Goal: Task Accomplishment & Management: Use online tool/utility

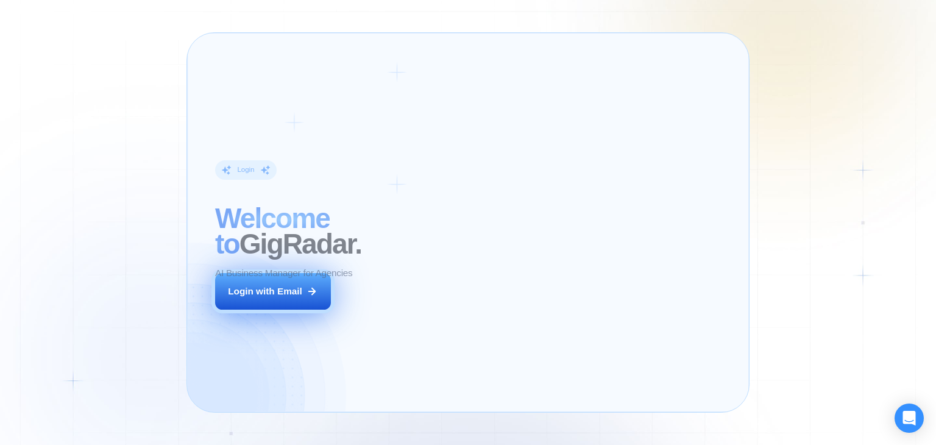
click at [297, 286] on div "Login with Email" at bounding box center [265, 291] width 74 height 13
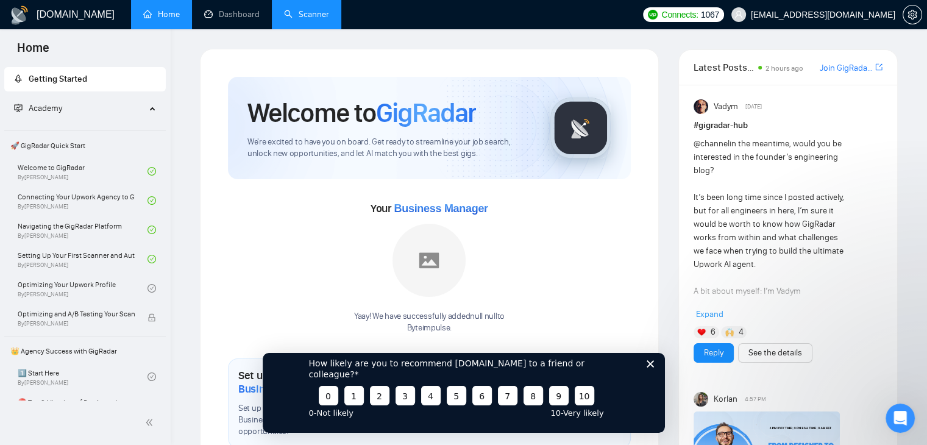
click at [327, 16] on link "Scanner" at bounding box center [306, 14] width 45 height 10
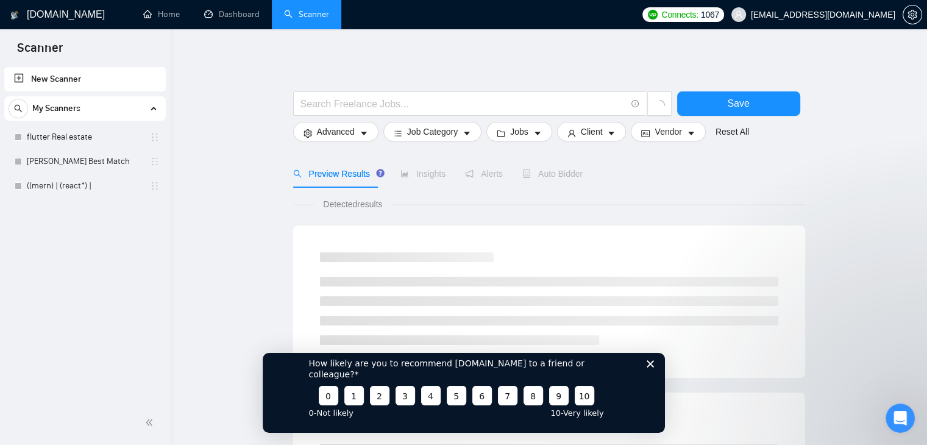
click at [75, 81] on link "New Scanner" at bounding box center [85, 79] width 142 height 24
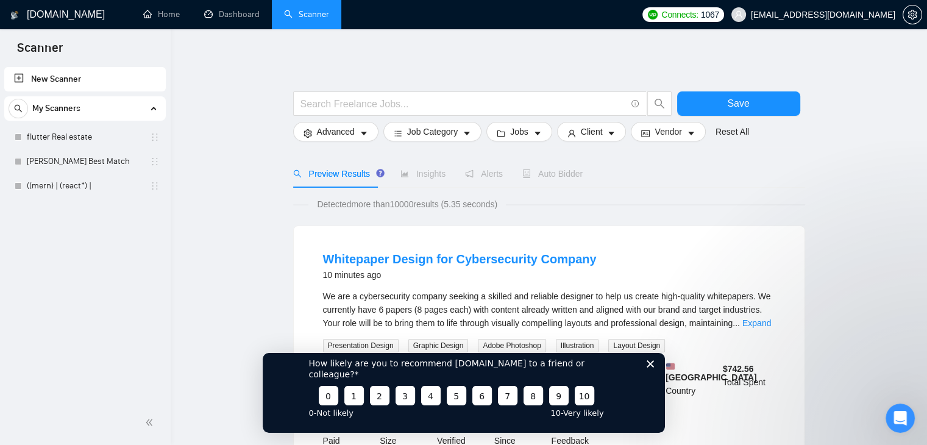
click at [66, 81] on link "New Scanner" at bounding box center [85, 79] width 142 height 24
click at [646, 382] on div "How likely are you to recommend GigRadar.io to a friend or colleague? 0 1 2 3 4…" at bounding box center [463, 386] width 402 height 91
click at [647, 367] on polygon "Close survey" at bounding box center [649, 362] width 7 height 7
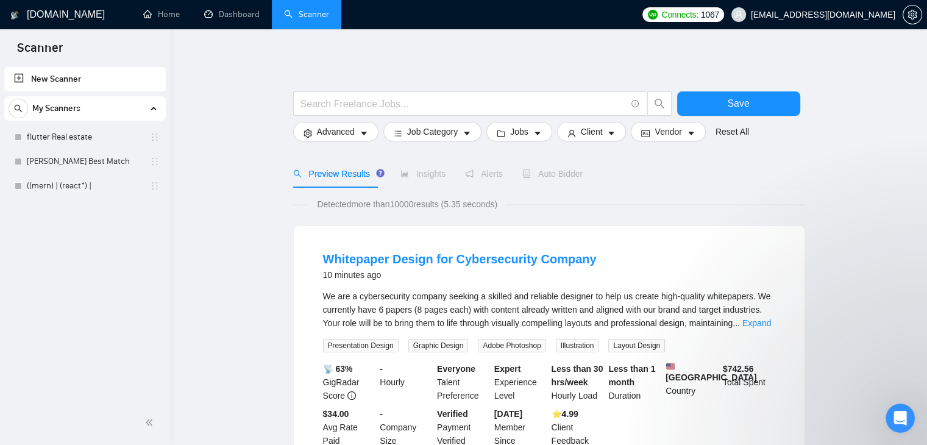
click at [28, 82] on link "New Scanner" at bounding box center [85, 79] width 142 height 24
click at [468, 113] on span at bounding box center [469, 103] width 353 height 24
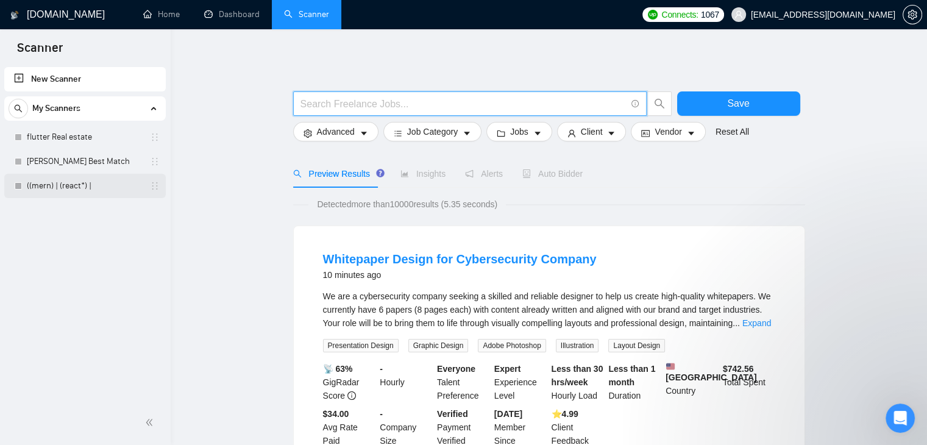
click at [54, 188] on link "((mern) | (react*) |" at bounding box center [85, 186] width 116 height 24
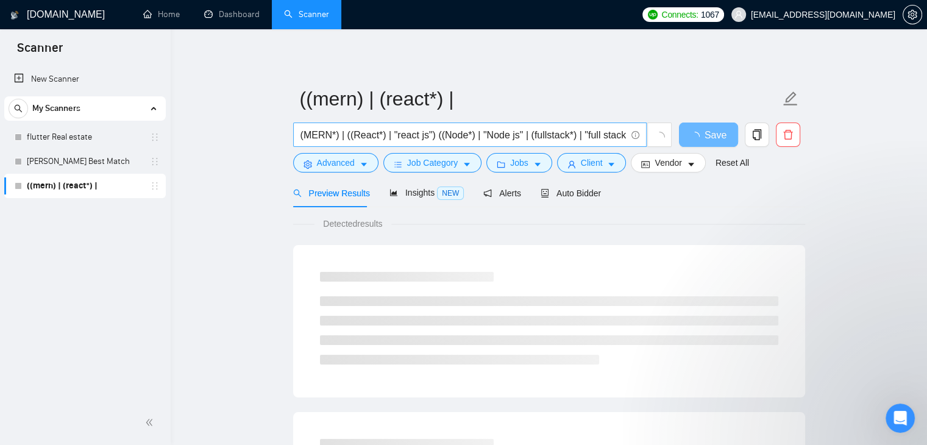
click at [351, 130] on input "(MERN*) | ((React*) | "react js") ((Node*) | "Node js" | (fullstack*) | "full s…" at bounding box center [462, 134] width 325 height 15
click at [61, 139] on link "flutter Real estate" at bounding box center [85, 137] width 116 height 24
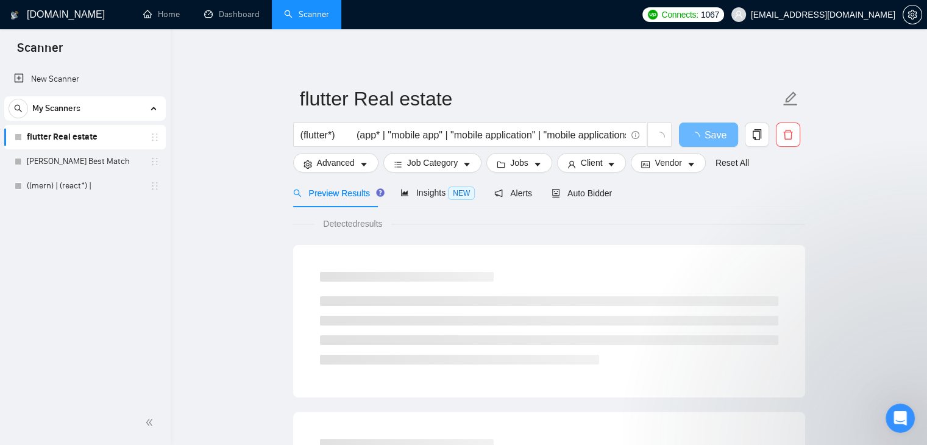
click at [83, 110] on div "My Scanners" at bounding box center [85, 108] width 153 height 24
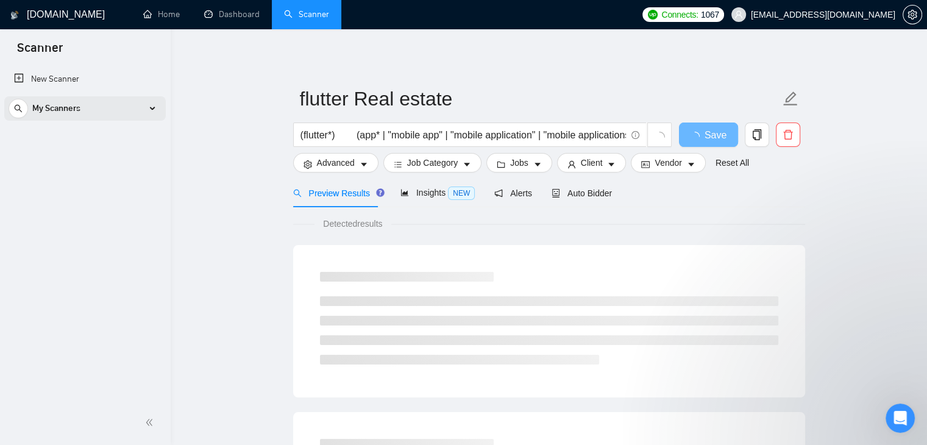
click at [83, 116] on div "My Scanners" at bounding box center [85, 108] width 153 height 24
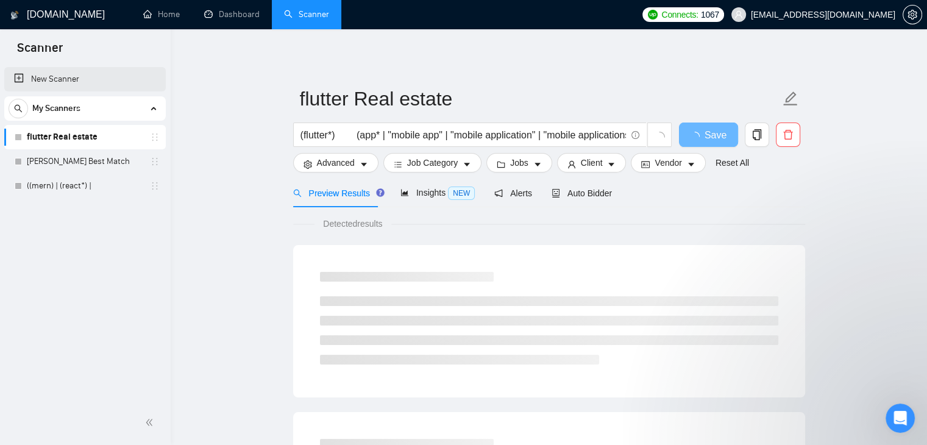
click at [71, 83] on link "New Scanner" at bounding box center [85, 79] width 142 height 24
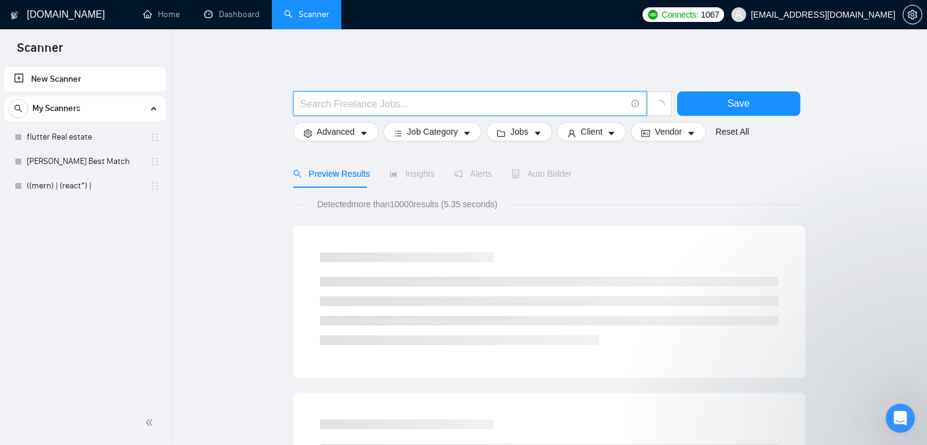
click at [402, 102] on input "text" at bounding box center [462, 103] width 325 height 15
paste input "(MERN*) | ((React*) | "react js") ((Node*) | "Node js" | (fullstack*) | "full s…"
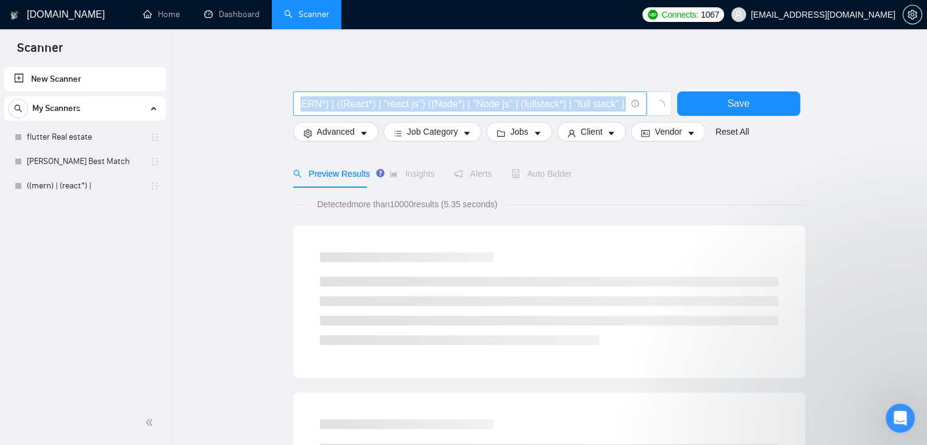
drag, startPoint x: 627, startPoint y: 104, endPoint x: 495, endPoint y: 101, distance: 132.2
click at [495, 101] on span "(MERN*) | ((React*) | "react js") ((Node*) | "Node js" | (fullstack*) | "full s…" at bounding box center [469, 103] width 353 height 24
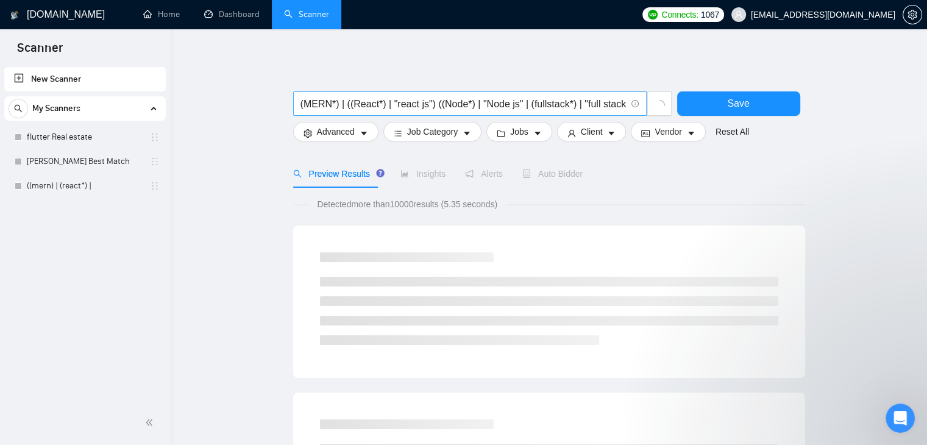
click at [626, 104] on span "(MERN*) | ((React*) | "react js") ((Node*) | "Node js" | (fullstack*) | "full s…" at bounding box center [469, 103] width 353 height 24
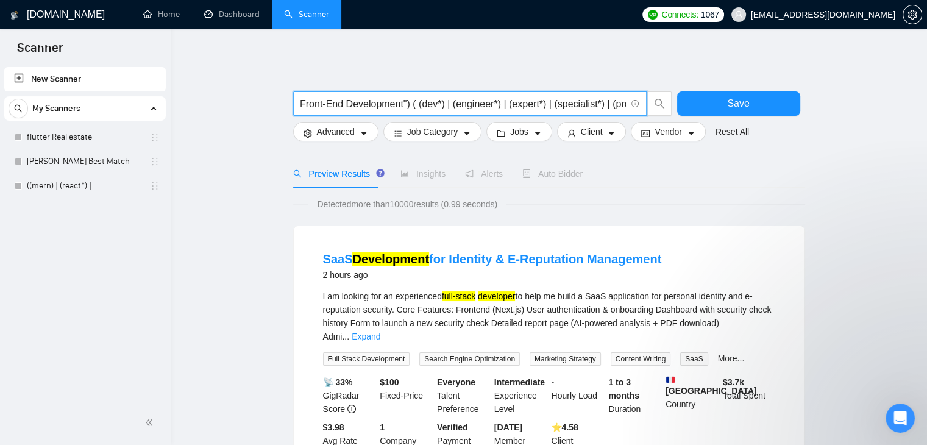
scroll to position [0, 245]
drag, startPoint x: 625, startPoint y: 102, endPoint x: 615, endPoint y: 98, distance: 10.4
click at [615, 98] on input "(MERN*) | ((React*) | "react js") ((Node*) | "Node js" | (fullstack*) | "full s…" at bounding box center [462, 103] width 325 height 15
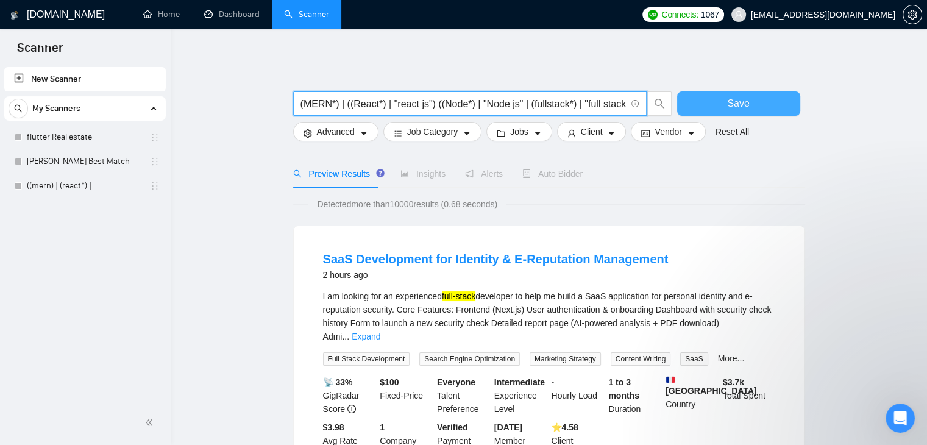
scroll to position [0, 236]
drag, startPoint x: 337, startPoint y: 104, endPoint x: 713, endPoint y: 100, distance: 376.5
click at [713, 100] on div "(MERN*) | ((React*) | "react js") ((Node*) | "Node js" | (fullstack*) | "full s…" at bounding box center [547, 106] width 512 height 30
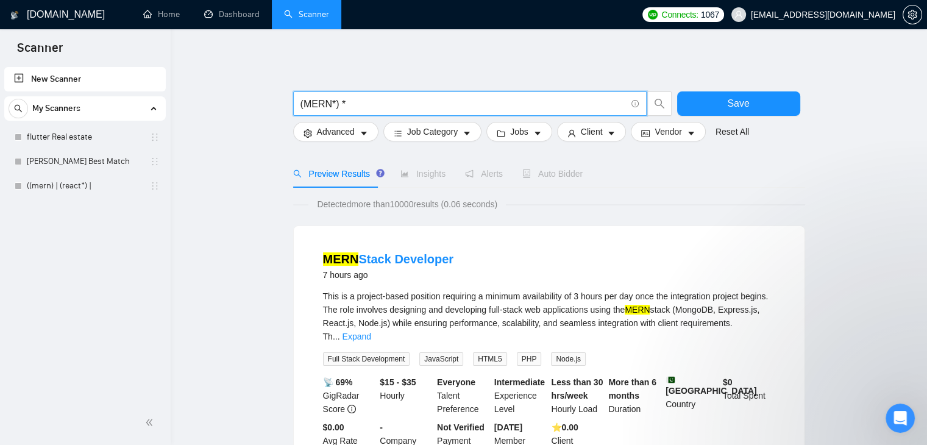
paste input "time tracking"
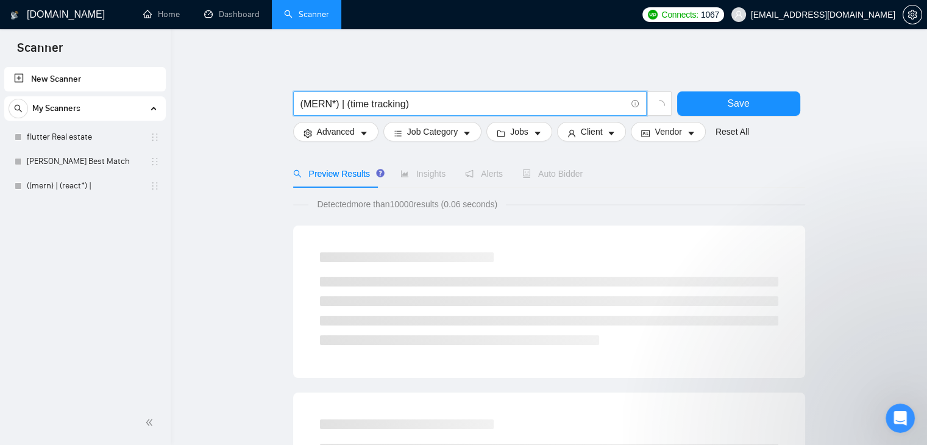
type input "(MERN*) | (time tracking)"
click at [466, 79] on div at bounding box center [549, 85] width 512 height 12
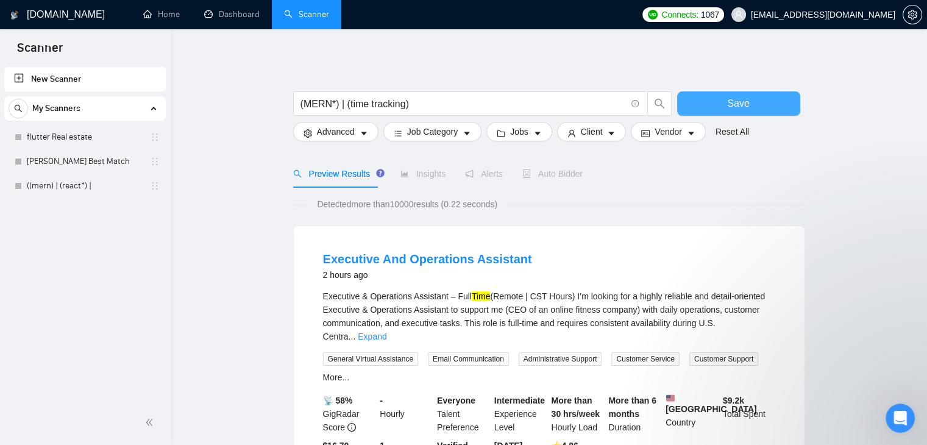
click at [710, 100] on button "Save" at bounding box center [738, 103] width 123 height 24
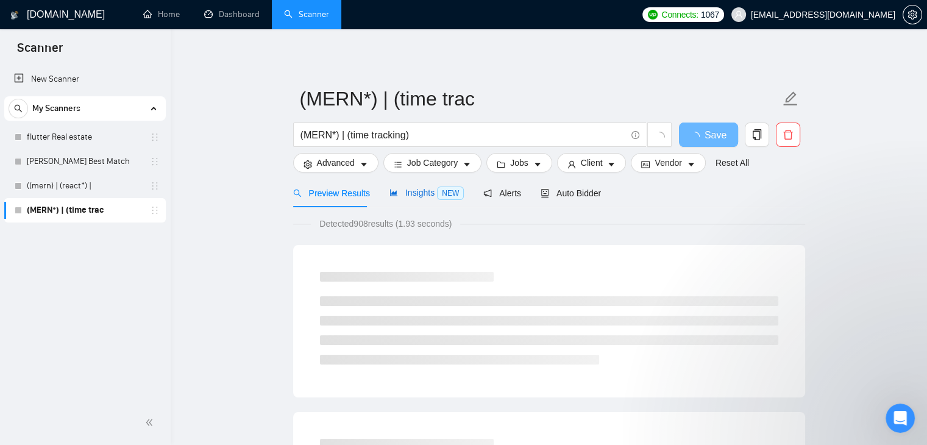
click at [412, 193] on span "Insights NEW" at bounding box center [426, 193] width 74 height 10
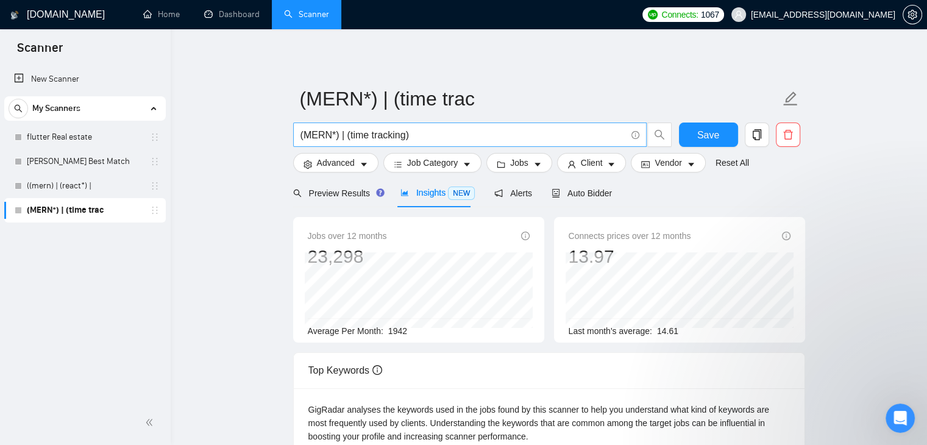
click at [431, 140] on input "(MERN*) | (time tracking)" at bounding box center [462, 134] width 325 height 15
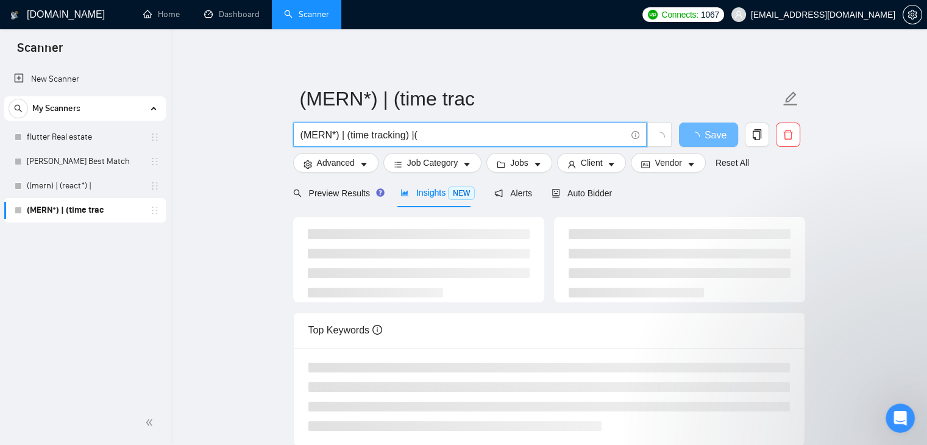
paste input "Frontend React.js Developer"
click at [409, 134] on input "(MERN*) | (time tracking) |(Frontend React.js Developer*)" at bounding box center [462, 134] width 325 height 15
click at [410, 135] on input "(MERN*) | (time tracking) |(Frontend React.js Developer*)" at bounding box center [462, 134] width 325 height 15
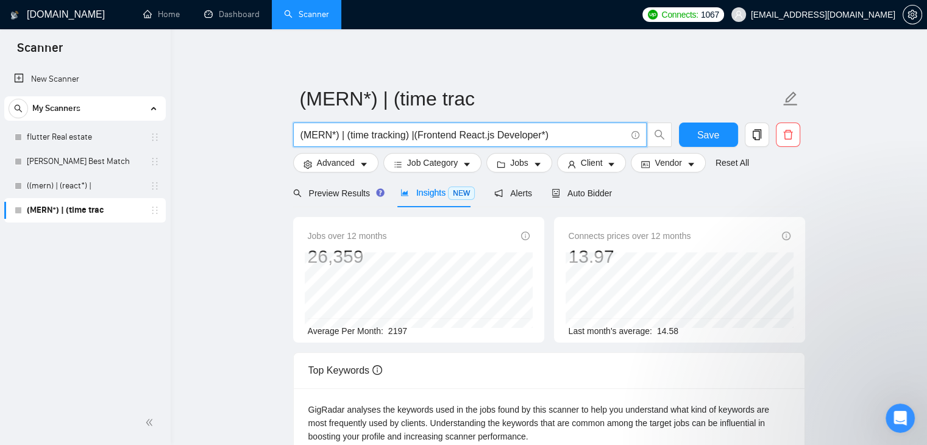
click at [412, 135] on input "(MERN*) | (time tracking) |(Frontend React.js Developer*)" at bounding box center [462, 134] width 325 height 15
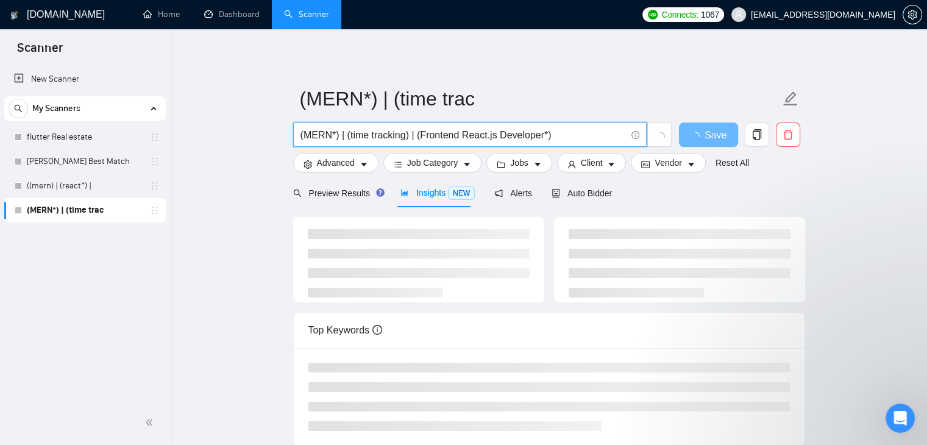
click at [541, 135] on input "(MERN*) | (time tracking) | (Frontend React.js Developer*)" at bounding box center [462, 134] width 325 height 15
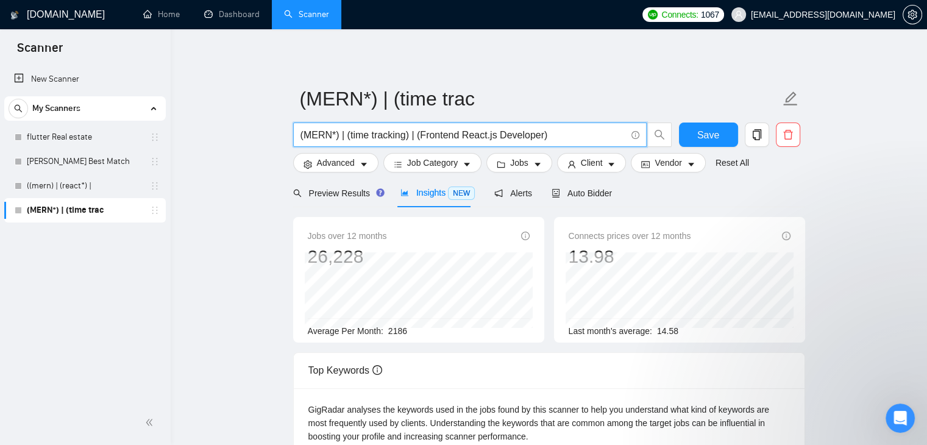
click at [555, 132] on input "(MERN*) | (time tracking) | (Frontend React.js Developer)" at bounding box center [462, 134] width 325 height 15
paste input "Experienced MERN Stack Developer"
click at [398, 130] on input "(MERN*) | (time tracking) | (Frontend React.js Developer) (Experienced [PERSON_…" at bounding box center [462, 134] width 325 height 15
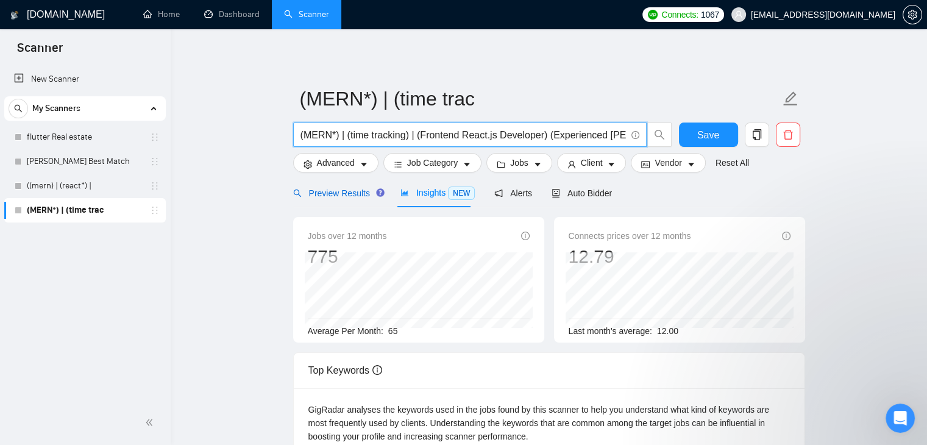
click at [320, 186] on div "Preview Results" at bounding box center [337, 192] width 88 height 13
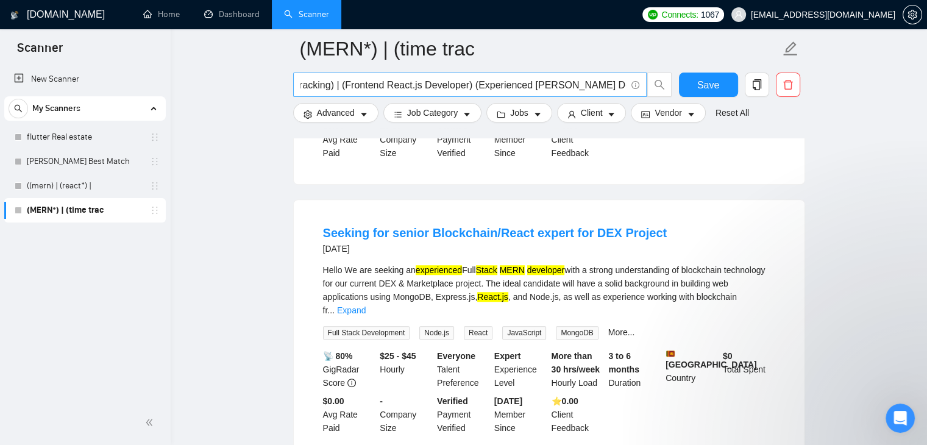
scroll to position [0, 76]
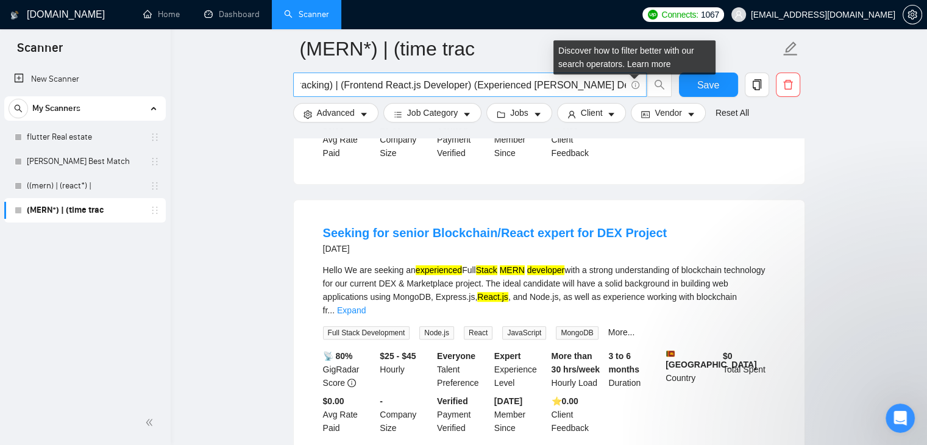
click at [633, 85] on icon "info-circle" at bounding box center [635, 85] width 8 height 8
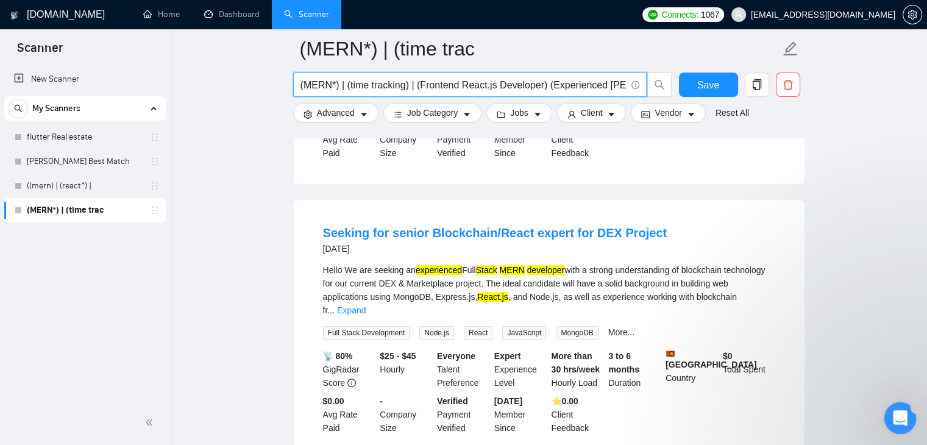
click at [905, 425] on div "Open Intercom Messenger" at bounding box center [898, 416] width 40 height 40
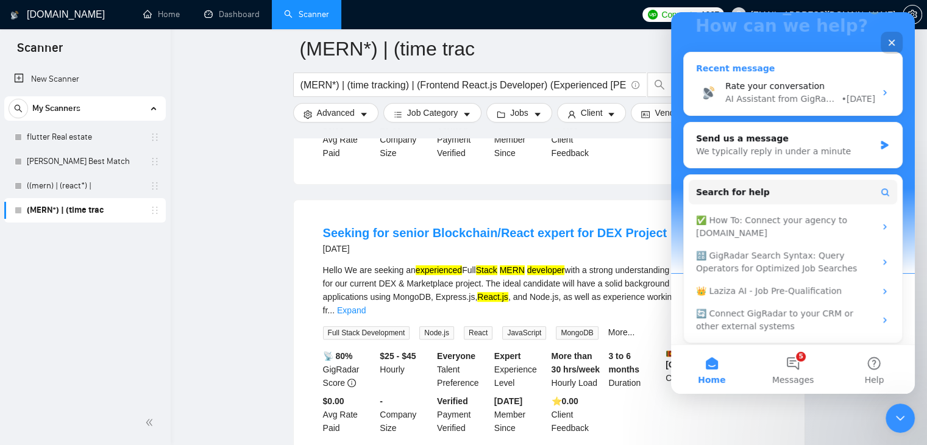
scroll to position [149, 0]
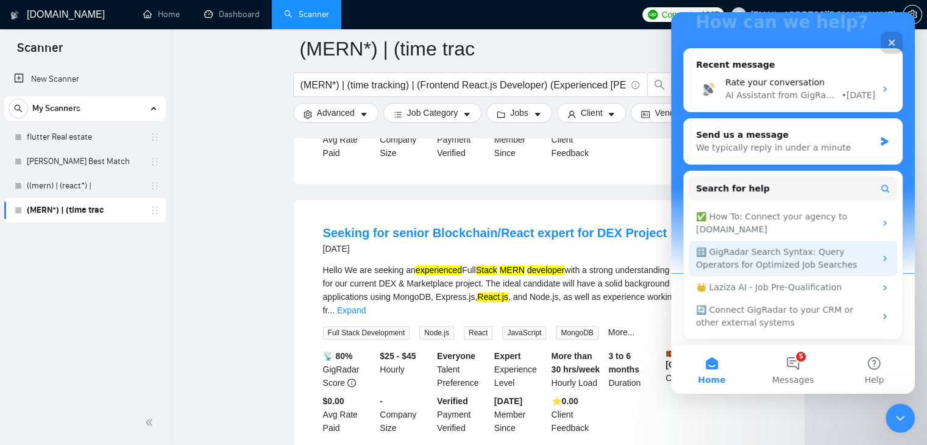
click at [768, 260] on div "🔠 GigRadar Search Syntax: Query Operators for Optimized Job Searches" at bounding box center [785, 259] width 179 height 26
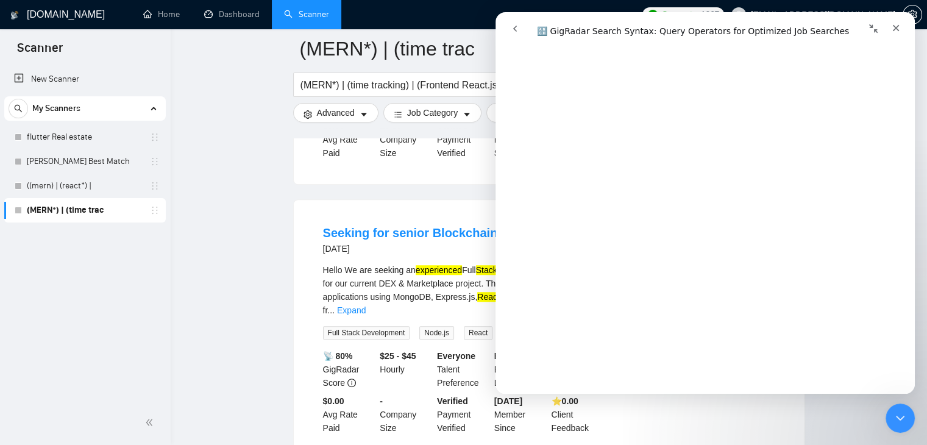
scroll to position [2863, 0]
click at [445, 164] on div "Backend Developer Needed for AI Application Development Using MERN Stack 3 days…" at bounding box center [549, 54] width 511 height 259
click at [439, 200] on div "Seeking for senior Blockchain/React expert for DEX Project 4 days ago Hello We …" at bounding box center [549, 329] width 511 height 259
click at [433, 79] on input "(MERN*) | (time tracking) | (Frontend React.js Developer) (Experienced [PERSON_…" at bounding box center [462, 84] width 325 height 15
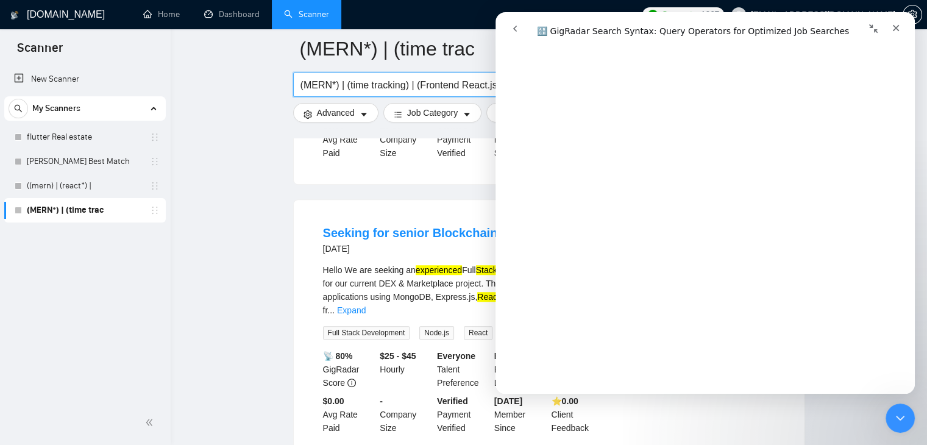
click at [871, 24] on icon "Collapse window" at bounding box center [873, 29] width 10 height 10
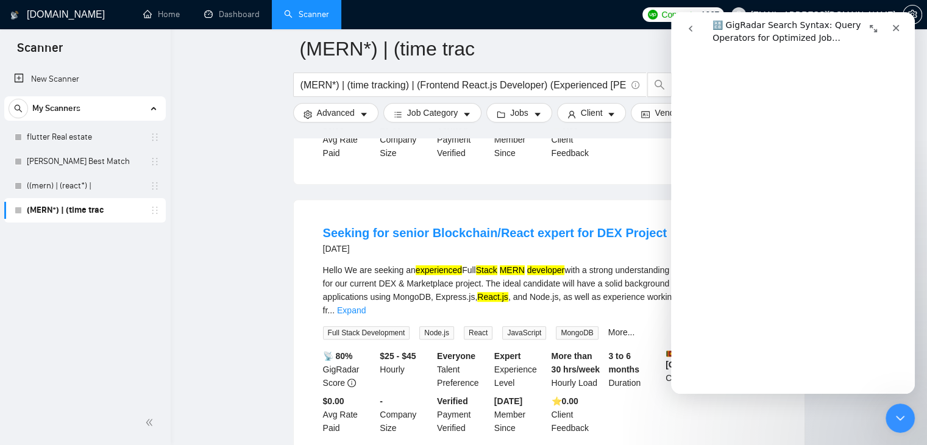
scroll to position [3774, 0]
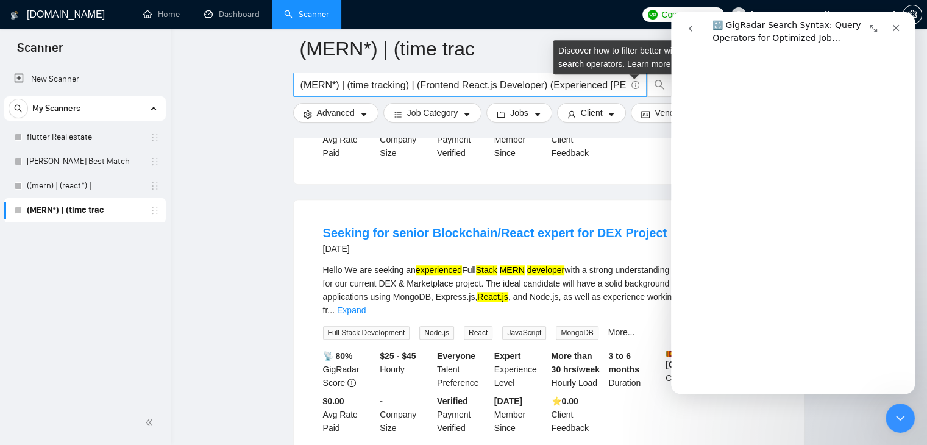
click at [614, 83] on input "(MERN*) | (time tracking) | (Frontend React.js Developer) (Experienced [PERSON_…" at bounding box center [462, 84] width 325 height 15
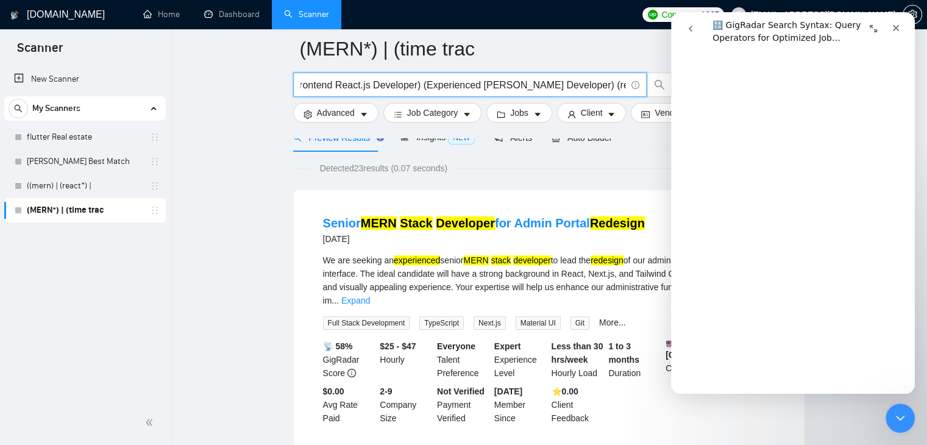
scroll to position [0, 0]
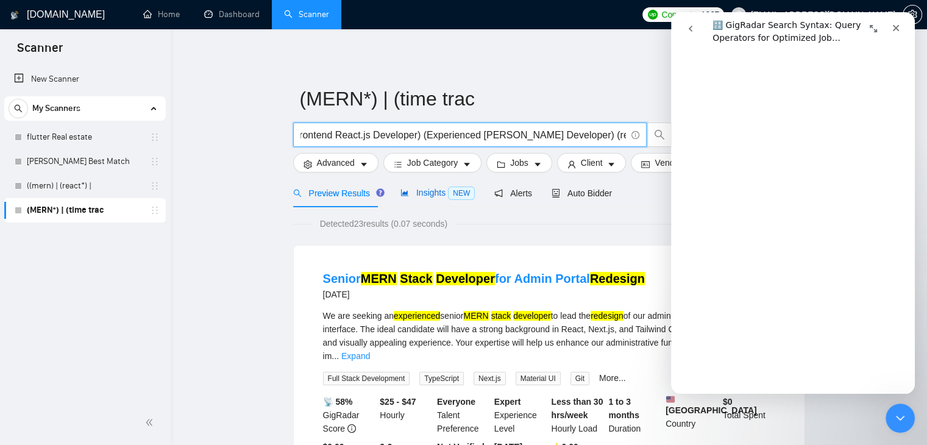
click at [429, 199] on div "Insights NEW" at bounding box center [437, 193] width 74 height 14
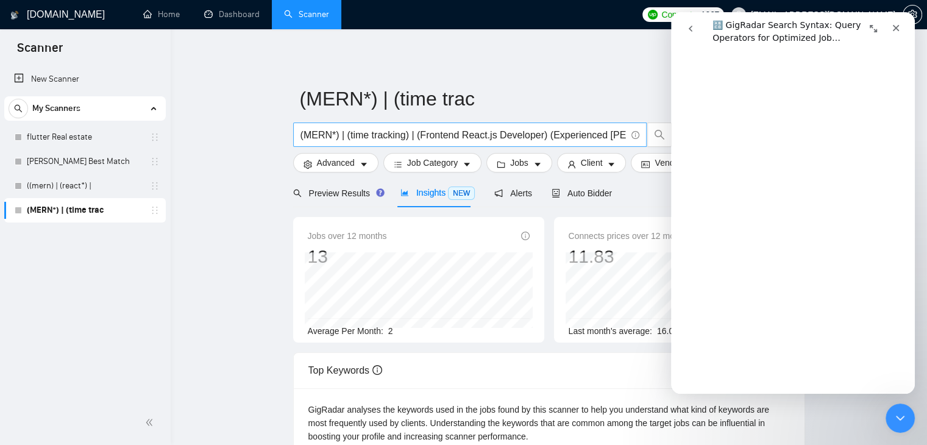
scroll to position [0, 126]
click at [578, 136] on input "(MERN*) | (time tracking) | (Frontend React.js Developer) (Experienced MERN Sta…" at bounding box center [462, 134] width 325 height 15
drag, startPoint x: 578, startPoint y: 136, endPoint x: 633, endPoint y: 135, distance: 55.5
click at [633, 135] on span "(MERN*) | (time tracking) | (Frontend React.js Developer) (Experienced MERN Sta…" at bounding box center [469, 134] width 353 height 24
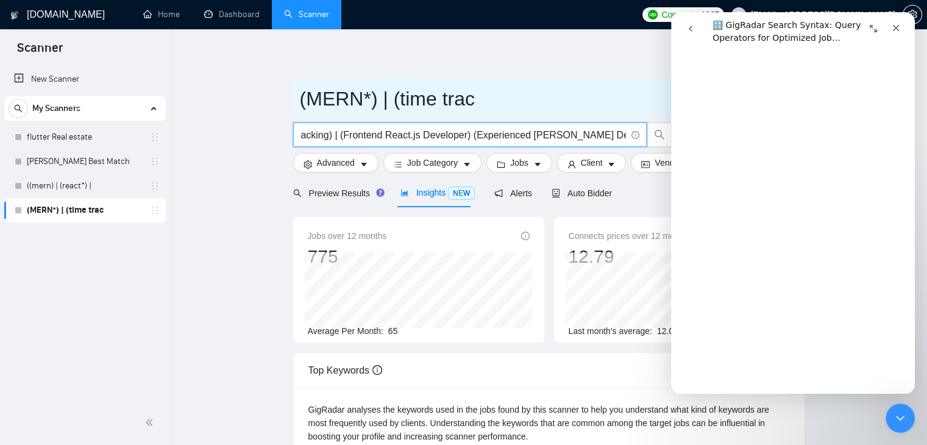
type input "(MERN*) | (time tracking) | (Frontend React.js Developer) (Experienced [PERSON_…"
click at [502, 83] on input "(MERN*) | (time trac" at bounding box center [540, 98] width 480 height 30
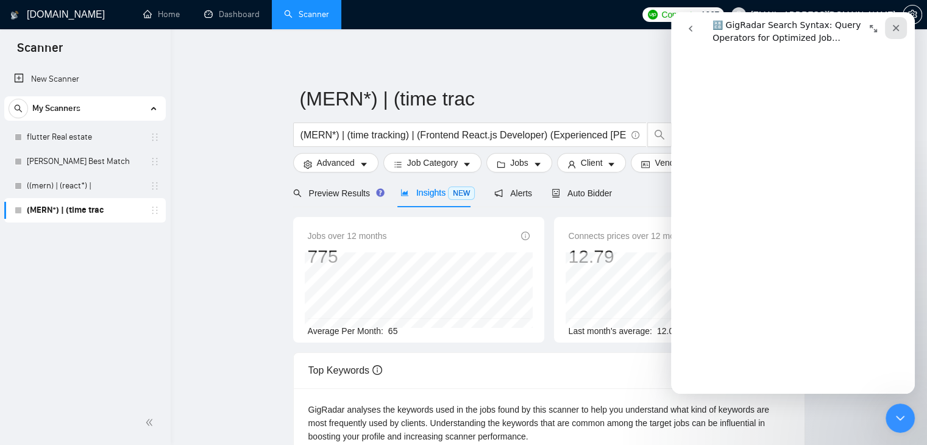
click at [897, 27] on icon "Close" at bounding box center [896, 28] width 10 height 10
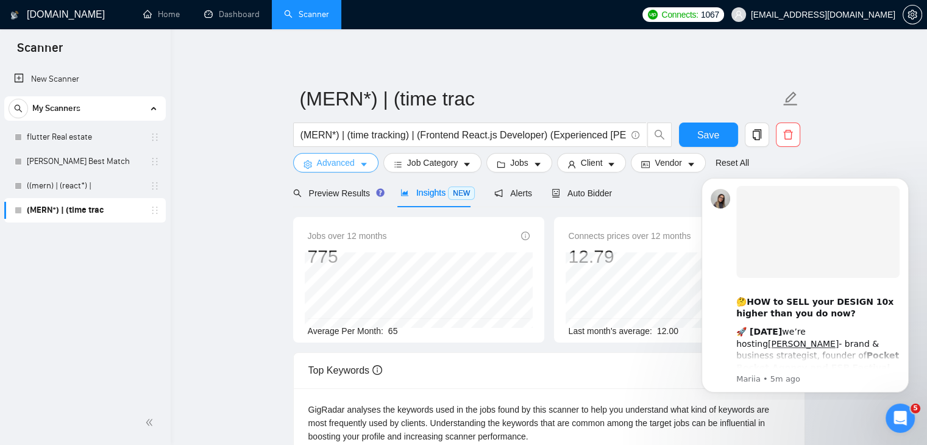
click at [344, 164] on span "Advanced" at bounding box center [336, 162] width 38 height 13
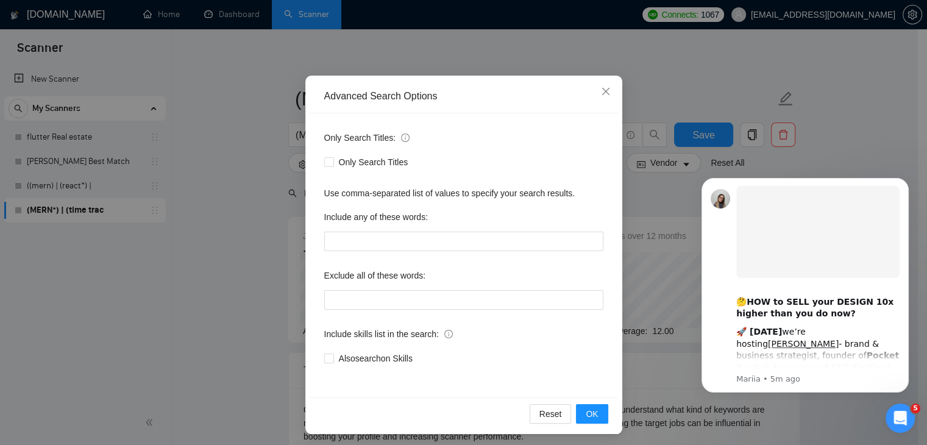
scroll to position [62, 0]
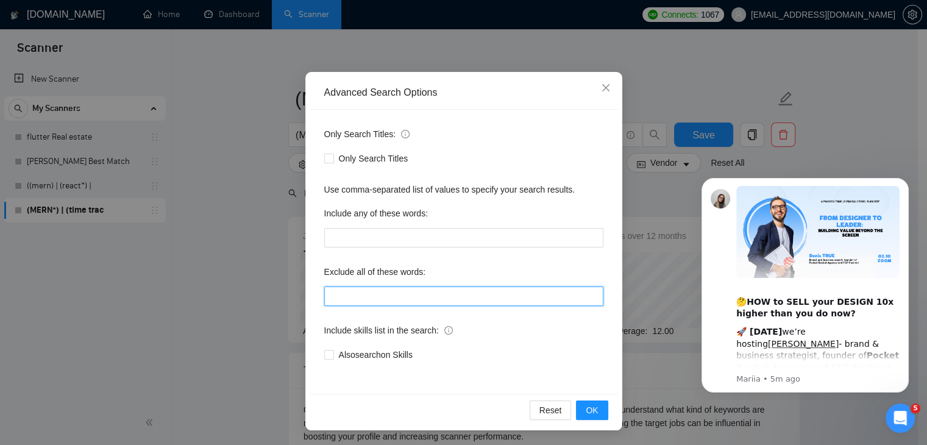
click at [396, 300] on input "text" at bounding box center [463, 295] width 279 height 19
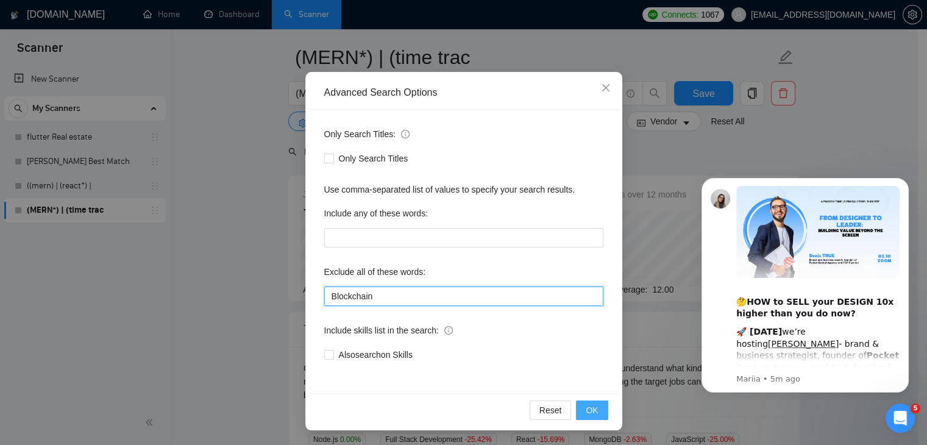
scroll to position [61, 0]
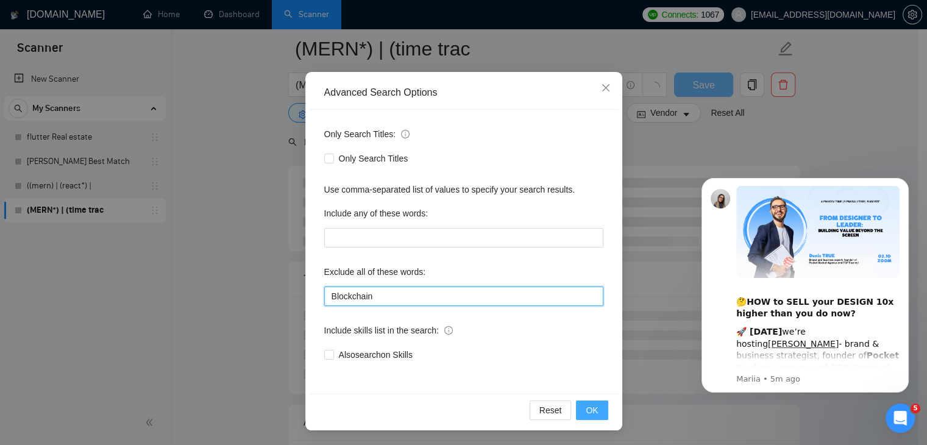
type input "Blockchain"
click at [581, 401] on button "OK" at bounding box center [592, 409] width 32 height 19
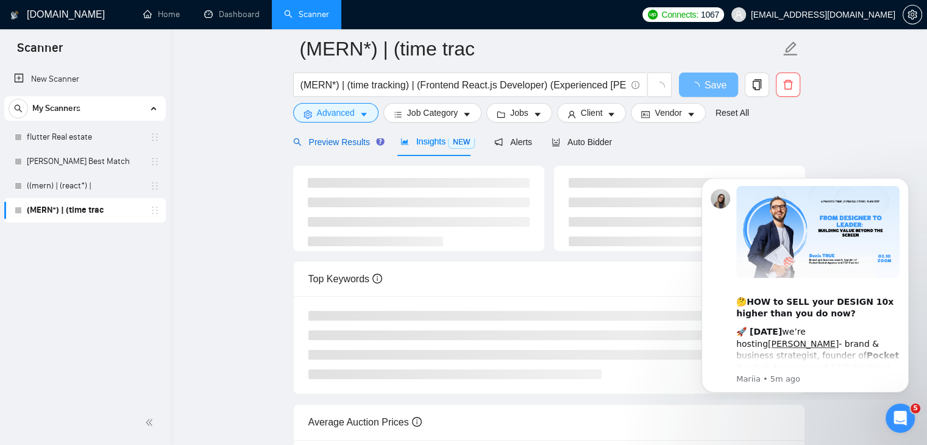
click at [348, 147] on div "Preview Results" at bounding box center [337, 141] width 88 height 13
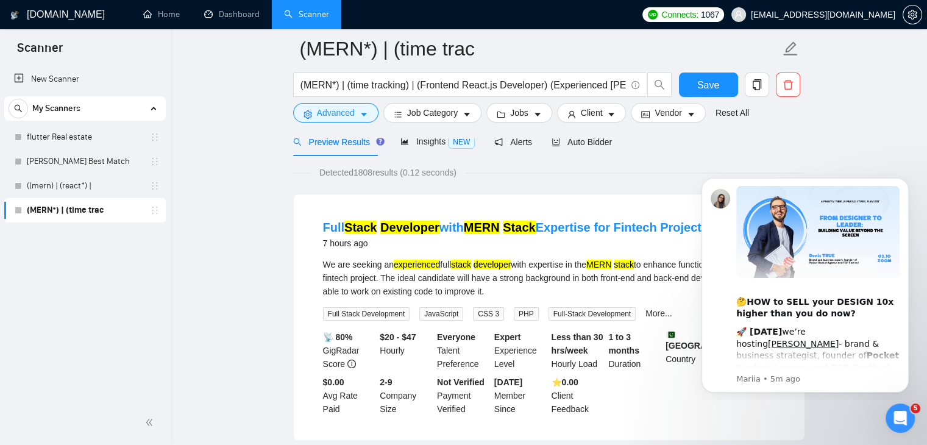
click at [421, 138] on div at bounding box center [549, 134] width 512 height 10
click at [422, 138] on span "Insights NEW" at bounding box center [437, 141] width 74 height 10
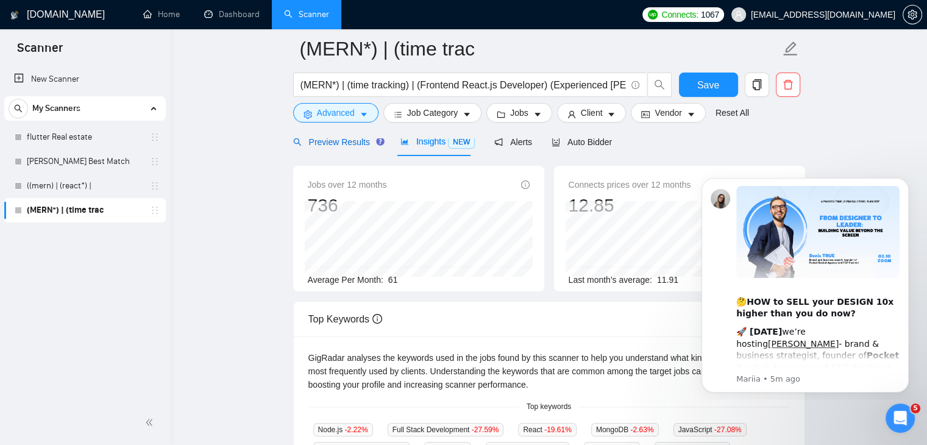
click at [322, 146] on span "Preview Results" at bounding box center [337, 142] width 88 height 10
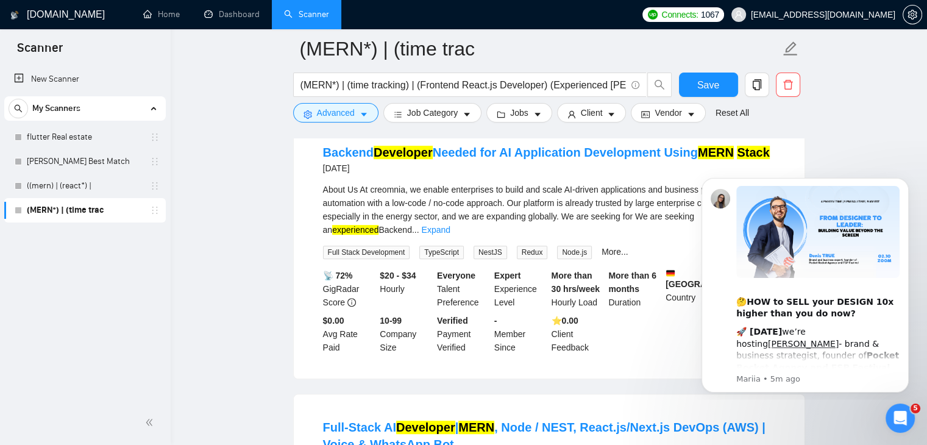
scroll to position [731, 0]
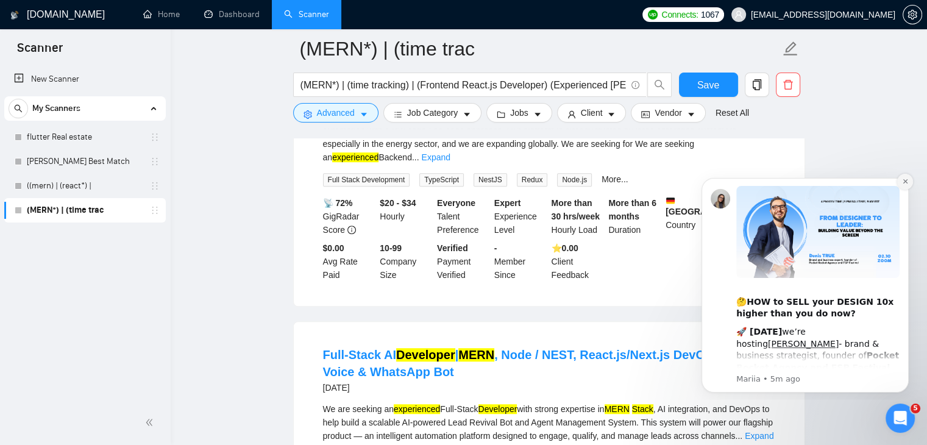
click at [904, 181] on icon "Dismiss notification" at bounding box center [904, 181] width 4 height 4
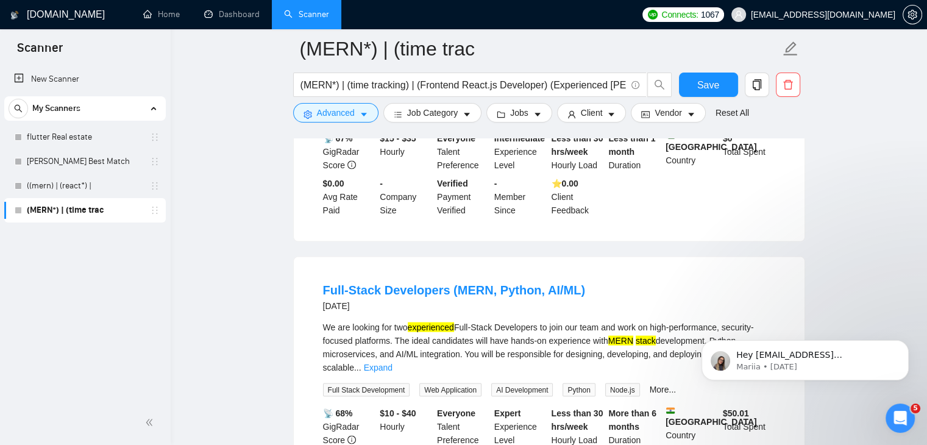
scroll to position [2556, 0]
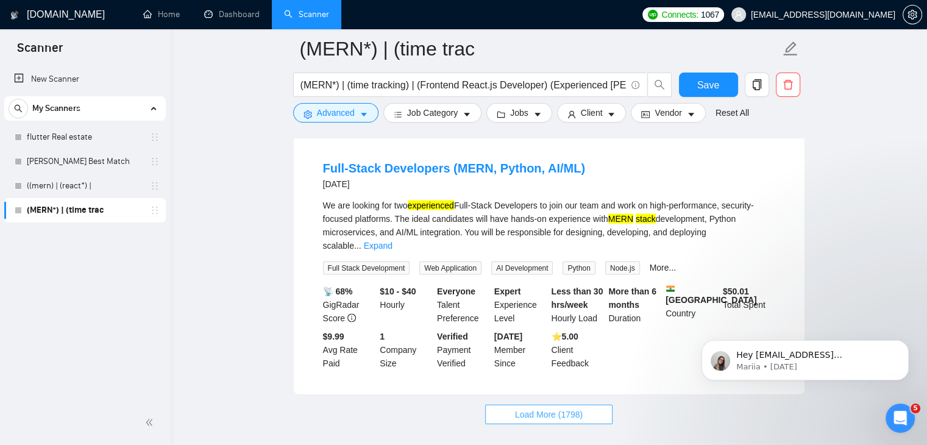
click at [519, 408] on span "Load More (1798)" at bounding box center [549, 414] width 68 height 13
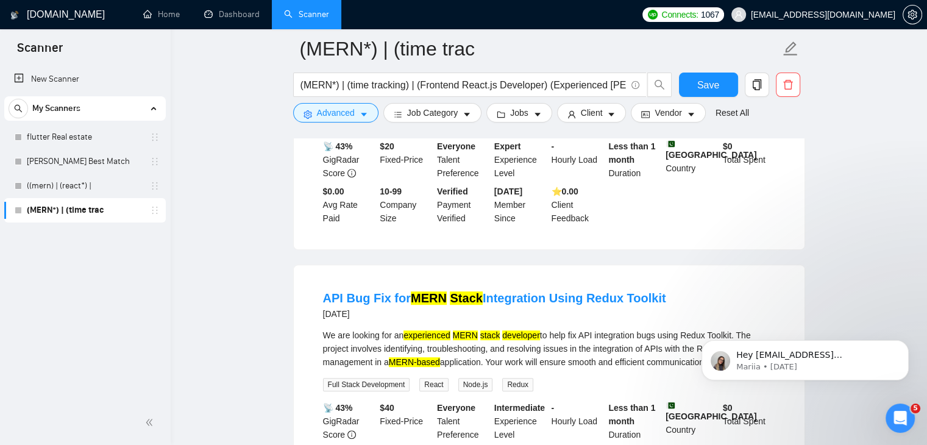
scroll to position [5217, 0]
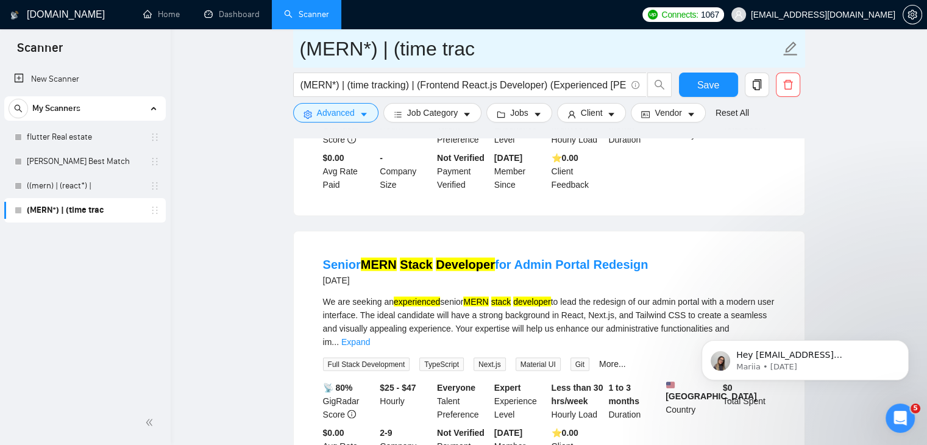
scroll to position [6784, 0]
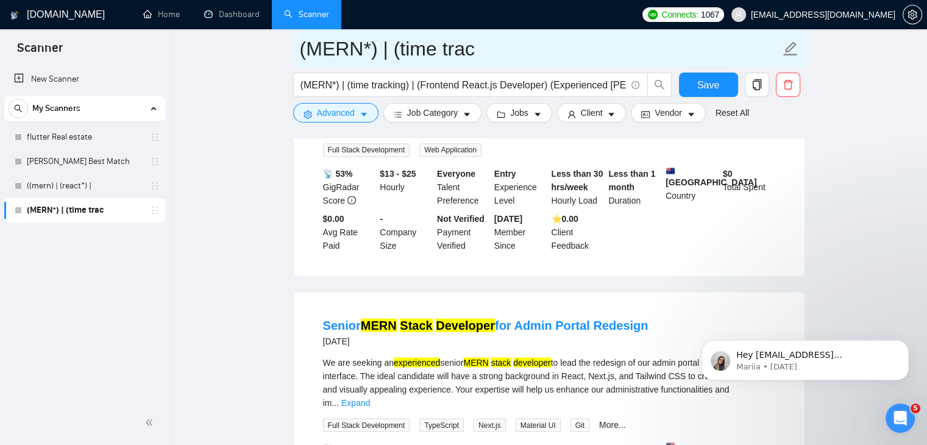
click at [405, 52] on input "(MERN*) | (time trac" at bounding box center [540, 49] width 480 height 30
type input "Usman MERN scanner"
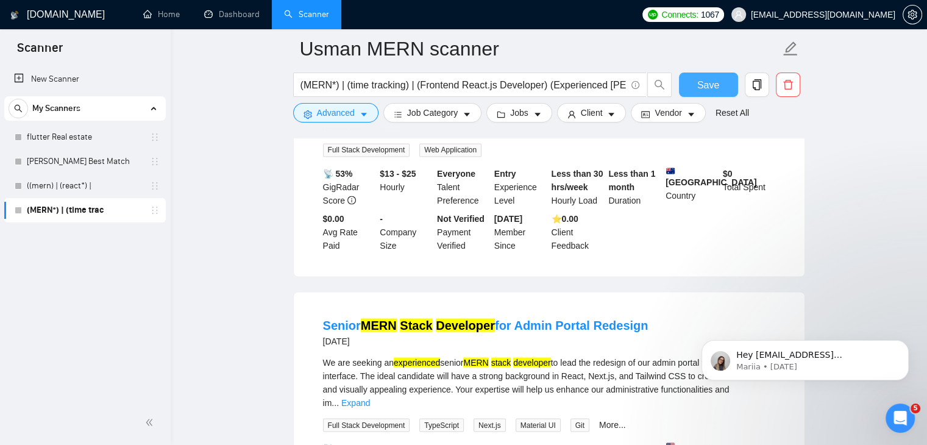
click at [712, 79] on span "Save" at bounding box center [708, 84] width 22 height 15
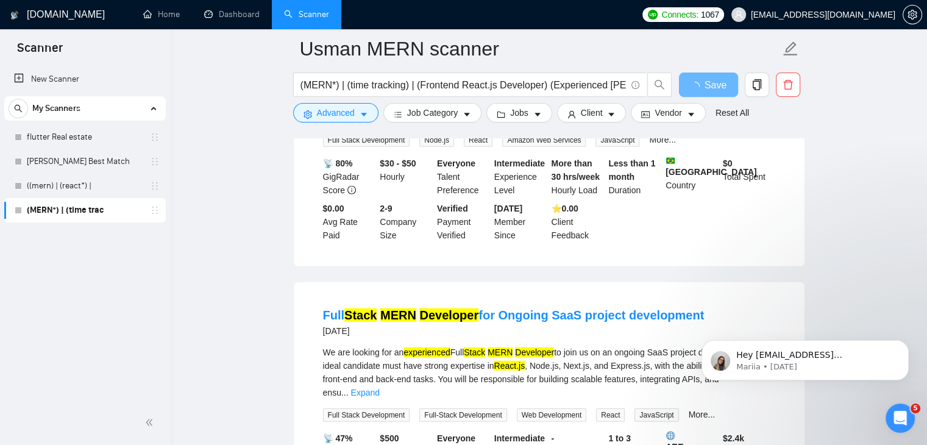
drag, startPoint x: 458, startPoint y: 150, endPoint x: 448, endPoint y: 135, distance: 17.8
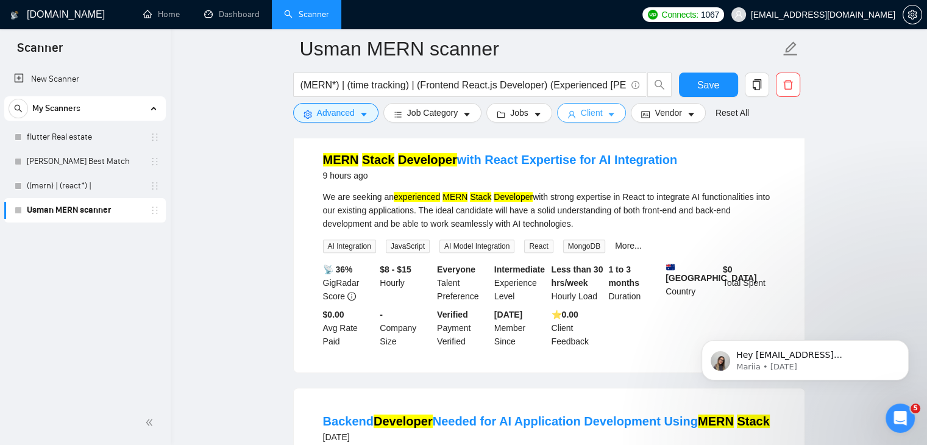
scroll to position [225, 0]
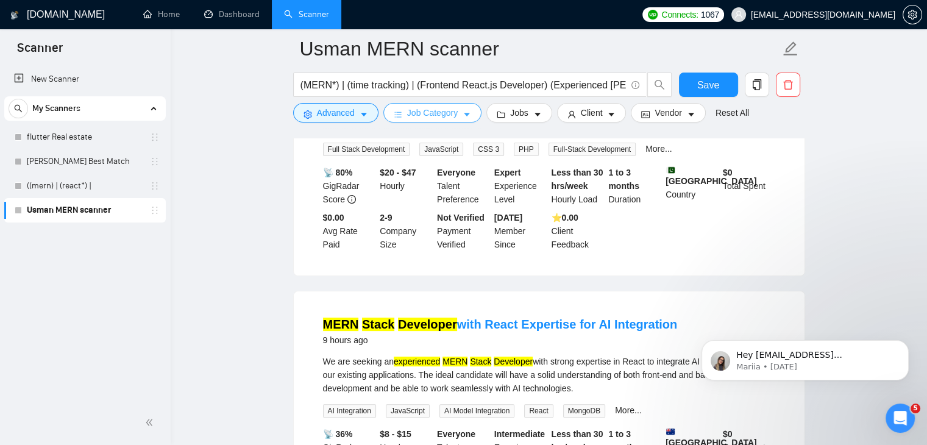
click at [444, 108] on span "Job Category" at bounding box center [432, 112] width 51 height 13
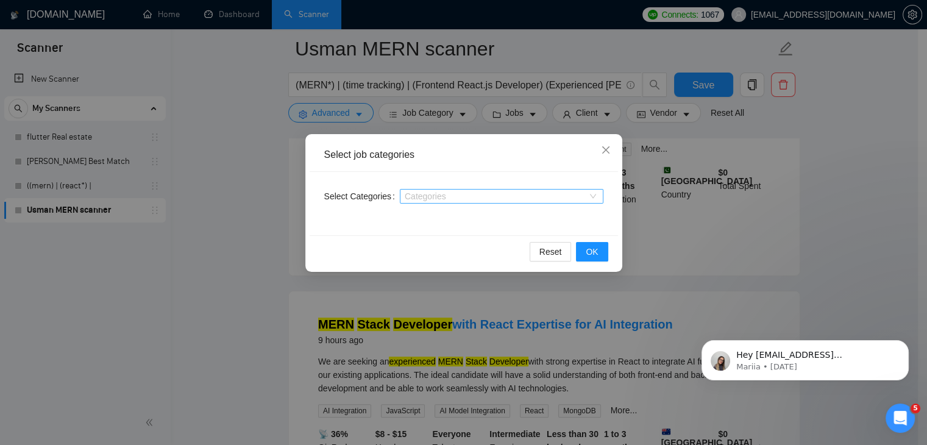
click at [423, 196] on div at bounding box center [495, 196] width 185 height 10
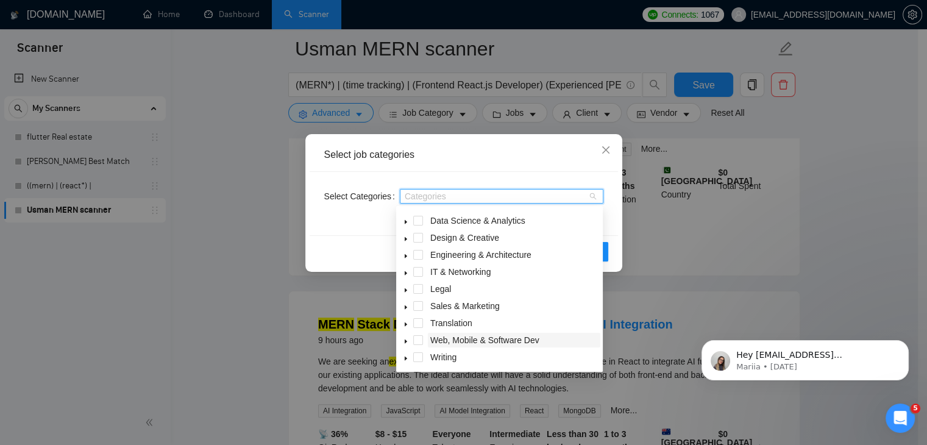
scroll to position [286, 0]
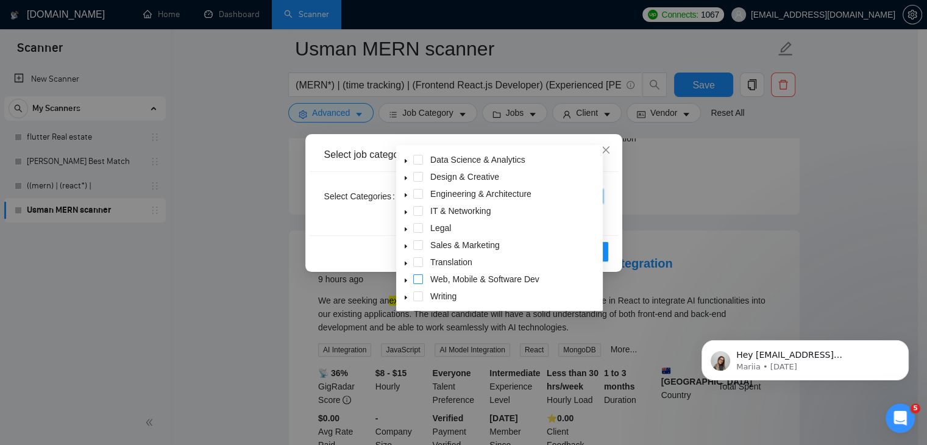
click at [420, 275] on span at bounding box center [418, 279] width 10 height 10
click at [409, 283] on span at bounding box center [405, 279] width 15 height 15
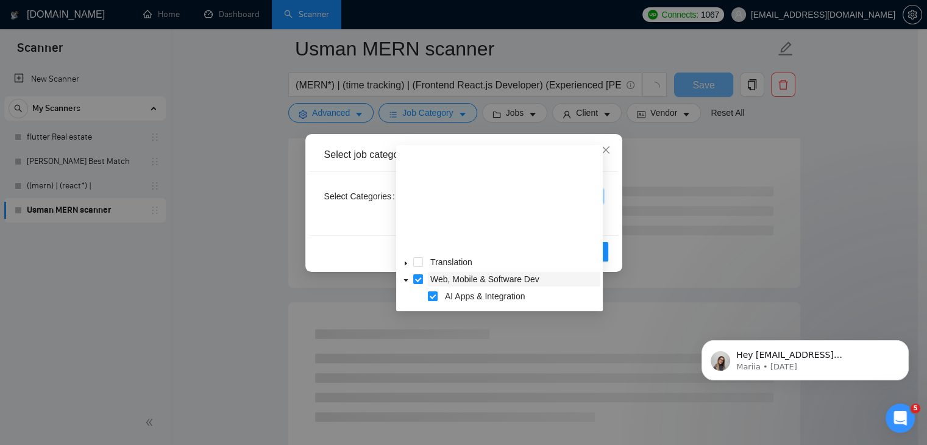
scroll to position [171, 0]
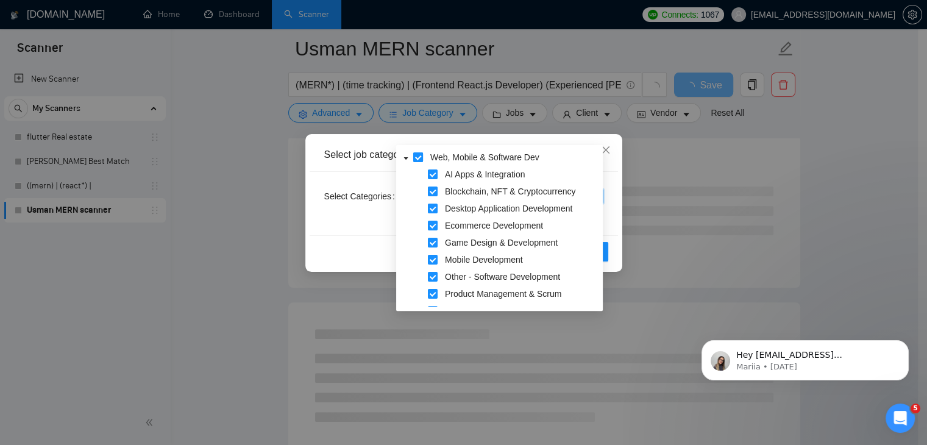
click at [418, 158] on span at bounding box center [418, 157] width 10 height 10
click at [430, 176] on span at bounding box center [433, 174] width 10 height 10
click at [431, 211] on span at bounding box center [433, 208] width 10 height 10
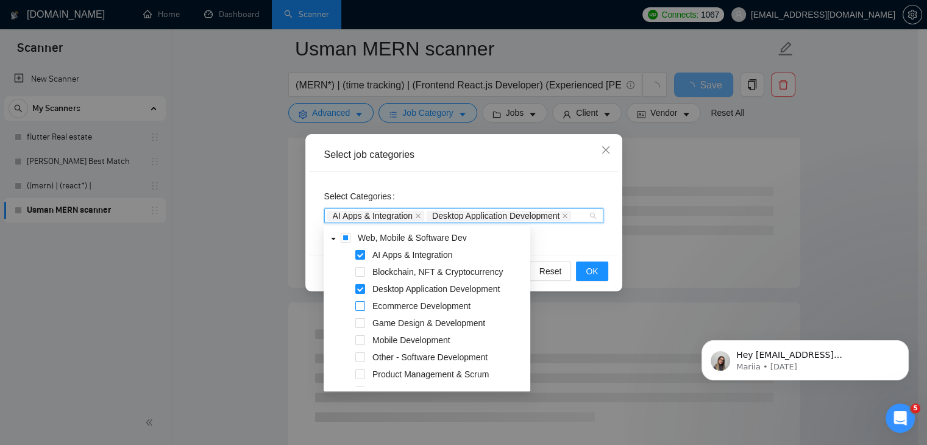
click at [358, 306] on span at bounding box center [360, 306] width 10 height 10
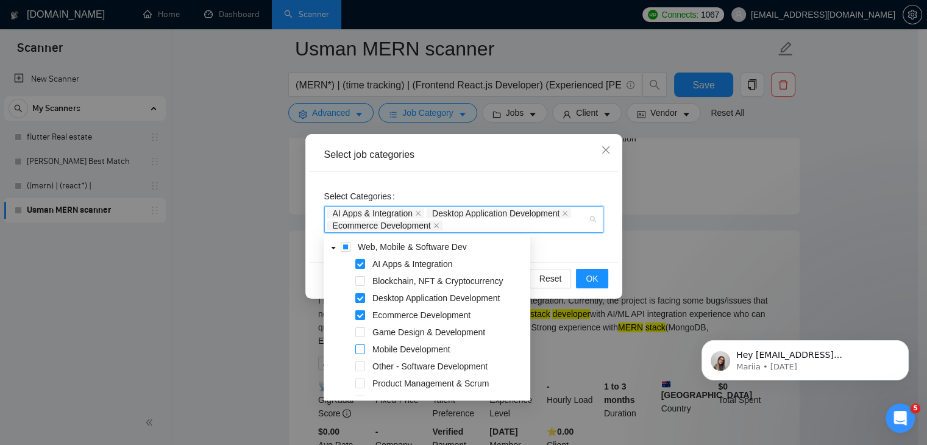
click at [361, 350] on span at bounding box center [360, 349] width 10 height 10
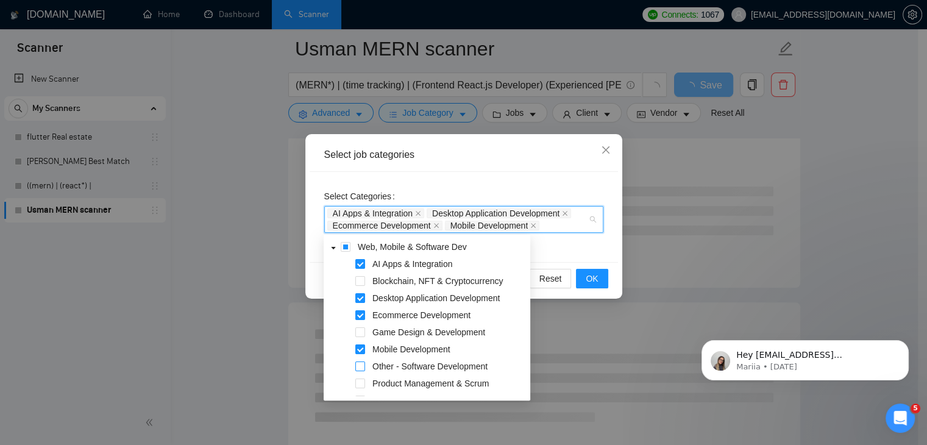
click at [357, 369] on span at bounding box center [360, 366] width 10 height 10
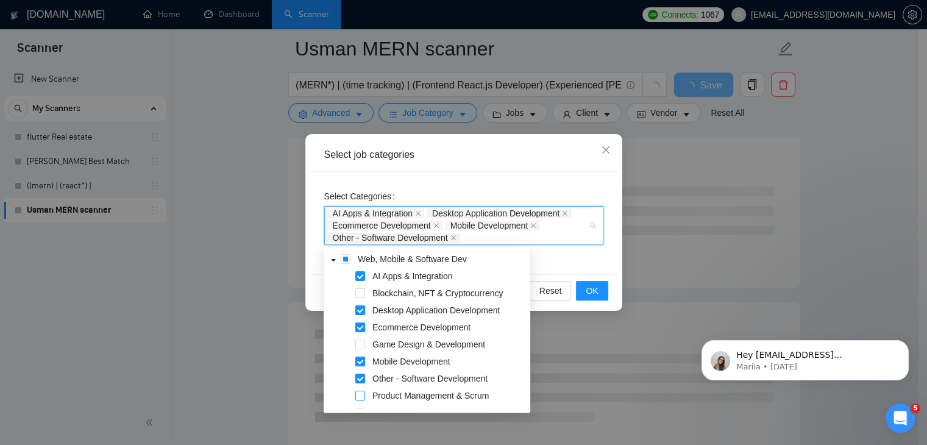
click at [359, 395] on span at bounding box center [360, 396] width 10 height 10
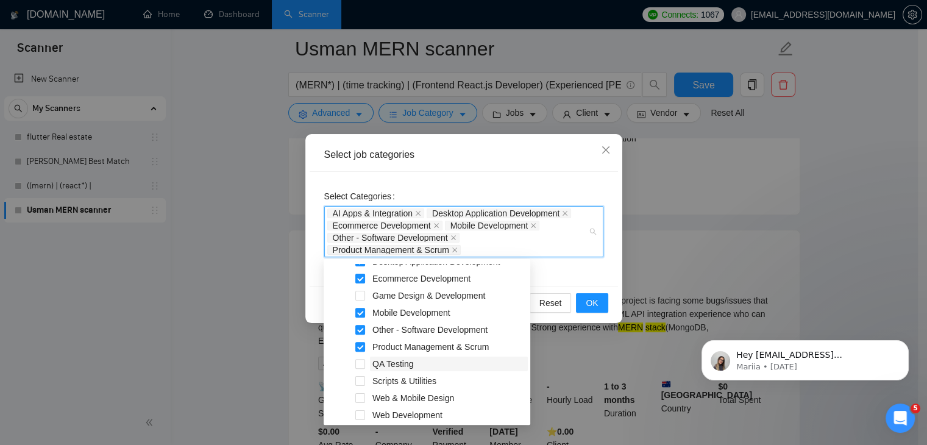
scroll to position [253, 0]
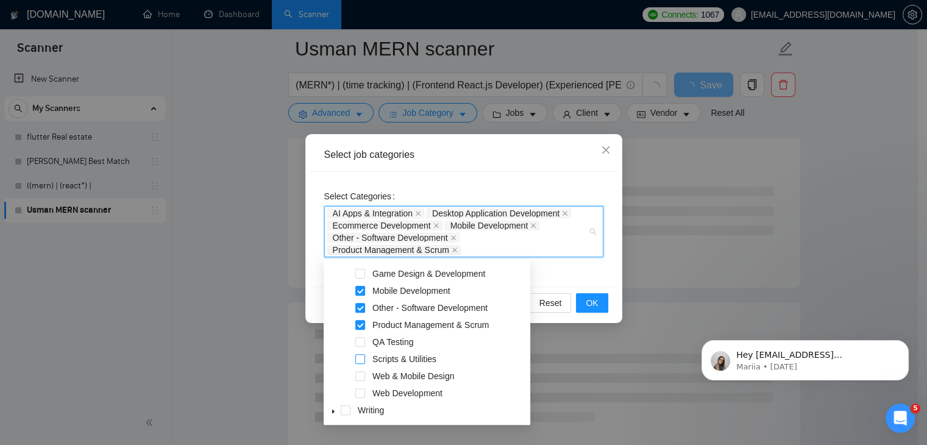
click at [363, 361] on span at bounding box center [360, 359] width 10 height 10
click at [365, 376] on div "Web & Mobile Design" at bounding box center [427, 377] width 202 height 17
click at [360, 375] on span at bounding box center [360, 376] width 10 height 10
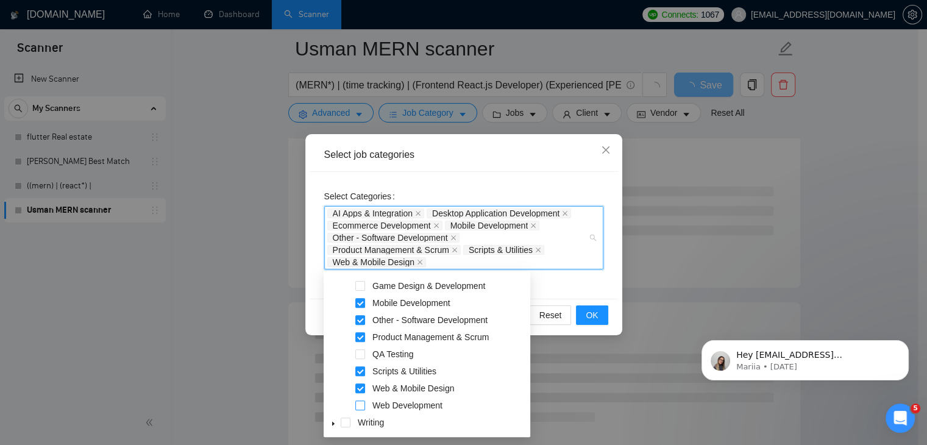
click at [360, 406] on span at bounding box center [360, 405] width 10 height 10
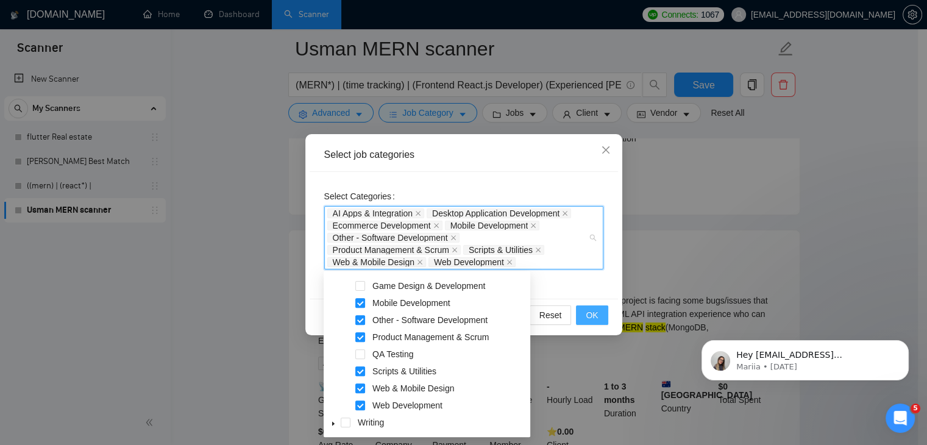
click at [590, 316] on span "OK" at bounding box center [591, 314] width 12 height 13
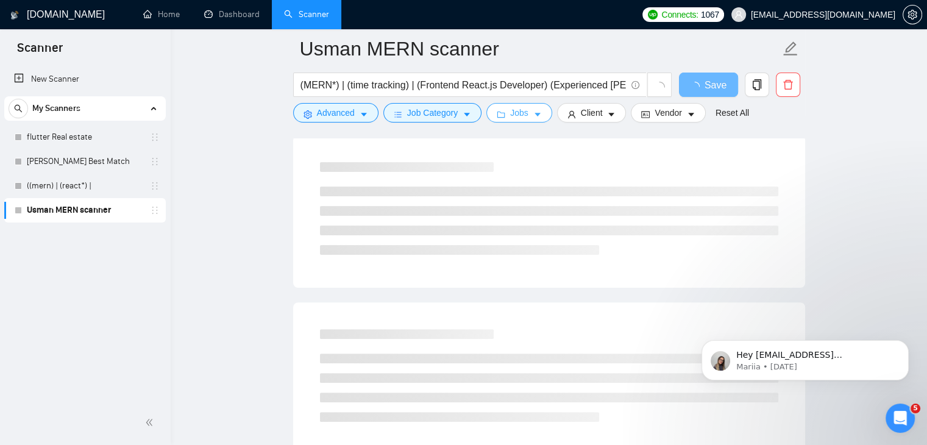
click at [519, 115] on span "Jobs" at bounding box center [519, 112] width 18 height 13
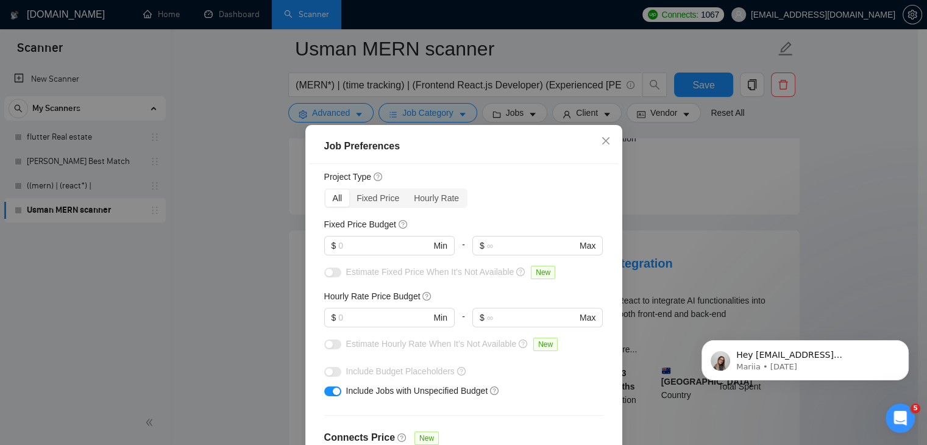
scroll to position [61, 0]
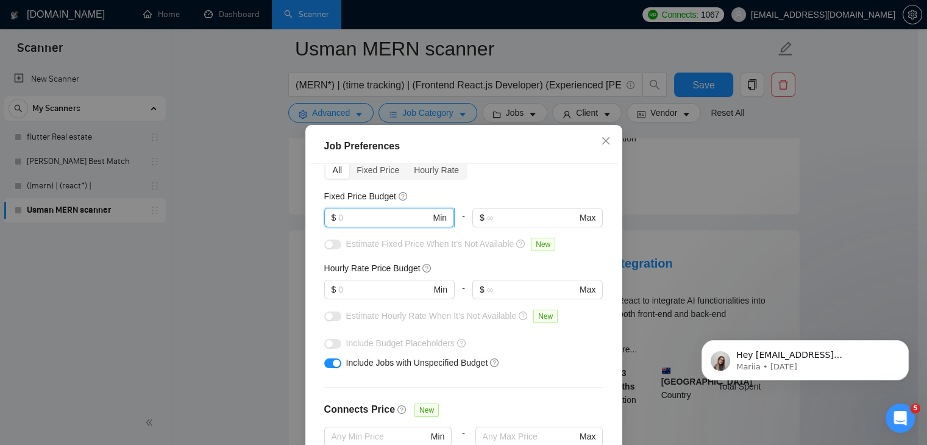
click at [358, 216] on input "text" at bounding box center [384, 217] width 92 height 13
type input "2"
type input "3"
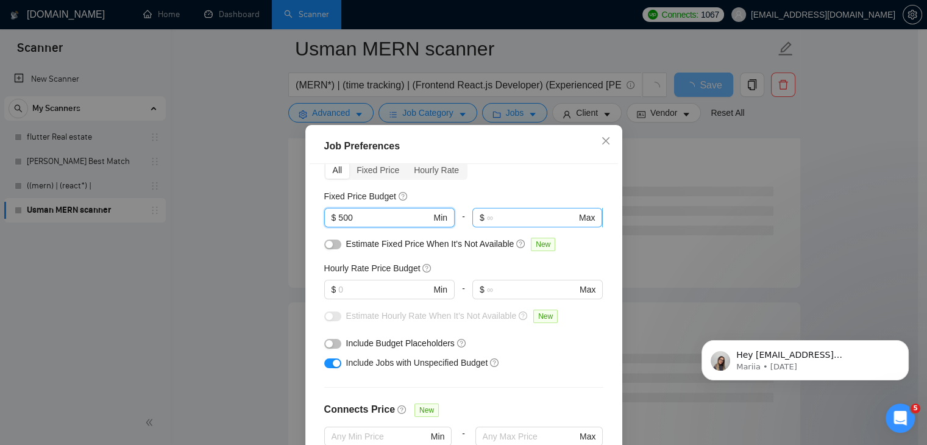
type input "500"
click at [509, 219] on input "text" at bounding box center [532, 217] width 90 height 13
click at [517, 183] on div "Budget Project Type All Fixed Price Hourly Rate Fixed Price Budget $ 500 Min - …" at bounding box center [463, 319] width 308 height 311
click at [324, 249] on button "button" at bounding box center [332, 244] width 17 height 10
click at [380, 283] on input "text" at bounding box center [384, 289] width 92 height 13
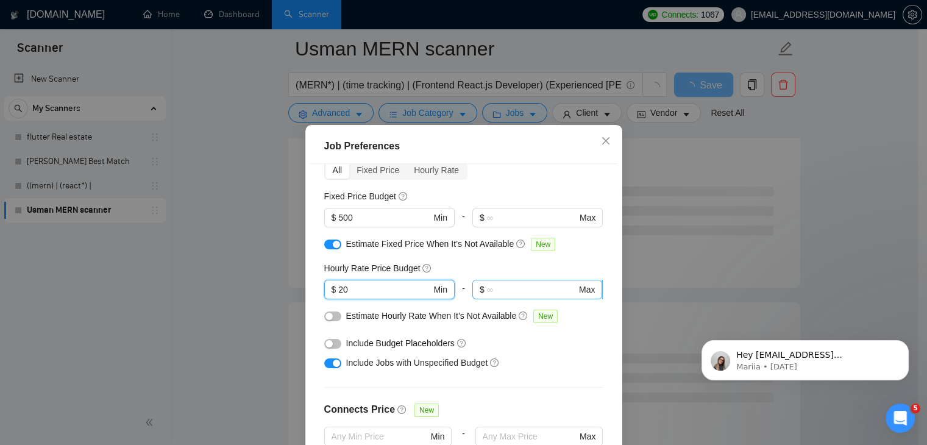
type input "20"
click at [487, 286] on input "text" at bounding box center [532, 289] width 90 height 13
type input "50"
click at [330, 318] on button "button" at bounding box center [332, 316] width 17 height 10
click at [325, 342] on div "button" at bounding box center [328, 343] width 7 height 7
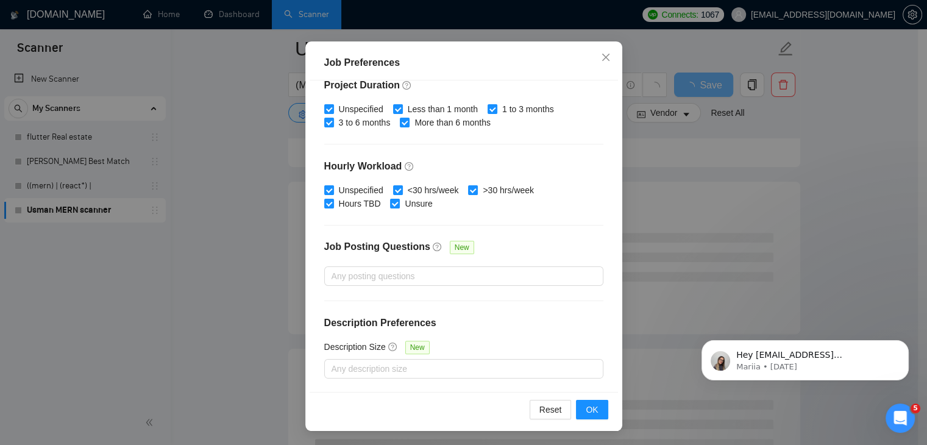
scroll to position [408, 0]
click at [587, 411] on span "OK" at bounding box center [591, 409] width 12 height 13
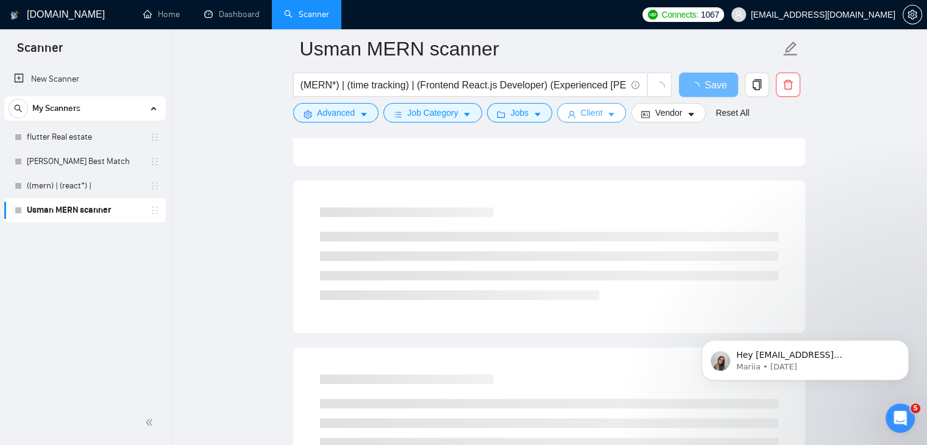
click at [586, 116] on span "Client" at bounding box center [592, 112] width 22 height 13
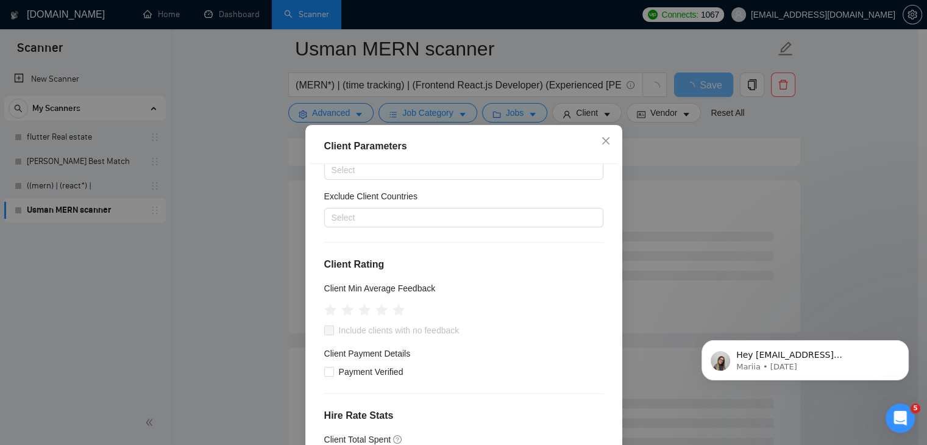
scroll to position [0, 0]
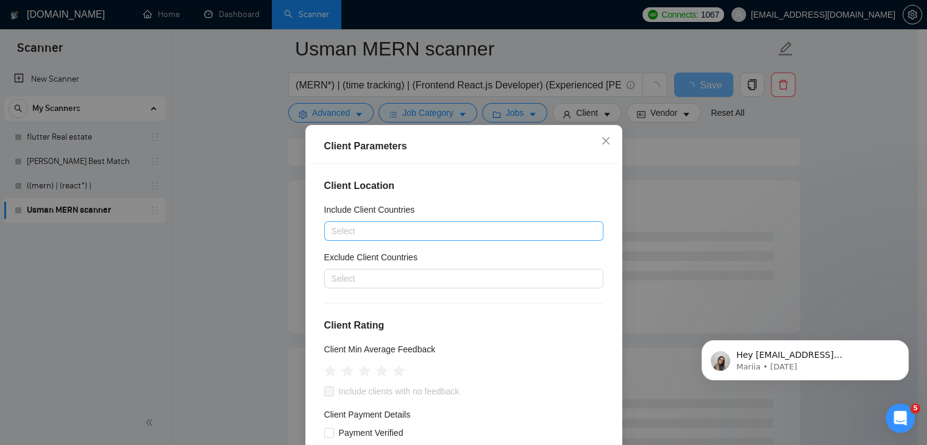
click at [395, 224] on div at bounding box center [457, 231] width 261 height 15
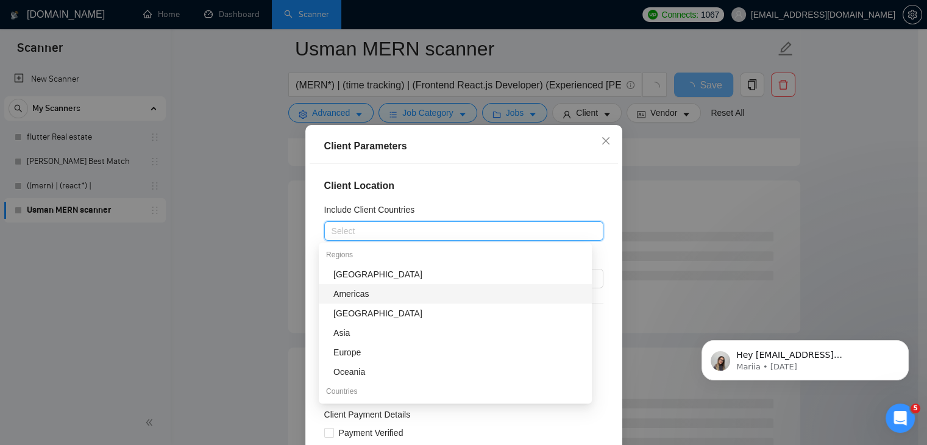
click at [374, 294] on div "Americas" at bounding box center [458, 293] width 251 height 13
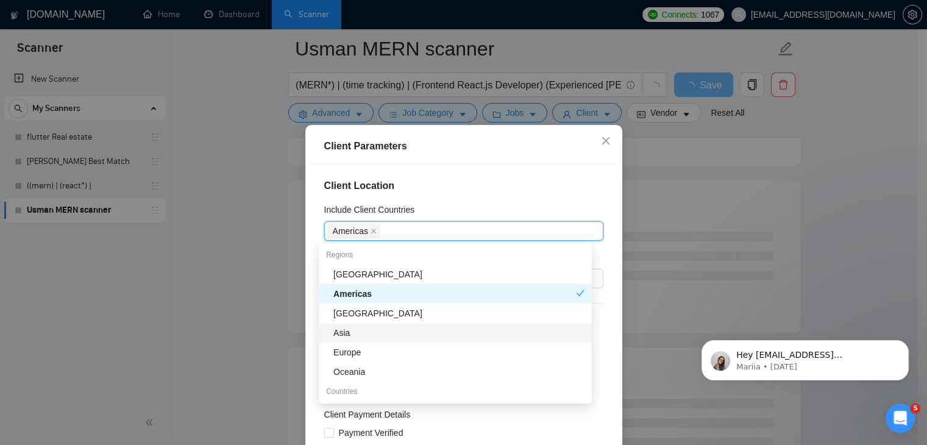
scroll to position [61, 0]
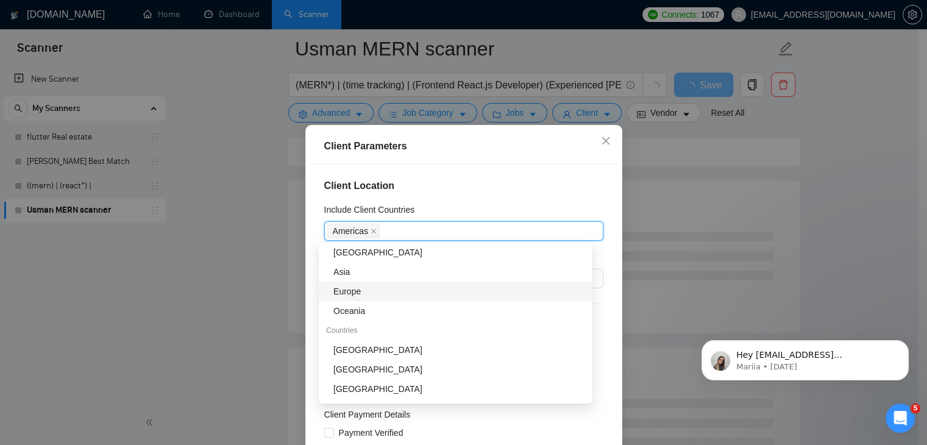
click at [390, 293] on div "Europe" at bounding box center [458, 291] width 251 height 13
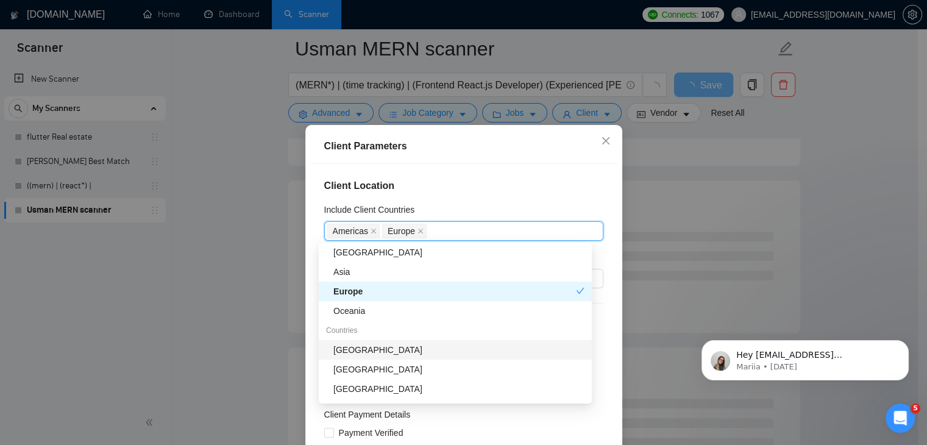
click at [386, 352] on div "[GEOGRAPHIC_DATA]" at bounding box center [458, 349] width 251 height 13
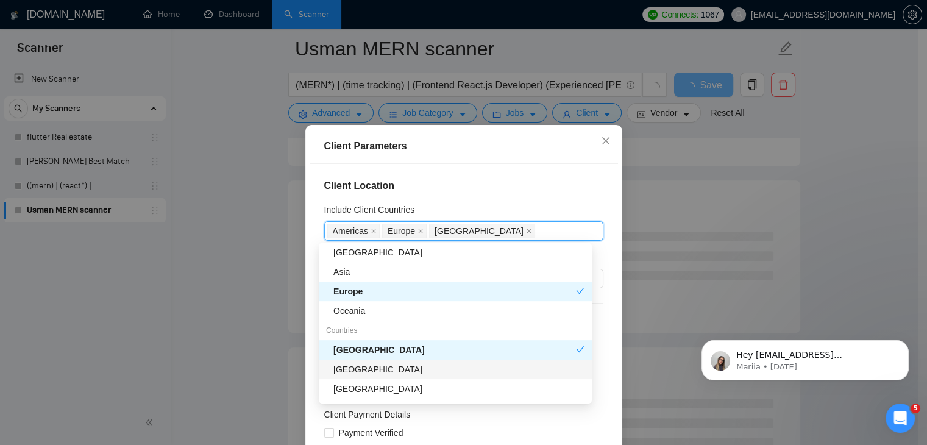
click at [385, 369] on div "[GEOGRAPHIC_DATA]" at bounding box center [458, 368] width 251 height 13
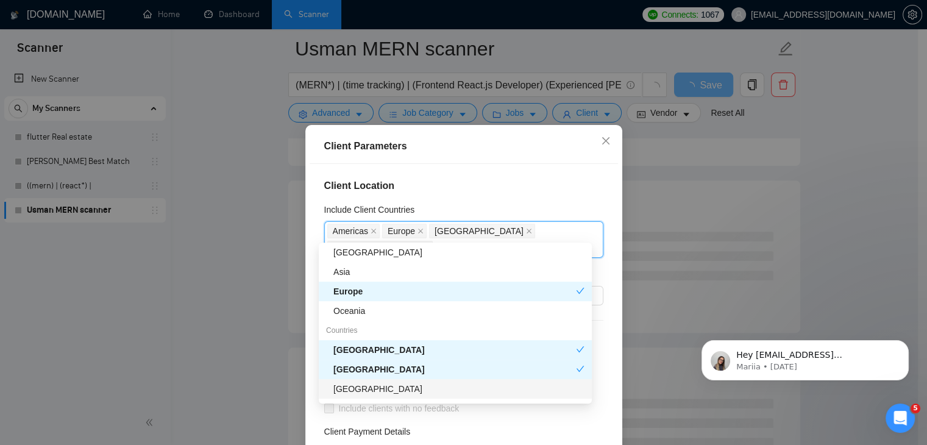
scroll to position [183, 0]
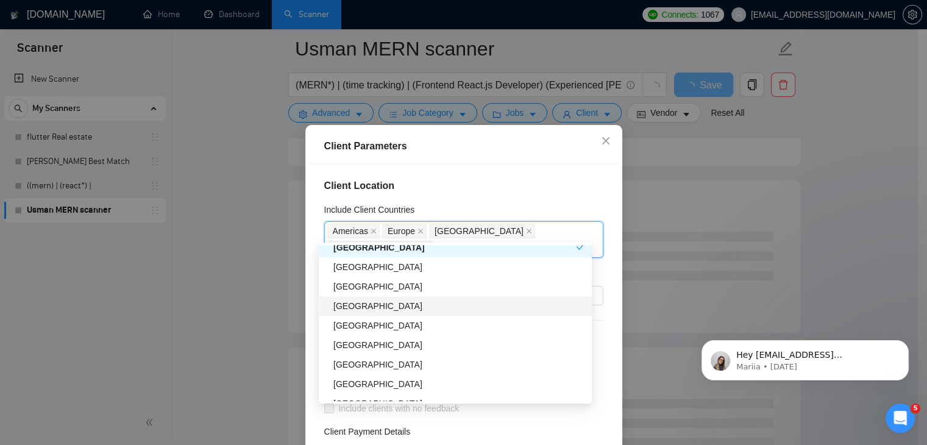
click at [399, 309] on div "[GEOGRAPHIC_DATA]" at bounding box center [458, 305] width 251 height 13
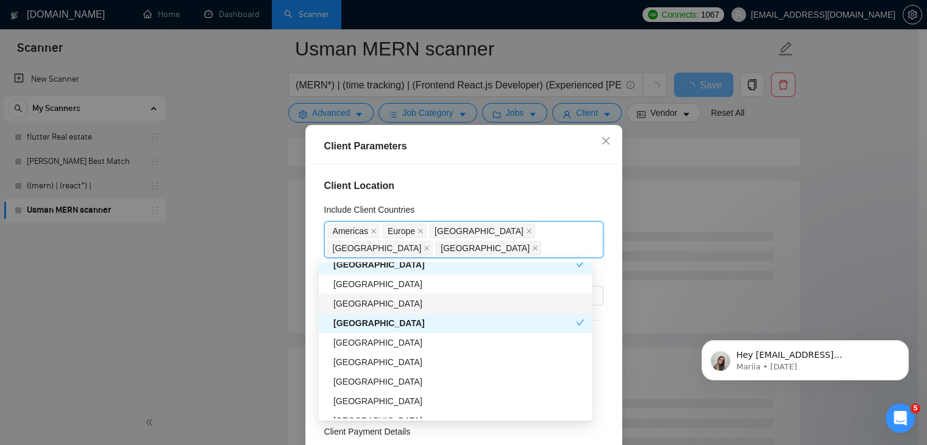
click at [393, 304] on div "[GEOGRAPHIC_DATA]" at bounding box center [458, 303] width 251 height 13
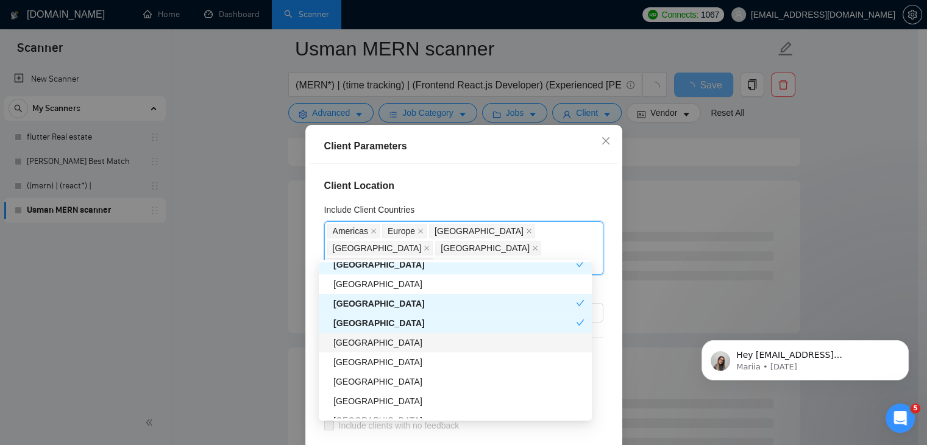
click at [378, 348] on div "[GEOGRAPHIC_DATA]" at bounding box center [458, 342] width 251 height 13
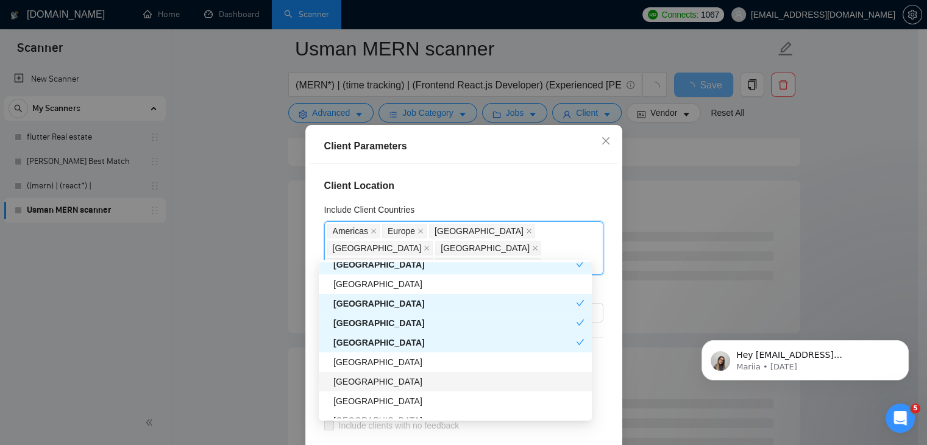
click at [377, 380] on div "[GEOGRAPHIC_DATA]" at bounding box center [458, 381] width 251 height 13
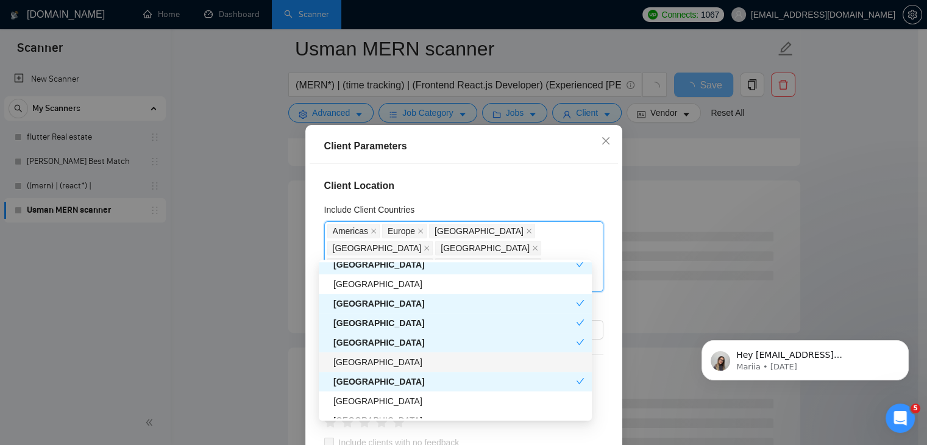
scroll to position [244, 0]
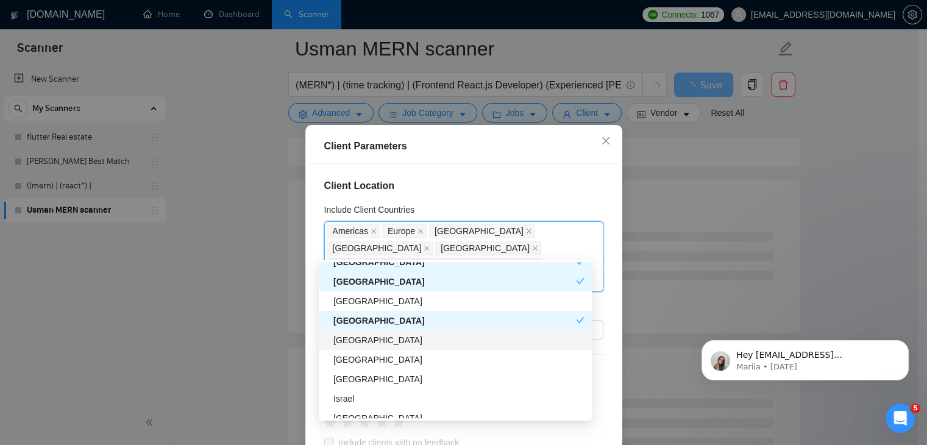
click at [378, 341] on div "[GEOGRAPHIC_DATA]" at bounding box center [458, 339] width 251 height 13
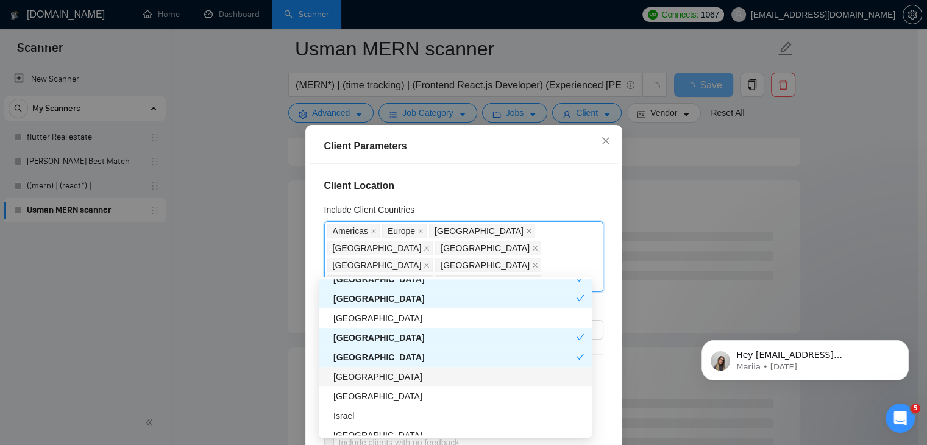
click at [372, 387] on div "[GEOGRAPHIC_DATA]" at bounding box center [455, 395] width 273 height 19
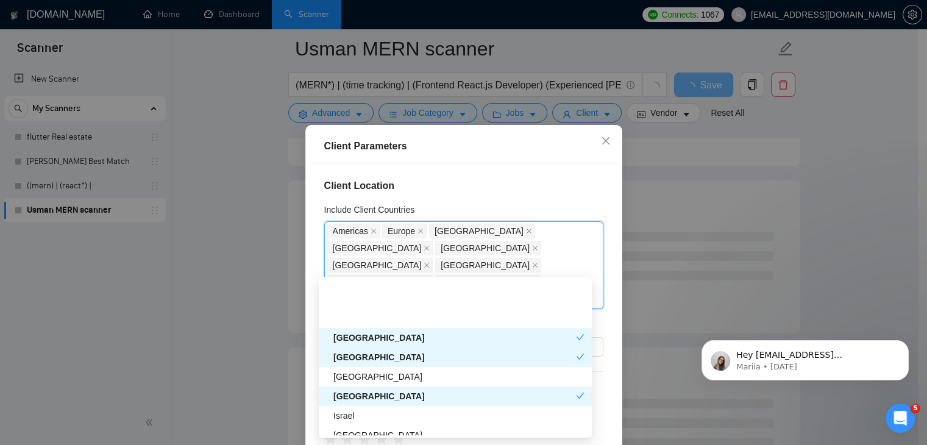
scroll to position [305, 0]
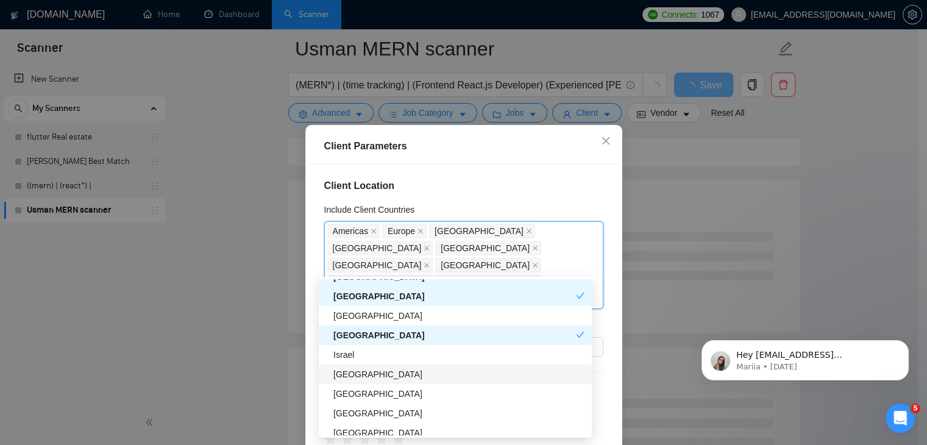
click at [396, 380] on div "[GEOGRAPHIC_DATA]" at bounding box center [458, 373] width 251 height 13
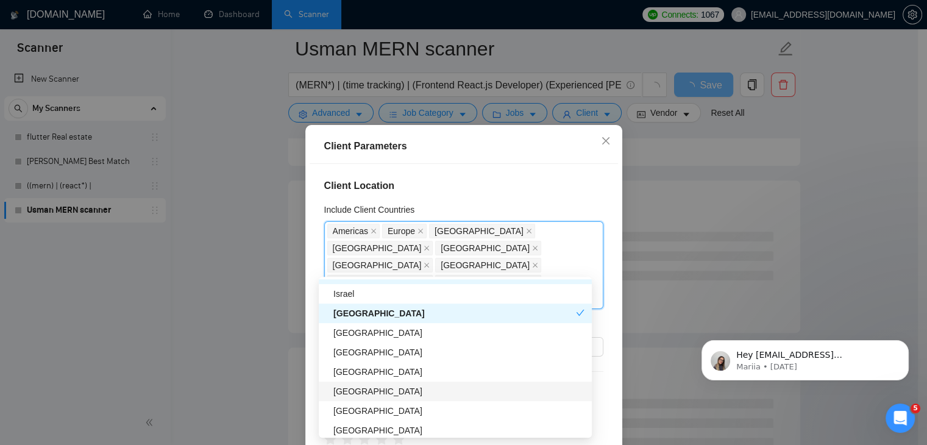
click at [383, 386] on div "[GEOGRAPHIC_DATA]" at bounding box center [458, 390] width 251 height 13
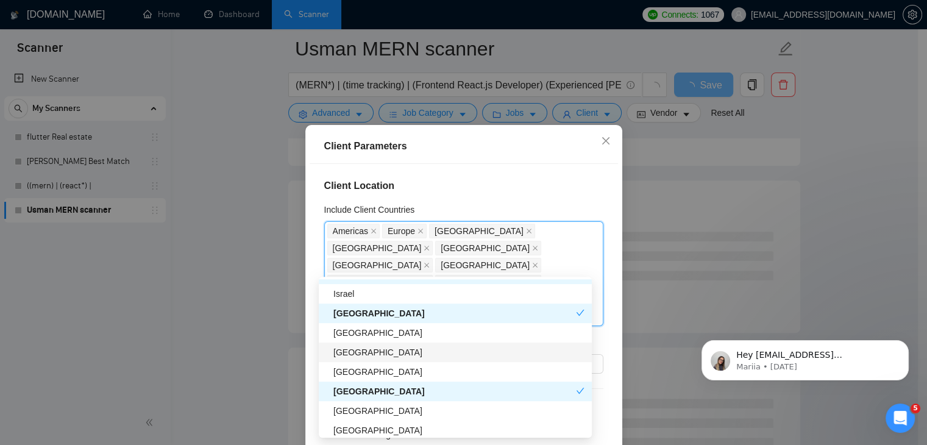
click at [375, 360] on div "[GEOGRAPHIC_DATA]" at bounding box center [455, 351] width 273 height 19
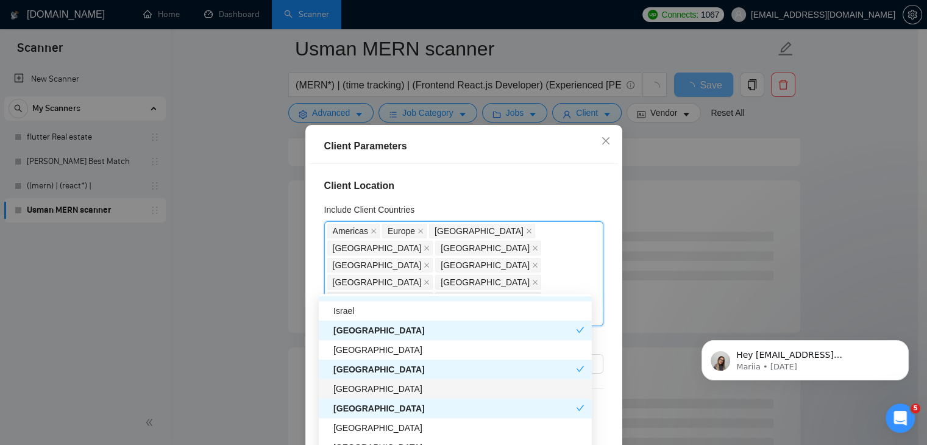
click at [383, 394] on div "[GEOGRAPHIC_DATA]" at bounding box center [458, 388] width 251 height 13
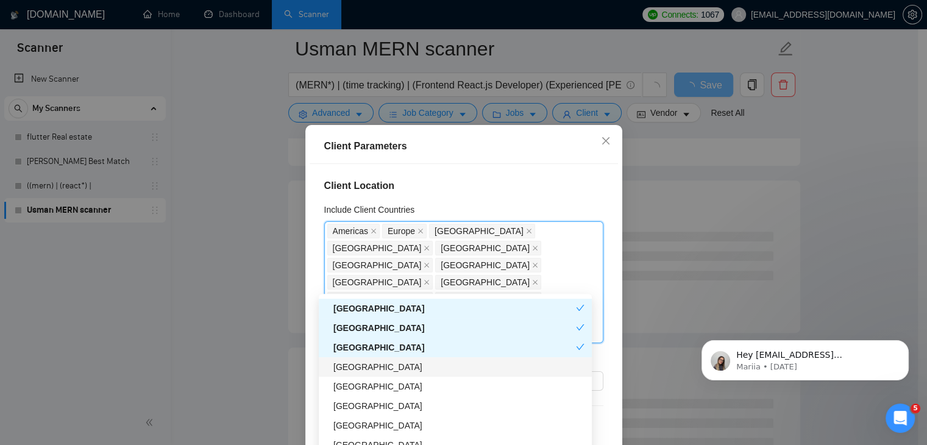
click at [383, 368] on div "[GEOGRAPHIC_DATA]" at bounding box center [458, 366] width 251 height 13
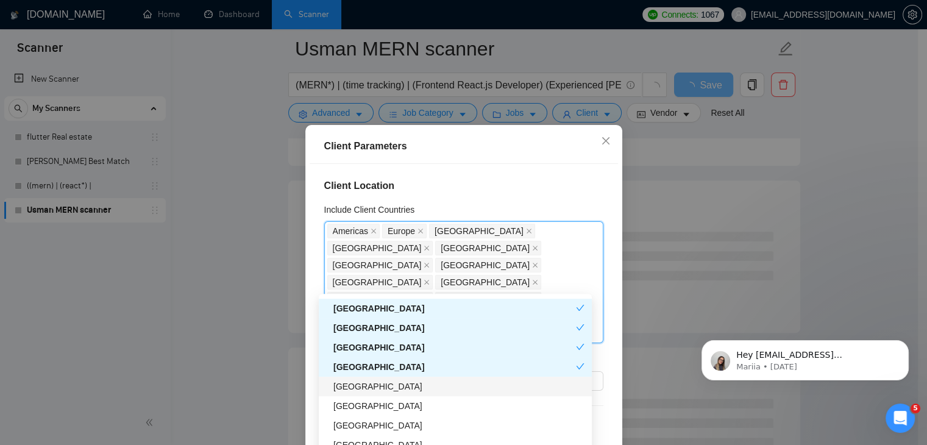
click at [383, 391] on div "[GEOGRAPHIC_DATA]" at bounding box center [458, 386] width 251 height 13
click at [377, 420] on div "[GEOGRAPHIC_DATA]" at bounding box center [458, 425] width 251 height 13
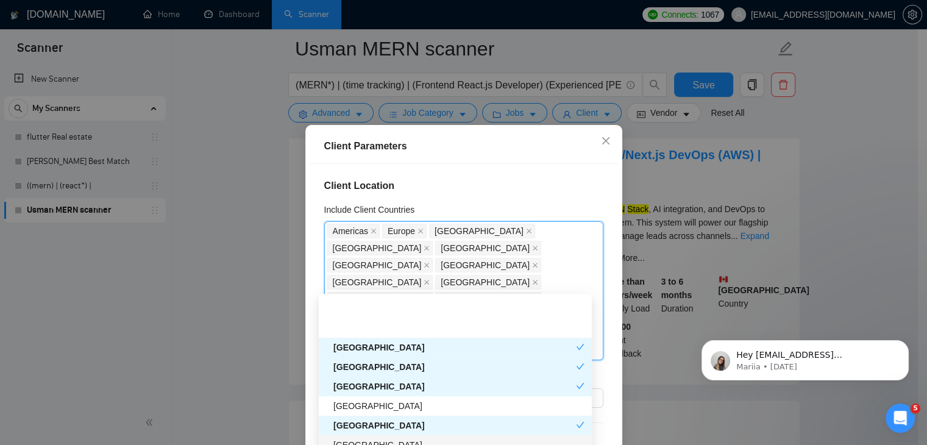
scroll to position [487, 0]
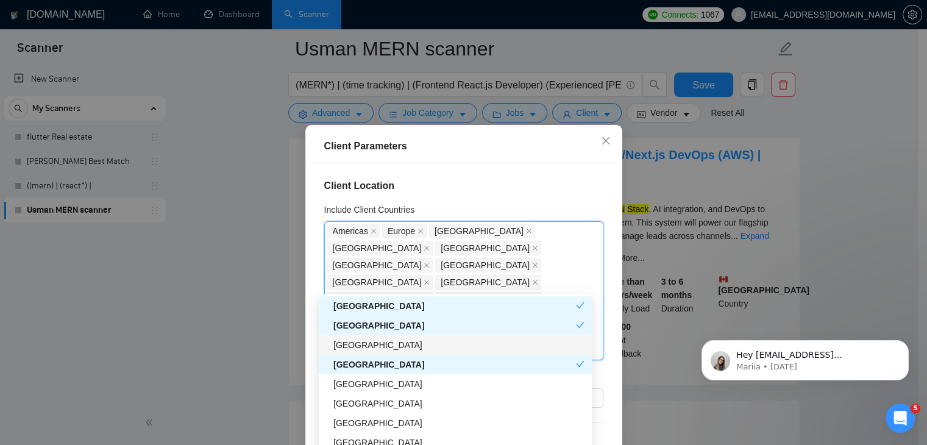
click at [391, 349] on div "[GEOGRAPHIC_DATA]" at bounding box center [458, 344] width 251 height 13
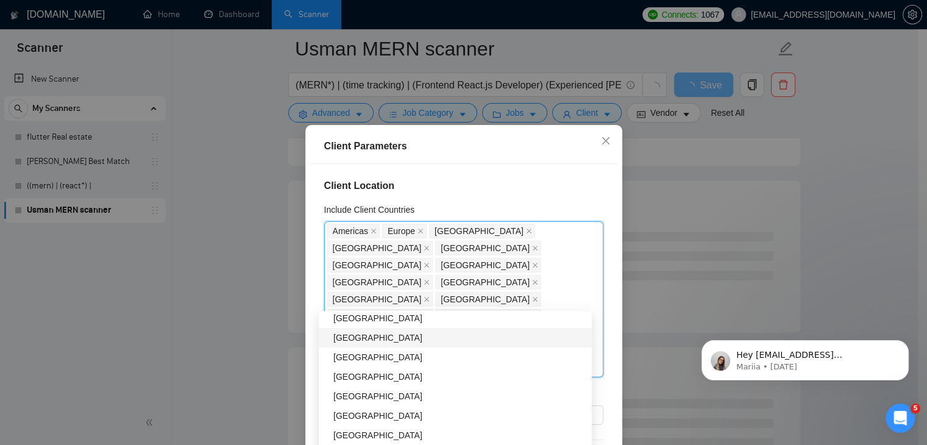
scroll to position [670, 0]
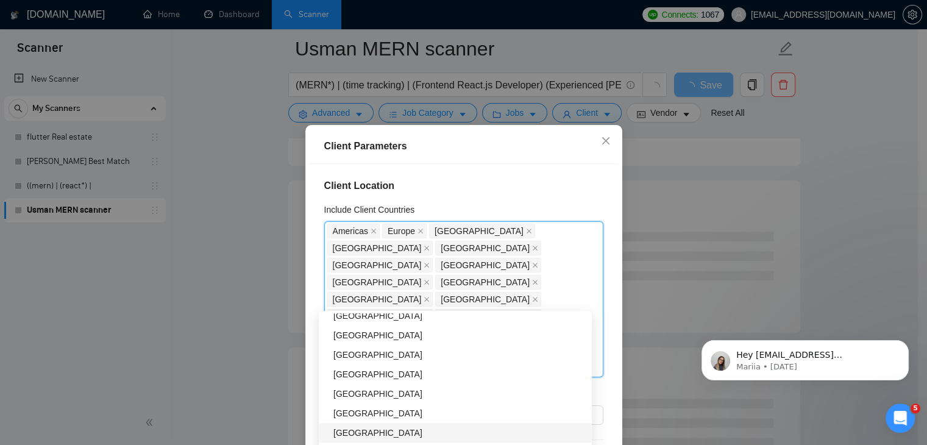
click at [388, 423] on div "[GEOGRAPHIC_DATA]" at bounding box center [455, 432] width 273 height 19
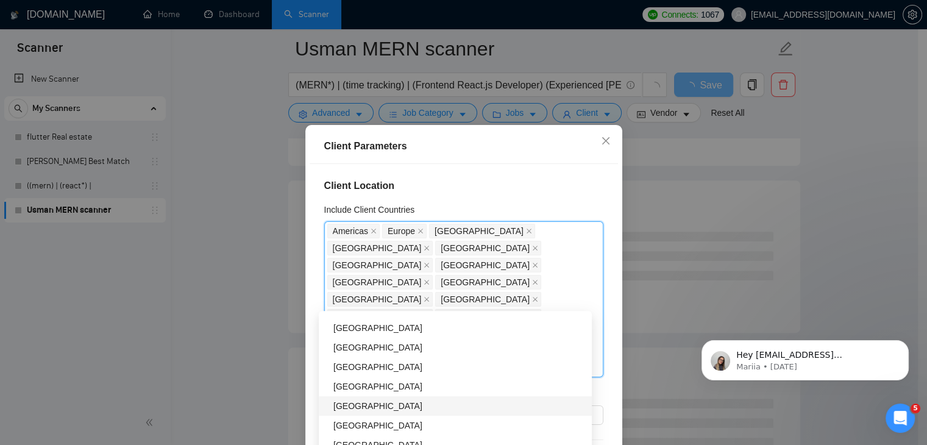
click at [388, 409] on div "[GEOGRAPHIC_DATA]" at bounding box center [458, 405] width 251 height 13
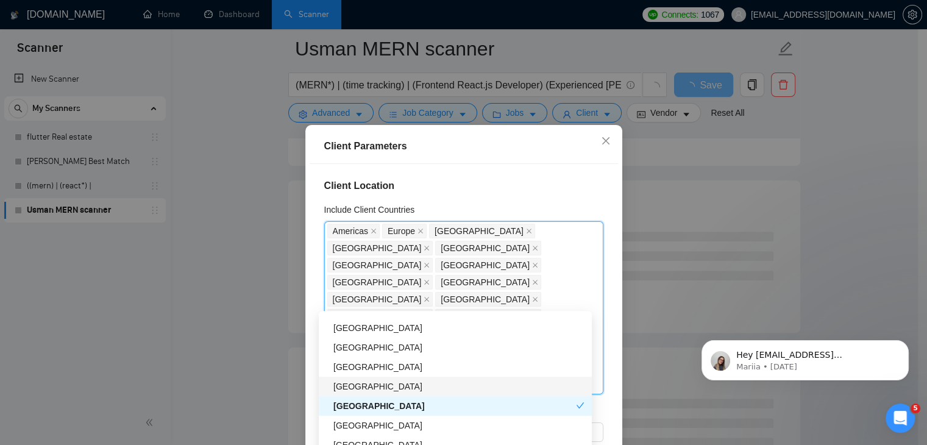
click at [383, 389] on div "[GEOGRAPHIC_DATA]" at bounding box center [458, 386] width 251 height 13
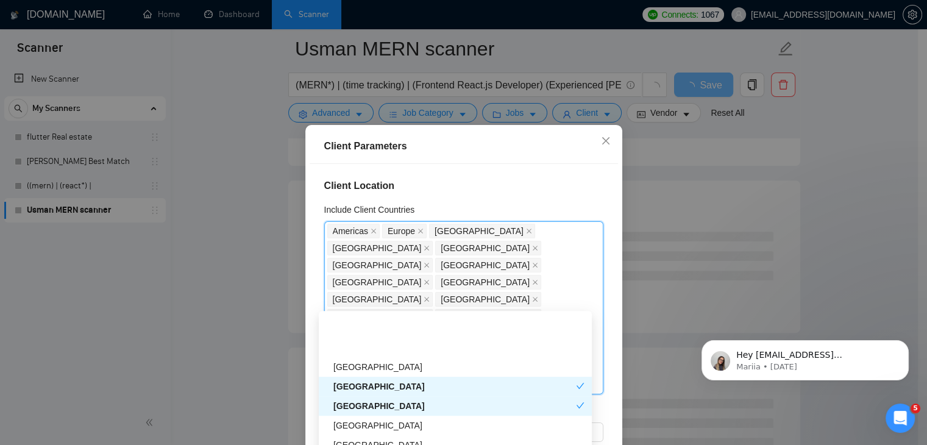
scroll to position [914, 0]
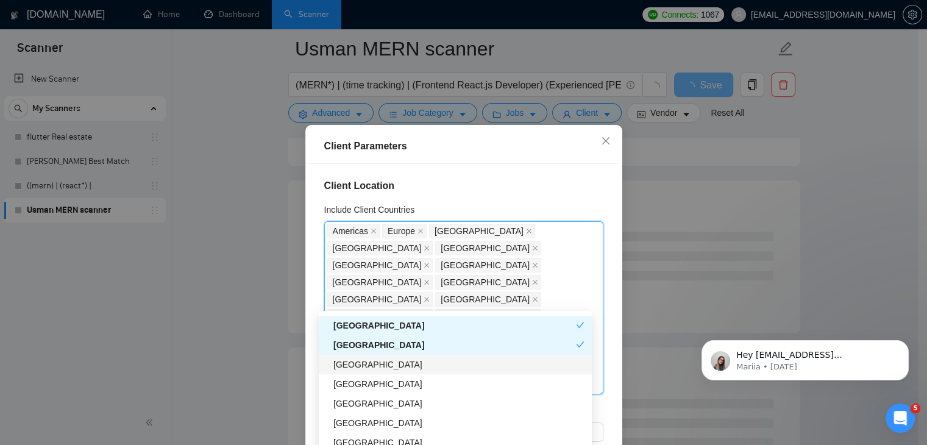
click at [373, 366] on div "[GEOGRAPHIC_DATA]" at bounding box center [458, 364] width 251 height 13
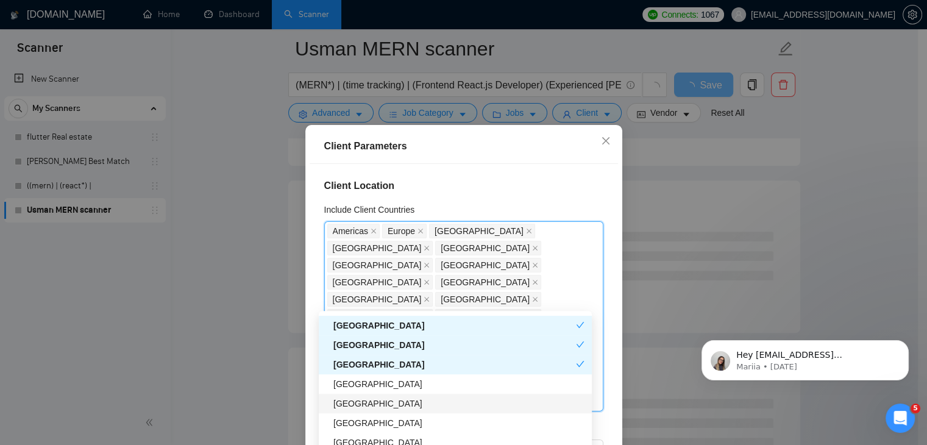
click at [373, 403] on div "Kenya" at bounding box center [458, 403] width 251 height 13
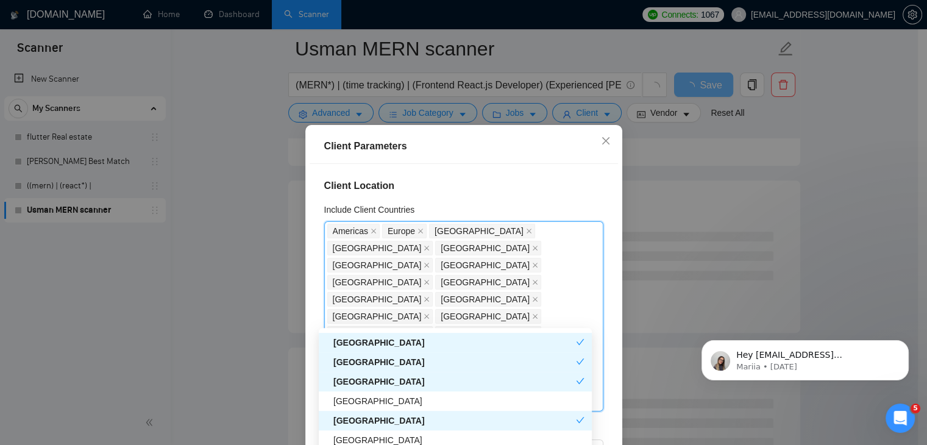
click at [372, 418] on div "Kenya" at bounding box center [454, 420] width 242 height 13
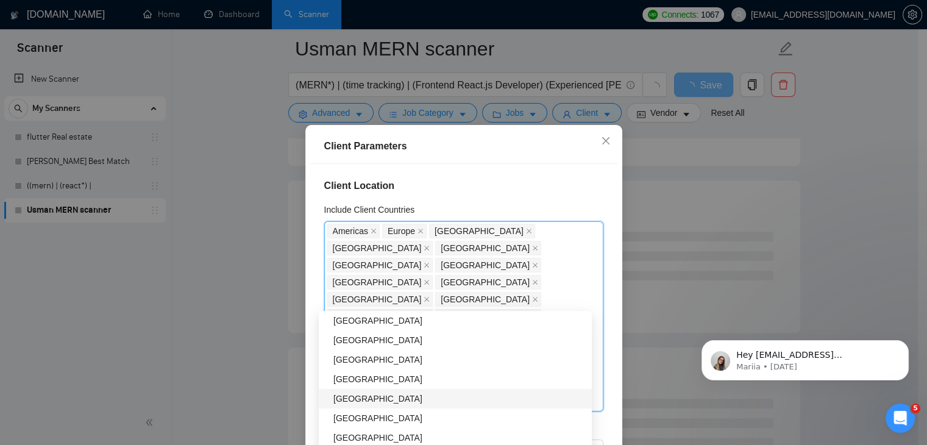
scroll to position [1097, 0]
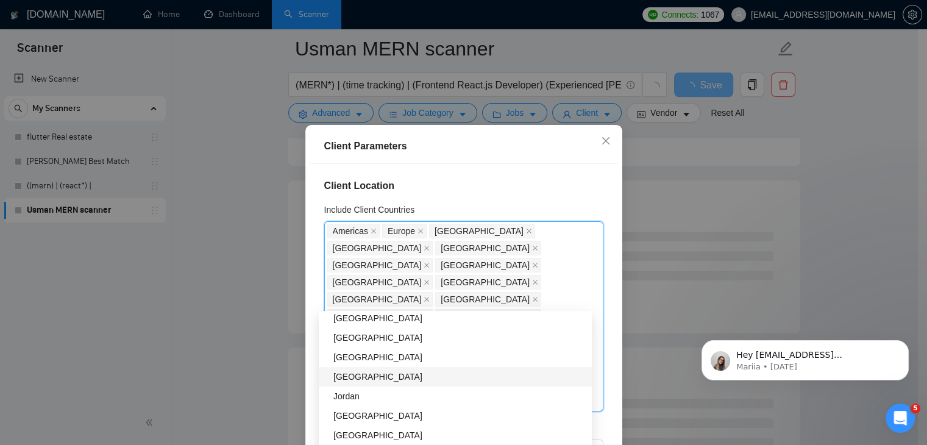
click at [389, 380] on div "[GEOGRAPHIC_DATA]" at bounding box center [458, 376] width 251 height 13
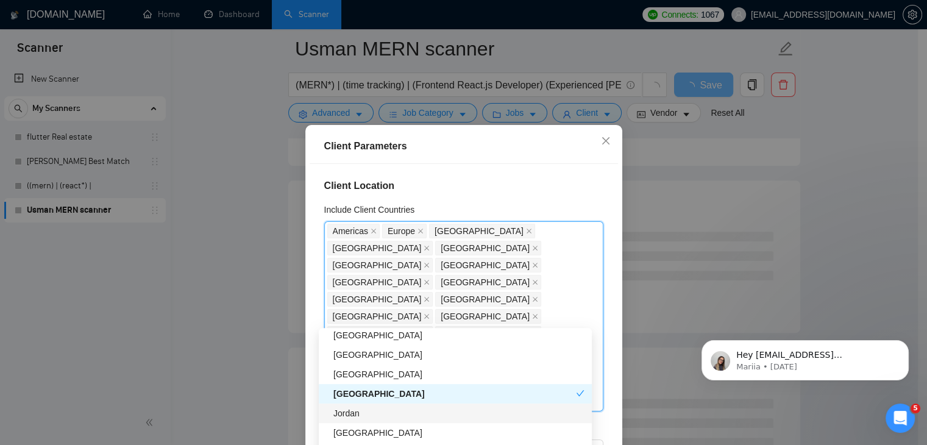
click at [391, 418] on div "Jordan" at bounding box center [458, 412] width 251 height 13
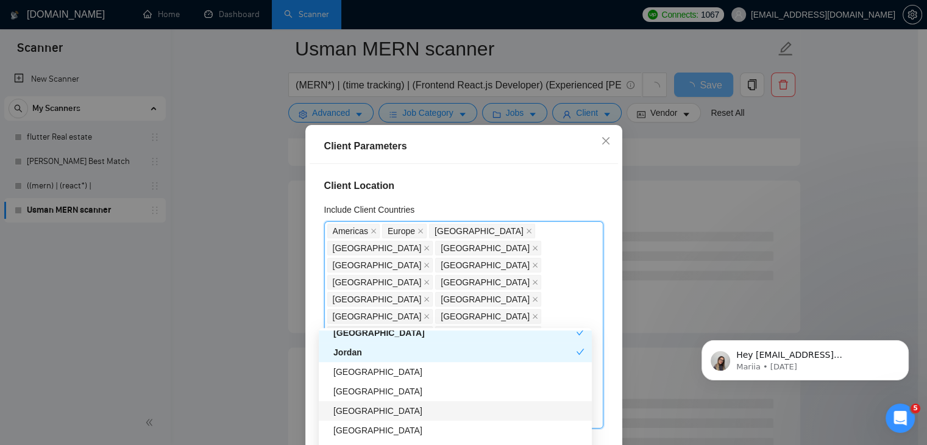
click at [389, 409] on div "[GEOGRAPHIC_DATA]" at bounding box center [458, 410] width 251 height 13
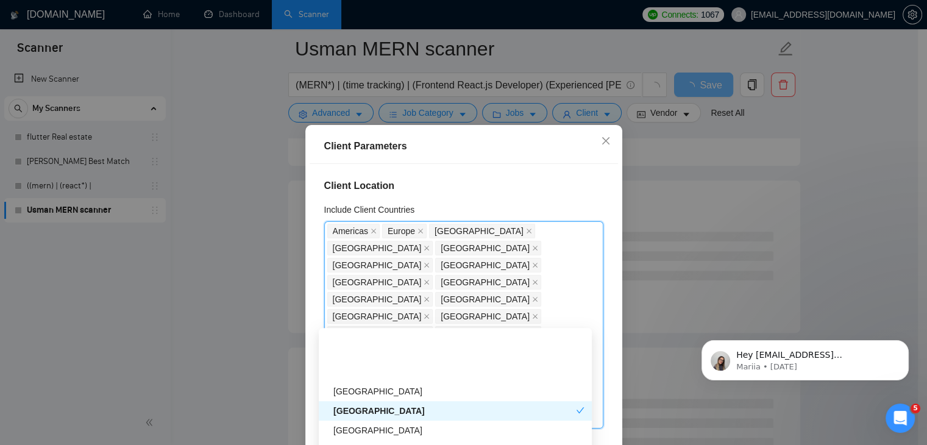
scroll to position [1218, 0]
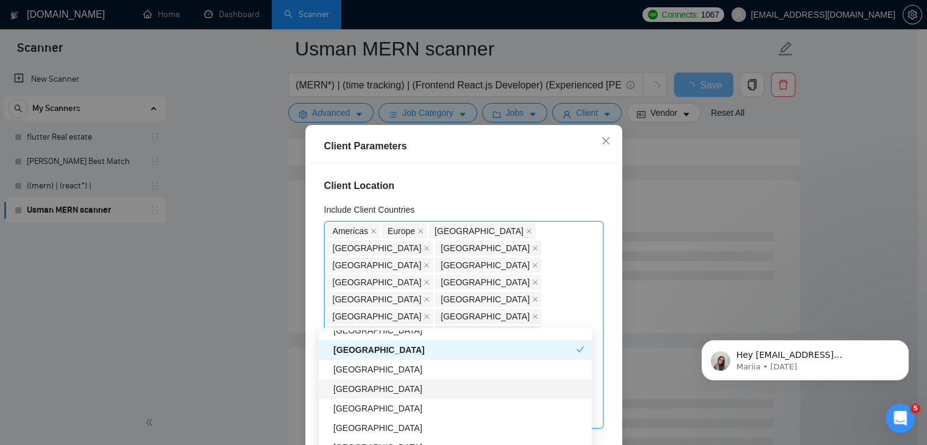
click at [380, 397] on div "Sri Lanka" at bounding box center [455, 388] width 273 height 19
click at [383, 412] on div "[GEOGRAPHIC_DATA]" at bounding box center [458, 407] width 251 height 13
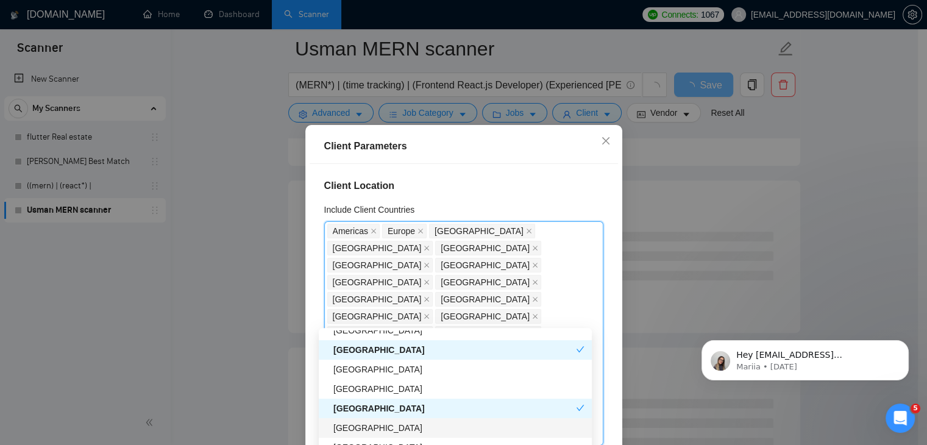
click at [383, 428] on div "Serbia" at bounding box center [458, 427] width 251 height 13
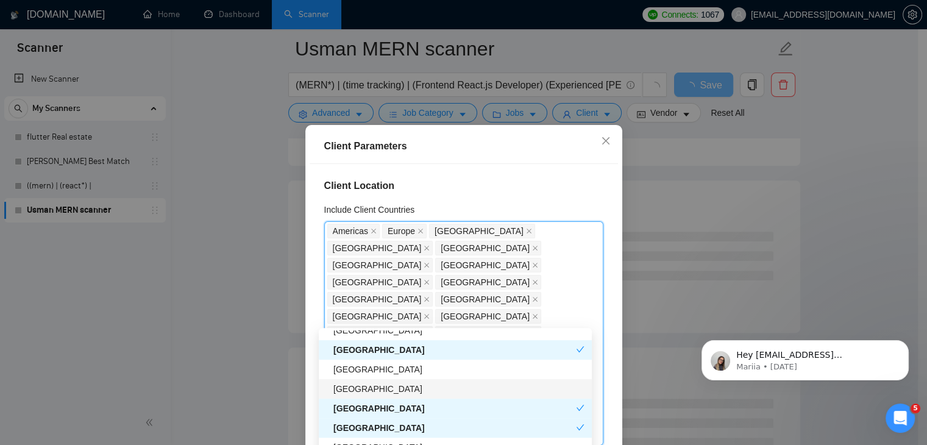
scroll to position [1279, 0]
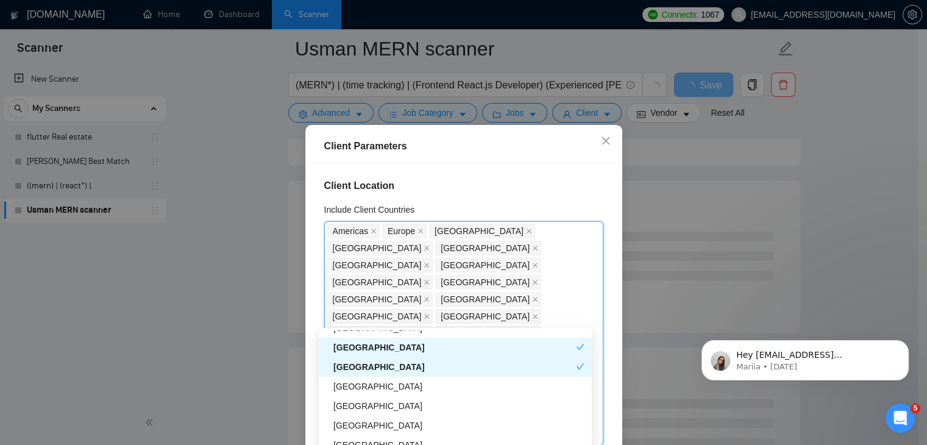
click at [397, 368] on div "Serbia" at bounding box center [454, 366] width 242 height 13
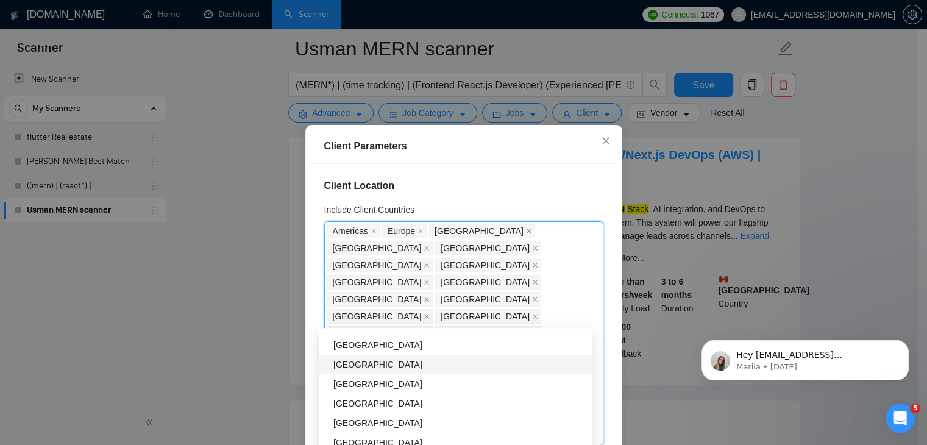
scroll to position [1401, 0]
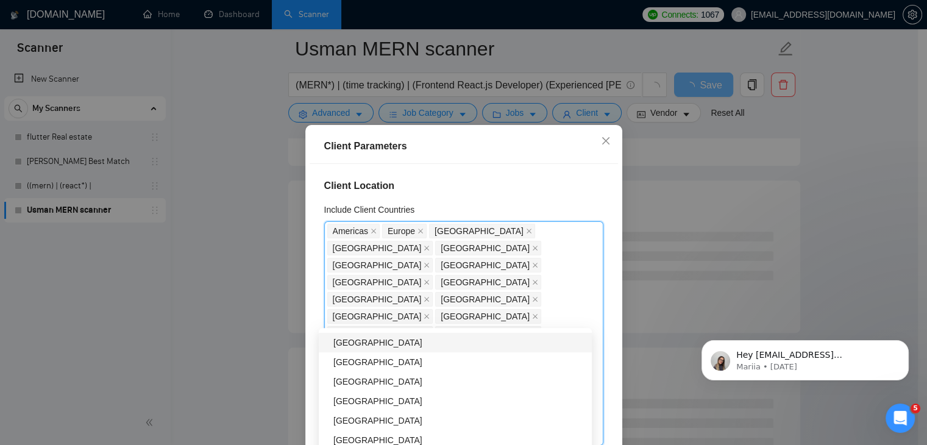
click at [383, 344] on div "[GEOGRAPHIC_DATA]" at bounding box center [458, 342] width 251 height 13
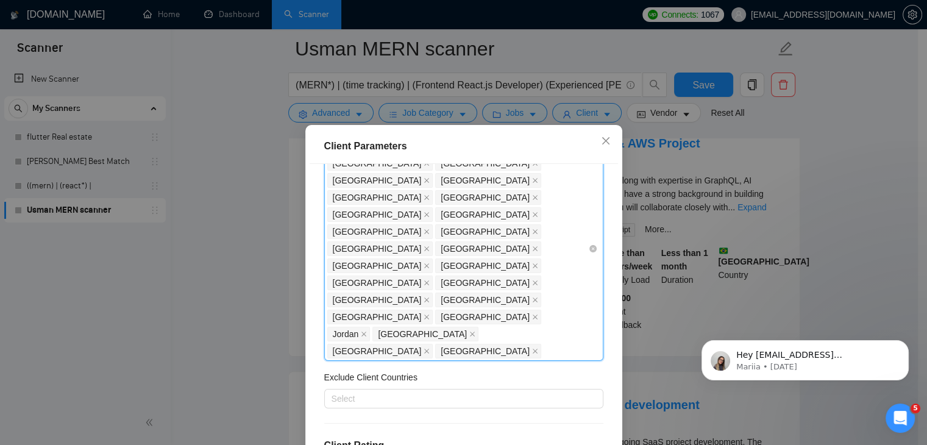
scroll to position [183, 0]
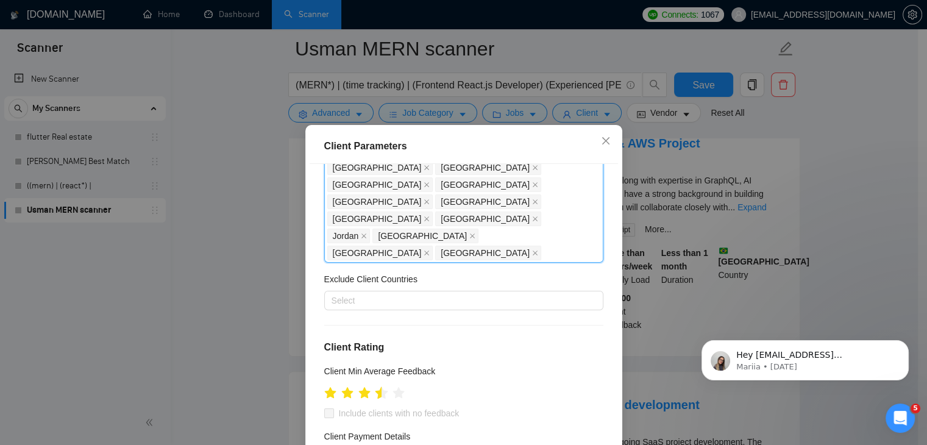
click at [375, 386] on icon "star" at bounding box center [381, 392] width 13 height 12
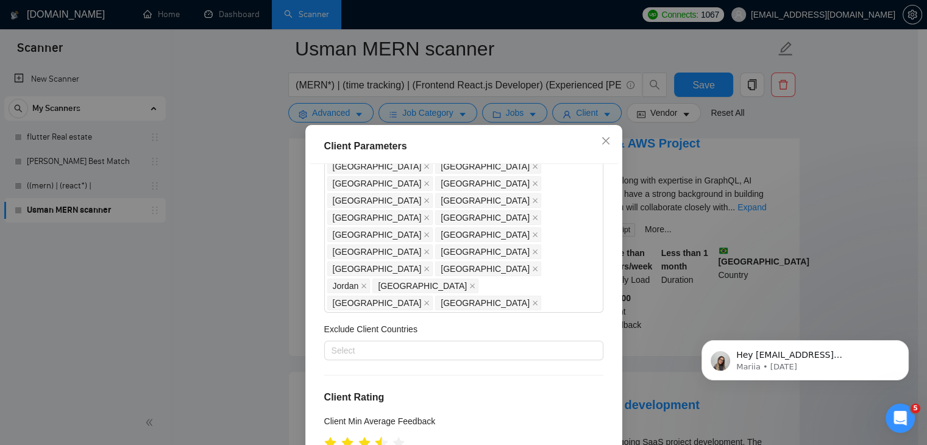
scroll to position [61, 0]
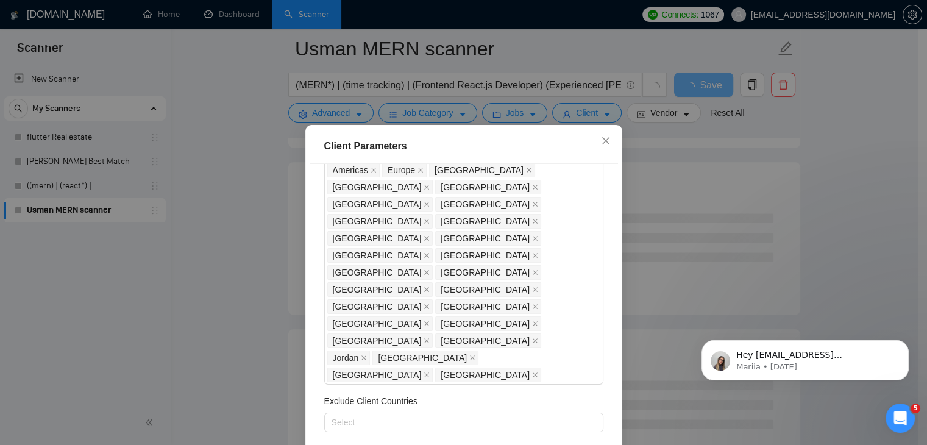
click at [416, 415] on div at bounding box center [457, 422] width 261 height 15
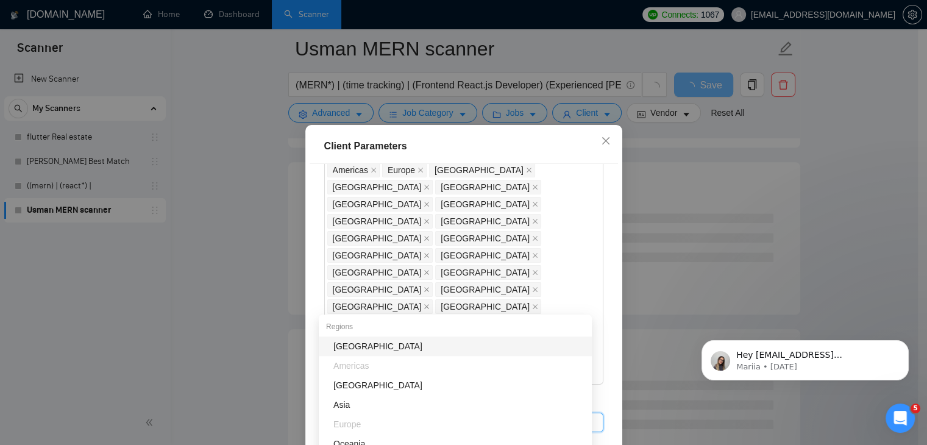
click at [417, 415] on div at bounding box center [457, 422] width 261 height 15
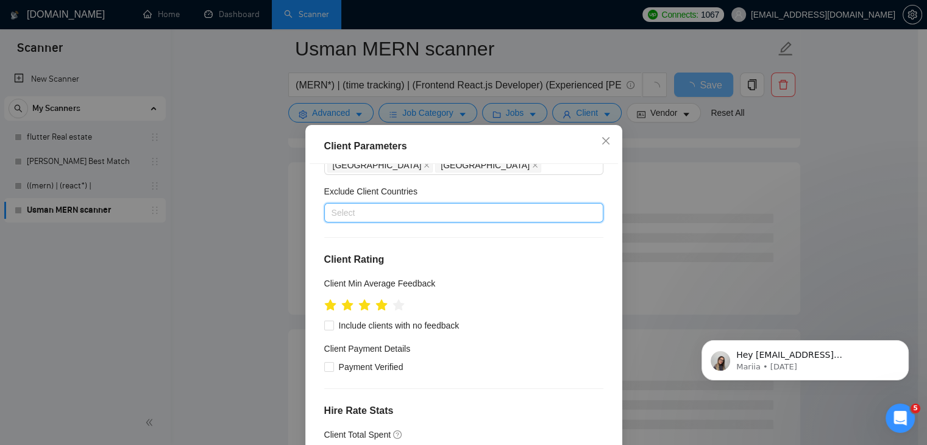
scroll to position [244, 0]
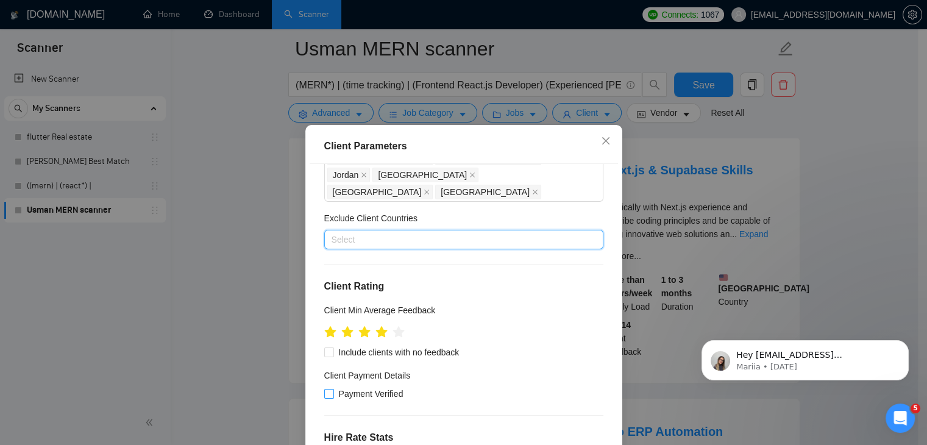
click at [325, 389] on input "Payment Verified" at bounding box center [328, 393] width 9 height 9
checkbox input "true"
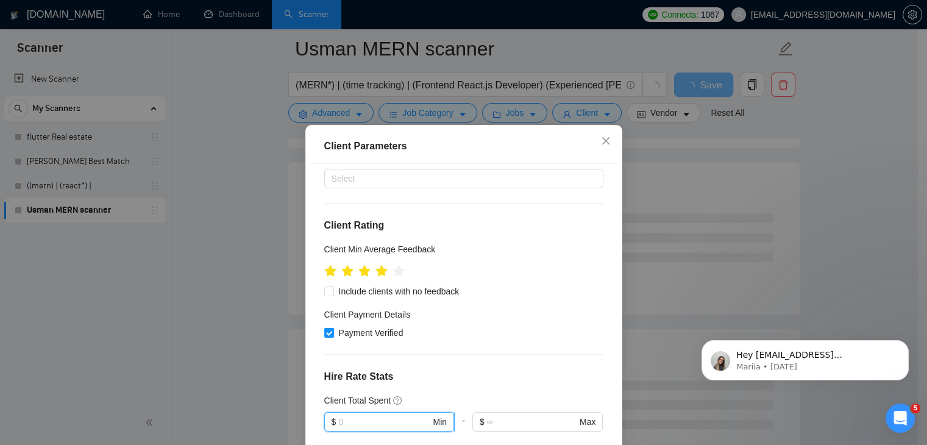
click at [380, 415] on input "text" at bounding box center [384, 421] width 92 height 13
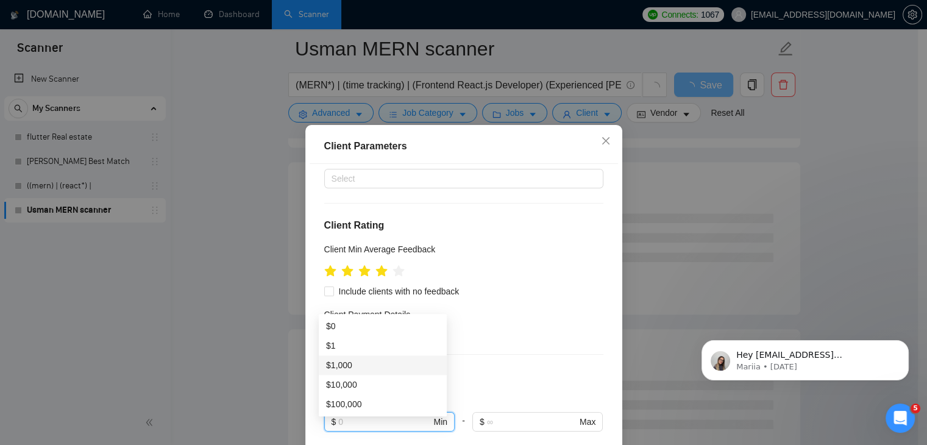
click at [374, 368] on div "$1,000" at bounding box center [382, 364] width 113 height 13
type input "1000"
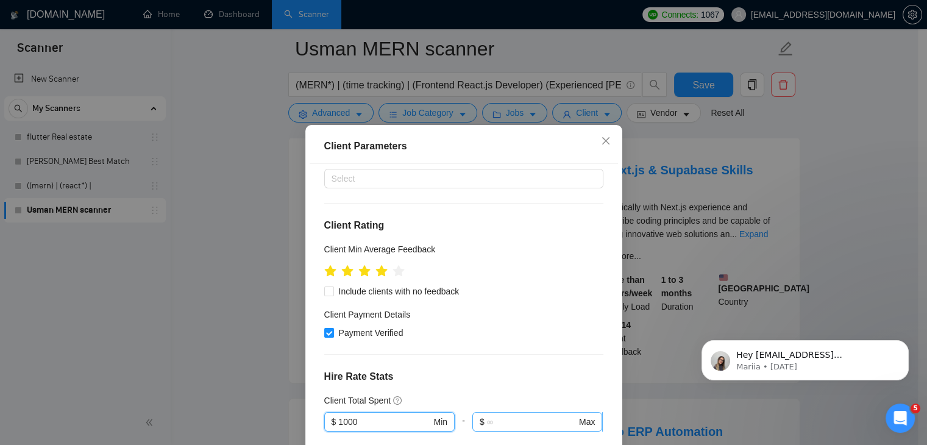
click at [517, 415] on input "text" at bounding box center [532, 421] width 90 height 13
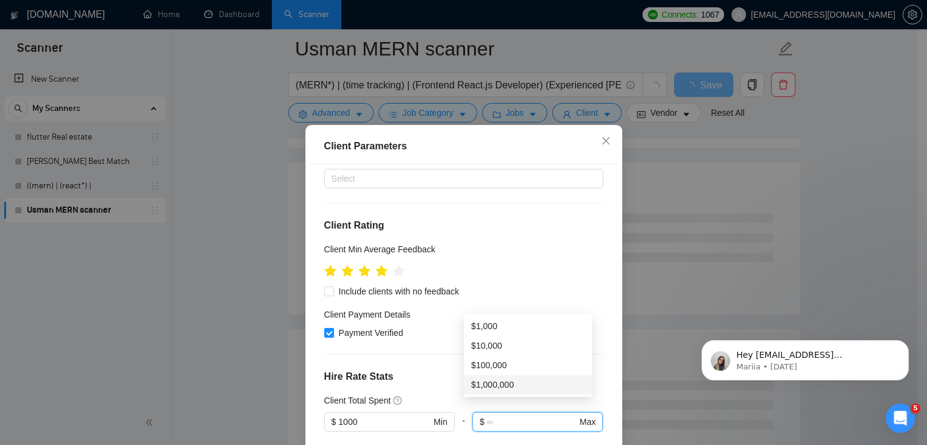
click at [498, 386] on div "$1,000,000" at bounding box center [527, 384] width 113 height 13
type input "1000000"
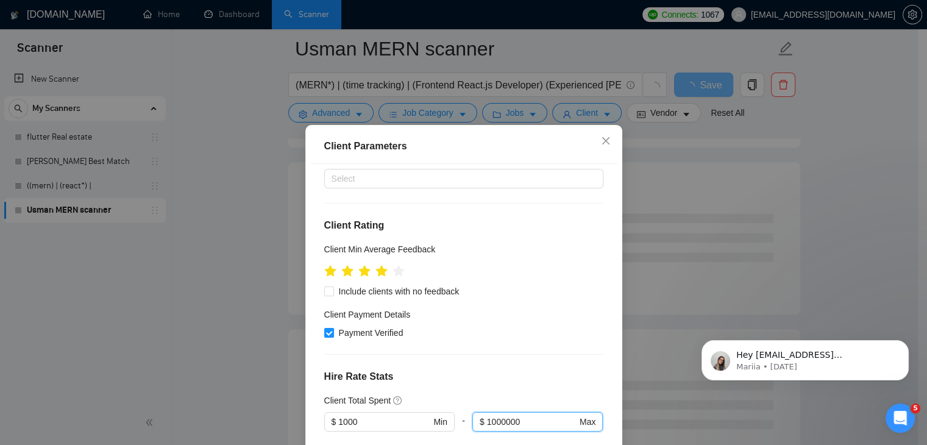
click at [462, 267] on div "Client Location Include Client Countries Americas Europe United States United K…" at bounding box center [463, 319] width 308 height 311
click at [489, 415] on input "1000000" at bounding box center [532, 421] width 90 height 13
click at [501, 369] on h4 "Hire Rate Stats" at bounding box center [463, 376] width 279 height 15
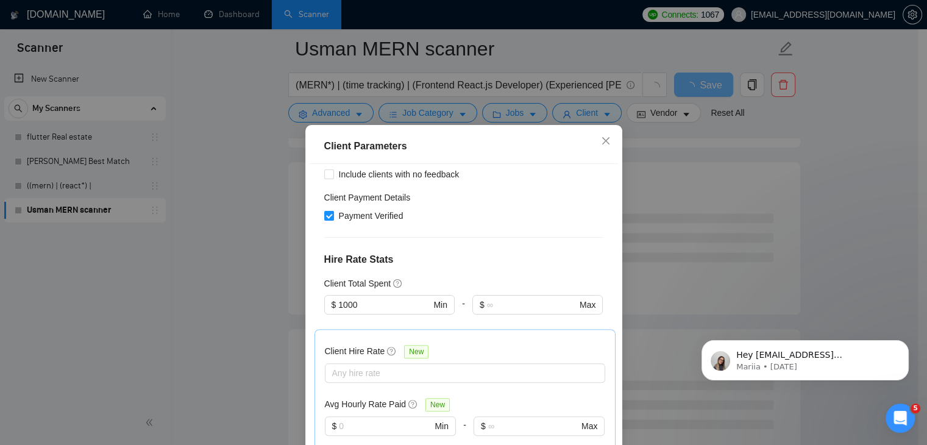
scroll to position [426, 0]
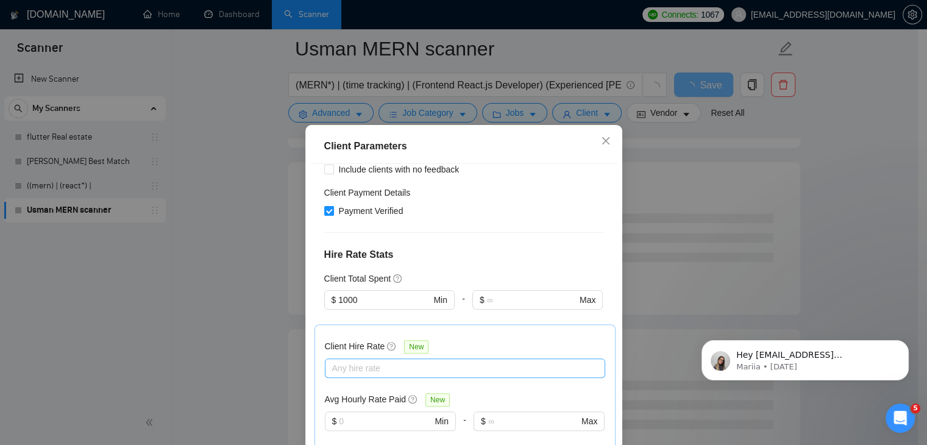
click at [409, 361] on div at bounding box center [459, 368] width 262 height 15
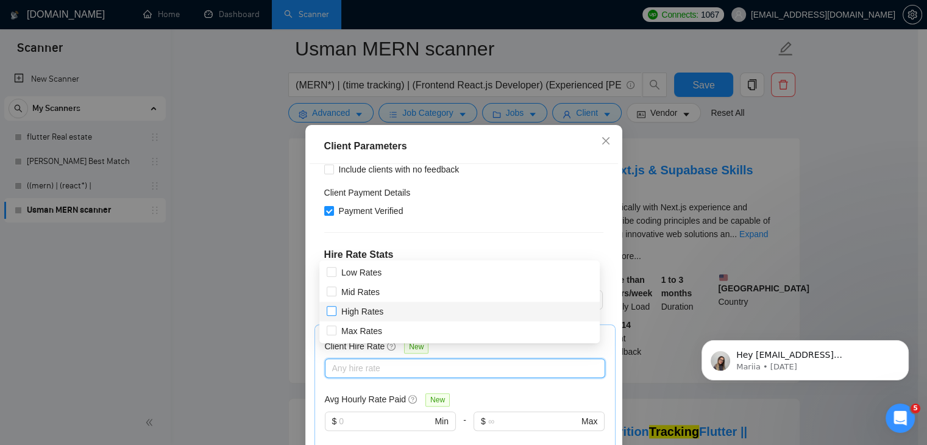
click at [384, 307] on span "High Rates" at bounding box center [362, 311] width 52 height 13
click at [335, 307] on input "High Rates" at bounding box center [331, 310] width 9 height 9
click at [330, 311] on input "High Rates" at bounding box center [331, 310] width 9 height 9
checkbox input "true"
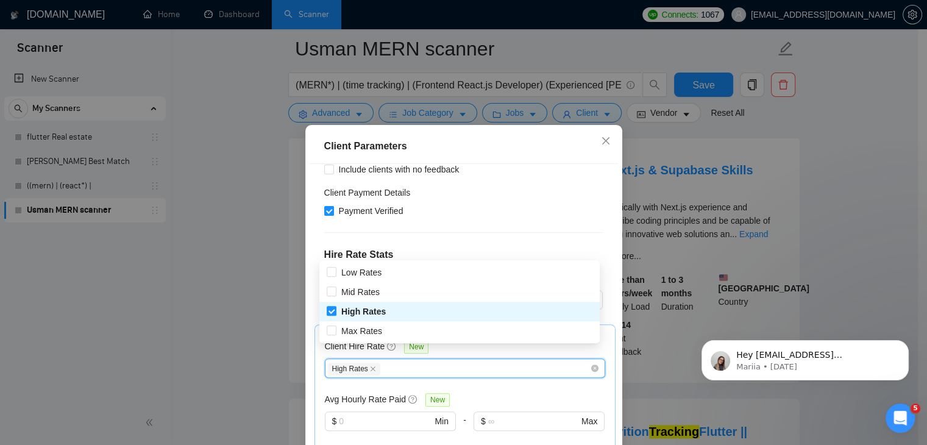
click at [299, 307] on div "Client Parameters Client Location Include Client Countries Americas Europe Unit…" at bounding box center [463, 222] width 927 height 445
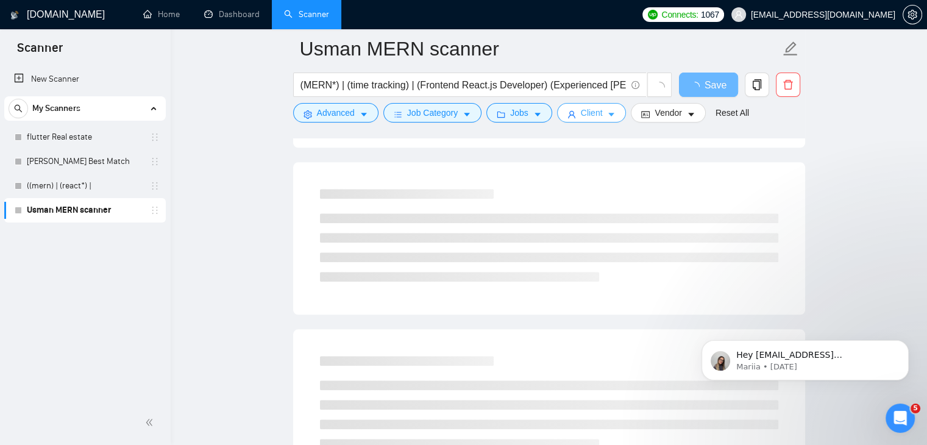
click at [595, 111] on span "Client" at bounding box center [592, 112] width 22 height 13
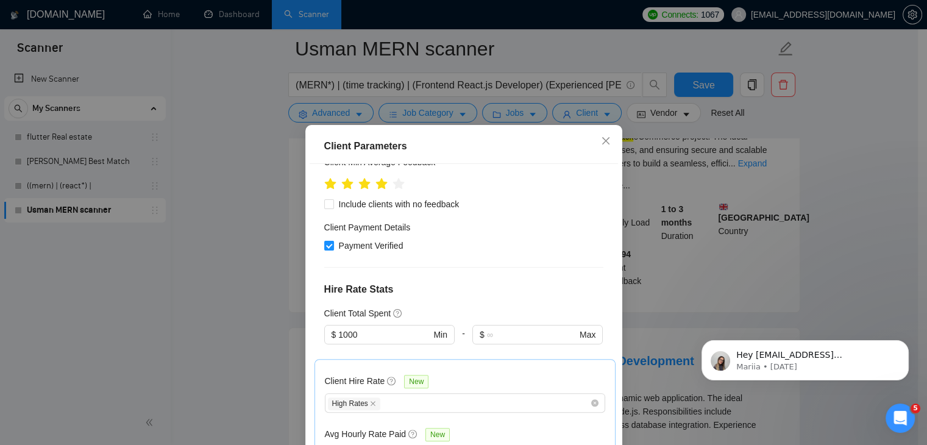
scroll to position [412, 0]
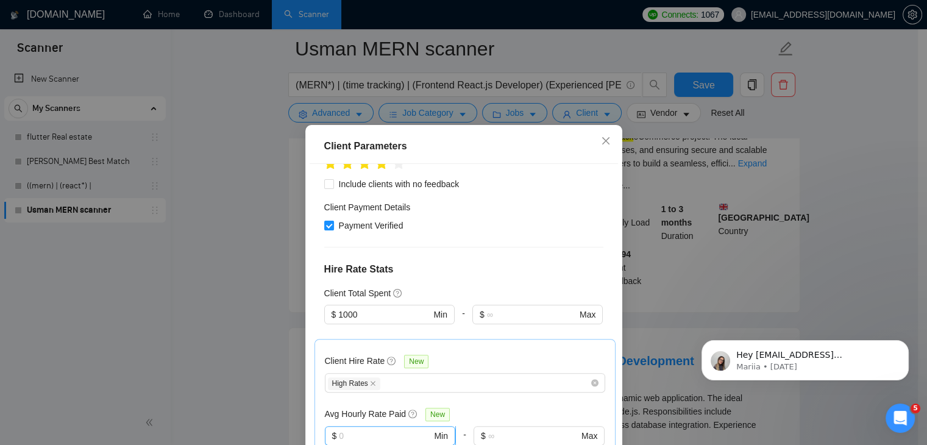
click at [379, 429] on input "text" at bounding box center [385, 435] width 93 height 13
type input "20"
click at [517, 429] on input "text" at bounding box center [533, 435] width 90 height 13
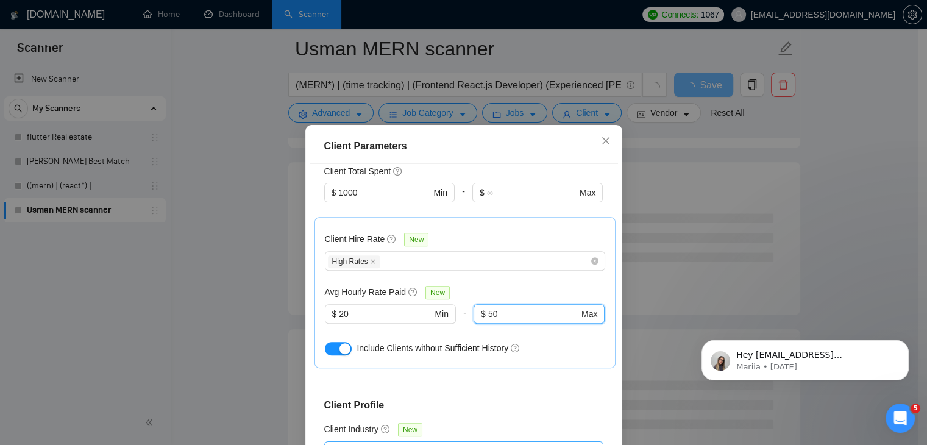
scroll to position [61, 0]
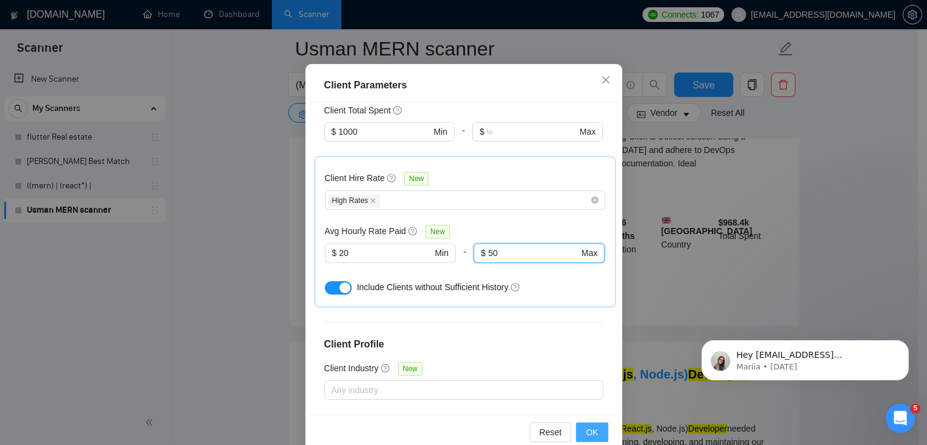
type input "50"
click at [585, 432] on span "OK" at bounding box center [591, 431] width 12 height 13
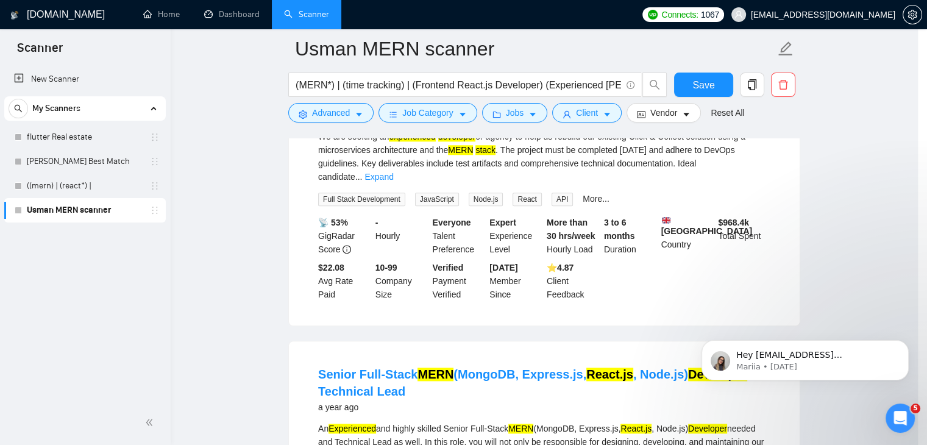
scroll to position [32, 0]
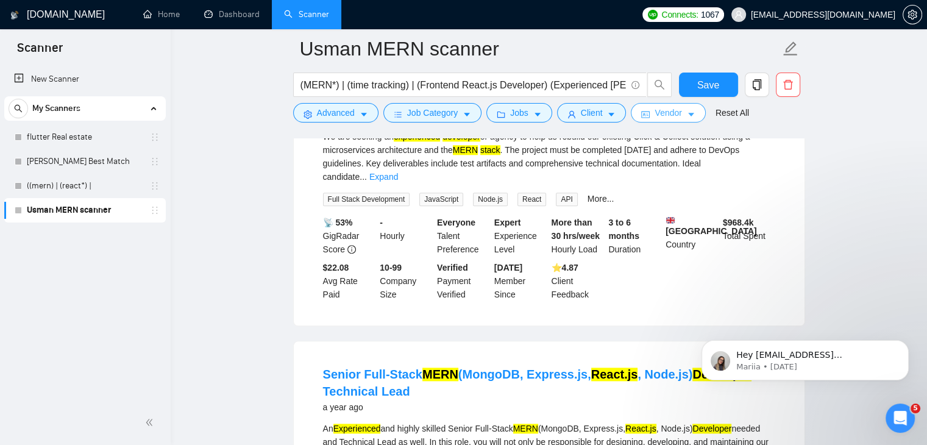
click at [676, 118] on span "Vendor" at bounding box center [667, 112] width 27 height 13
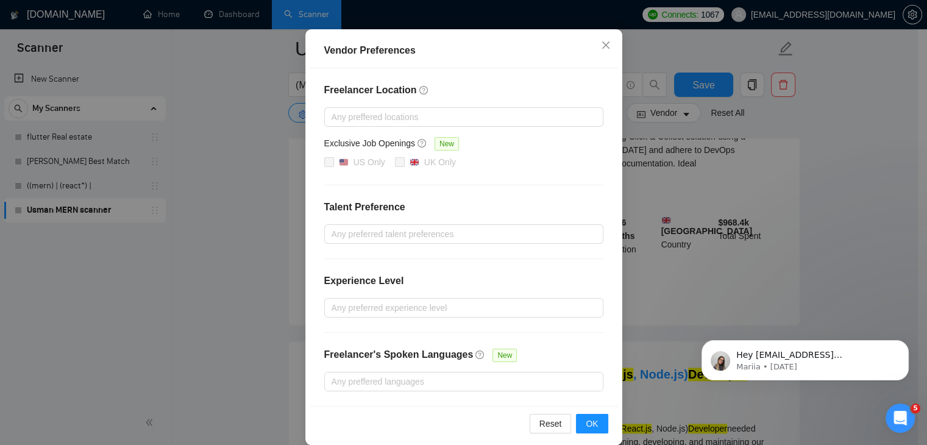
scroll to position [118, 0]
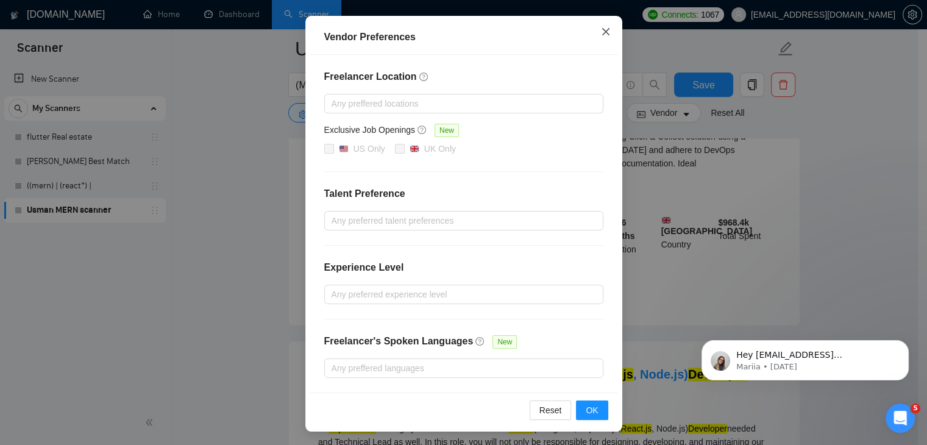
click at [601, 37] on icon "close" at bounding box center [606, 32] width 10 height 10
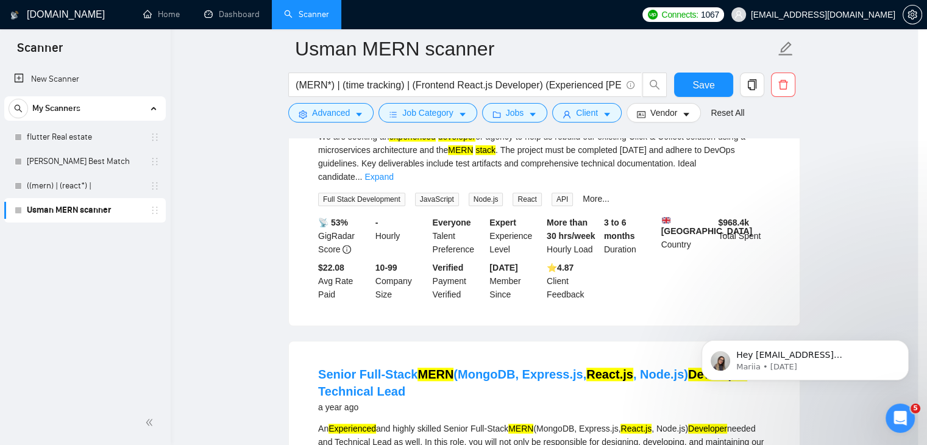
scroll to position [57, 0]
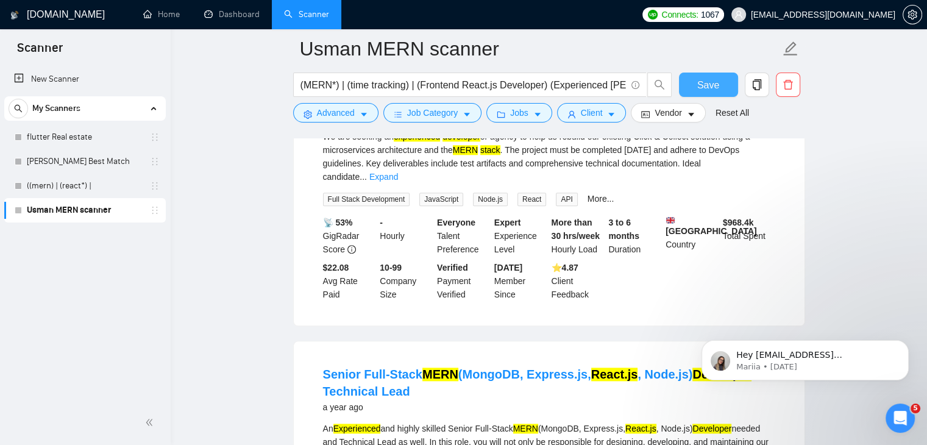
click at [710, 91] on span "Save" at bounding box center [708, 84] width 22 height 15
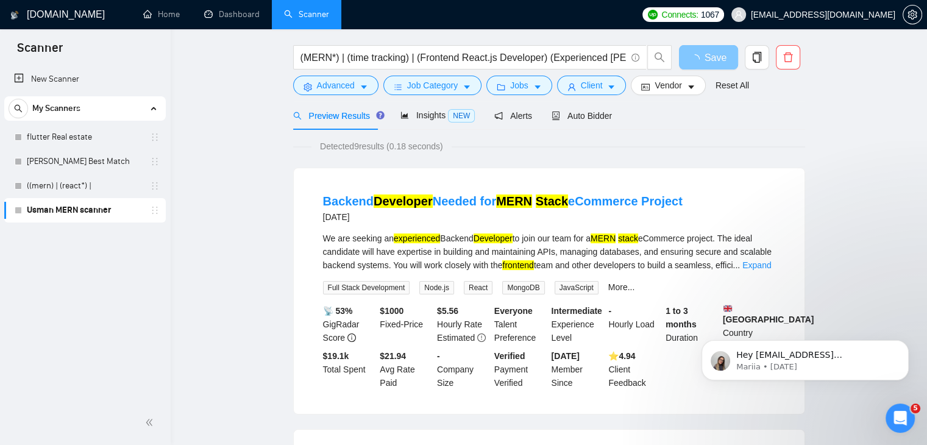
scroll to position [0, 0]
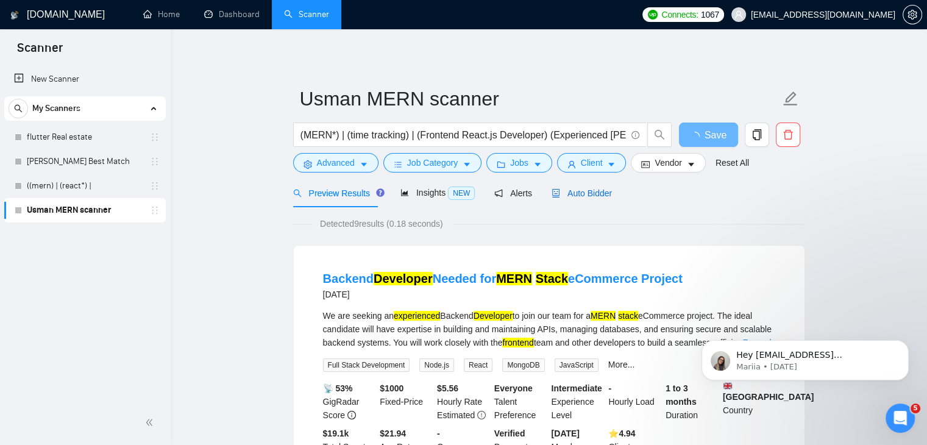
click at [587, 194] on span "Auto Bidder" at bounding box center [581, 193] width 60 height 10
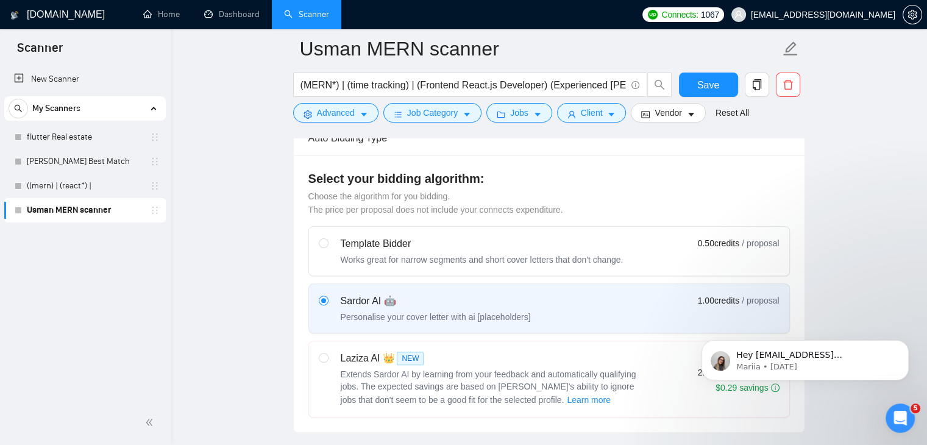
scroll to position [366, 0]
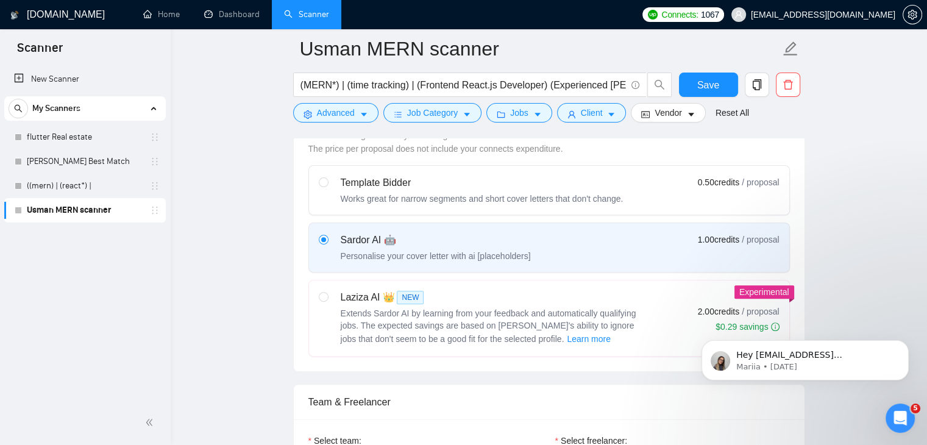
click at [331, 188] on div "Template Bidder Works great for narrow segments and short cover letters that do…" at bounding box center [471, 189] width 305 height 29
click at [327, 186] on input "radio" at bounding box center [323, 181] width 9 height 9
radio input "true"
radio input "false"
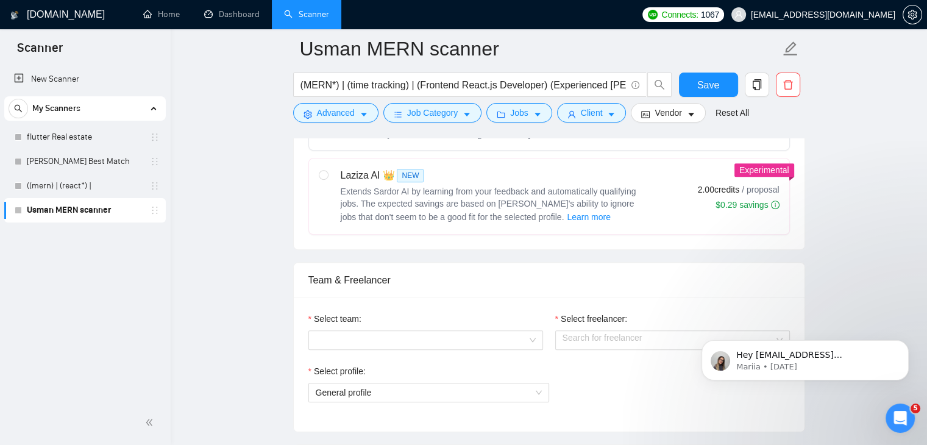
scroll to position [426, 0]
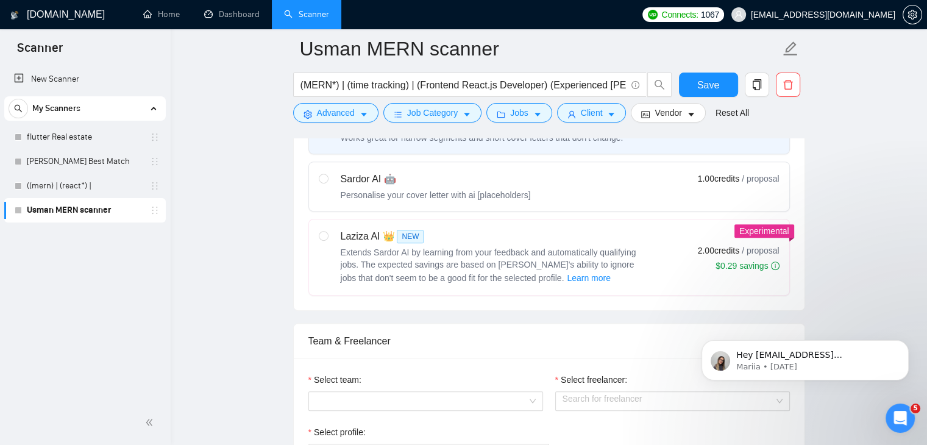
click at [387, 189] on div "Personalise your cover letter with ai [placeholders]" at bounding box center [436, 195] width 190 height 12
click at [327, 182] on input "radio" at bounding box center [323, 178] width 9 height 9
radio input "true"
radio input "false"
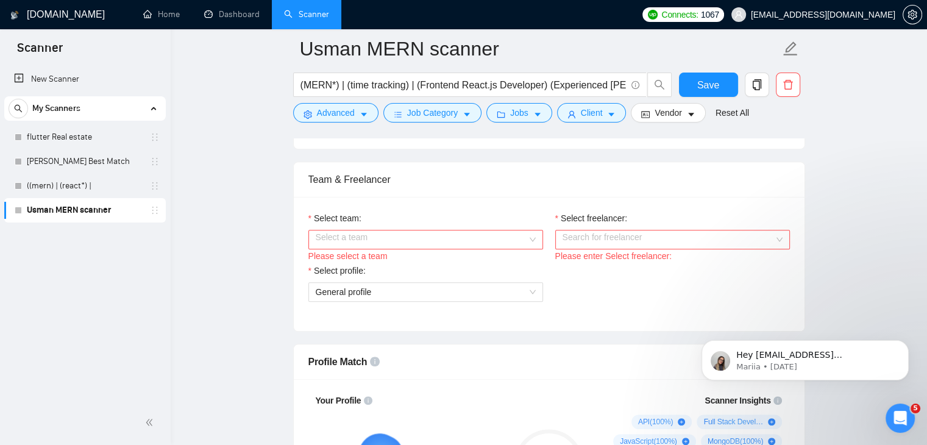
scroll to position [609, 0]
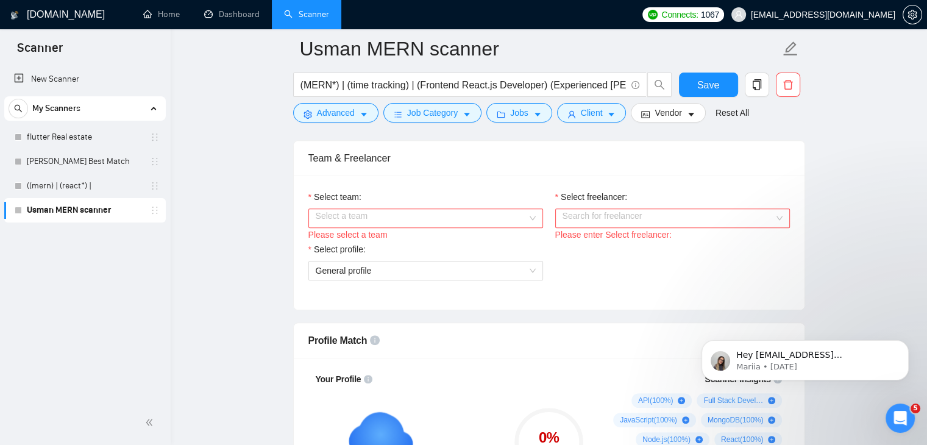
click at [396, 210] on input "Select team:" at bounding box center [421, 218] width 211 height 18
click at [383, 238] on div "Byteimpulse" at bounding box center [425, 240] width 220 height 13
click at [569, 204] on div "Select freelancer:" at bounding box center [672, 199] width 235 height 18
click at [589, 222] on input "Select freelancer:" at bounding box center [667, 218] width 211 height 18
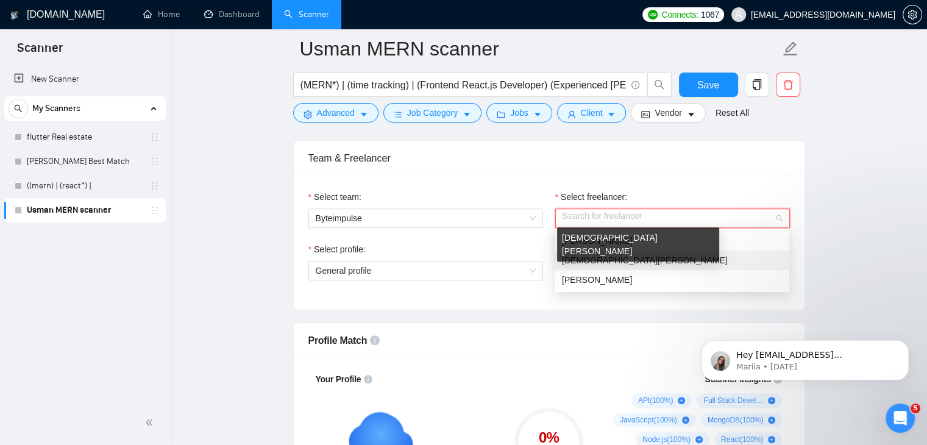
click at [602, 264] on span "[DEMOGRAPHIC_DATA][PERSON_NAME]" at bounding box center [645, 260] width 166 height 10
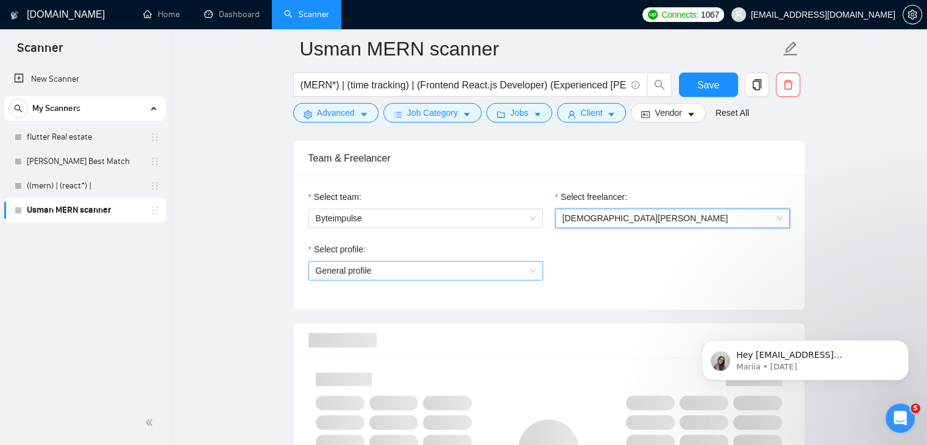
click at [392, 270] on span "General profile" at bounding box center [426, 270] width 220 height 18
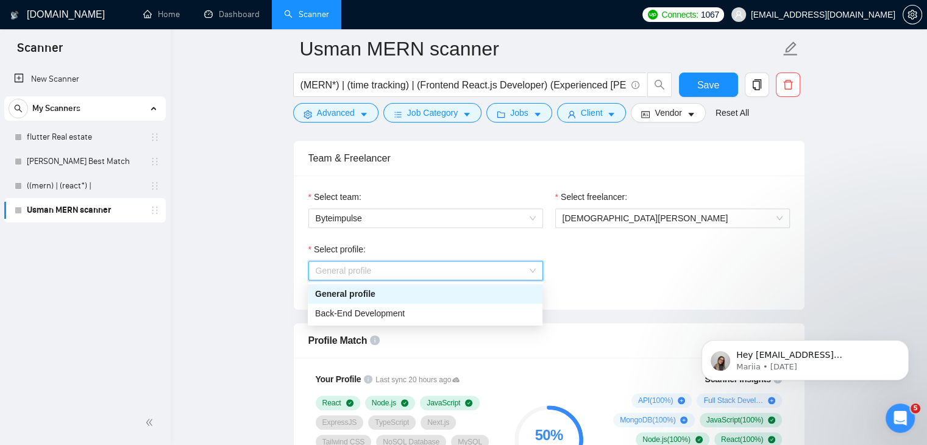
click at [383, 291] on div "General profile" at bounding box center [425, 293] width 220 height 13
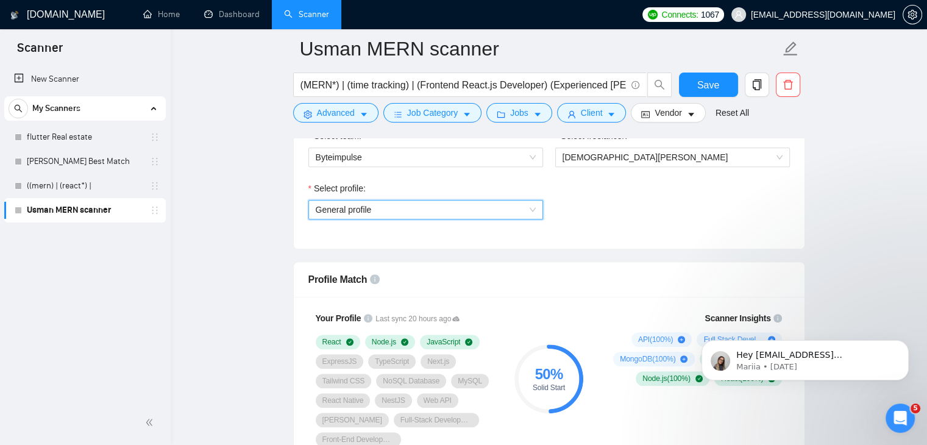
click at [623, 224] on div "Select profile: General profile General profile" at bounding box center [548, 208] width 493 height 52
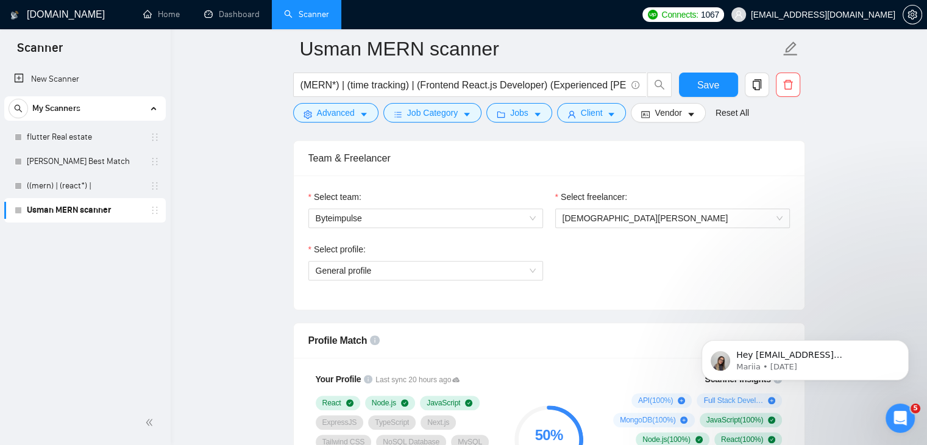
click at [599, 285] on div "Select profile: General profile" at bounding box center [548, 268] width 493 height 52
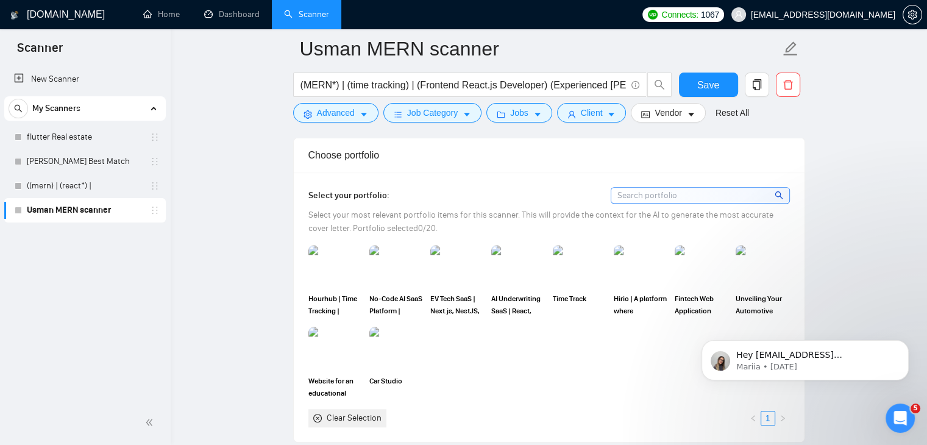
scroll to position [1036, 0]
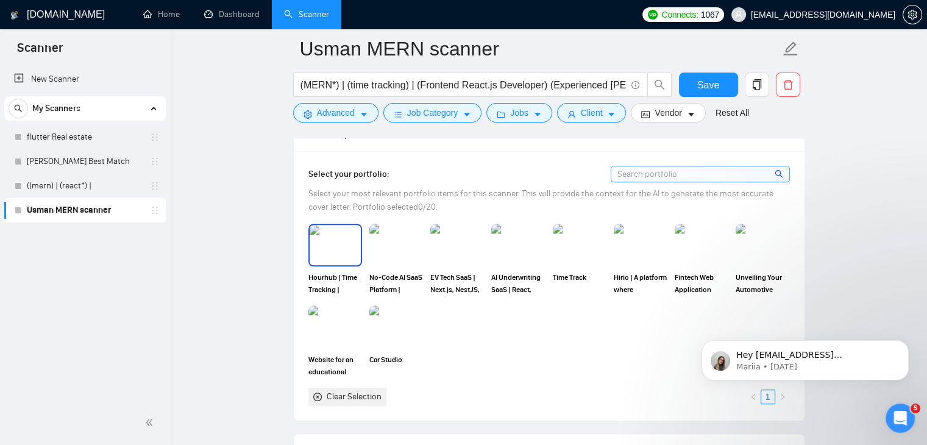
click at [334, 259] on img at bounding box center [334, 245] width 51 height 40
click at [561, 261] on img at bounding box center [579, 245] width 51 height 40
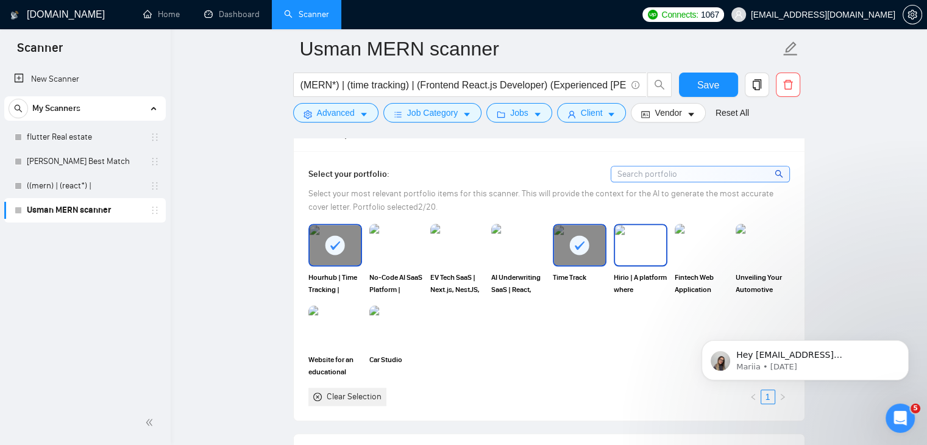
click at [631, 247] on img at bounding box center [640, 245] width 51 height 40
click at [692, 253] on img at bounding box center [701, 245] width 51 height 40
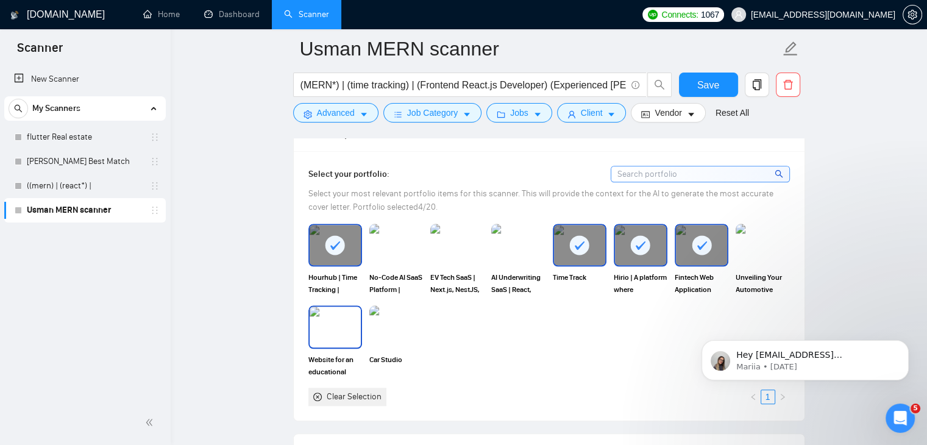
click at [322, 329] on img at bounding box center [334, 326] width 51 height 40
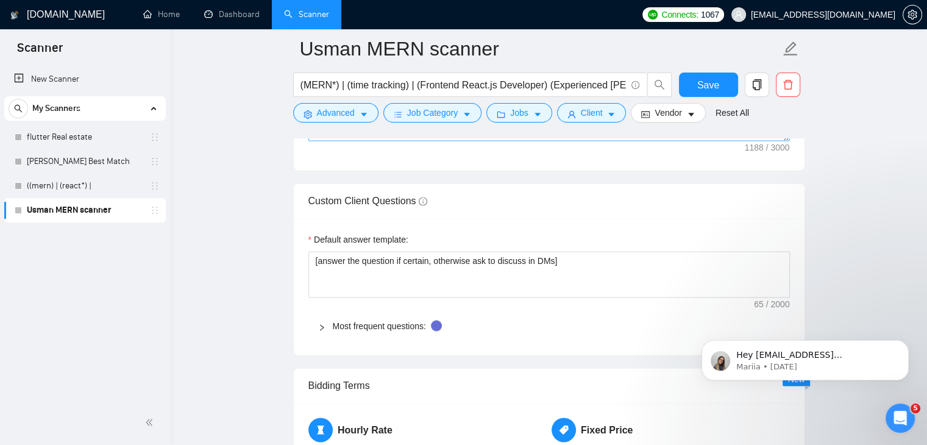
scroll to position [1706, 0]
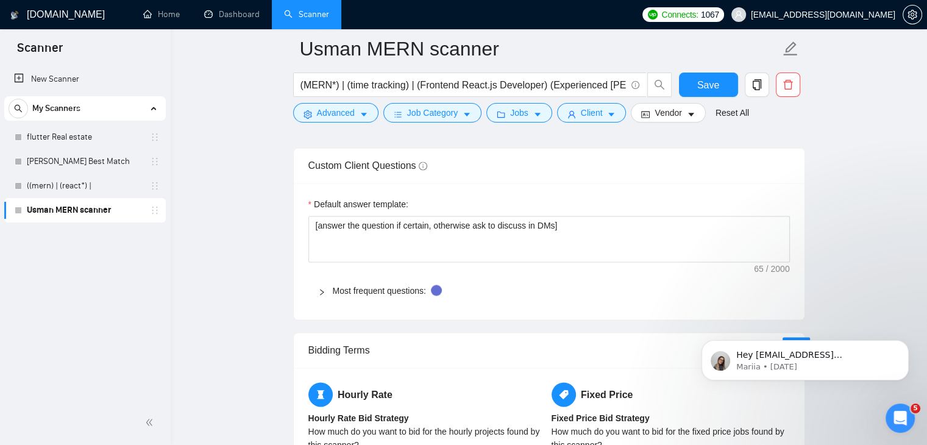
click at [322, 286] on div at bounding box center [325, 290] width 15 height 13
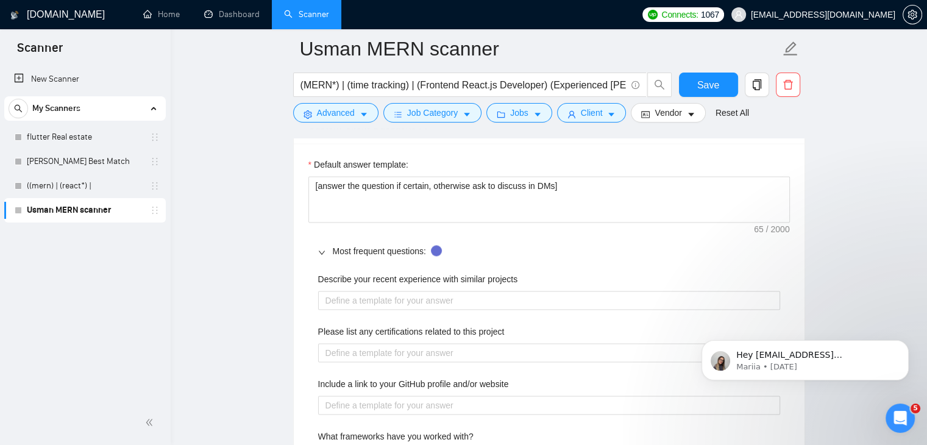
scroll to position [1767, 0]
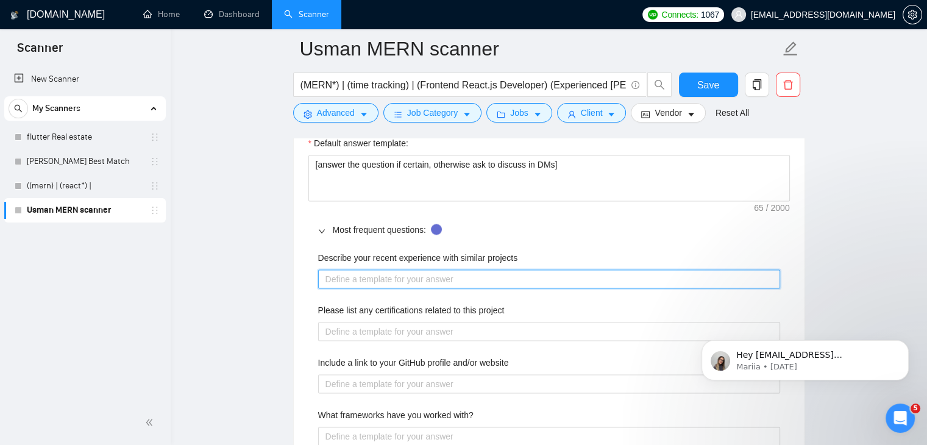
click at [373, 286] on projects "Describe your recent experience with similar projects" at bounding box center [549, 278] width 462 height 19
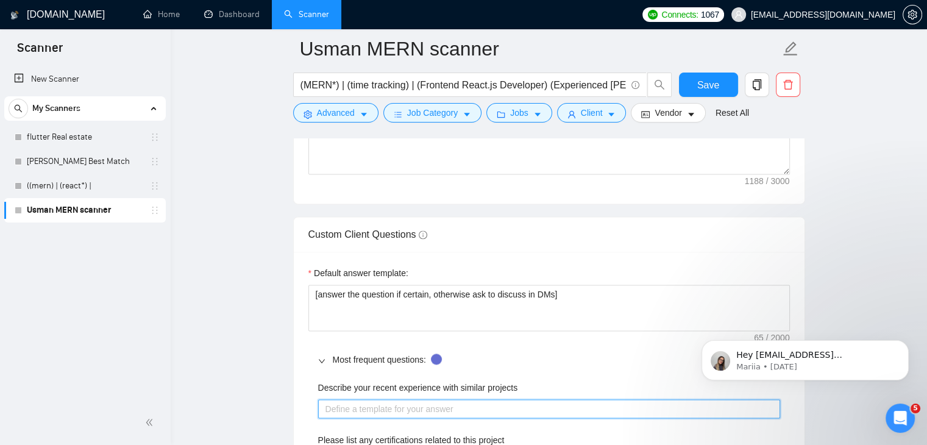
scroll to position [1523, 0]
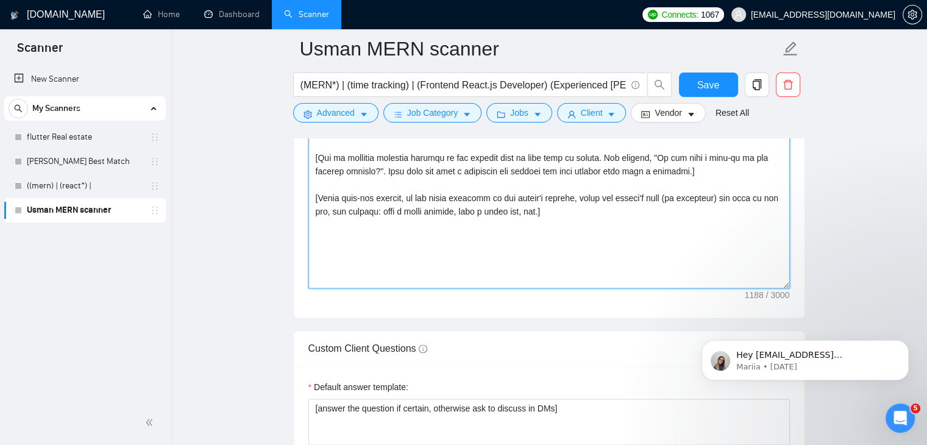
click at [378, 215] on textarea "Cover letter template:" at bounding box center [548, 151] width 481 height 274
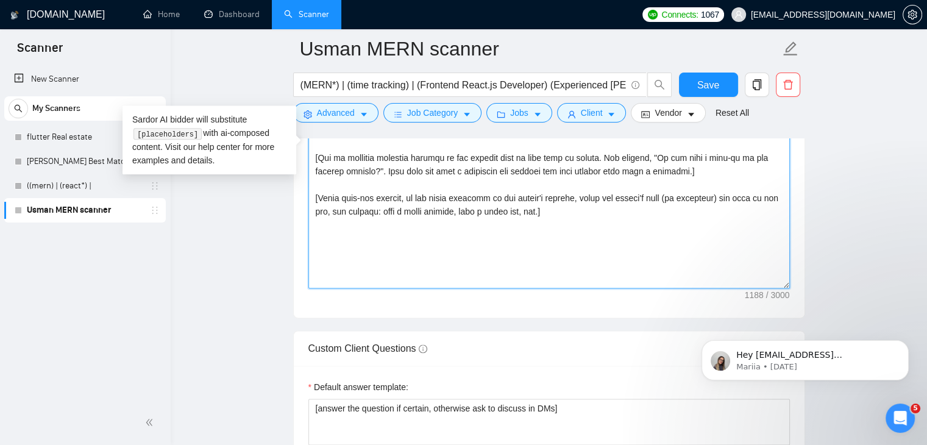
paste textarea "*"Based on my Upwork profile, portfolio, and the client’s job description, writ…"
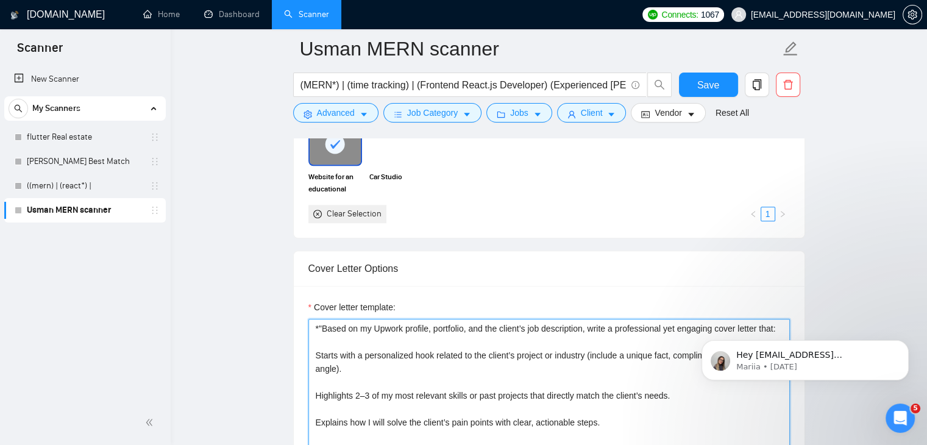
scroll to position [1279, 0]
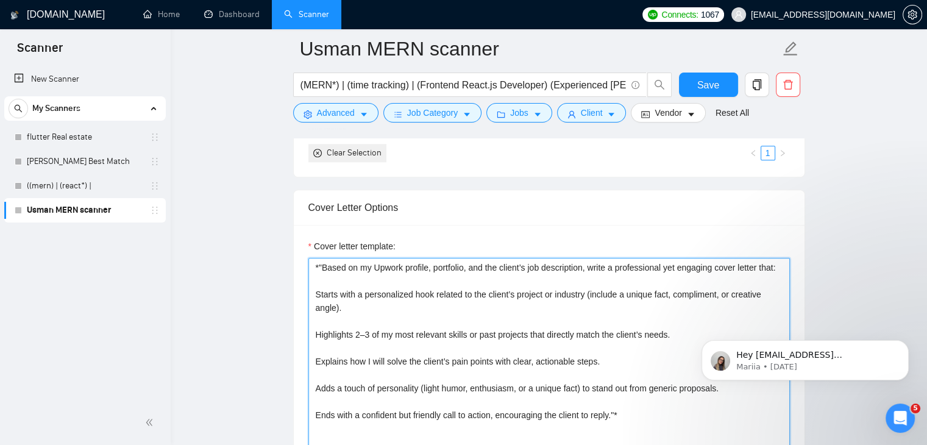
click at [440, 274] on textarea "*"Based on my Upwork profile, portfolio, and the client’s job description, writ…" at bounding box center [548, 395] width 481 height 274
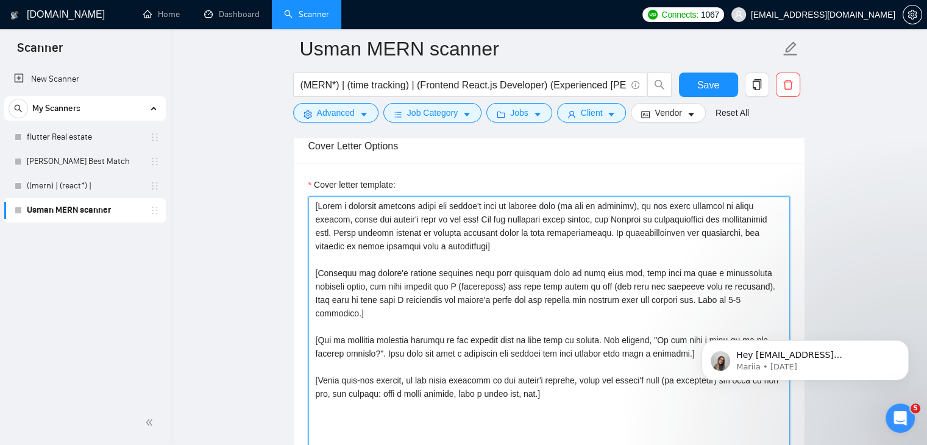
scroll to position [1401, 0]
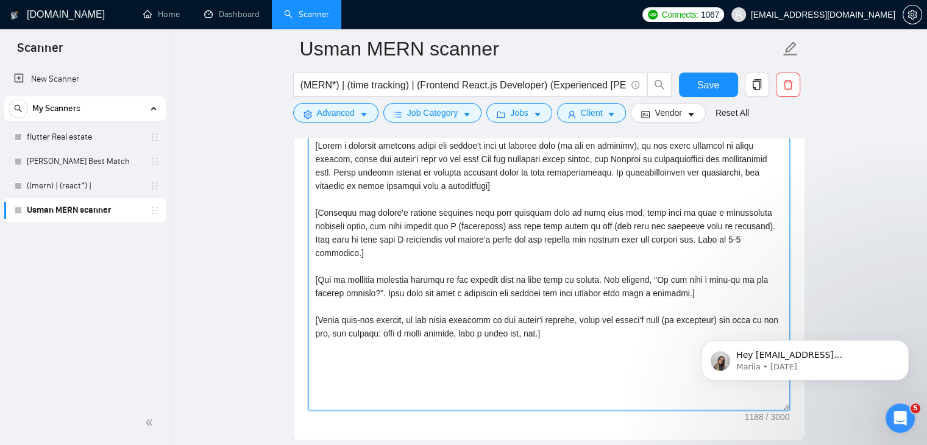
paste textarea "*"Based on my Upwork profile, portfolio, and the client’s job description, writ…"
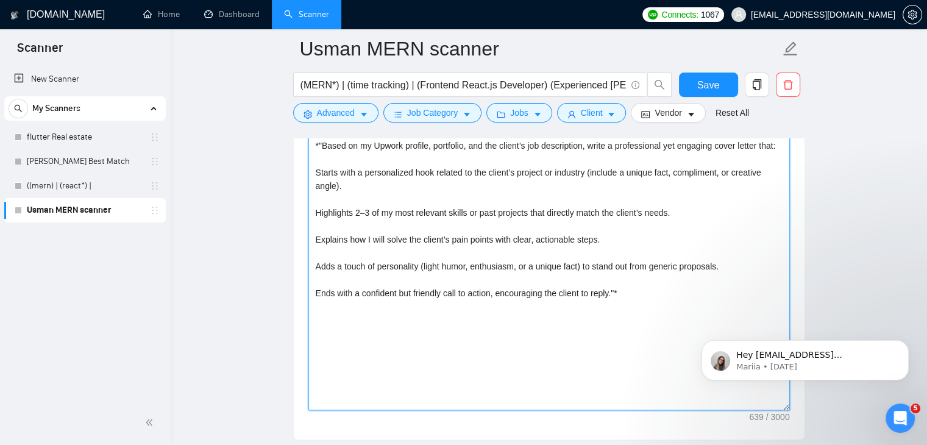
type textarea "*"Based on my Upwork profile, portfolio, and the client’s job description, writ…"
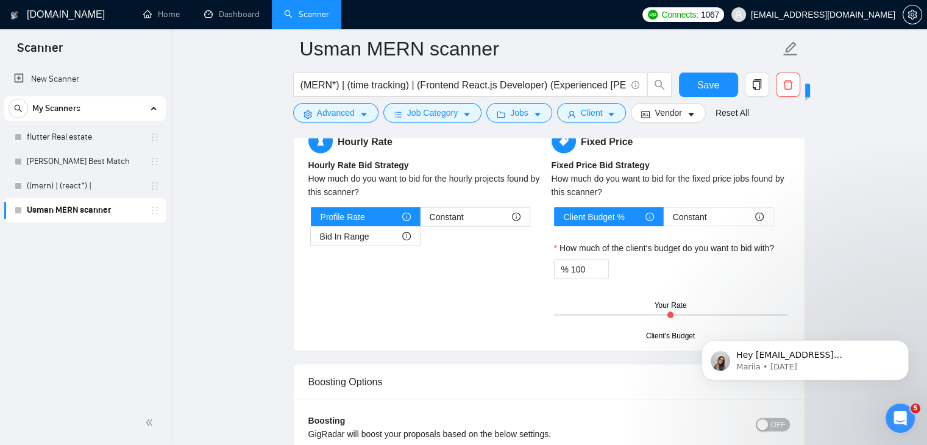
scroll to position [2498, 0]
click at [685, 217] on span "Constant" at bounding box center [690, 216] width 34 height 18
click at [663, 219] on input "Constant" at bounding box center [663, 219] width 0 height 0
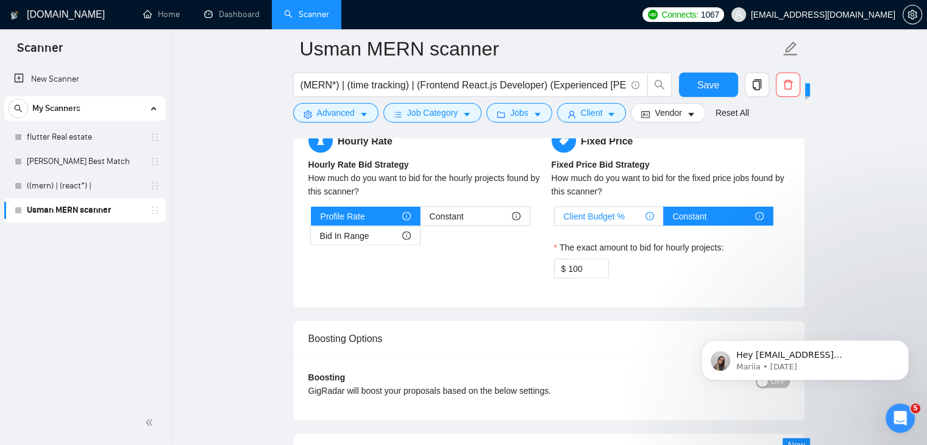
click at [603, 213] on span "Client Budget %" at bounding box center [594, 216] width 61 height 18
click at [554, 219] on input "Client Budget %" at bounding box center [554, 219] width 0 height 0
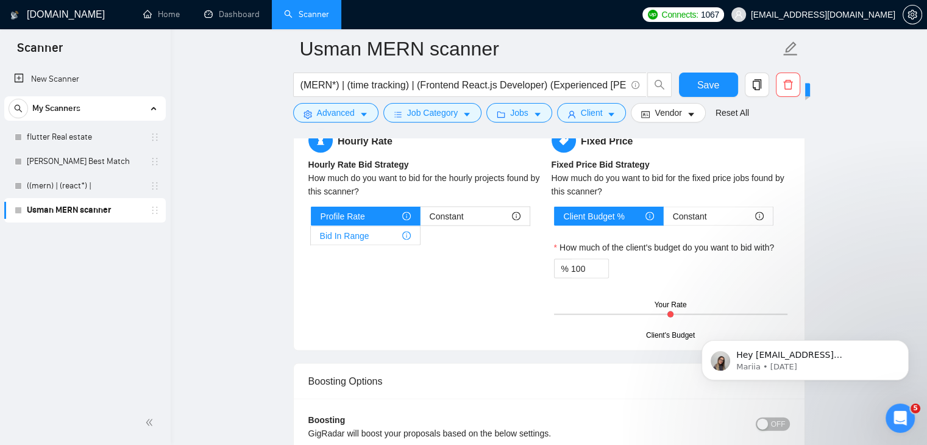
click at [378, 227] on div "Bid In Range" at bounding box center [365, 236] width 91 height 18
click at [311, 239] on input "Bid In Range" at bounding box center [311, 239] width 0 height 0
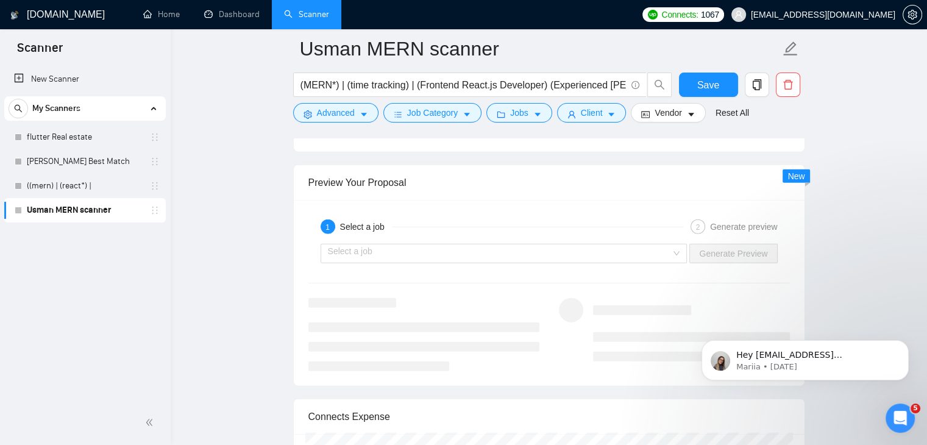
scroll to position [2863, 0]
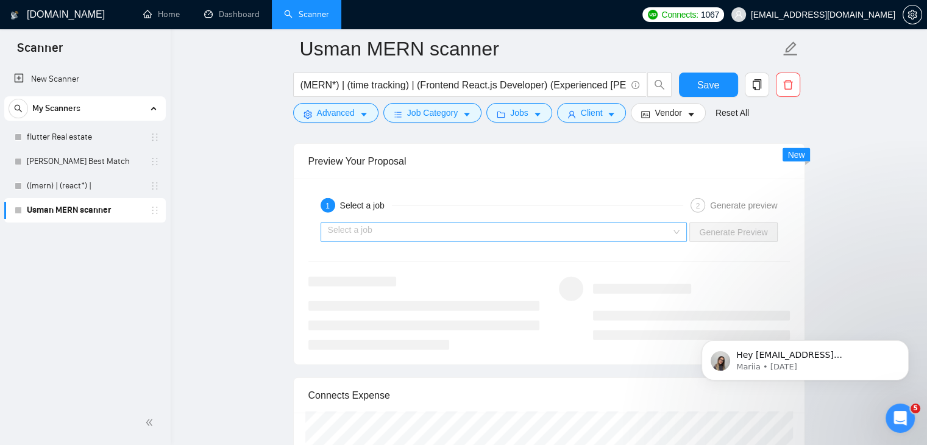
click at [634, 230] on input "search" at bounding box center [500, 232] width 344 height 18
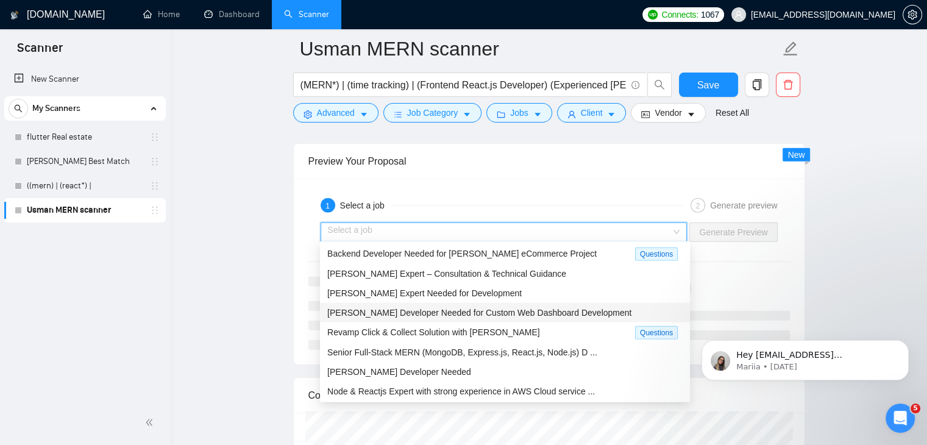
click at [469, 310] on span "MERN Stack Developer Needed for Custom Web Dashboard Development" at bounding box center [479, 313] width 304 height 10
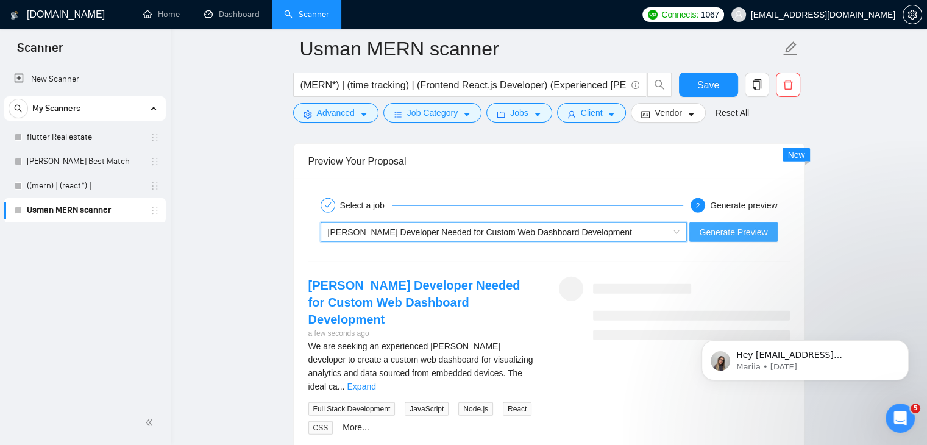
click at [716, 235] on span "Generate Preview" at bounding box center [733, 231] width 68 height 13
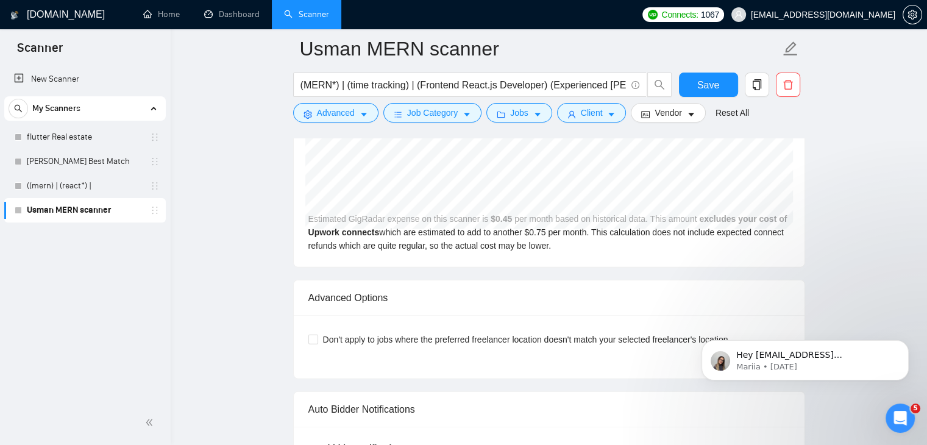
scroll to position [3351, 0]
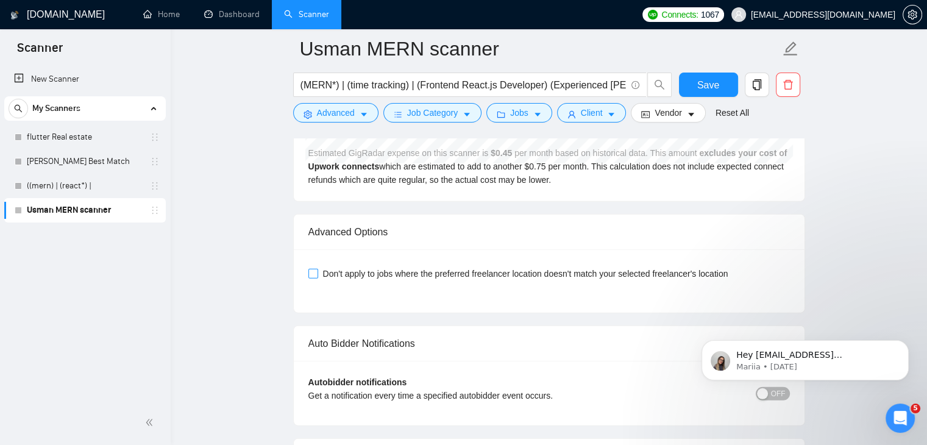
click at [309, 269] on input "Don't apply to jobs where the preferred freelancer location doesn't match your …" at bounding box center [312, 273] width 9 height 9
checkbox input "true"
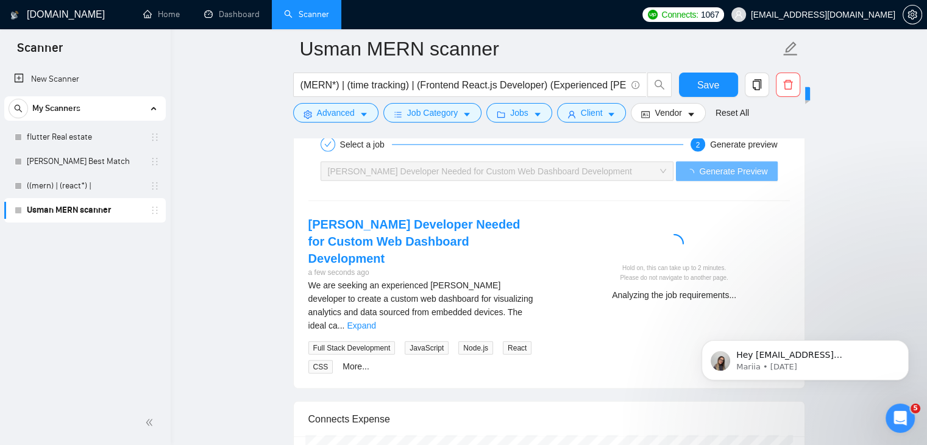
scroll to position [2863, 0]
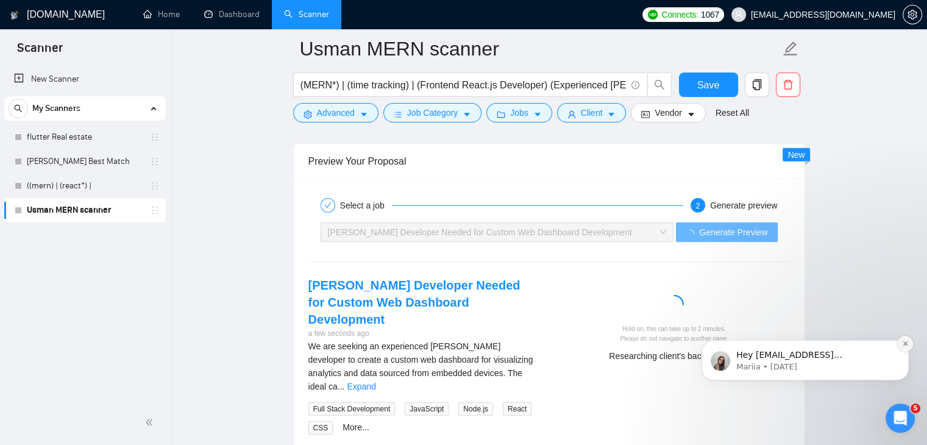
click at [904, 347] on icon "Dismiss notification" at bounding box center [905, 343] width 7 height 7
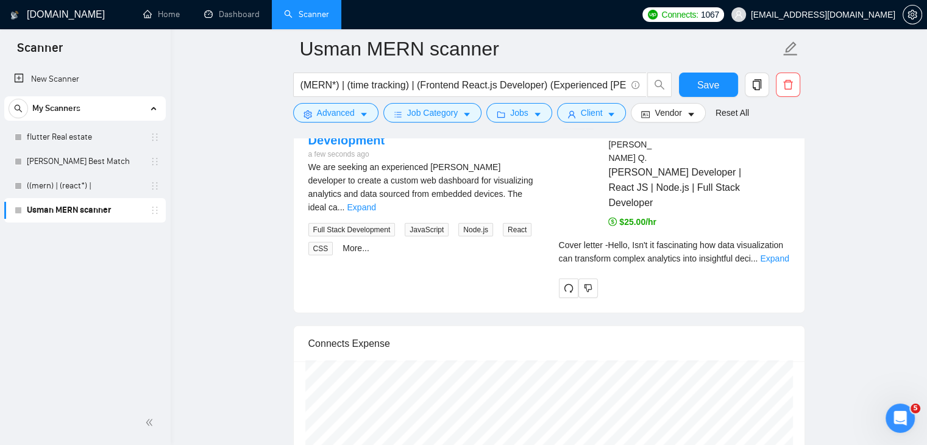
scroll to position [3046, 0]
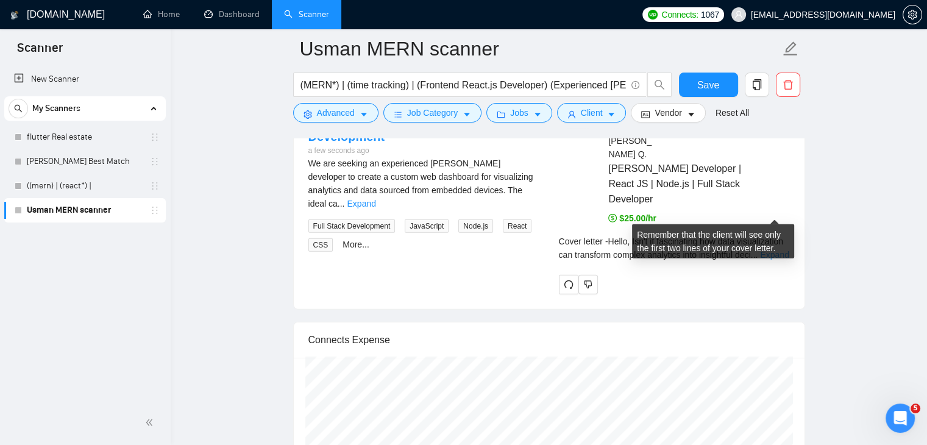
click at [771, 250] on link "Expand" at bounding box center [774, 255] width 29 height 10
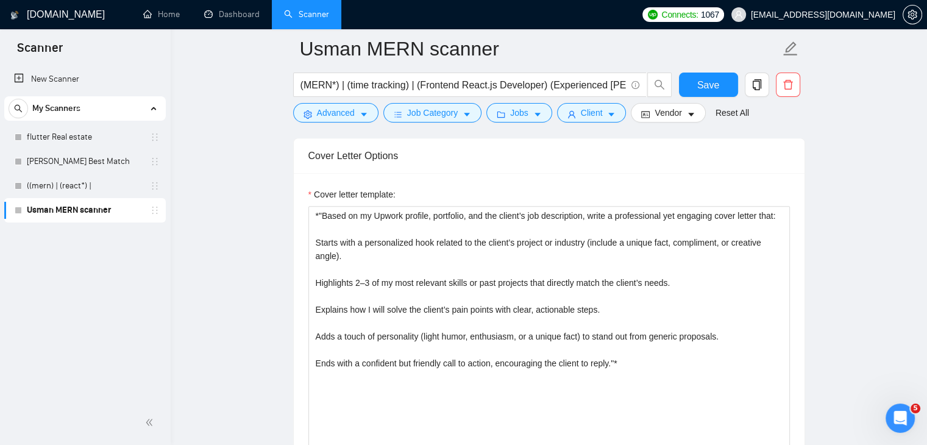
scroll to position [1279, 0]
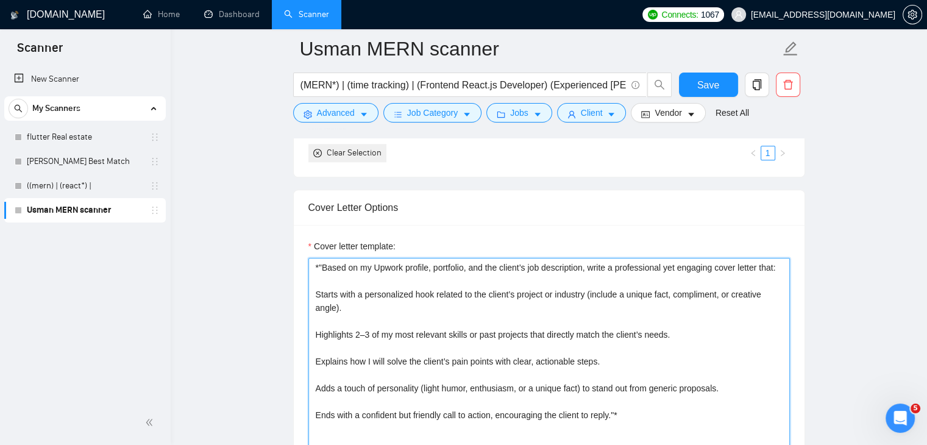
click at [426, 298] on textarea "*"Based on my Upwork profile, portfolio, and the client’s job description, writ…" at bounding box center [548, 395] width 481 height 274
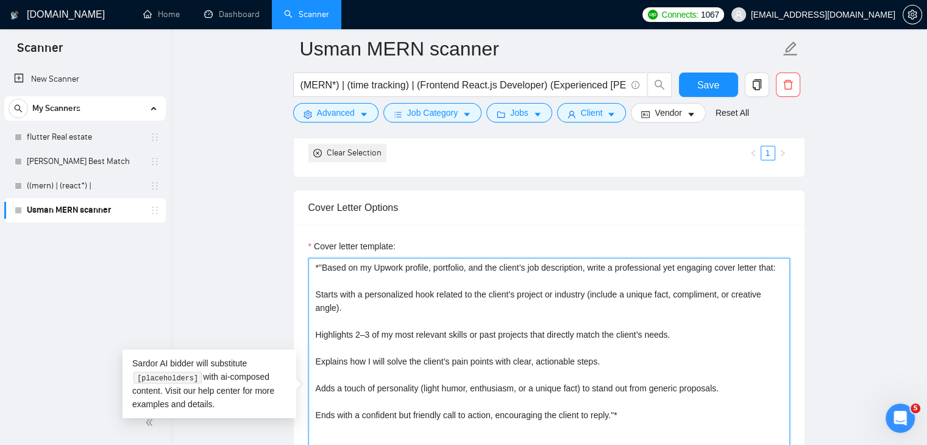
click at [440, 261] on textarea "*"Based on my Upwork profile, portfolio, and the client’s job description, writ…" at bounding box center [548, 395] width 481 height 274
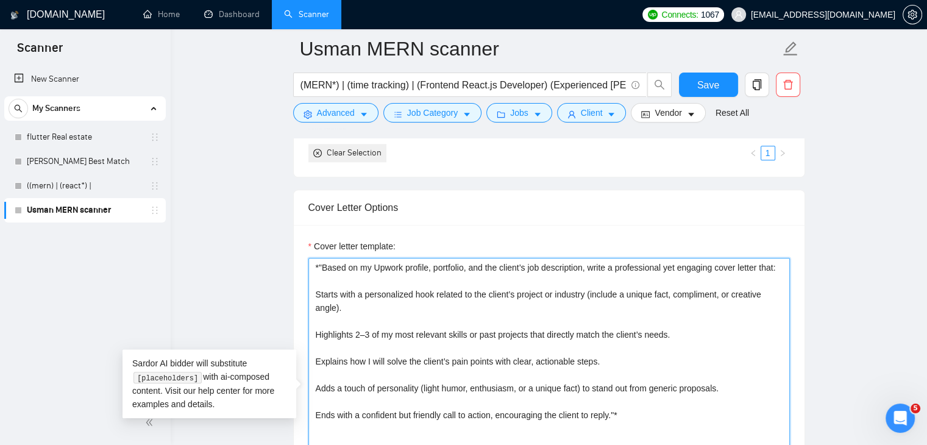
drag, startPoint x: 323, startPoint y: 265, endPoint x: 311, endPoint y: 292, distance: 29.7
click at [311, 292] on textarea "*"Based on my Upwork profile, portfolio, and the client’s job description, writ…" at bounding box center [548, 395] width 481 height 274
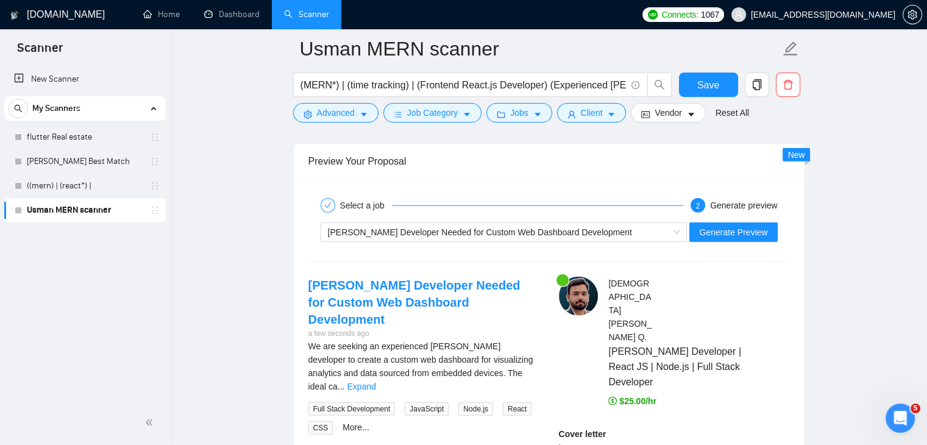
scroll to position [2863, 0]
click at [730, 230] on span "Generate Preview" at bounding box center [733, 231] width 68 height 13
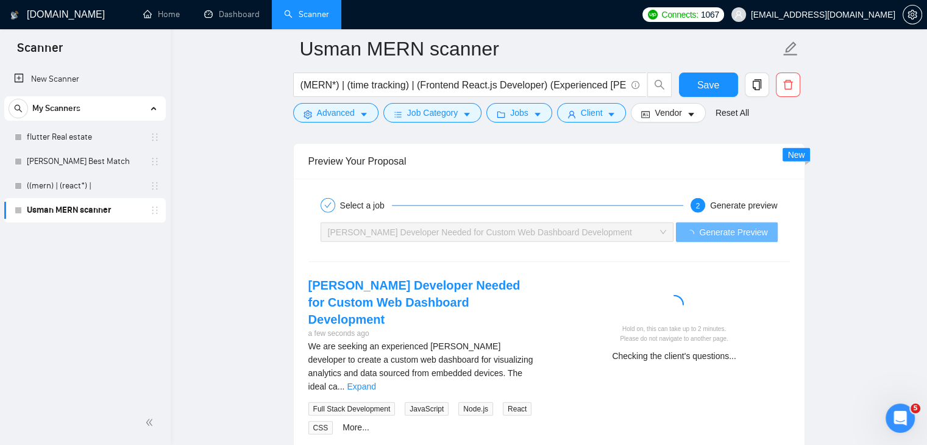
click at [627, 356] on div "Checking the client's questions..." at bounding box center [674, 355] width 221 height 13
click at [671, 357] on div "Checking the client's questions..." at bounding box center [674, 355] width 221 height 13
click at [699, 357] on div "Checking the client's questions..." at bounding box center [674, 355] width 221 height 13
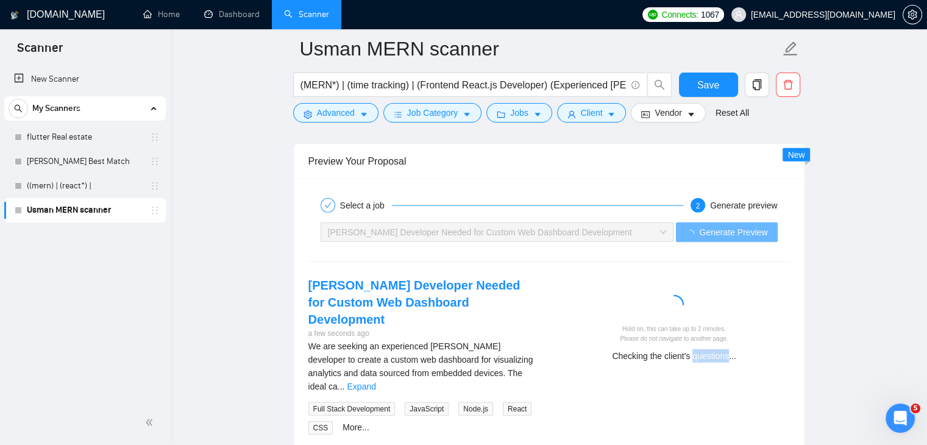
click at [700, 357] on div "Checking the client's questions..." at bounding box center [674, 355] width 221 height 13
click at [667, 357] on div "Checking the client's questions..." at bounding box center [674, 355] width 221 height 13
click at [653, 354] on div "Checking the client's questions..." at bounding box center [674, 355] width 221 height 13
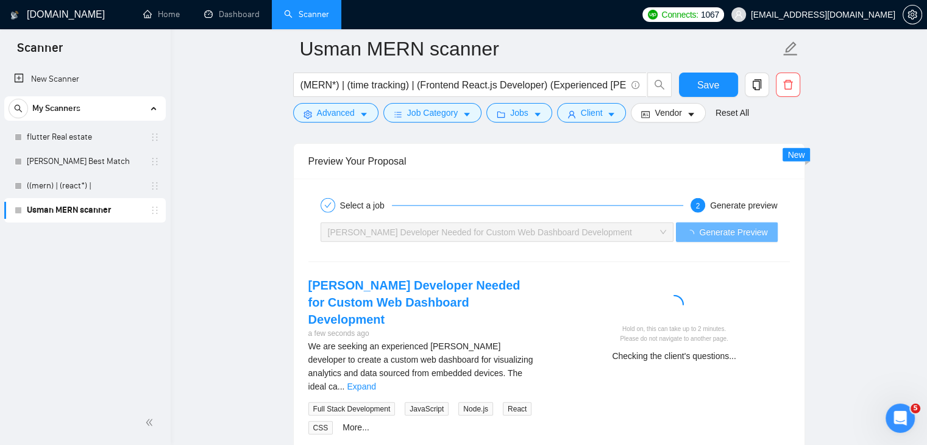
click at [635, 353] on div "Checking the client's questions..." at bounding box center [674, 355] width 221 height 13
click at [657, 353] on div "Checking the client's questions..." at bounding box center [674, 355] width 221 height 13
click at [669, 353] on div "Checking the client's questions..." at bounding box center [674, 355] width 221 height 13
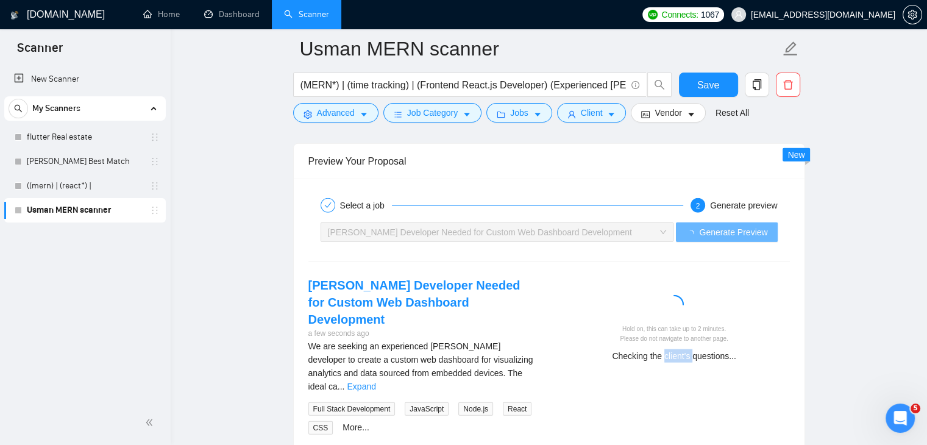
click at [669, 353] on div "Checking the client's questions..." at bounding box center [674, 355] width 221 height 13
click at [690, 354] on div "Checking the client's questions..." at bounding box center [674, 355] width 221 height 13
click at [692, 355] on div "Checking the client's questions..." at bounding box center [674, 355] width 221 height 13
click at [697, 356] on div "Comparing to other jobs looking for the freelancer..." at bounding box center [674, 355] width 221 height 13
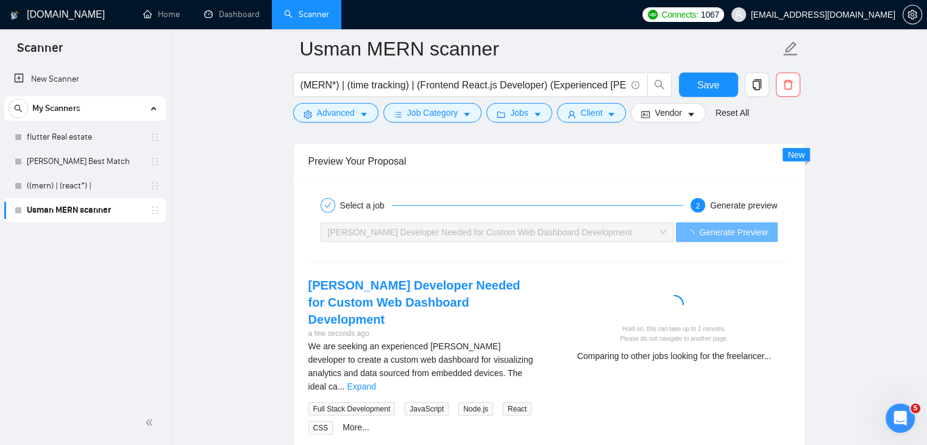
click at [693, 354] on div "Comparing to other jobs looking for the freelancer..." at bounding box center [674, 355] width 221 height 13
drag, startPoint x: 698, startPoint y: 356, endPoint x: 673, endPoint y: 353, distance: 25.2
click at [673, 353] on div "Comparing to other jobs looking for the freelancer..." at bounding box center [674, 355] width 221 height 13
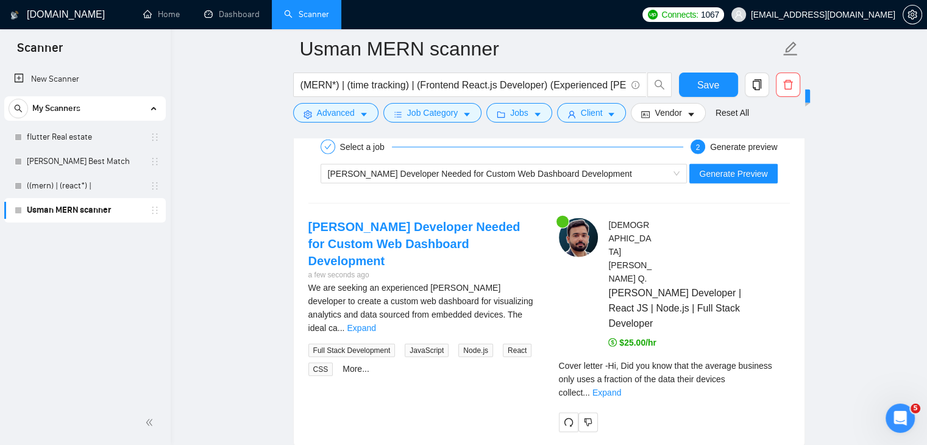
scroll to position [2985, 0]
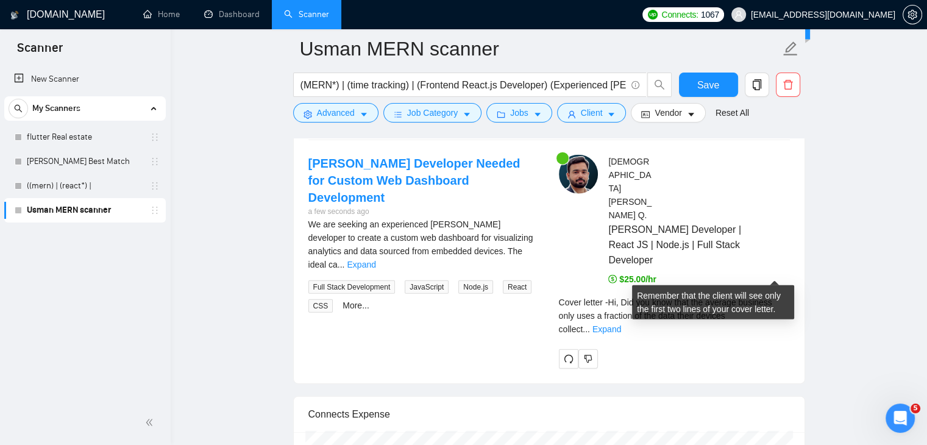
click at [590, 324] on span "..." at bounding box center [585, 329] width 7 height 10
click at [621, 324] on link "Expand" at bounding box center [606, 329] width 29 height 10
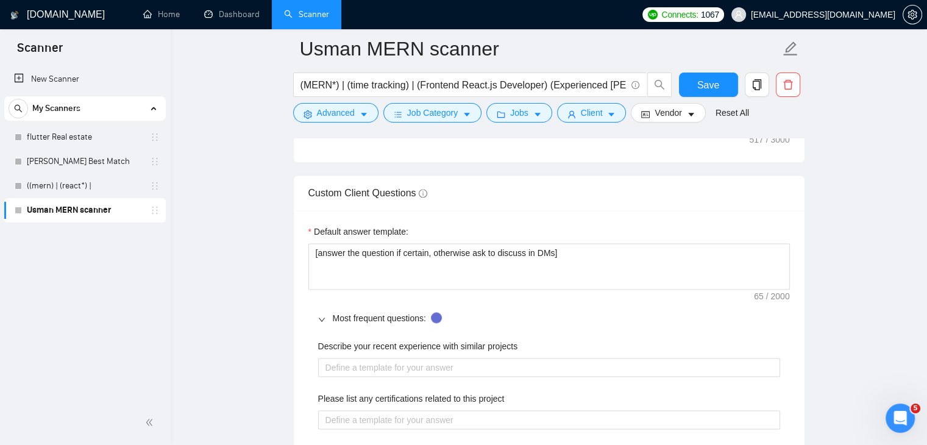
scroll to position [1523, 0]
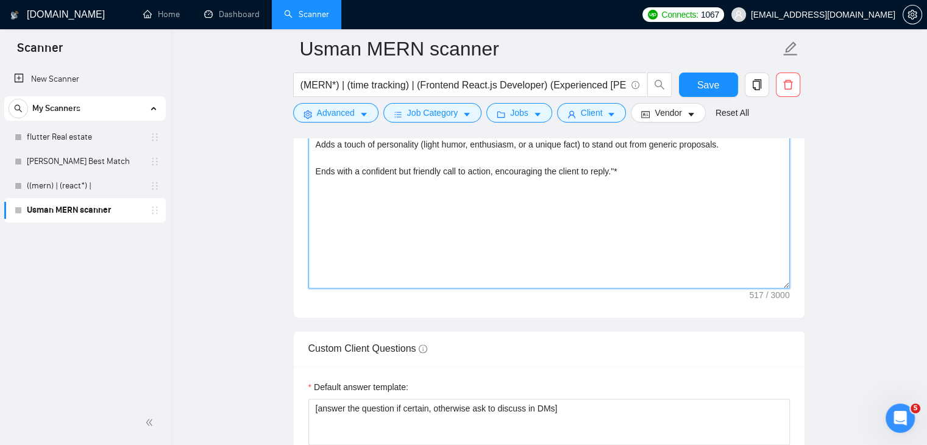
click at [417, 237] on textarea "Hi, *"Starts with a personalized hook related to the client’s project or indust…" at bounding box center [548, 151] width 481 height 274
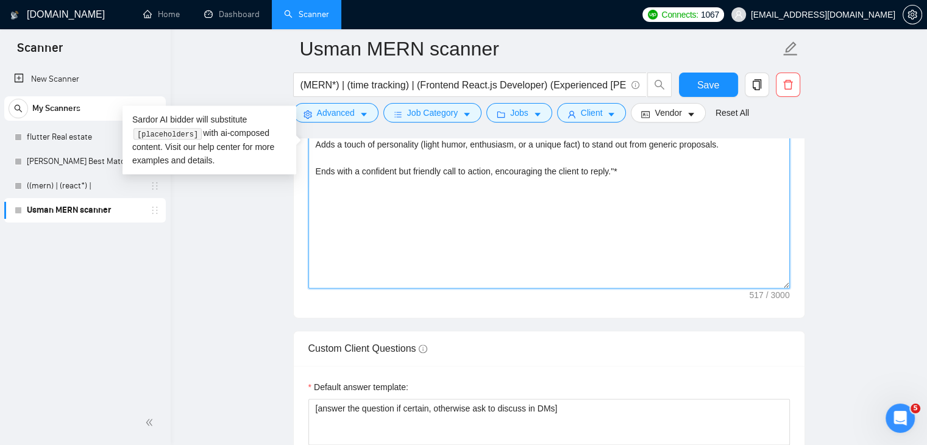
click at [395, 183] on textarea "Hi, *"Starts with a personalized hook related to the client’s project or indust…" at bounding box center [548, 151] width 481 height 274
paste textarea "*"Based on my Upwork profile, portfolio, and the client’s job description, writ…"
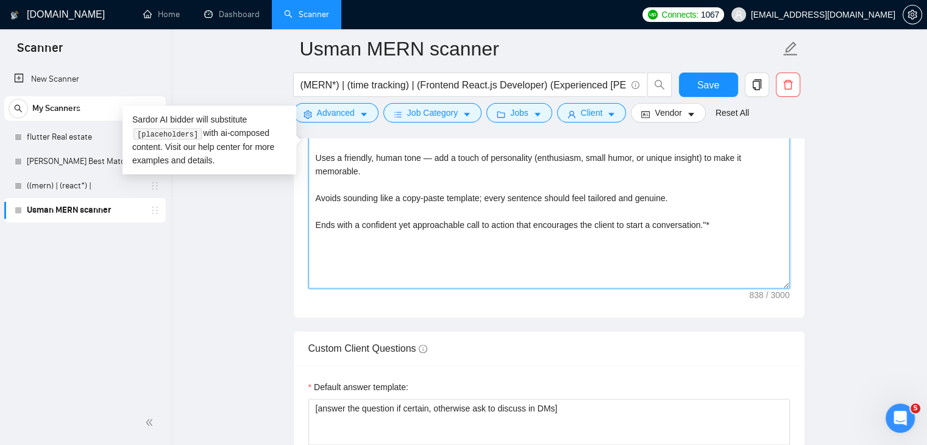
scroll to position [1340, 0]
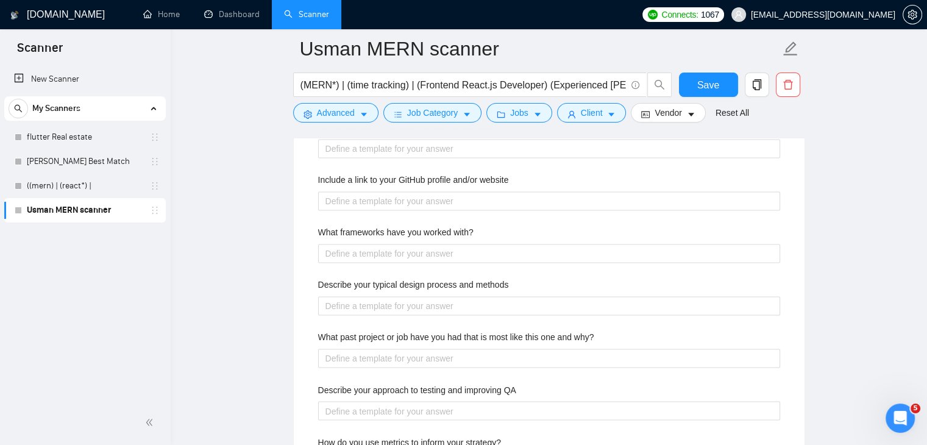
click at [854, 230] on main "Usman MERN scanner (MERN*) | (time tracking) | (Frontend React.js Developer) (E…" at bounding box center [548, 285] width 717 height 4372
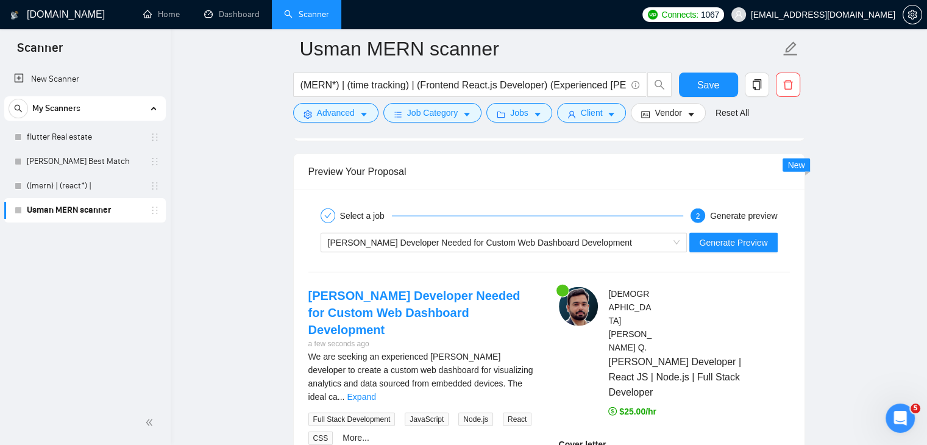
scroll to position [2924, 0]
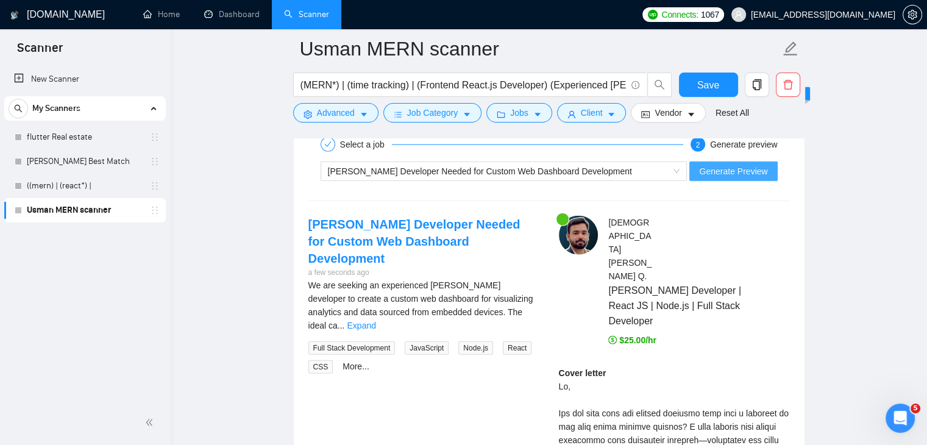
click at [716, 167] on span "Generate Preview" at bounding box center [733, 170] width 68 height 13
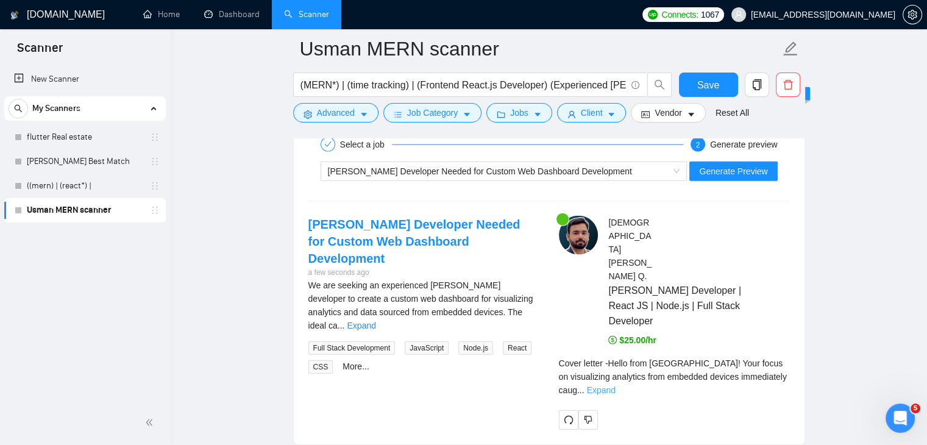
click at [615, 385] on link "Expand" at bounding box center [601, 390] width 29 height 10
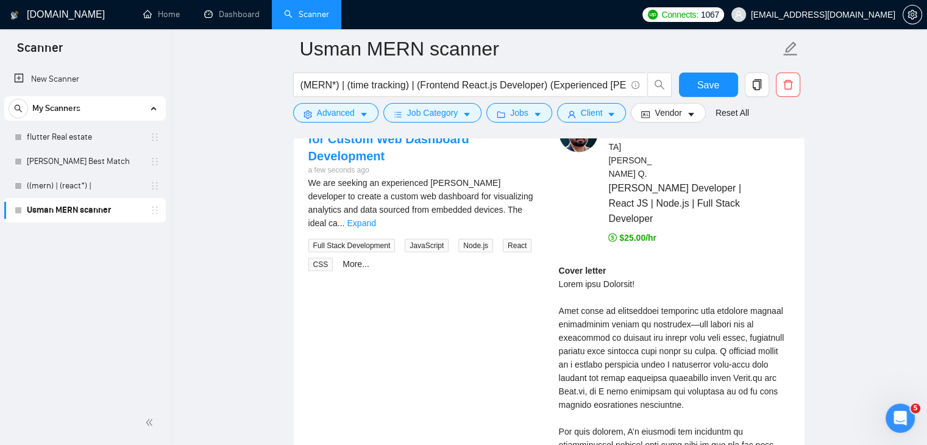
scroll to position [3046, 0]
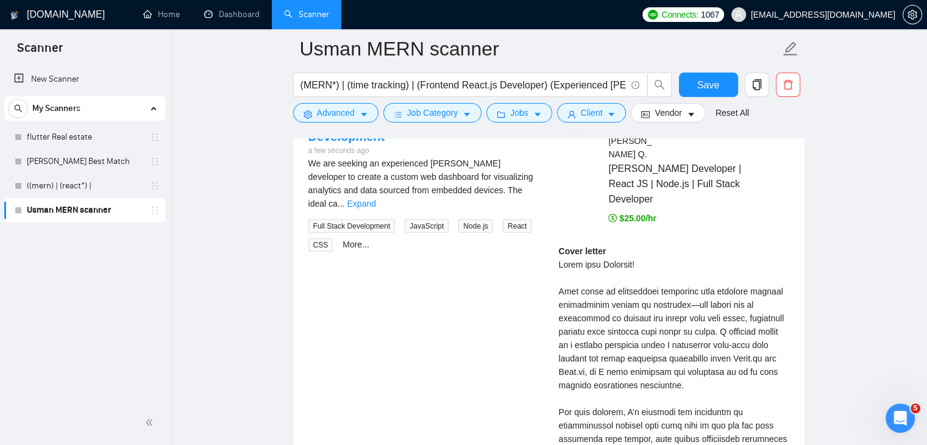
click at [594, 244] on div "Cover letter" at bounding box center [674, 431] width 231 height 375
click at [627, 244] on div "Cover letter" at bounding box center [674, 431] width 231 height 375
drag, startPoint x: 585, startPoint y: 251, endPoint x: 775, endPoint y: 247, distance: 190.1
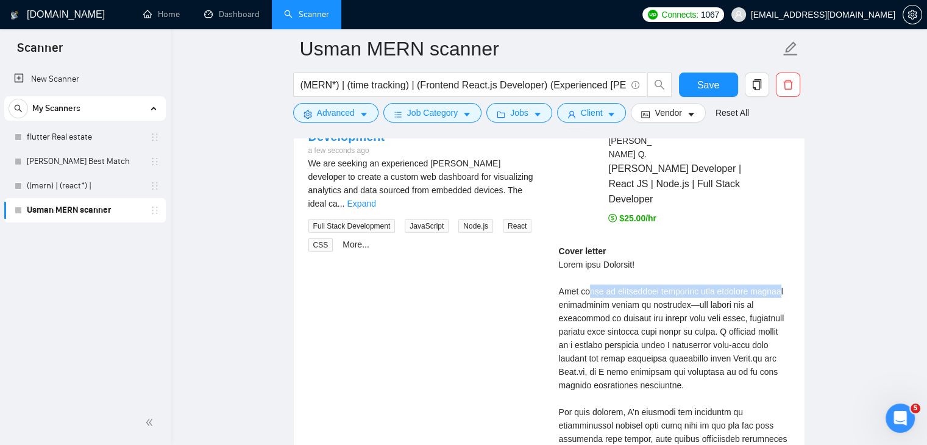
click at [775, 247] on div "Cover letter" at bounding box center [674, 431] width 231 height 375
click at [674, 267] on div "Cover letter" at bounding box center [674, 431] width 231 height 375
click at [696, 266] on div "Cover letter" at bounding box center [674, 431] width 231 height 375
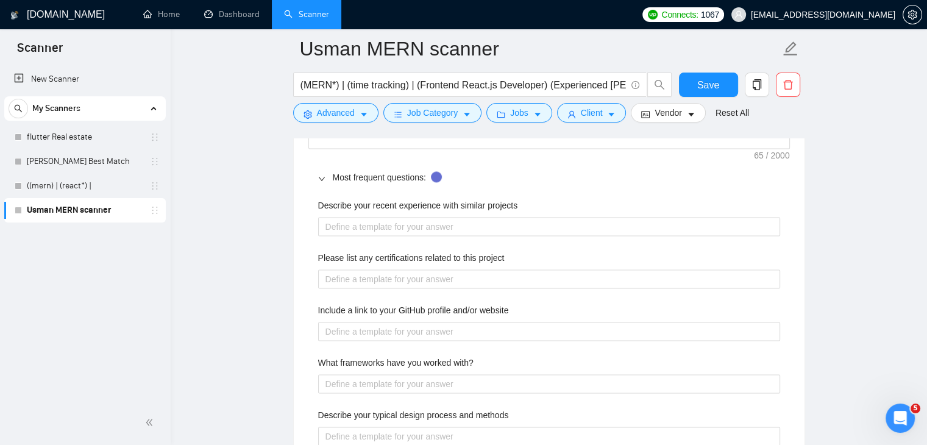
scroll to position [1584, 0]
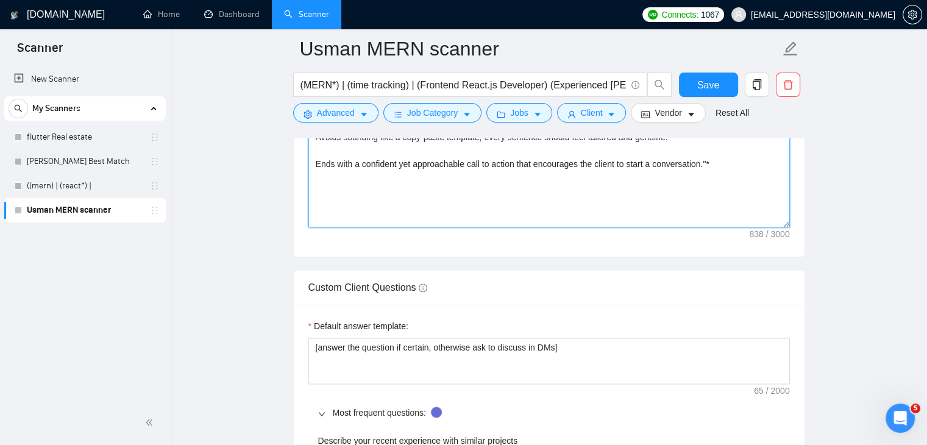
click at [406, 191] on textarea "*"Based on my Upwork profile, portfolio, and the client’s job description, writ…" at bounding box center [548, 90] width 481 height 274
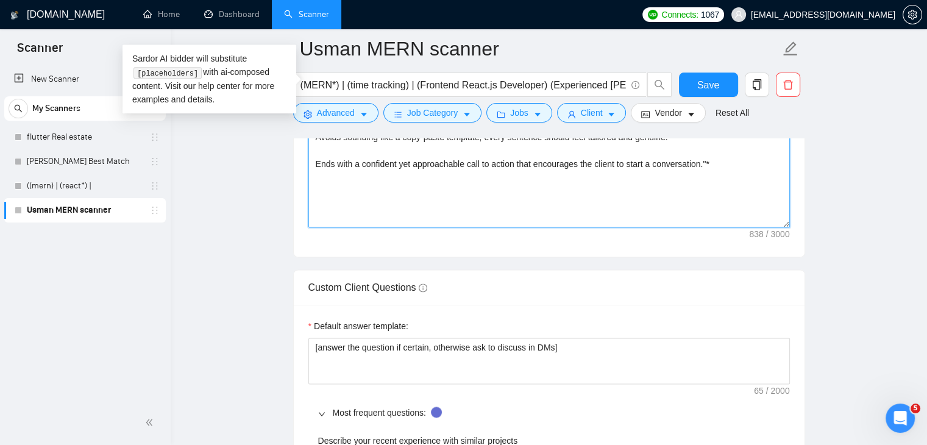
paste textarea "Opens with a warm, personalized hook connected to the client’s project or indus…"
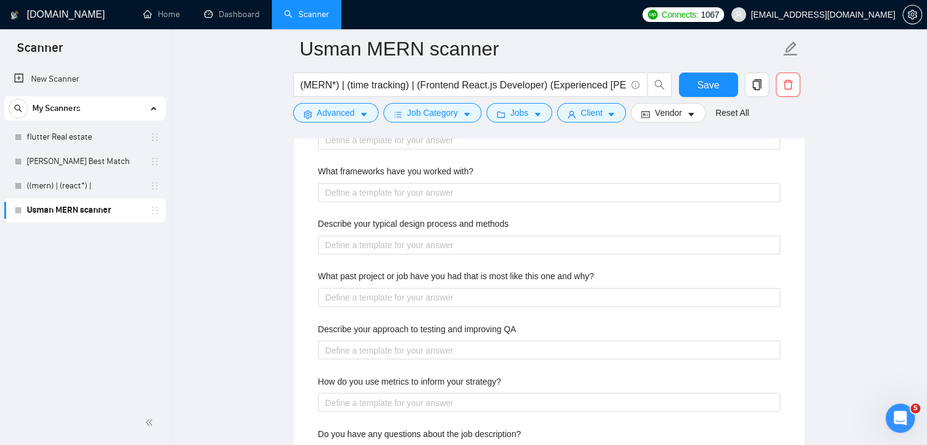
type textarea "*"Based on my Upwork profile, portfolio, and the client’s job description, writ…"
click at [882, 225] on main "Usman MERN scanner (MERN*) | (time tracking) | (Frontend React.js Developer) (E…" at bounding box center [548, 211] width 717 height 4346
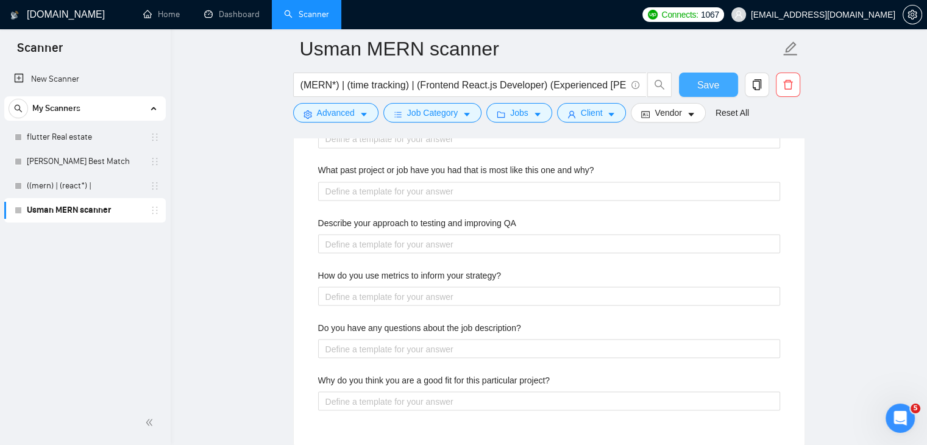
scroll to position [2193, 0]
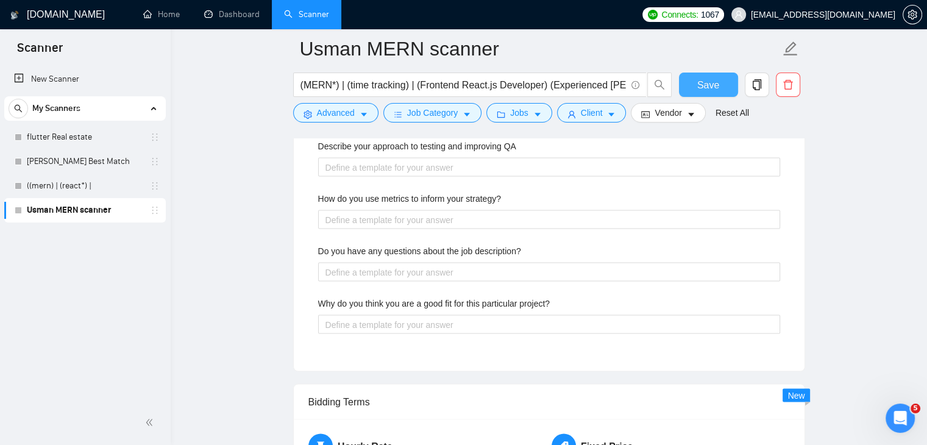
drag, startPoint x: 709, startPoint y: 77, endPoint x: 754, endPoint y: 115, distance: 58.9
click at [709, 78] on span "Save" at bounding box center [708, 84] width 22 height 15
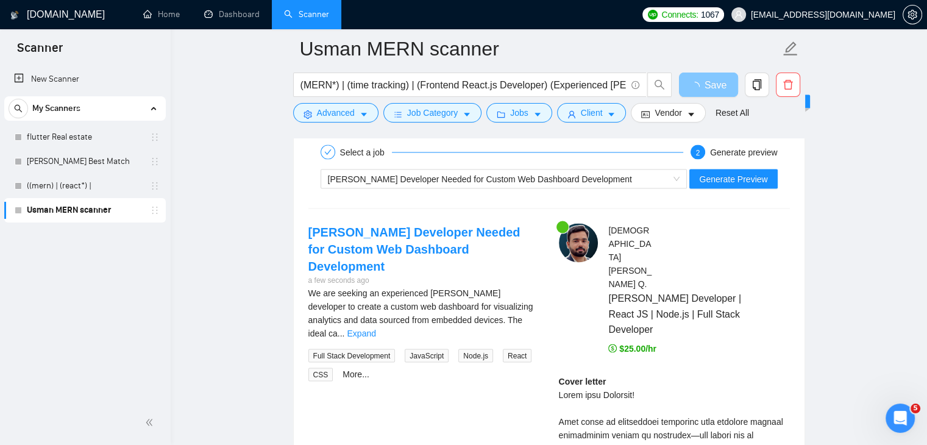
scroll to position [2254, 0]
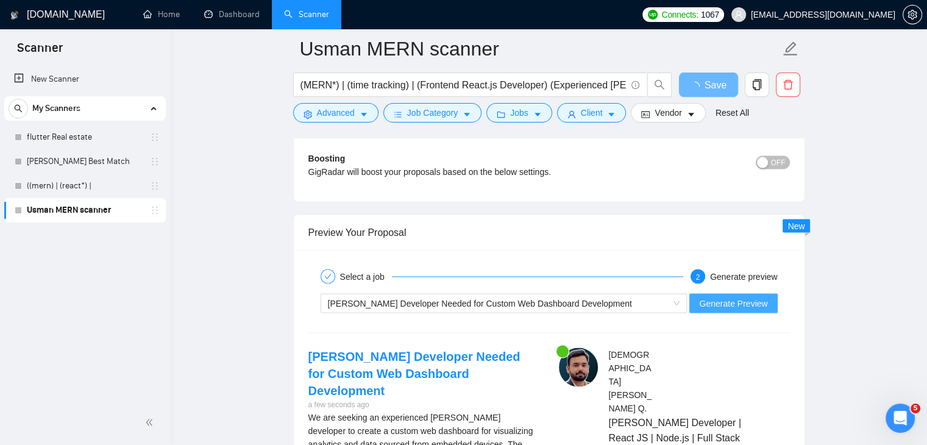
click at [715, 296] on span "Generate Preview" at bounding box center [733, 302] width 68 height 13
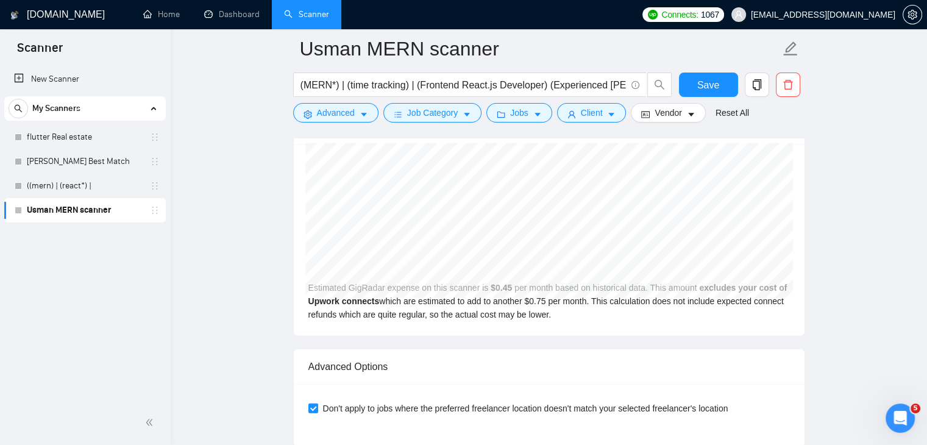
scroll to position [2498, 0]
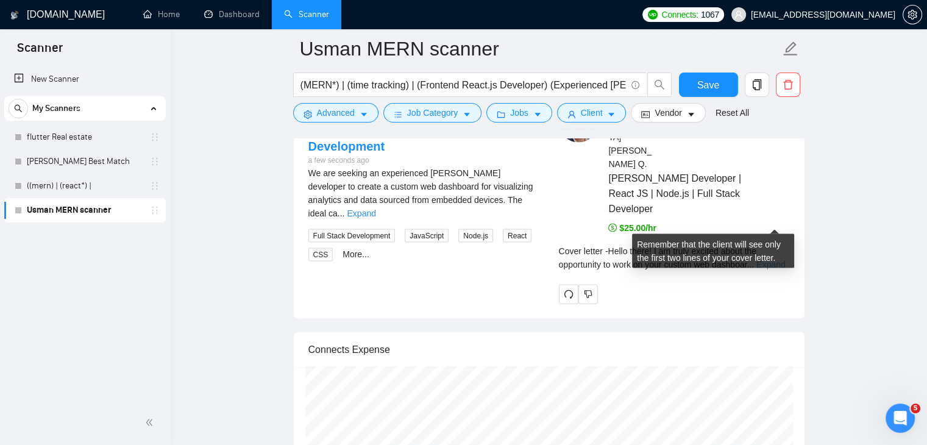
click at [765, 260] on link "Expand" at bounding box center [770, 265] width 29 height 10
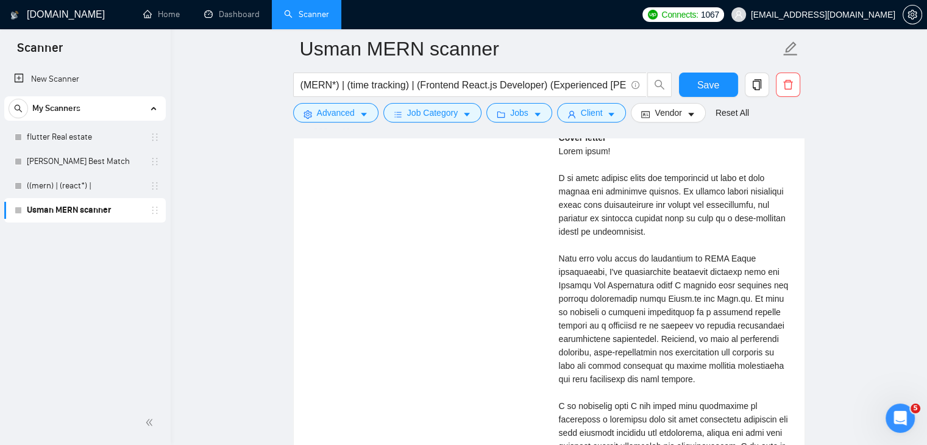
scroll to position [2620, 0]
click at [699, 94] on button "Save" at bounding box center [708, 84] width 59 height 24
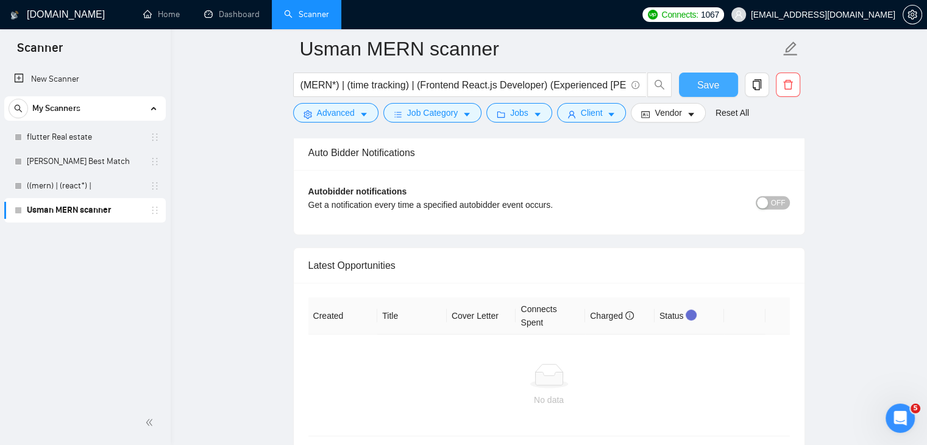
scroll to position [3405, 0]
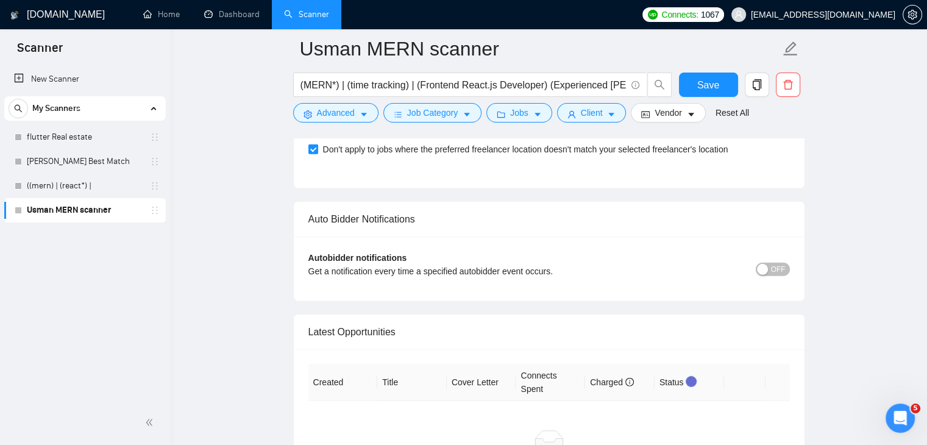
click at [763, 264] on div "button" at bounding box center [762, 269] width 11 height 11
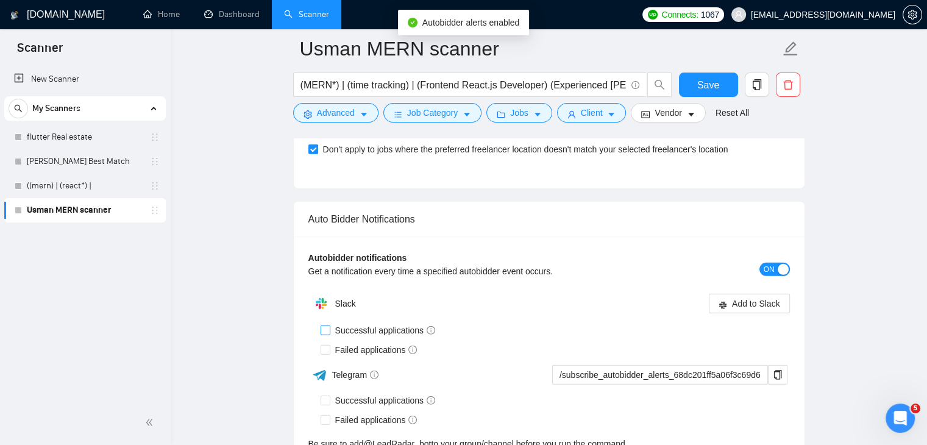
click at [327, 325] on input "Successful applications" at bounding box center [324, 329] width 9 height 9
checkbox input "true"
click at [323, 345] on input "Failed applications" at bounding box center [324, 349] width 9 height 9
checkbox input "true"
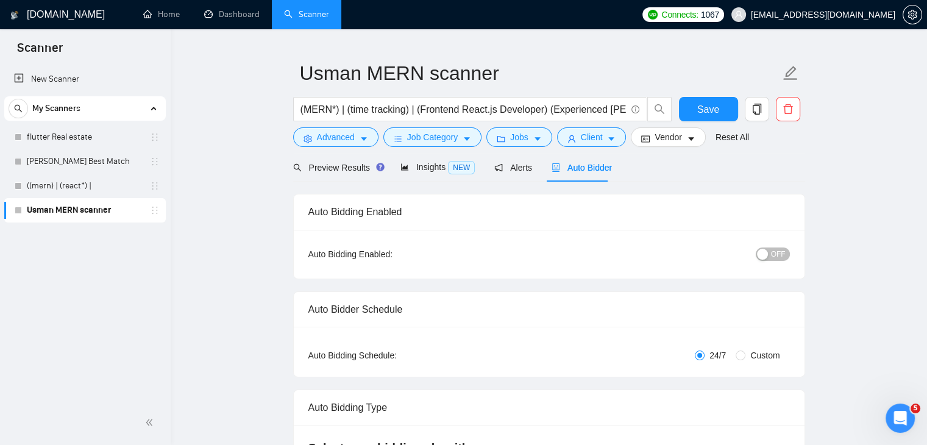
scroll to position [0, 0]
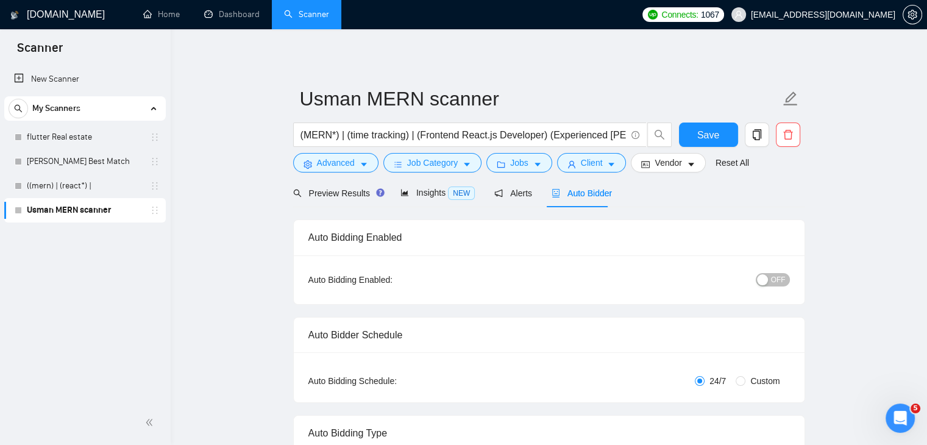
click at [773, 282] on span "OFF" at bounding box center [778, 279] width 15 height 13
click at [713, 135] on span "Save" at bounding box center [708, 134] width 22 height 15
click at [64, 80] on link "New Scanner" at bounding box center [85, 79] width 142 height 24
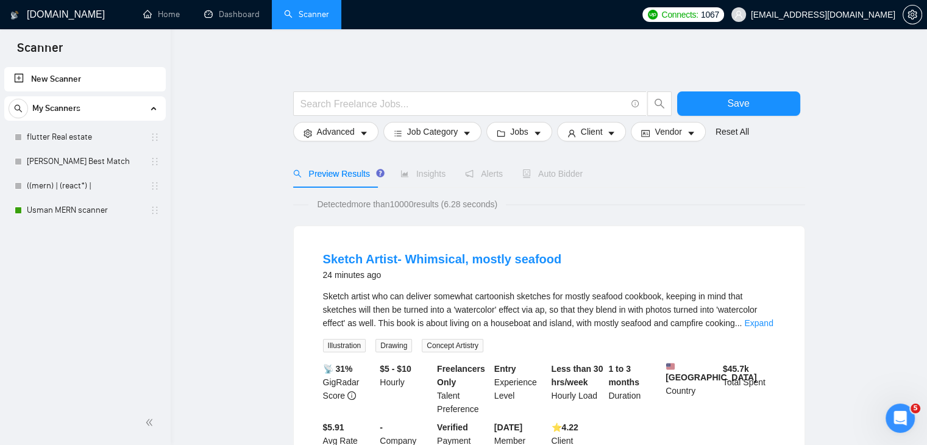
click at [108, 83] on link "New Scanner" at bounding box center [85, 79] width 142 height 24
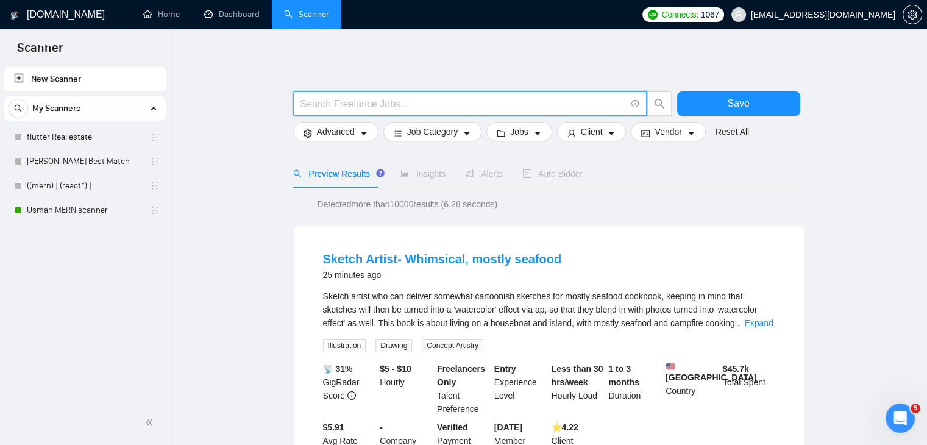
click at [429, 102] on input "text" at bounding box center [462, 103] width 325 height 15
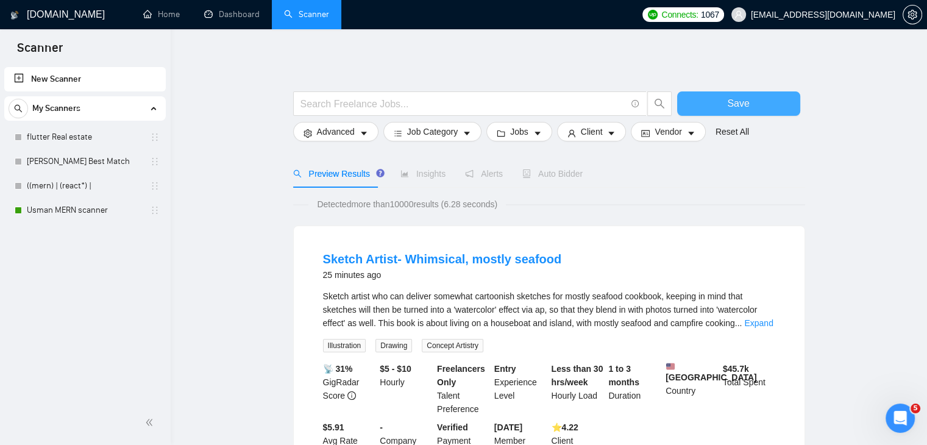
click at [729, 108] on span "Save" at bounding box center [738, 103] width 22 height 15
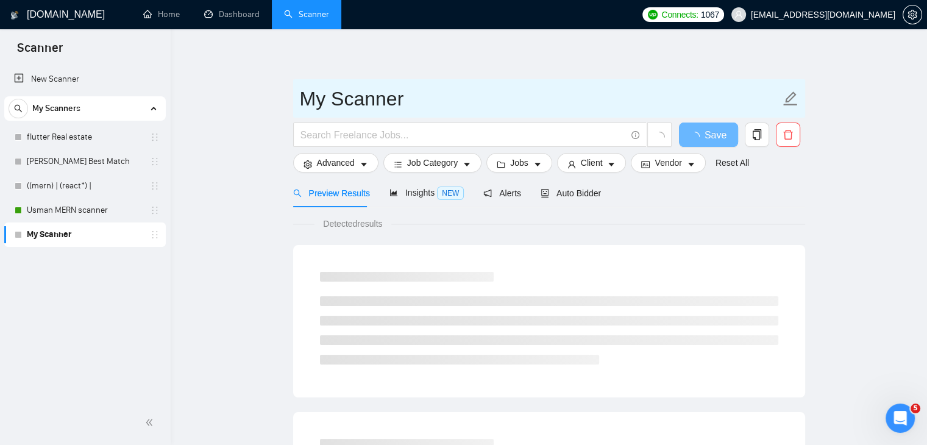
click at [364, 108] on input "My Scanner" at bounding box center [540, 98] width 480 height 30
type input "E"
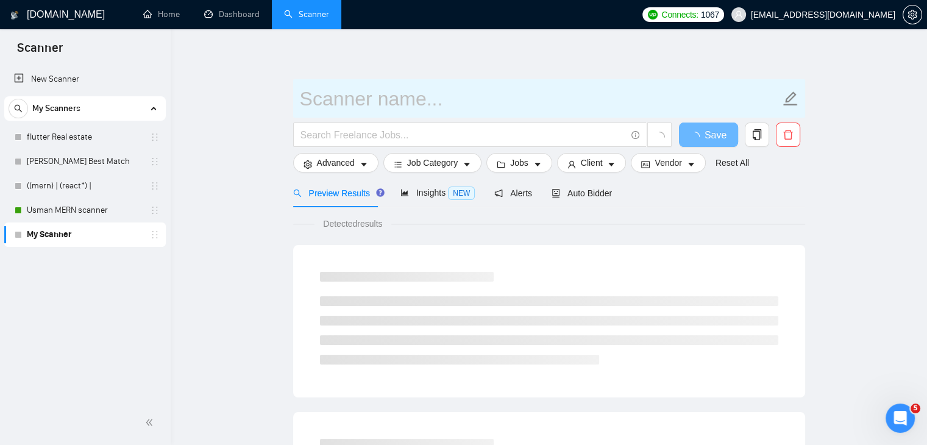
paste input "Need Expert WordPress Developer"
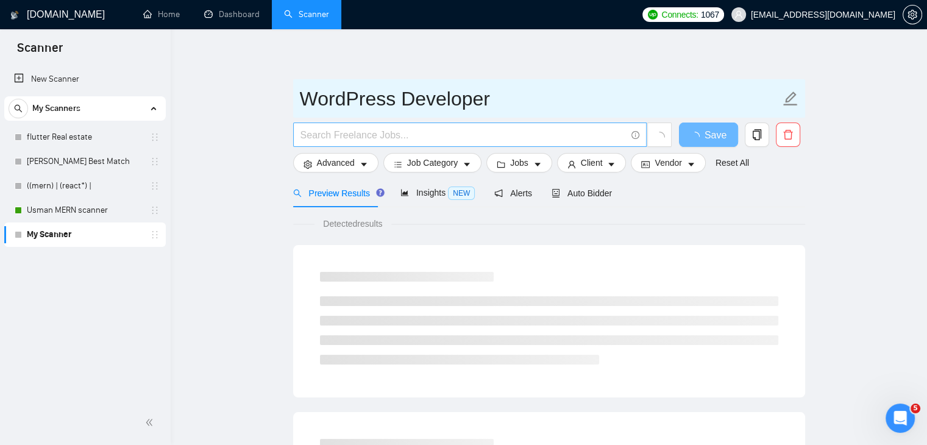
type input "WordPress Developer"
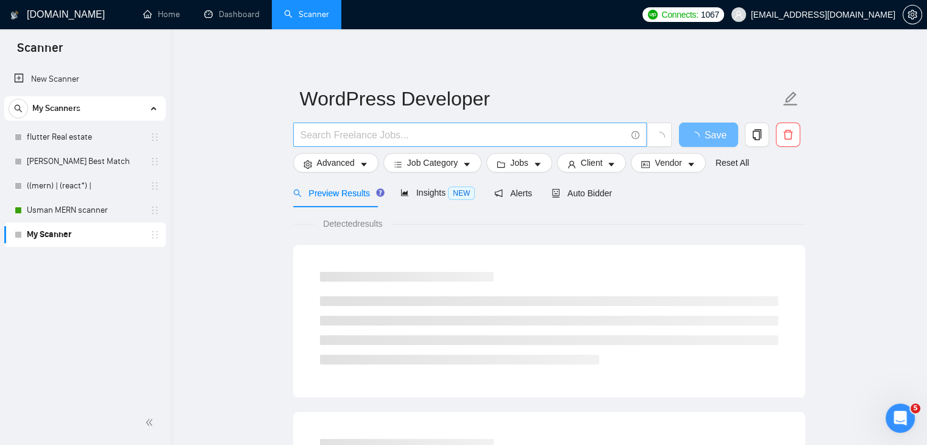
click at [378, 141] on input "text" at bounding box center [462, 134] width 325 height 15
paste input "Need Expert WordPress Developer"
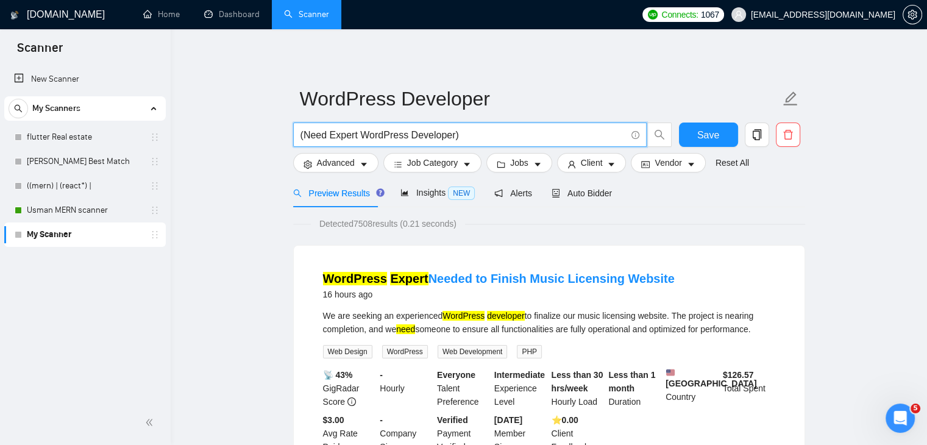
click at [472, 148] on div "(Need Expert WordPress Developer)" at bounding box center [483, 137] width 384 height 30
click at [478, 146] on span "(Need Expert WordPress Developer)" at bounding box center [469, 134] width 353 height 24
click at [483, 140] on input "(Need Expert WordPress Developer)" at bounding box center [462, 134] width 325 height 15
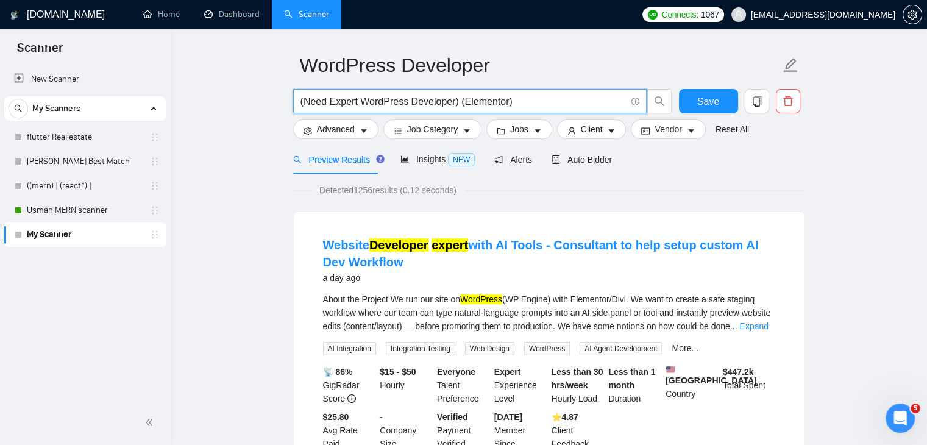
scroll to position [61, 0]
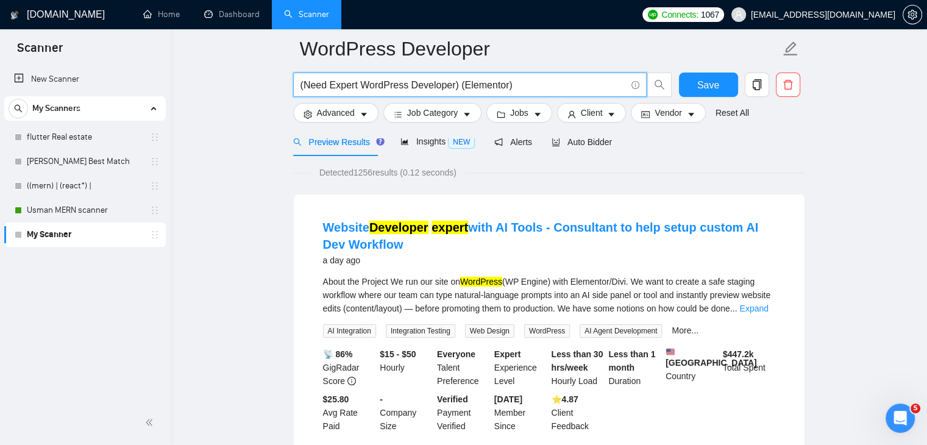
click at [541, 83] on input "(Need Expert WordPress Developer) (Elementor)" at bounding box center [462, 84] width 325 height 15
click at [497, 81] on input "(Need Expert WordPress Developer) (Elementor)" at bounding box center [462, 84] width 325 height 15
click at [518, 85] on input "(Need Expert WordPress Developer) (Elementor)" at bounding box center [462, 84] width 325 height 15
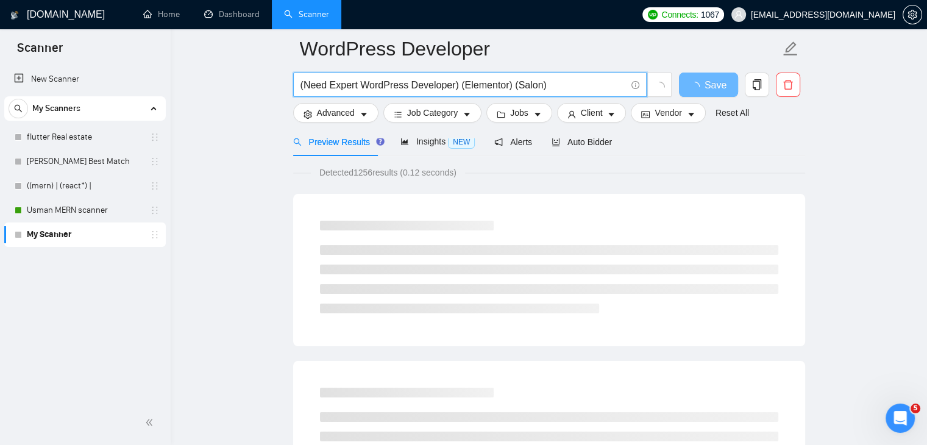
scroll to position [0, 0]
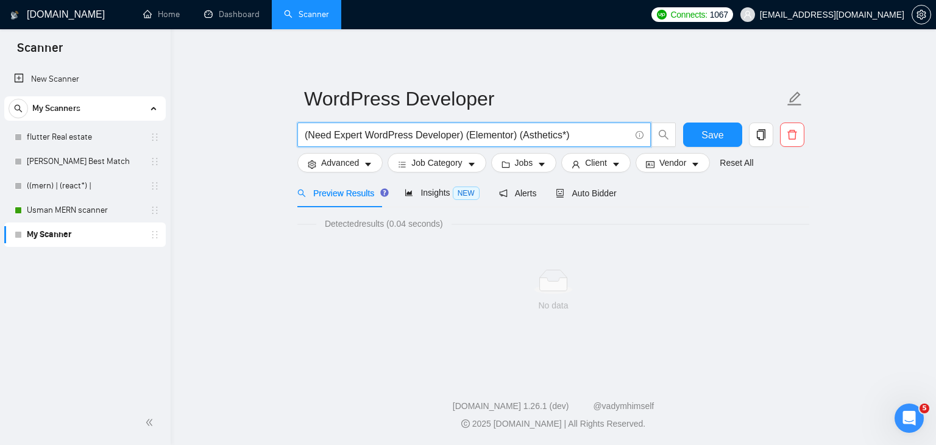
drag, startPoint x: 528, startPoint y: 143, endPoint x: 526, endPoint y: 134, distance: 8.6
click at [521, 134] on input "(Need Expert WordPress Developer) (Elementor) (Asthetics*)" at bounding box center [467, 134] width 325 height 15
click at [531, 135] on input "(Need Expert WordPress Developer) (Elementor) (Asthetics*)" at bounding box center [467, 134] width 325 height 15
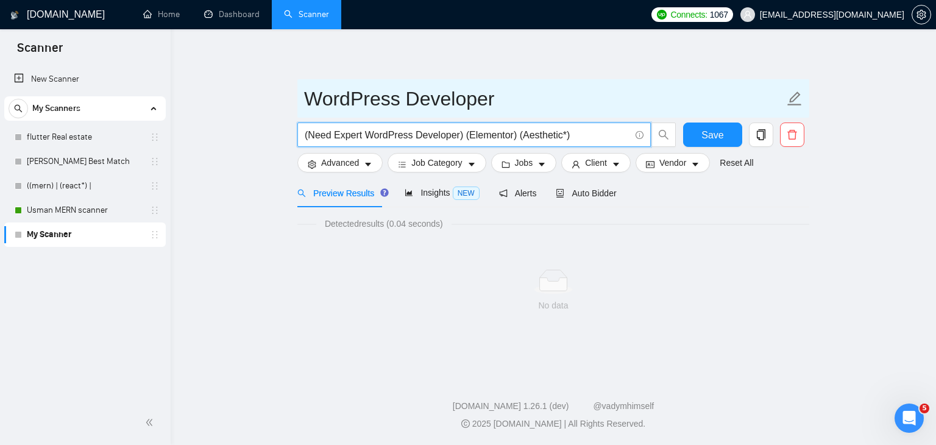
click at [603, 108] on input "WordPress Developer" at bounding box center [544, 98] width 480 height 30
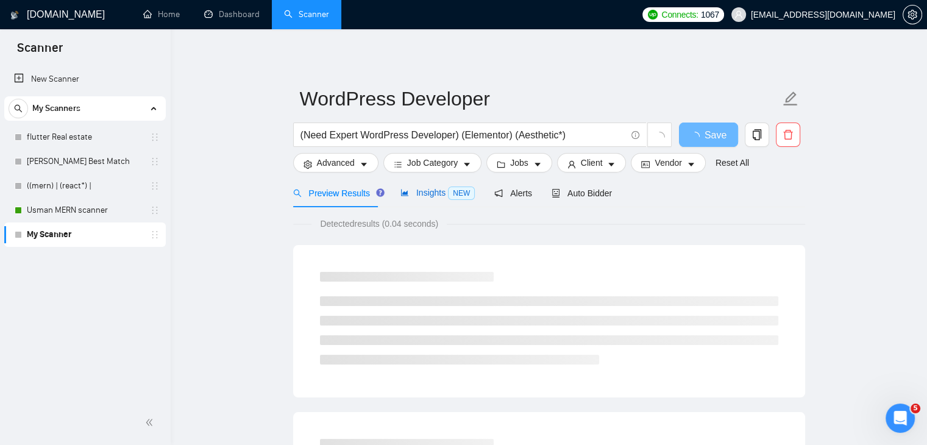
click at [401, 188] on icon "area-chart" at bounding box center [404, 192] width 9 height 9
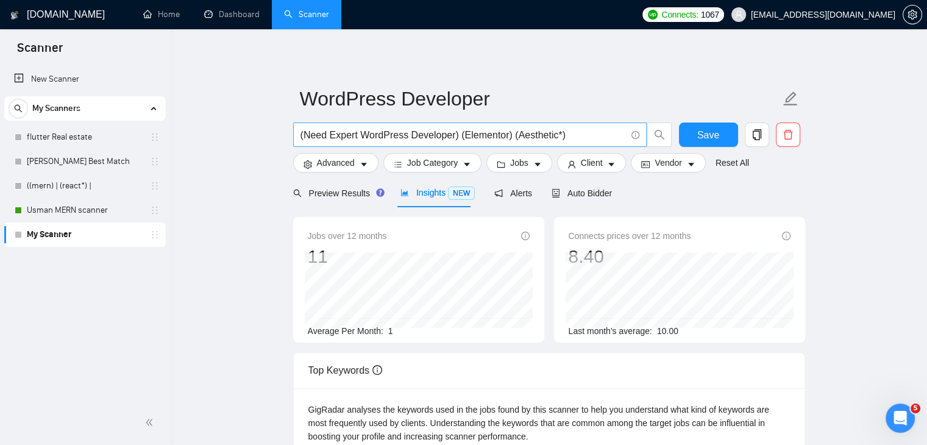
click at [552, 134] on input "(Need Expert WordPress Developer) (Elementor) (Aesthetic*)" at bounding box center [462, 134] width 325 height 15
click at [511, 133] on input "(Need Expert WordPress Developer) (Elementor) (Salon)" at bounding box center [462, 134] width 325 height 15
click at [511, 133] on input "(Need Expert WordPress Developer) (Elementor) Salon" at bounding box center [462, 134] width 325 height 15
click at [316, 185] on div "Preview Results" at bounding box center [337, 193] width 88 height 29
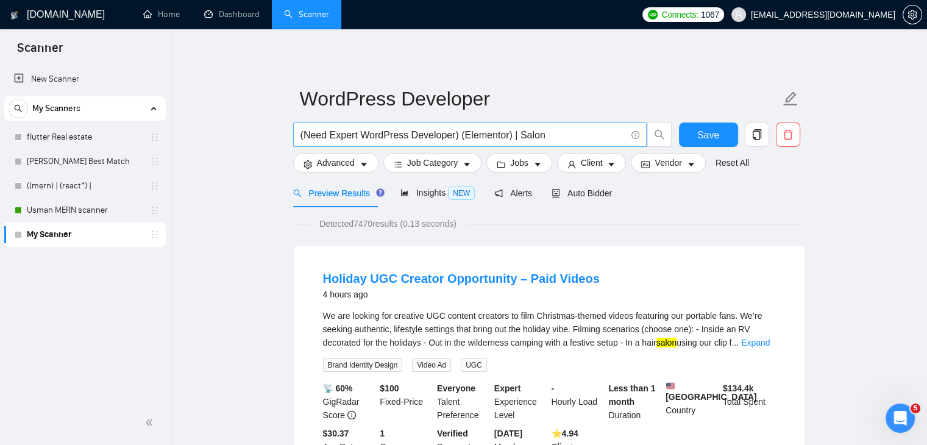
click at [524, 138] on input "(Need Expert WordPress Developer) (Elementor) | Salon" at bounding box center [462, 134] width 325 height 15
paste input "Salon"
click at [511, 133] on input "(Need Expert WordPress Developer) (Elementor) | (Salon*)" at bounding box center [462, 134] width 325 height 15
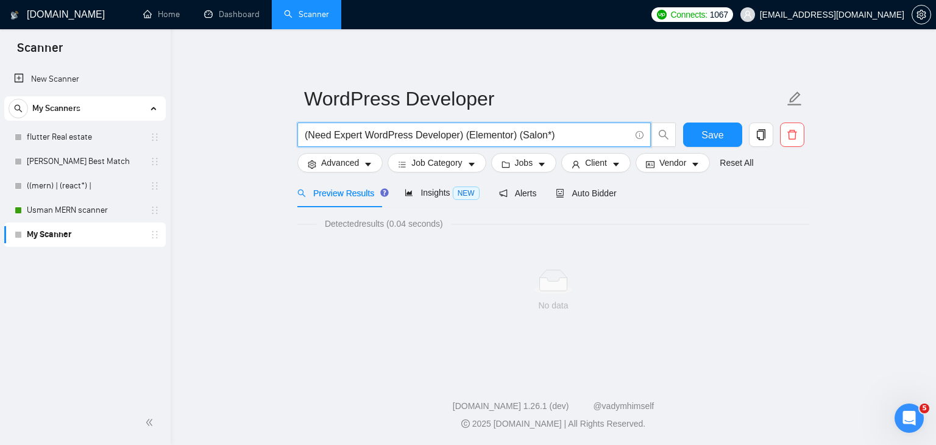
drag, startPoint x: 514, startPoint y: 131, endPoint x: 573, endPoint y: 132, distance: 58.5
click at [573, 132] on input "(Need Expert WordPress Developer) (Elementor) (Salon*)" at bounding box center [467, 134] width 325 height 15
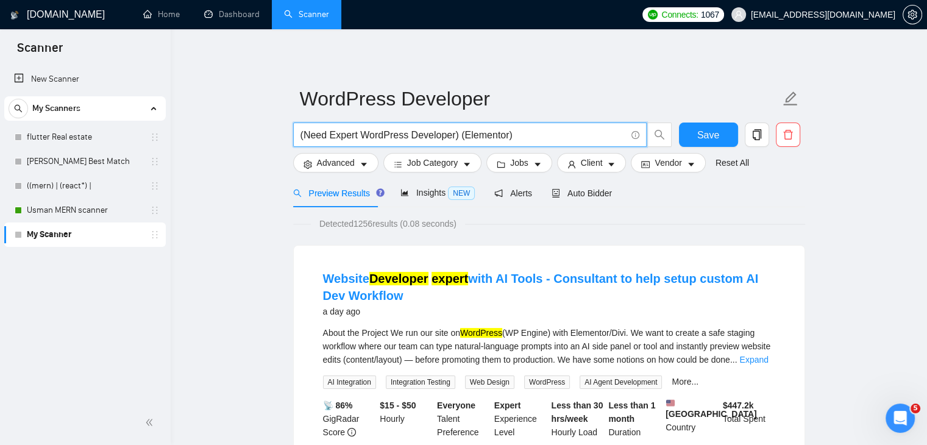
click at [297, 136] on span "(Need Expert WordPress Developer) (Elementor)" at bounding box center [469, 134] width 353 height 24
click at [301, 136] on input "(Need Expert WordPress Developer) (Elementor)" at bounding box center [462, 134] width 325 height 15
type input "wordpress (Need Expert WordPress Developer) (Elementor)"
click at [446, 185] on div "Insights NEW" at bounding box center [437, 193] width 74 height 29
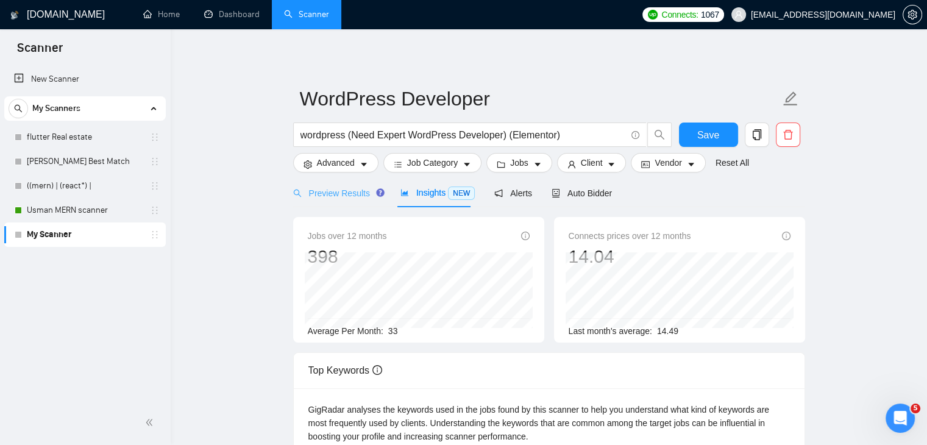
click at [339, 200] on div "Preview Results" at bounding box center [337, 193] width 88 height 29
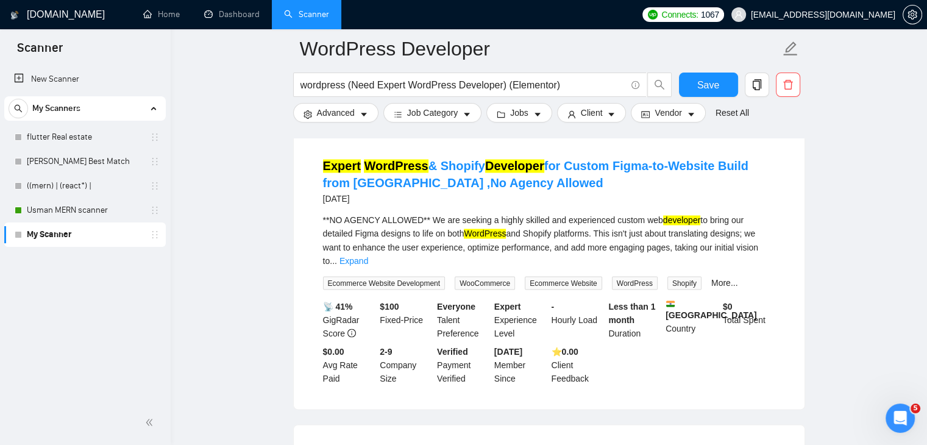
scroll to position [1950, 0]
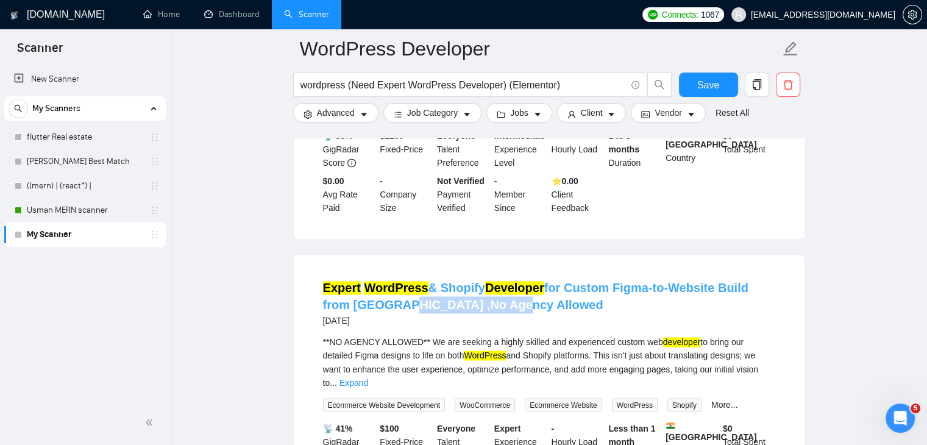
drag, startPoint x: 475, startPoint y: 263, endPoint x: 357, endPoint y: 264, distance: 118.2
click at [357, 279] on h4 "Expert WordPress & Shopify Developer for Custom Figma-to-Website Build from Ind…" at bounding box center [549, 296] width 452 height 34
copy link "No Agency Allowed"
click at [352, 115] on span "Advanced" at bounding box center [336, 112] width 38 height 13
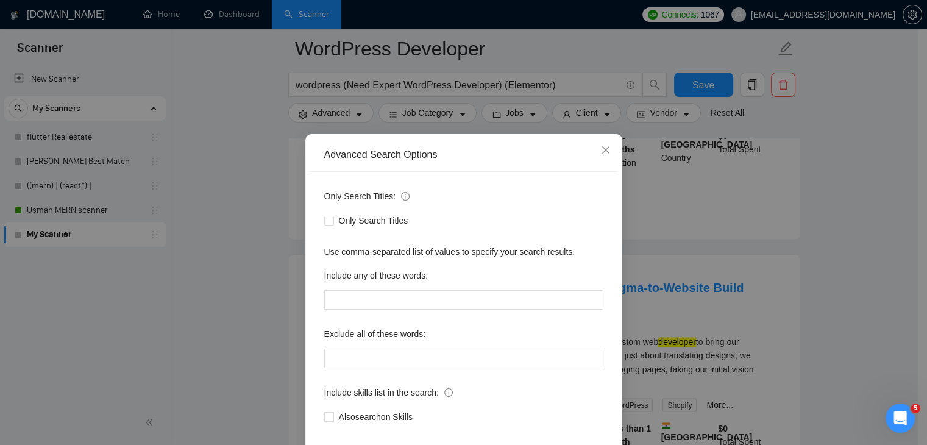
scroll to position [61, 0]
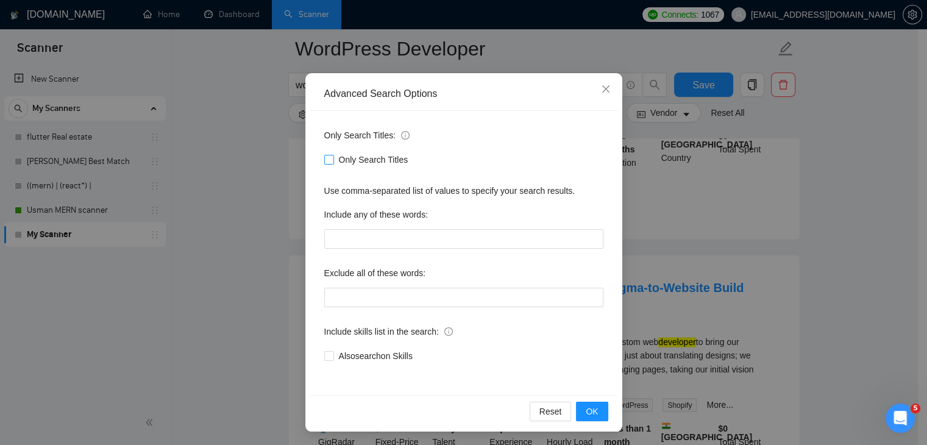
click at [324, 160] on input "Only Search Titles" at bounding box center [328, 159] width 9 height 9
checkbox input "true"
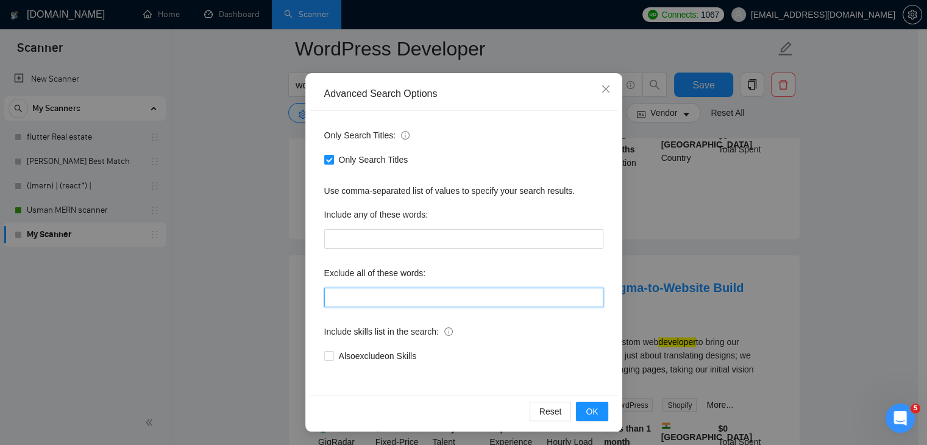
click at [357, 299] on input "text" at bounding box center [463, 297] width 279 height 19
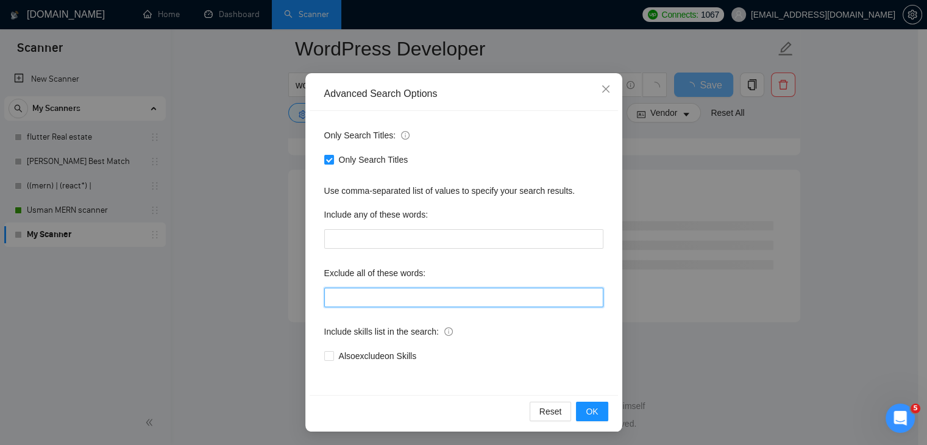
scroll to position [1588, 0]
paste input "No Agency Allowed"
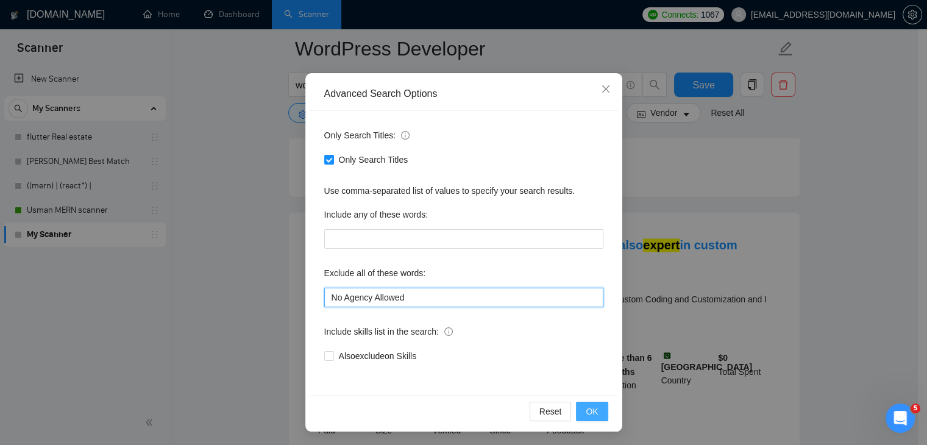
type input "No Agency Allowed"
click at [578, 410] on button "OK" at bounding box center [592, 410] width 32 height 19
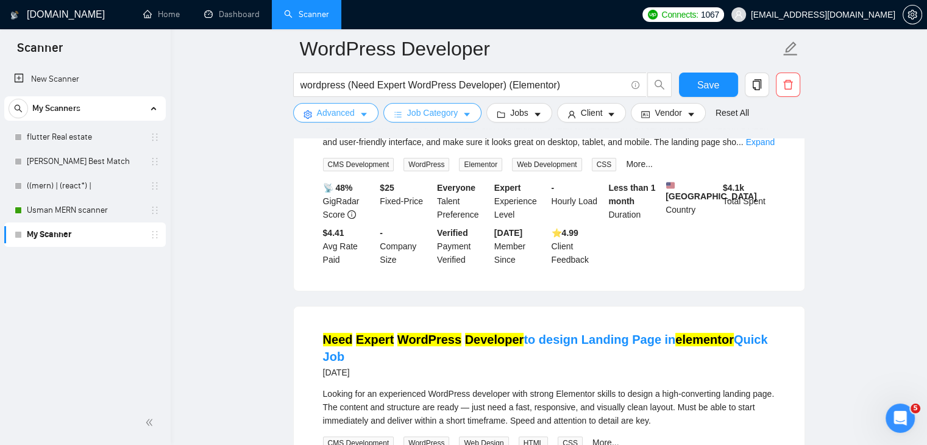
scroll to position [0, 0]
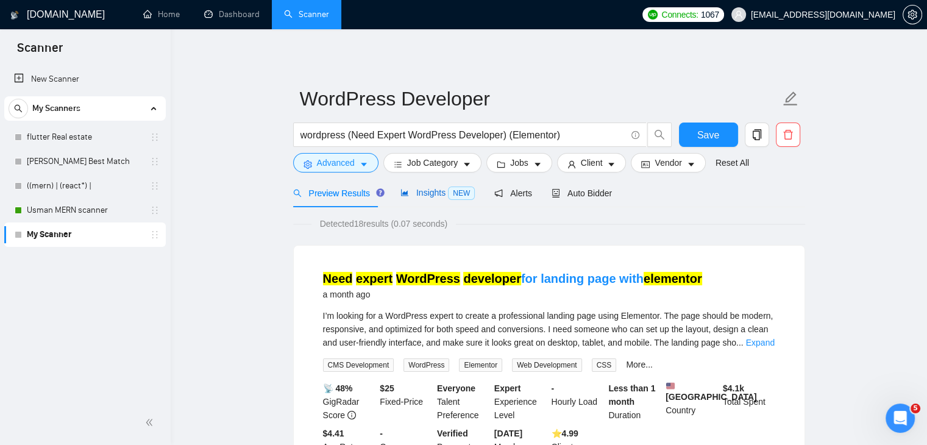
click at [414, 188] on span "Insights NEW" at bounding box center [437, 193] width 74 height 10
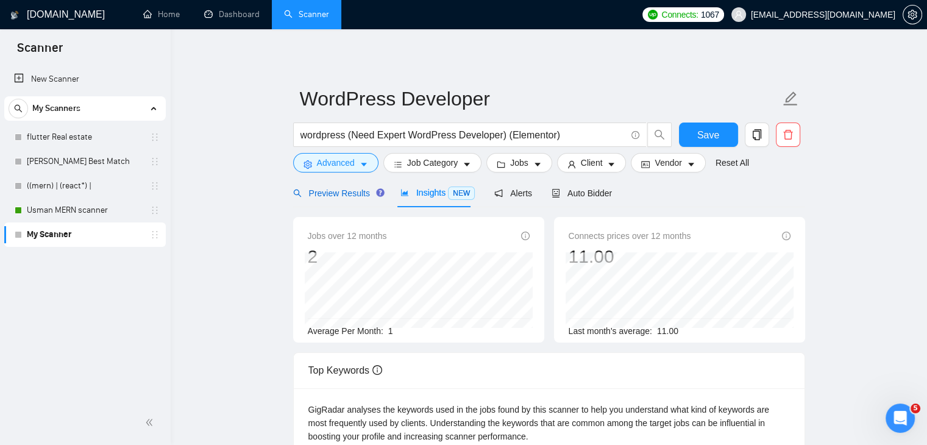
click at [324, 192] on span "Preview Results" at bounding box center [337, 193] width 88 height 10
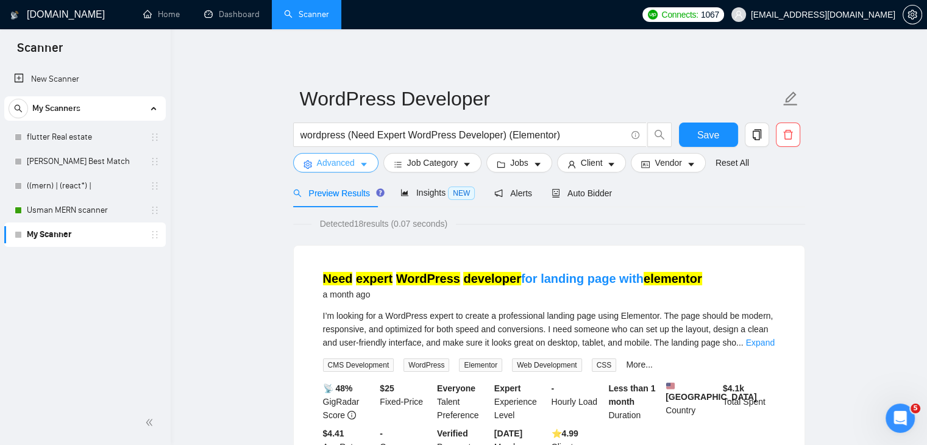
click at [355, 161] on button "Advanced" at bounding box center [335, 162] width 85 height 19
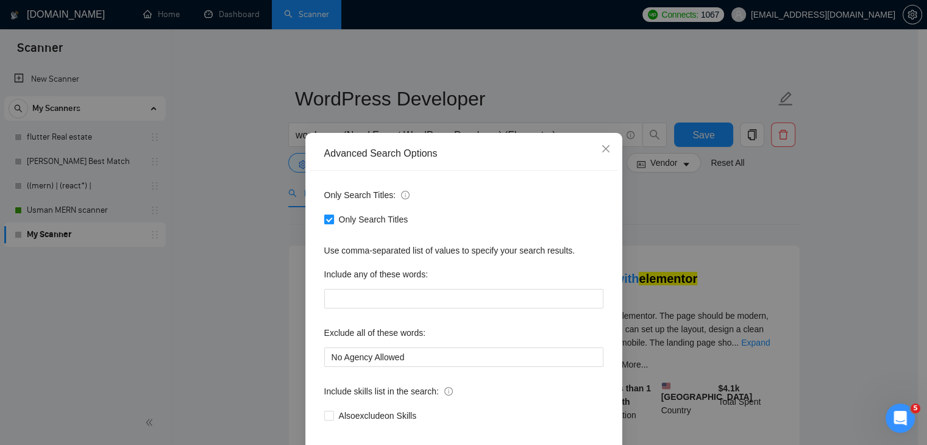
click at [346, 217] on span "Only Search Titles" at bounding box center [373, 219] width 79 height 13
click at [333, 217] on input "Only Search Titles" at bounding box center [328, 218] width 9 height 9
checkbox input "false"
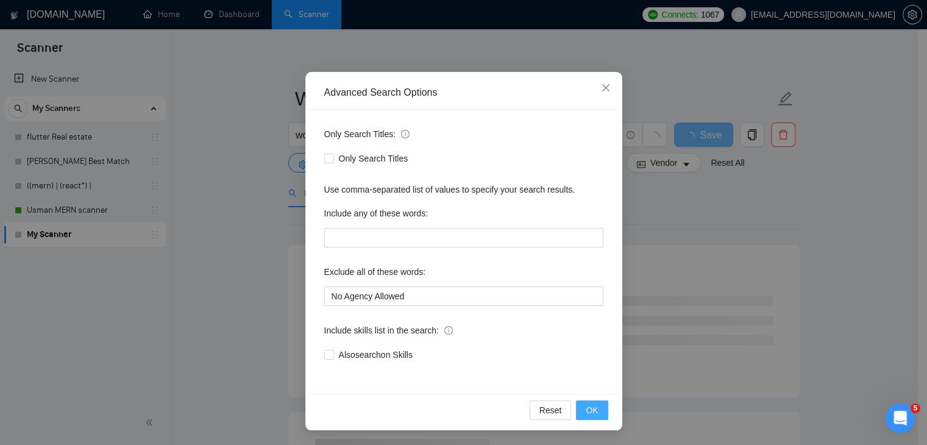
click at [589, 411] on span "OK" at bounding box center [591, 409] width 12 height 13
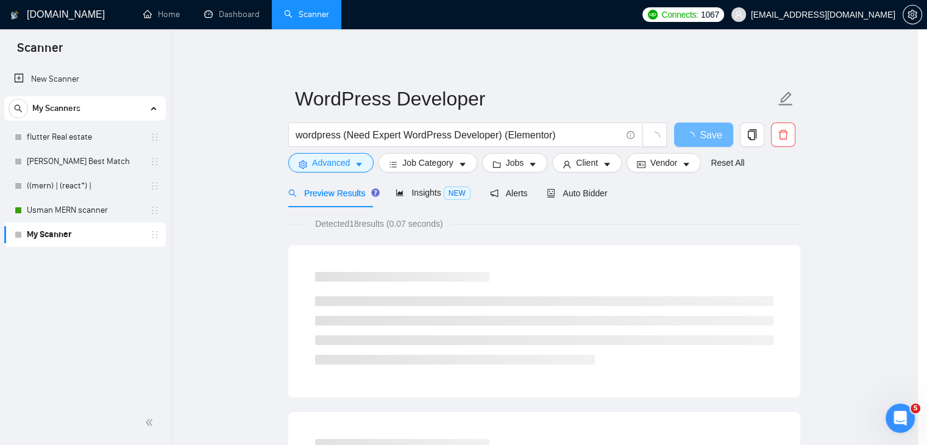
scroll to position [1, 0]
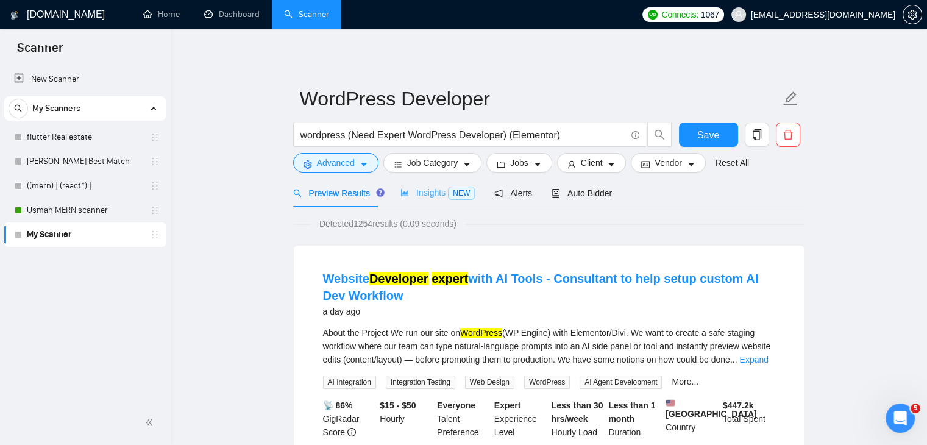
click at [412, 202] on div "Insights NEW" at bounding box center [437, 193] width 74 height 29
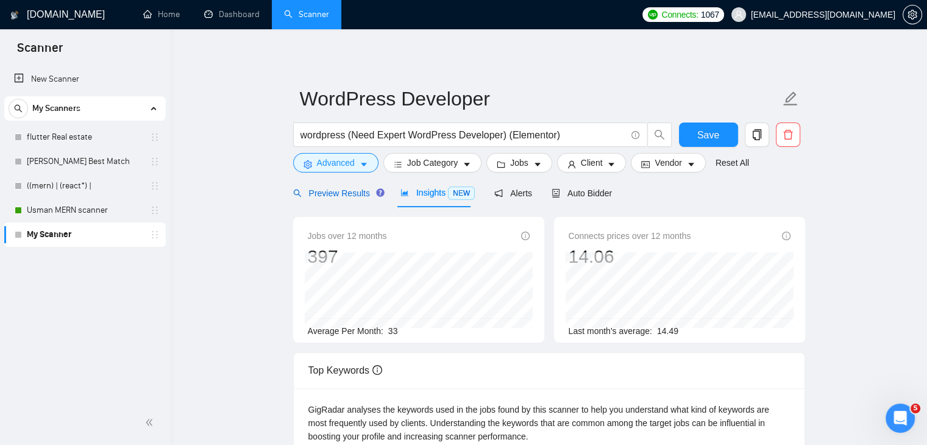
click at [346, 199] on div "Preview Results" at bounding box center [337, 192] width 88 height 13
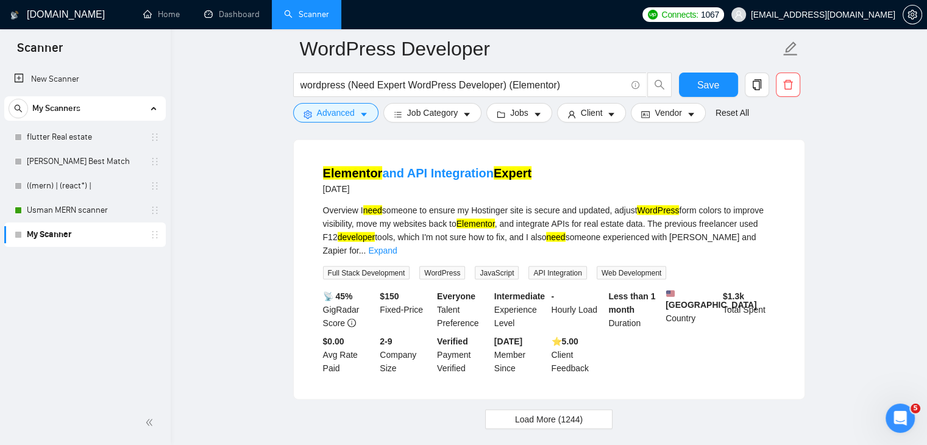
scroll to position [2617, 0]
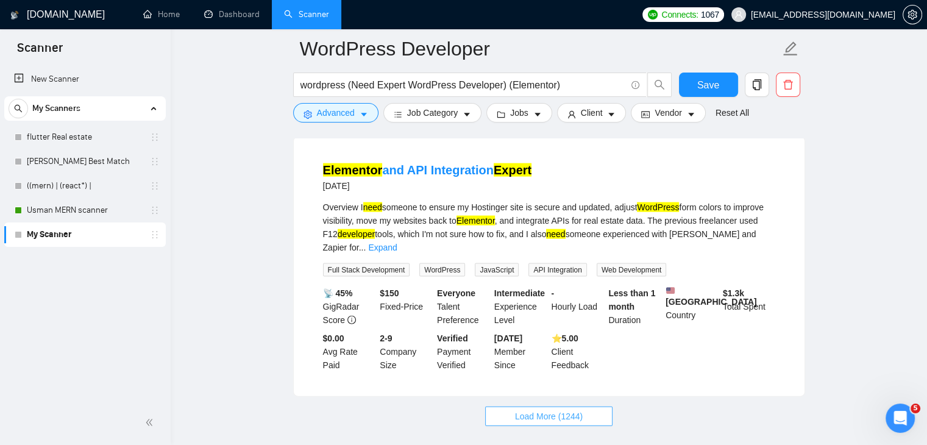
click at [564, 409] on span "Load More (1244)" at bounding box center [549, 415] width 68 height 13
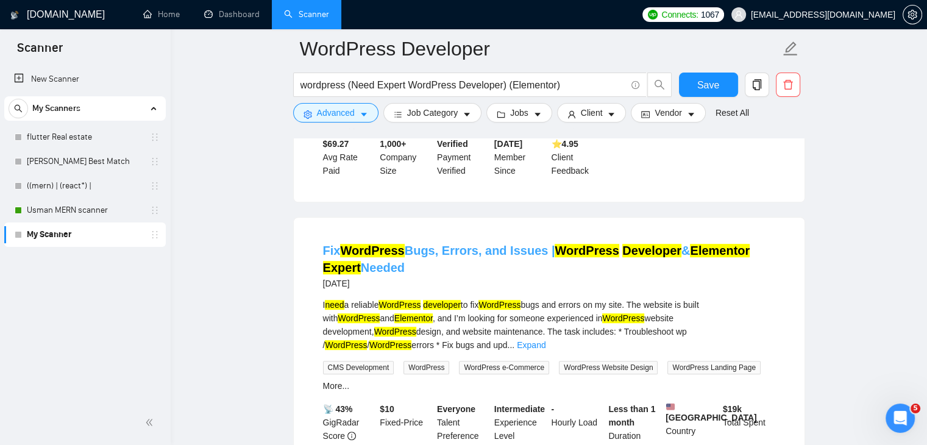
scroll to position [5402, 0]
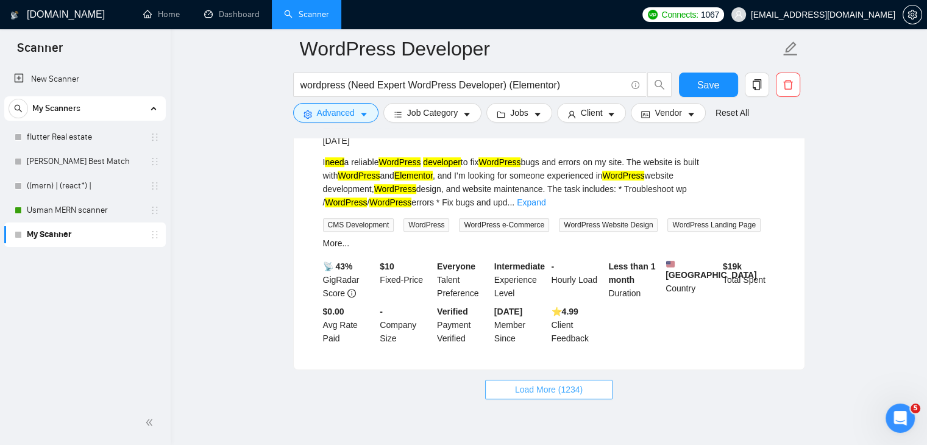
click at [531, 383] on span "Load More (1234)" at bounding box center [549, 389] width 68 height 13
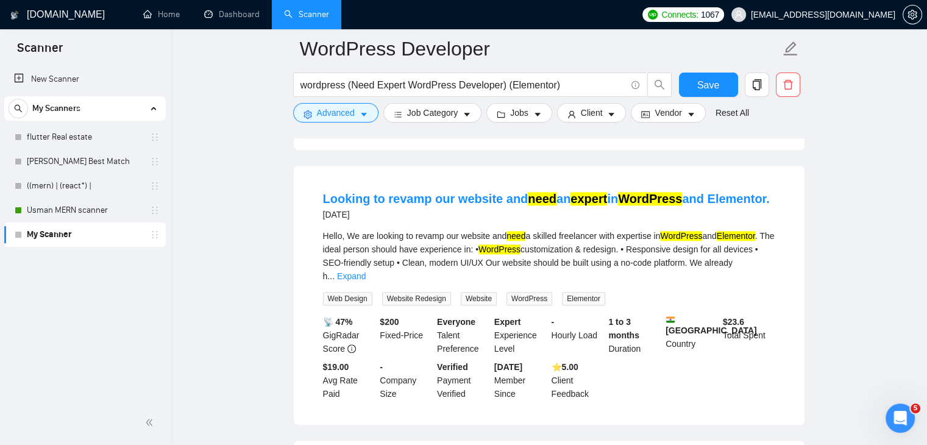
scroll to position [5470, 0]
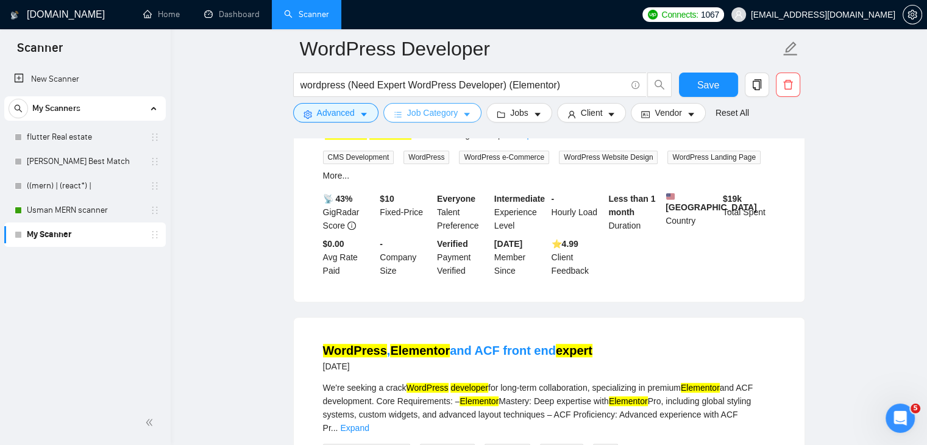
click at [430, 119] on span "Job Category" at bounding box center [432, 112] width 51 height 13
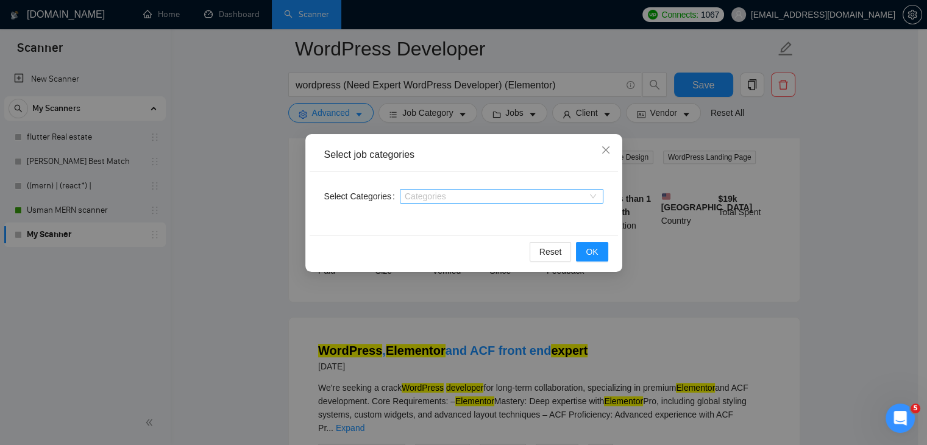
click at [431, 194] on div at bounding box center [495, 196] width 185 height 10
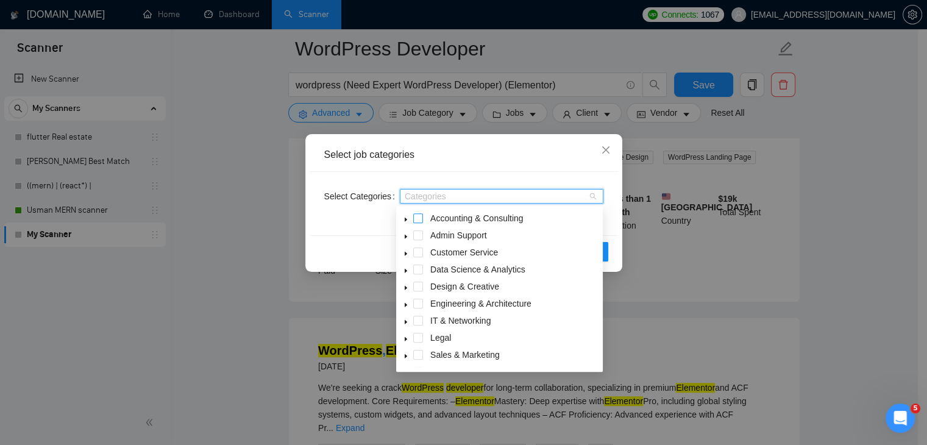
click at [416, 217] on span at bounding box center [418, 218] width 10 height 10
click at [419, 233] on span at bounding box center [418, 235] width 10 height 10
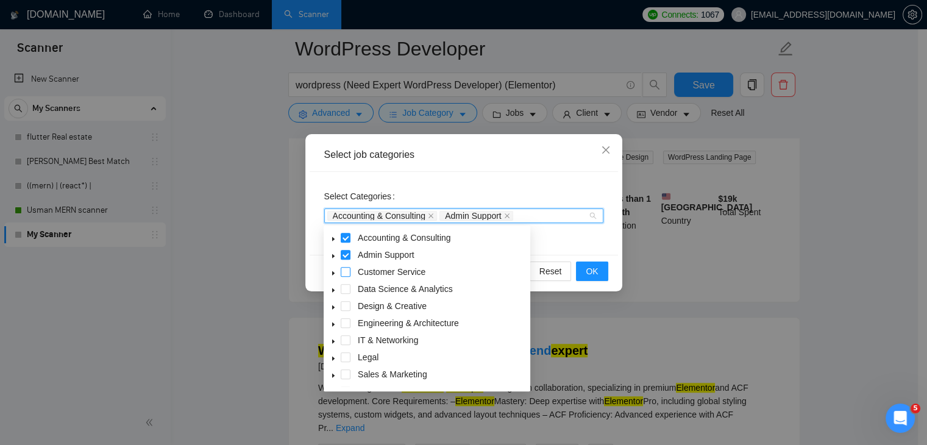
click at [341, 271] on span at bounding box center [346, 272] width 10 height 10
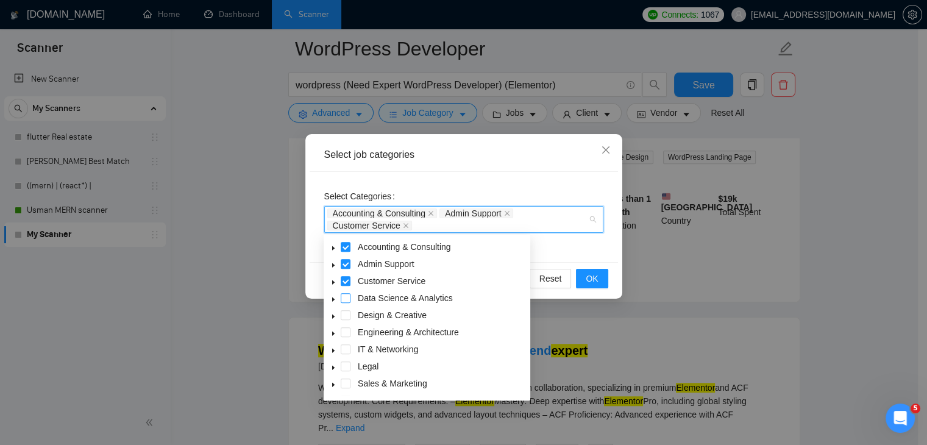
click at [346, 293] on span at bounding box center [346, 298] width 10 height 10
click at [347, 315] on span at bounding box center [346, 315] width 10 height 10
click at [344, 320] on div "Design & Creative" at bounding box center [427, 316] width 202 height 17
click at [344, 319] on span at bounding box center [346, 315] width 10 height 10
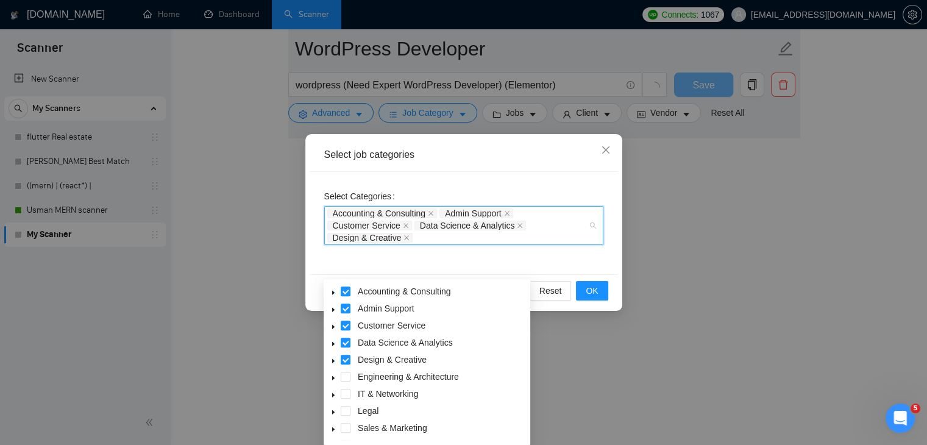
scroll to position [5437, 0]
click at [403, 238] on icon "close" at bounding box center [406, 238] width 6 height 6
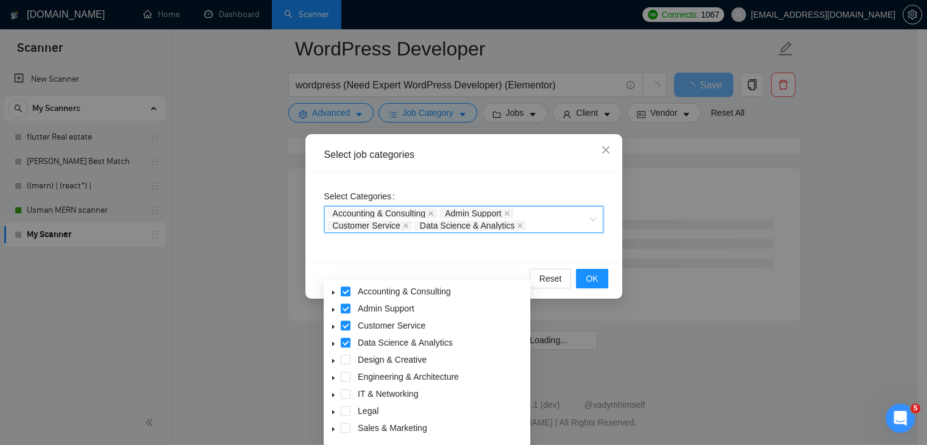
scroll to position [4927, 0]
click at [428, 213] on span "Accounting & Consulting" at bounding box center [382, 213] width 110 height 10
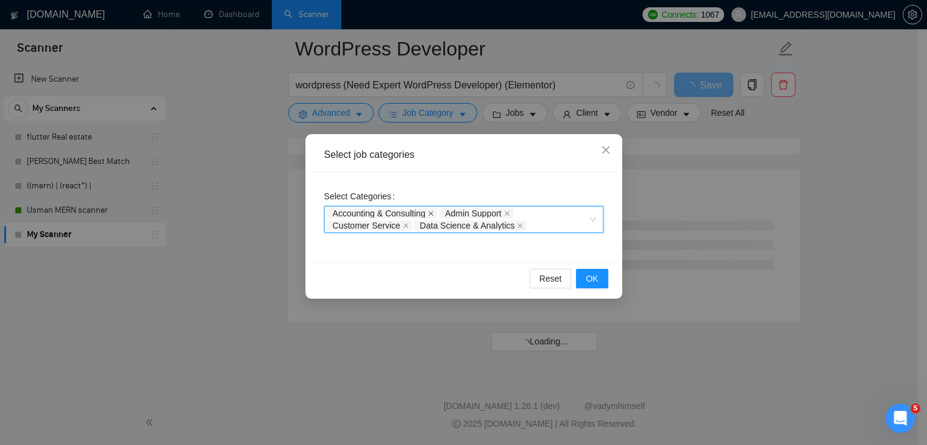
click at [432, 213] on icon "close" at bounding box center [430, 213] width 5 height 5
click at [392, 213] on icon "close" at bounding box center [394, 213] width 6 height 6
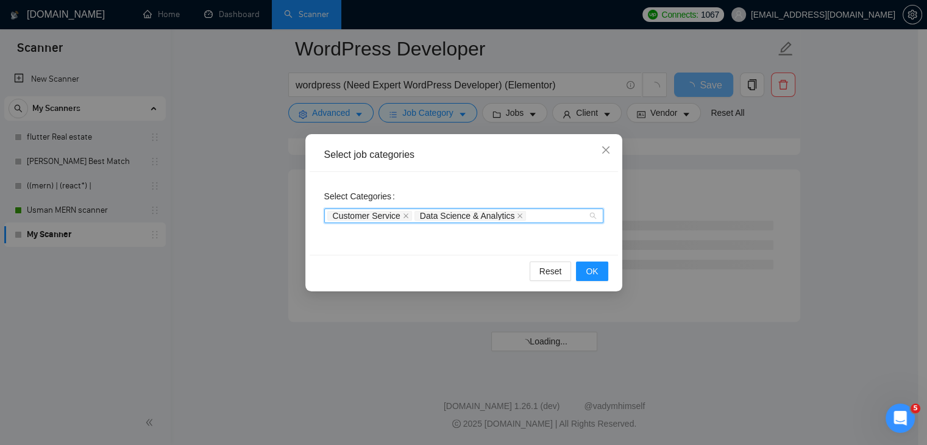
click at [406, 211] on span "Customer Service" at bounding box center [369, 216] width 85 height 10
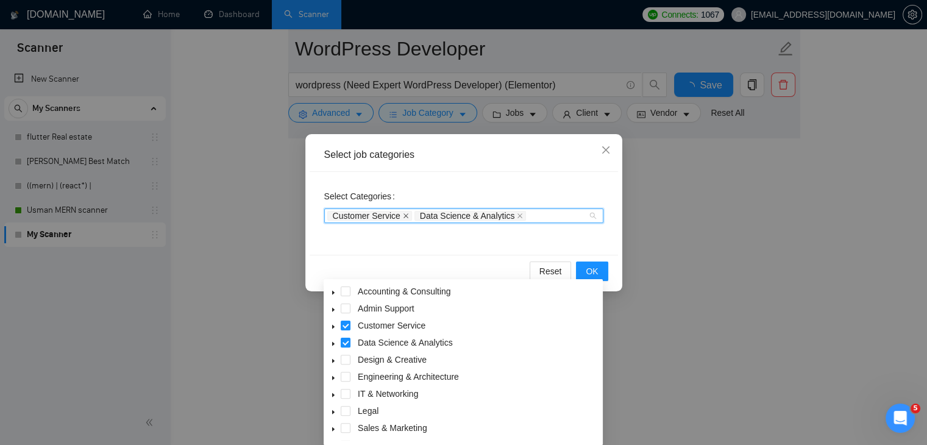
click at [405, 215] on icon "close" at bounding box center [406, 216] width 6 height 6
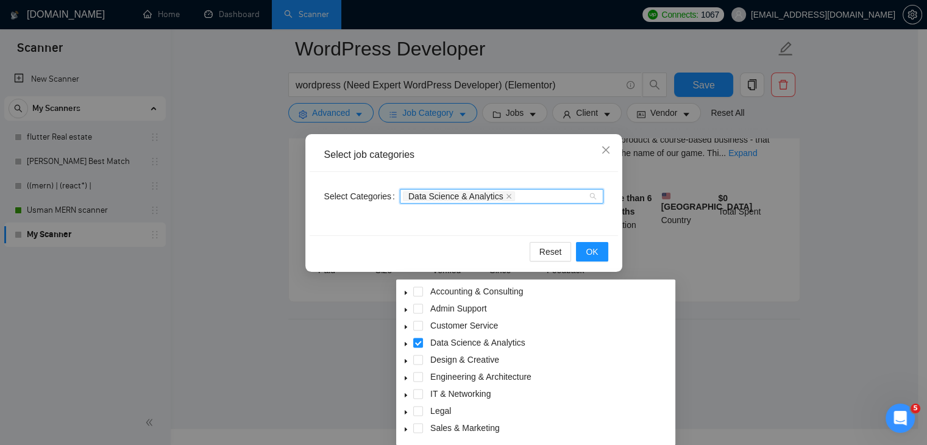
scroll to position [1796, 0]
click at [506, 196] on icon "close" at bounding box center [508, 196] width 5 height 5
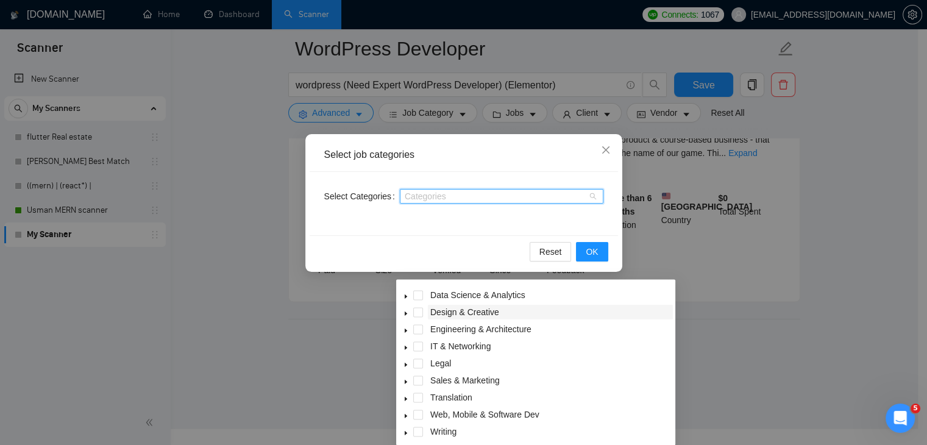
scroll to position [49, 0]
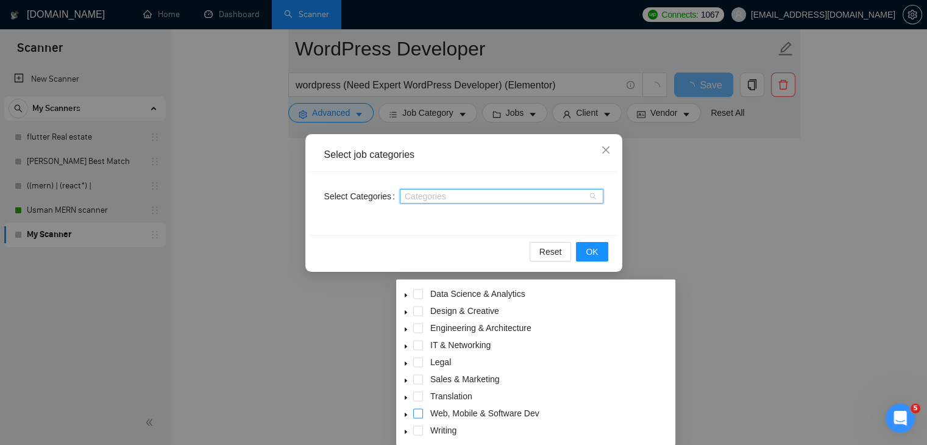
click at [417, 411] on span at bounding box center [418, 413] width 10 height 10
click at [598, 256] on button "OK" at bounding box center [592, 251] width 32 height 19
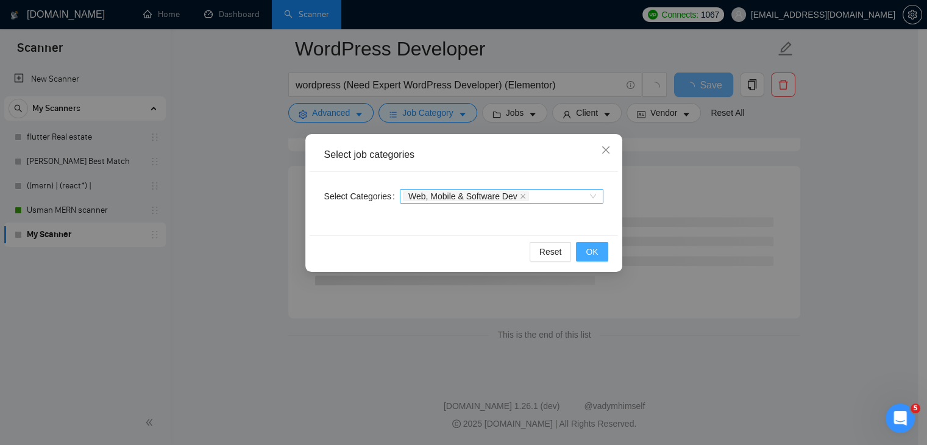
scroll to position [1091, 0]
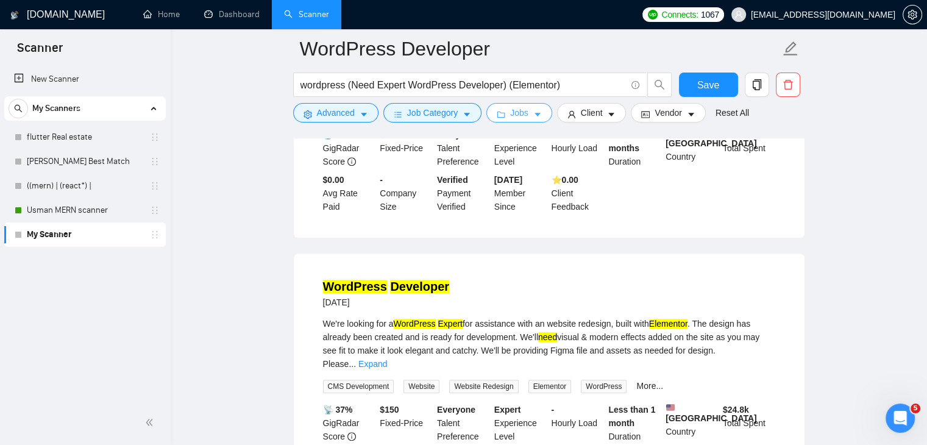
click at [523, 118] on span "Jobs" at bounding box center [519, 112] width 18 height 13
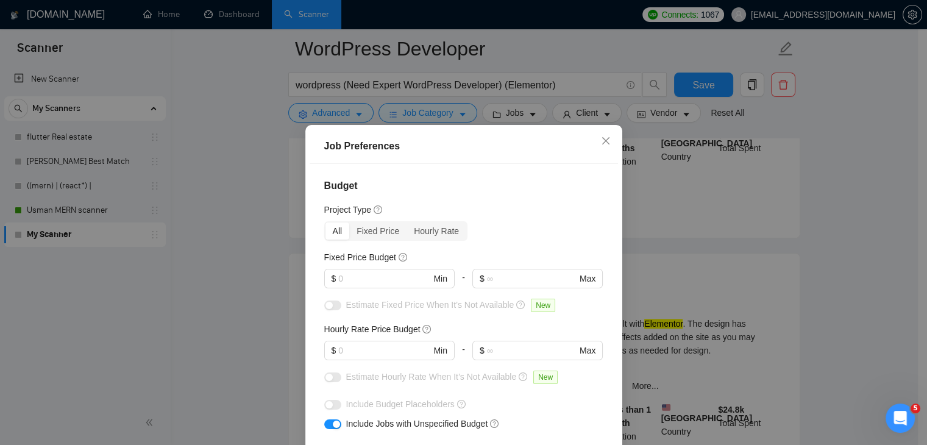
scroll to position [61, 0]
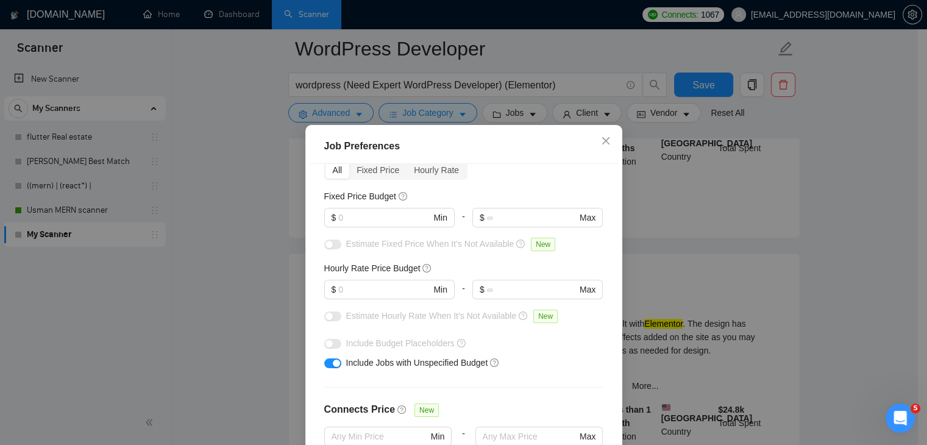
click at [324, 250] on div at bounding box center [332, 246] width 17 height 19
click at [378, 217] on input "text" at bounding box center [384, 217] width 92 height 13
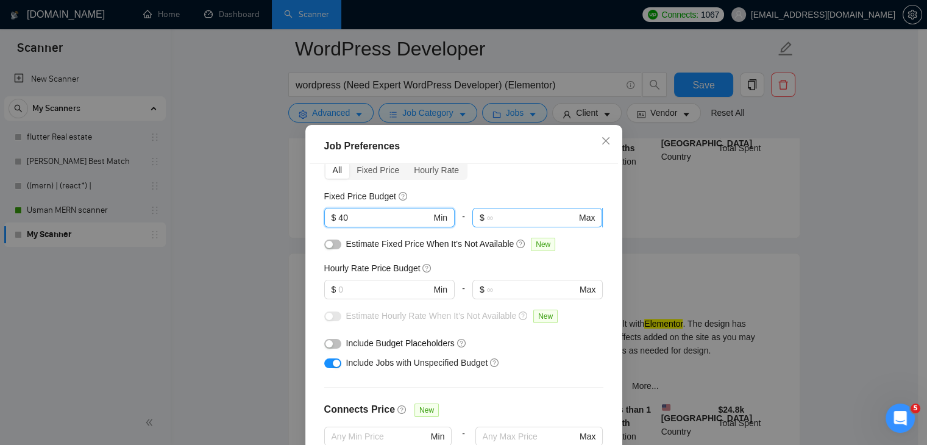
type input "4"
type input "200"
click at [506, 219] on input "text" at bounding box center [532, 217] width 90 height 13
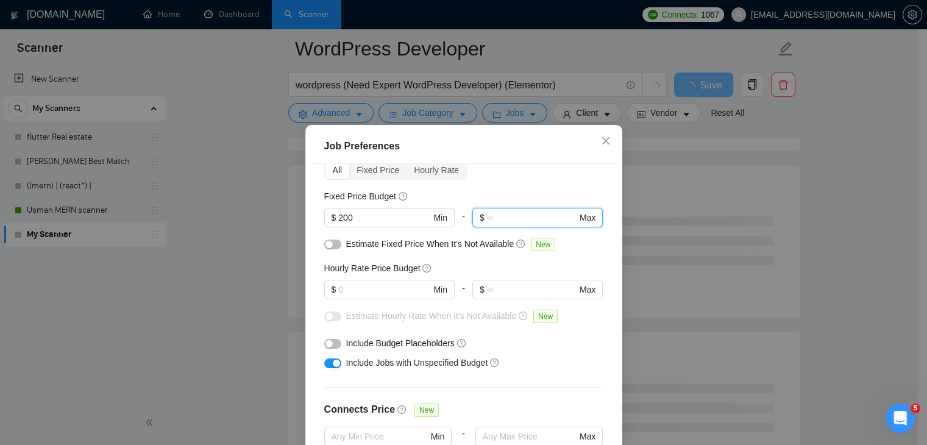
click at [325, 249] on button "button" at bounding box center [332, 244] width 17 height 10
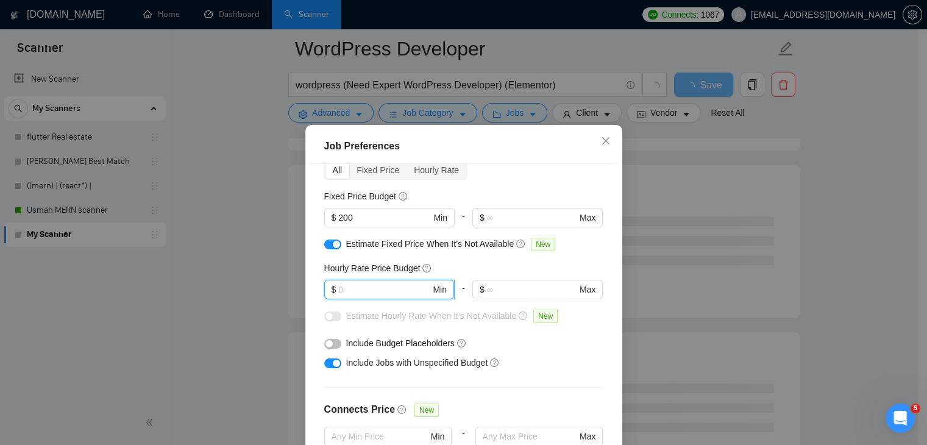
click at [359, 286] on input "text" at bounding box center [384, 289] width 92 height 13
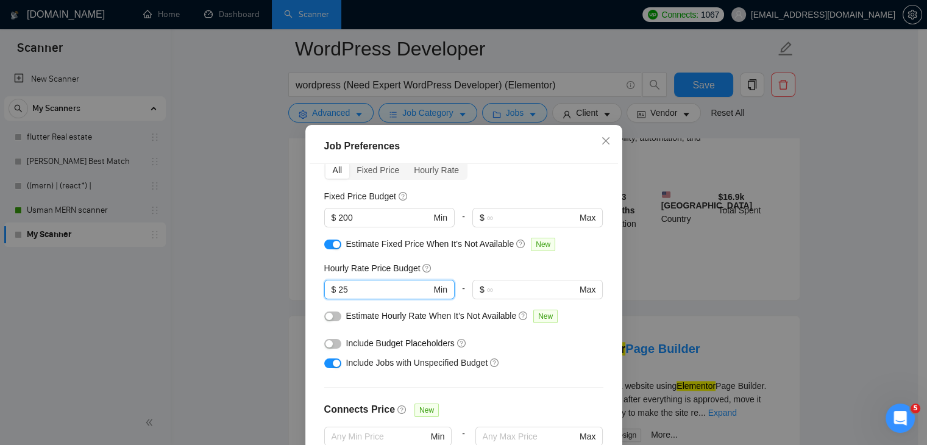
type input "25"
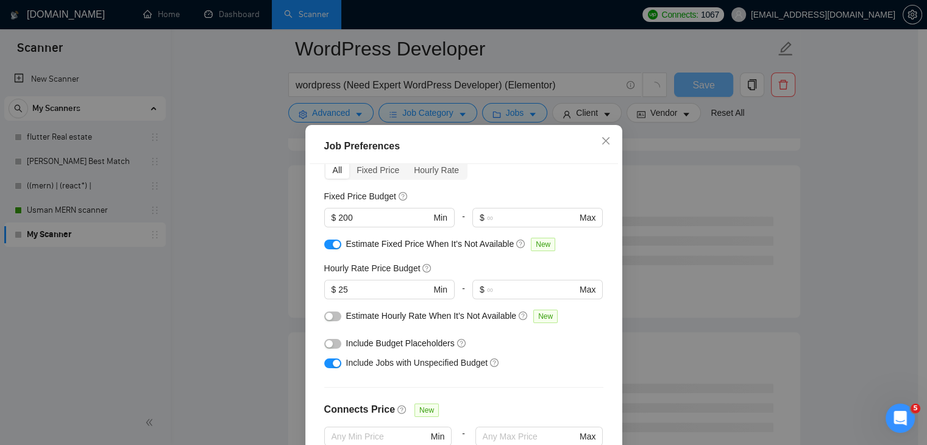
click at [502, 339] on div "Include Budget Placeholders" at bounding box center [468, 342] width 244 height 13
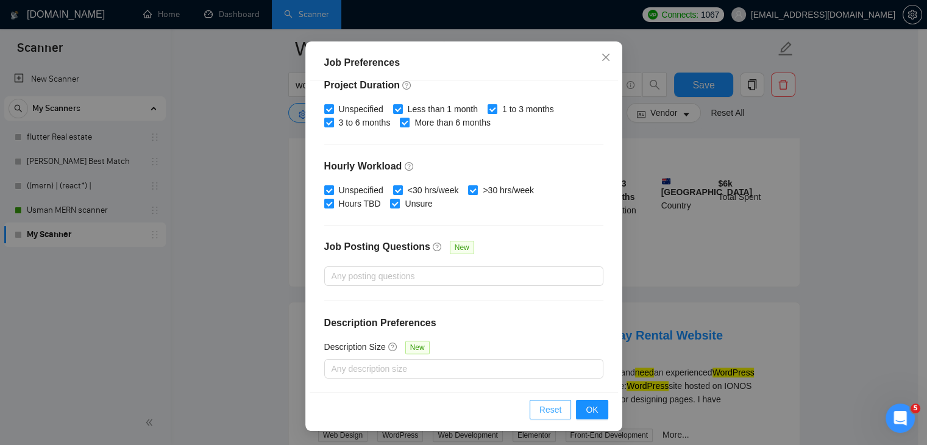
scroll to position [1274, 0]
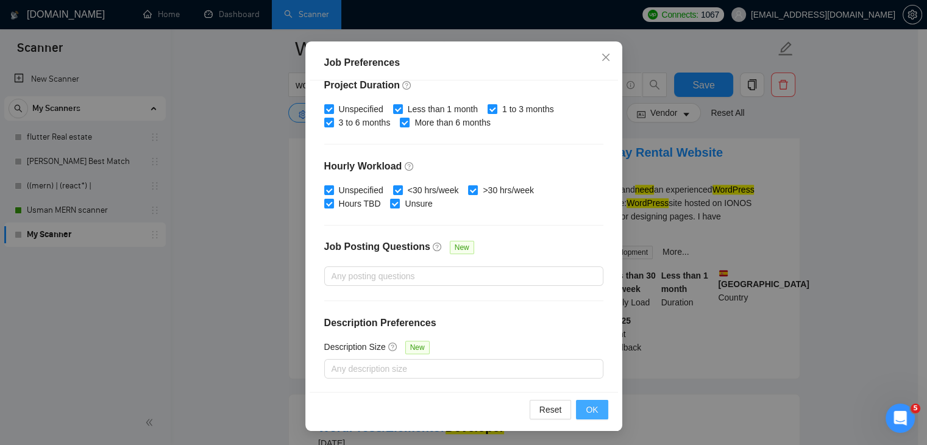
click at [585, 406] on span "OK" at bounding box center [591, 409] width 12 height 13
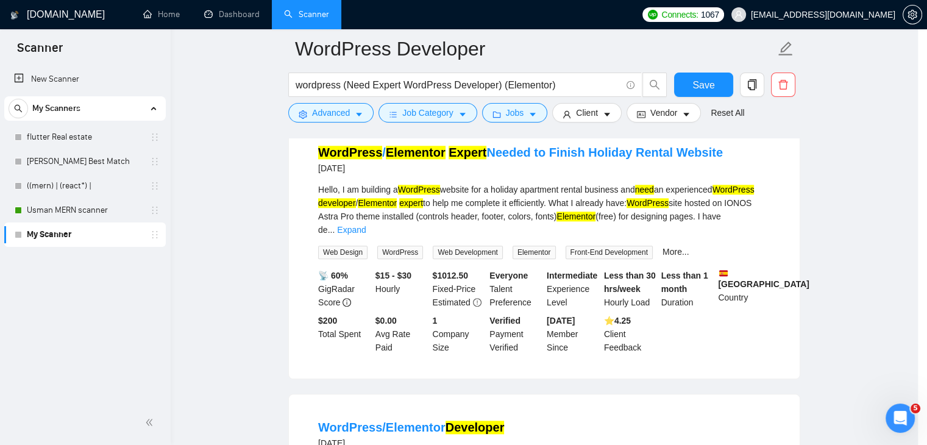
scroll to position [32, 0]
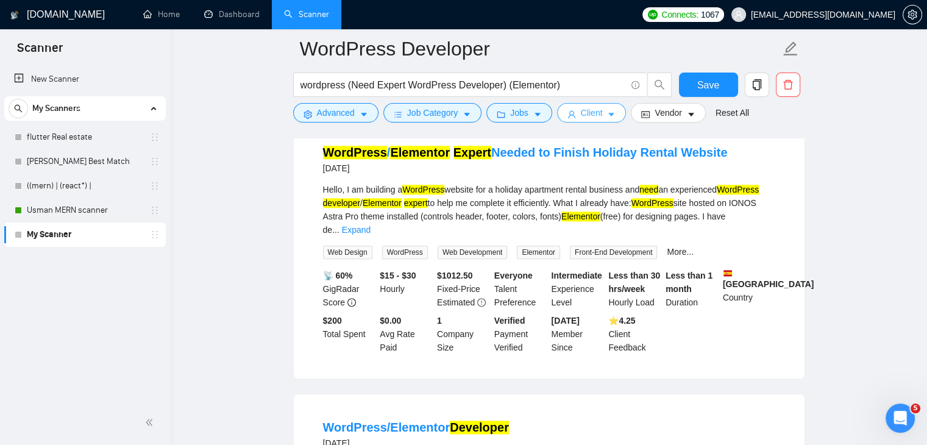
click at [599, 113] on button "Client" at bounding box center [591, 112] width 69 height 19
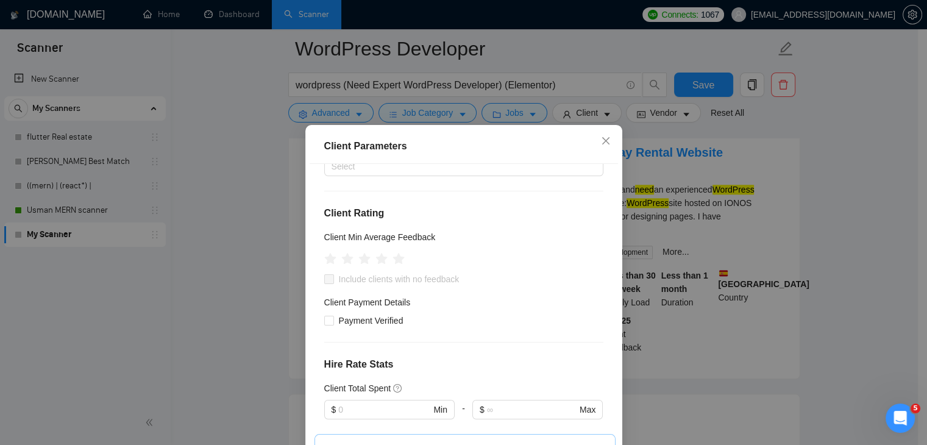
scroll to position [122, 0]
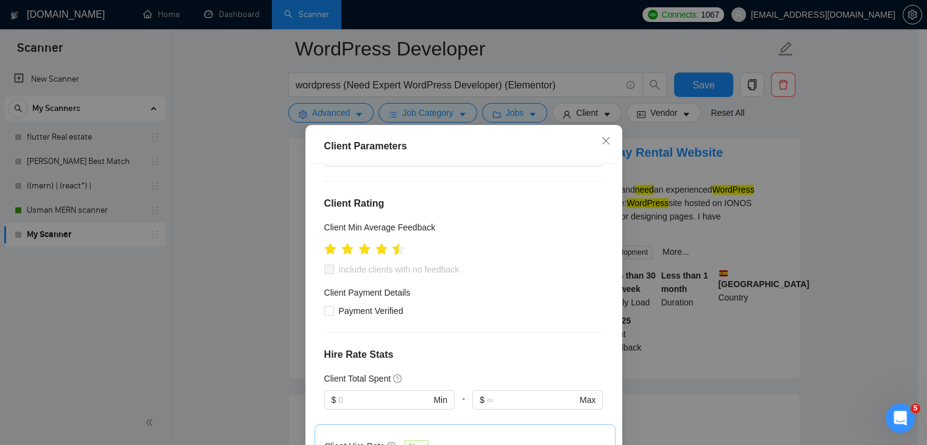
click at [392, 247] on icon "star" at bounding box center [398, 248] width 13 height 13
click at [377, 250] on icon "star" at bounding box center [381, 248] width 13 height 12
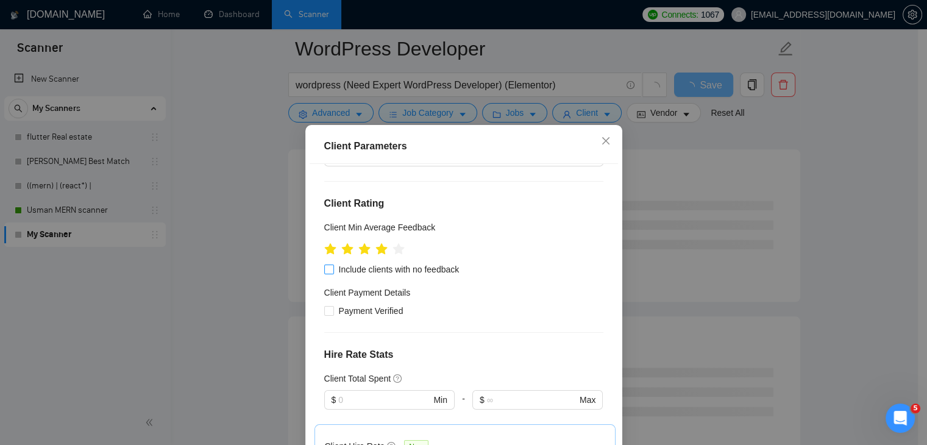
click at [324, 270] on input "Include clients with no feedback" at bounding box center [328, 268] width 9 height 9
click at [326, 266] on input "Include clients with no feedback" at bounding box center [328, 268] width 9 height 9
checkbox input "false"
click at [324, 310] on input "Payment Verified" at bounding box center [328, 310] width 9 height 9
checkbox input "true"
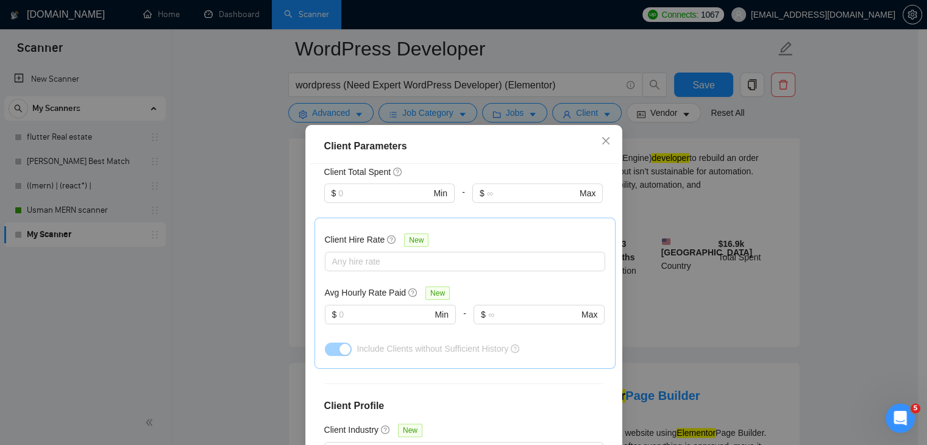
scroll to position [366, 0]
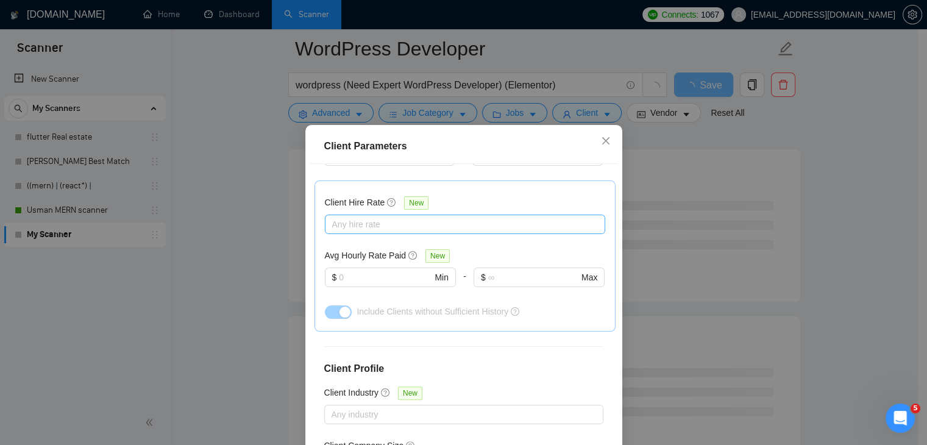
click at [351, 225] on div at bounding box center [459, 224] width 262 height 15
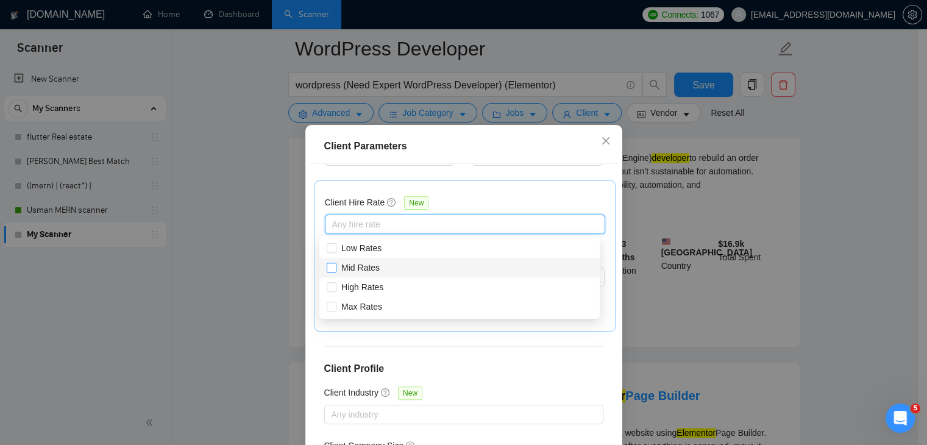
click at [346, 269] on span "Mid Rates" at bounding box center [360, 268] width 38 height 10
click at [335, 269] on input "Mid Rates" at bounding box center [331, 267] width 9 height 9
checkbox input "true"
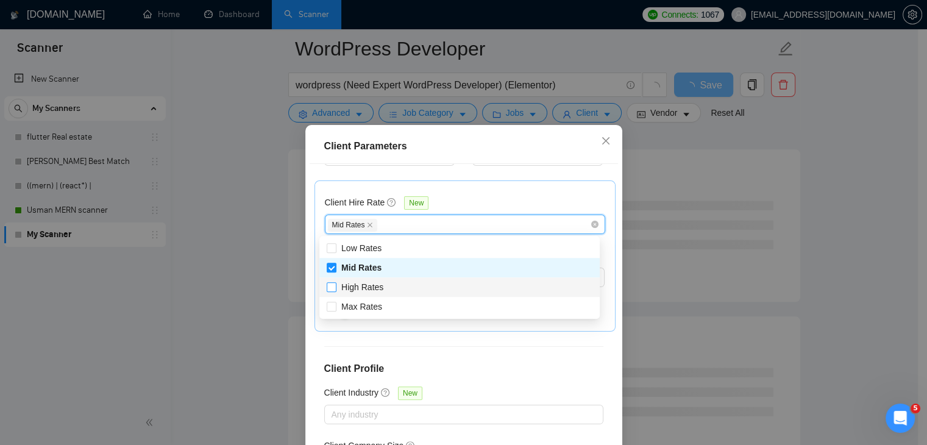
click at [350, 291] on span "High Rates" at bounding box center [362, 287] width 42 height 10
click at [335, 291] on input "High Rates" at bounding box center [331, 286] width 9 height 9
checkbox input "true"
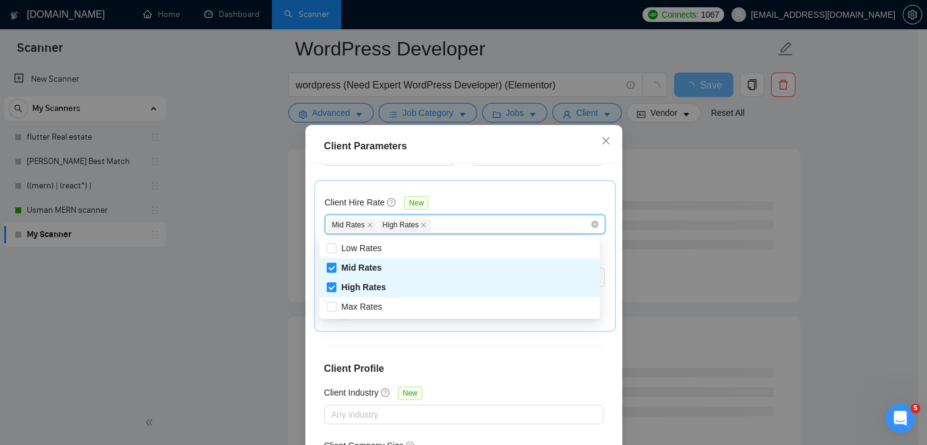
click at [331, 267] on input "Mid Rates" at bounding box center [331, 267] width 9 height 9
checkbox input "false"
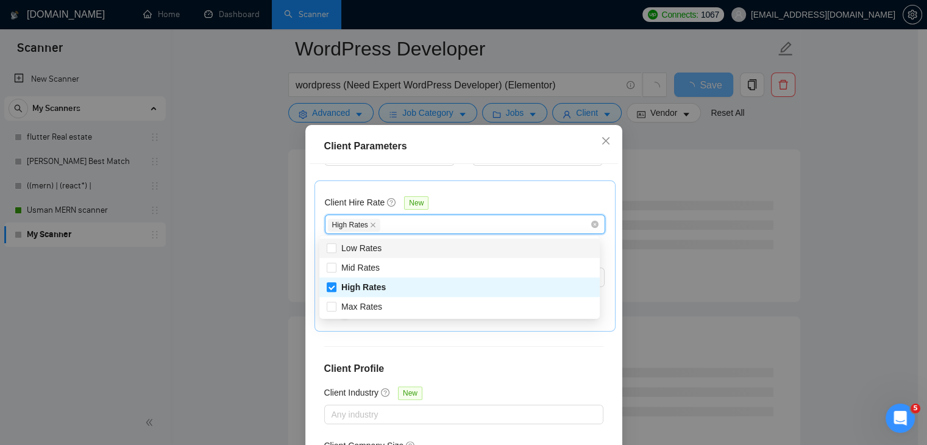
click at [484, 201] on div "Client Hire Rate New" at bounding box center [465, 205] width 280 height 19
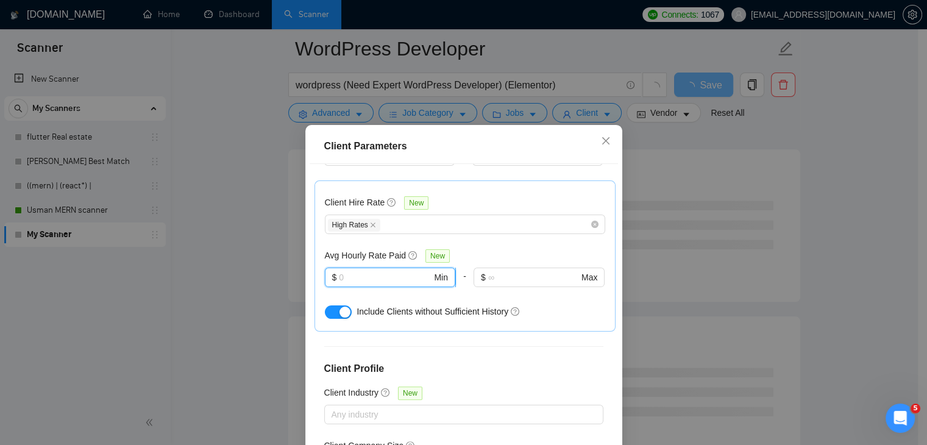
click at [377, 278] on input "text" at bounding box center [385, 276] width 93 height 13
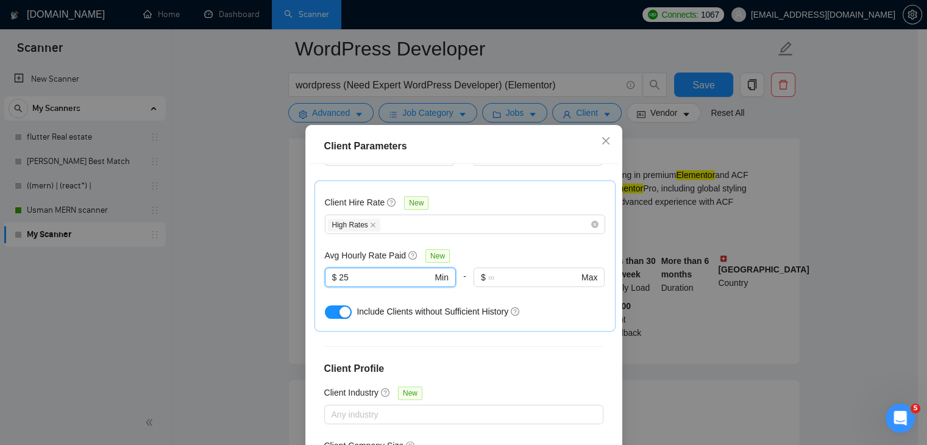
type input "25"
click at [540, 253] on div "Avg Hourly Rate Paid New" at bounding box center [465, 256] width 280 height 14
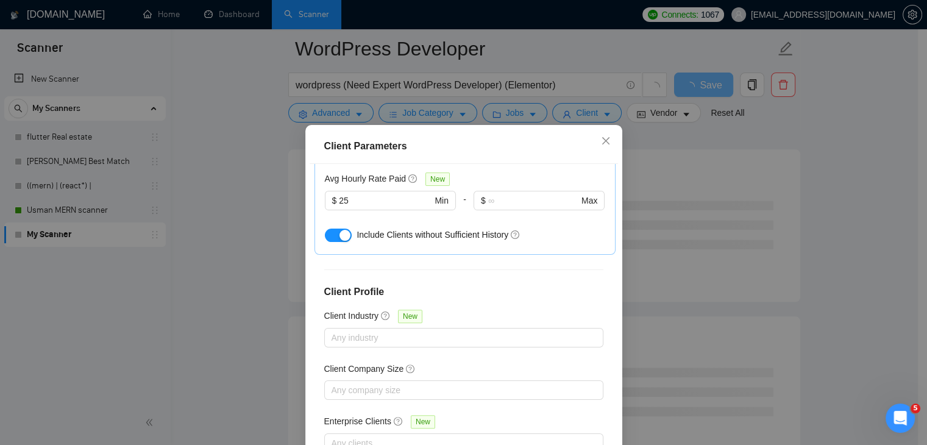
scroll to position [449, 0]
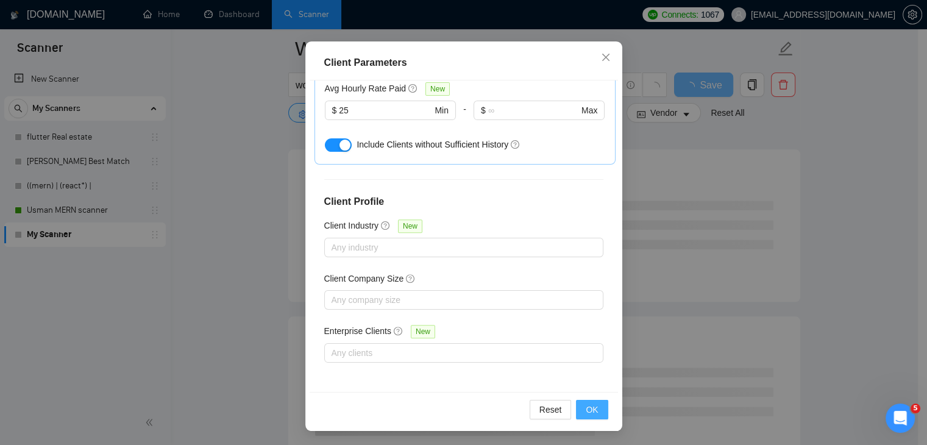
click at [585, 403] on span "OK" at bounding box center [591, 409] width 12 height 13
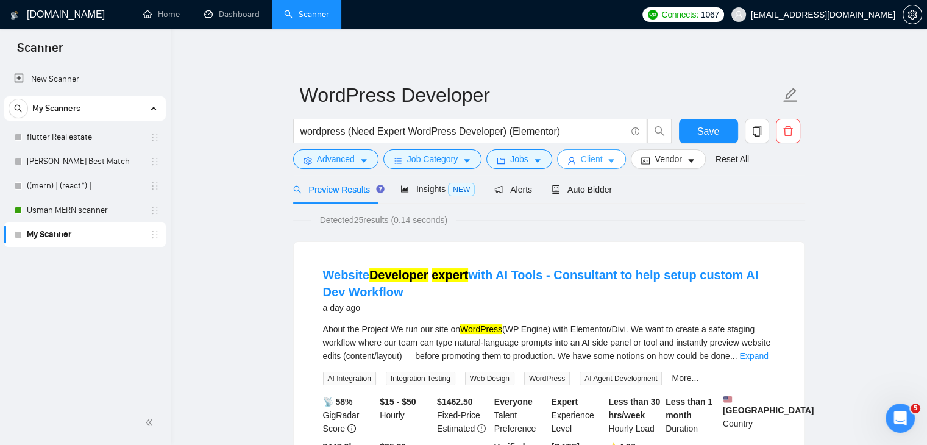
scroll to position [0, 0]
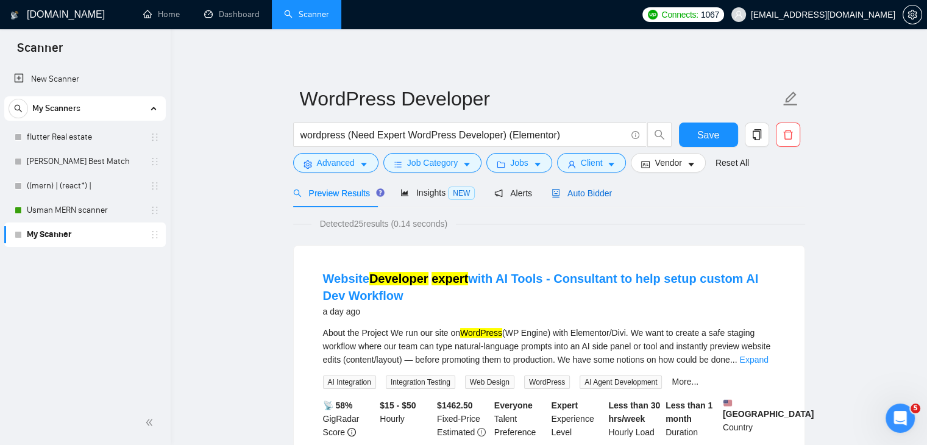
click at [581, 195] on span "Auto Bidder" at bounding box center [581, 193] width 60 height 10
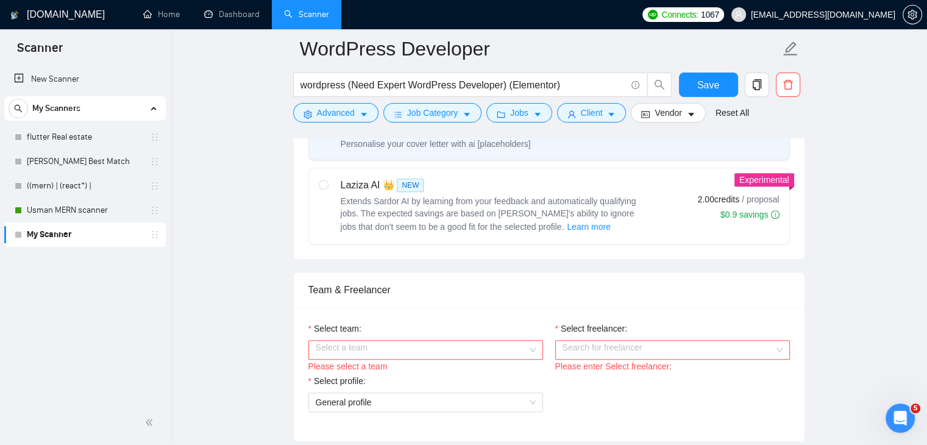
scroll to position [548, 0]
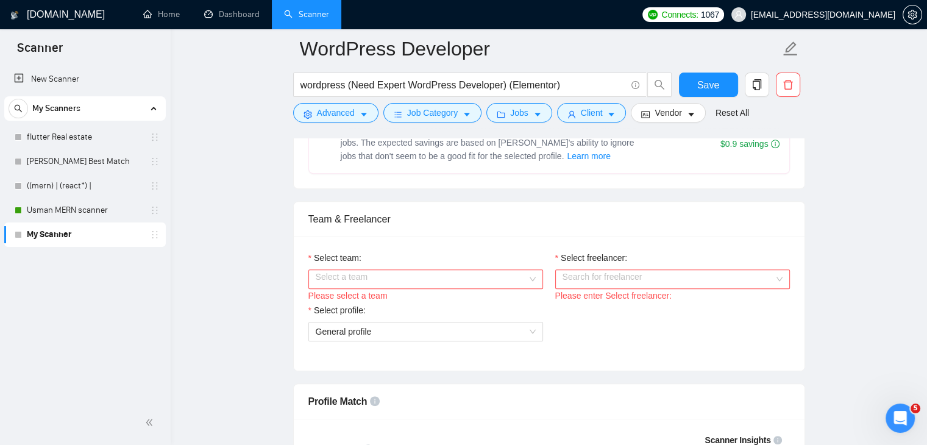
click at [423, 270] on input "Select team:" at bounding box center [421, 279] width 211 height 18
click at [419, 274] on input "Select team:" at bounding box center [421, 279] width 211 height 18
click at [414, 280] on input "Select team:" at bounding box center [421, 279] width 211 height 18
click at [401, 302] on div "Byteimpulse" at bounding box center [425, 301] width 220 height 13
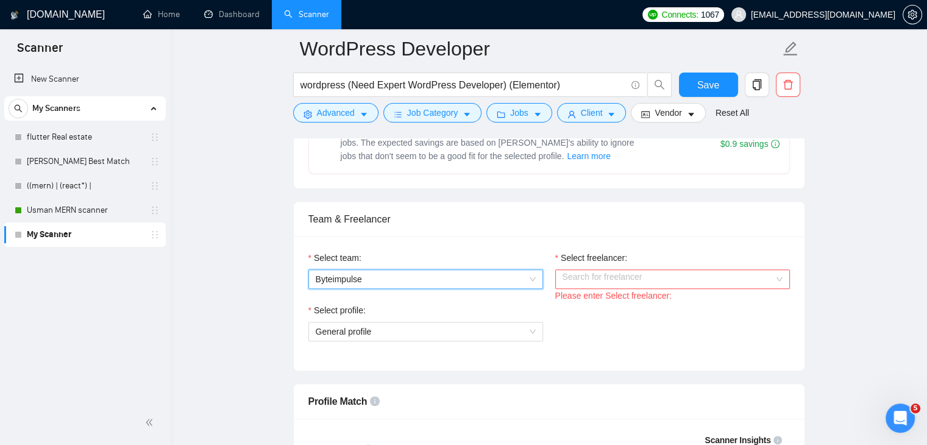
click at [597, 276] on input "Select freelancer:" at bounding box center [667, 279] width 211 height 18
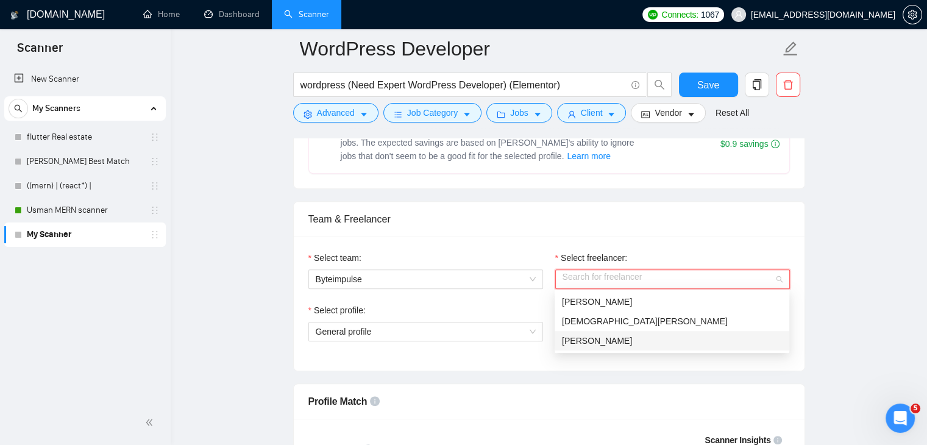
click at [617, 338] on div "Enis Badoglu" at bounding box center [672, 340] width 220 height 13
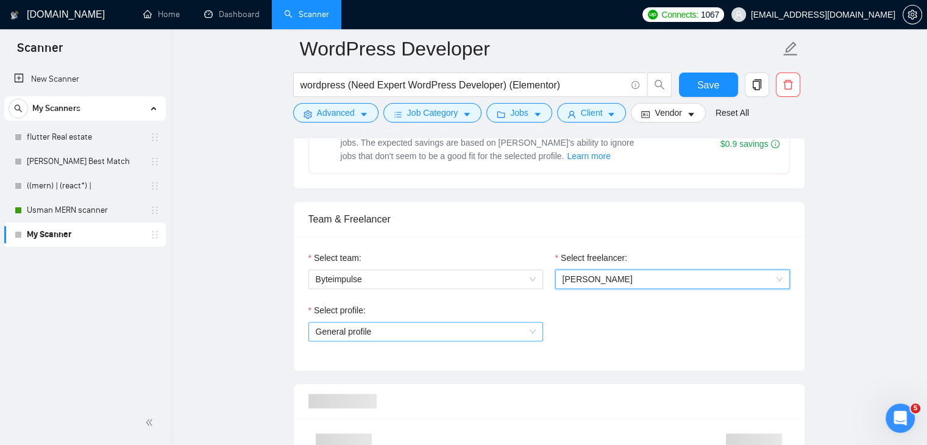
click at [464, 322] on span "General profile" at bounding box center [426, 331] width 220 height 18
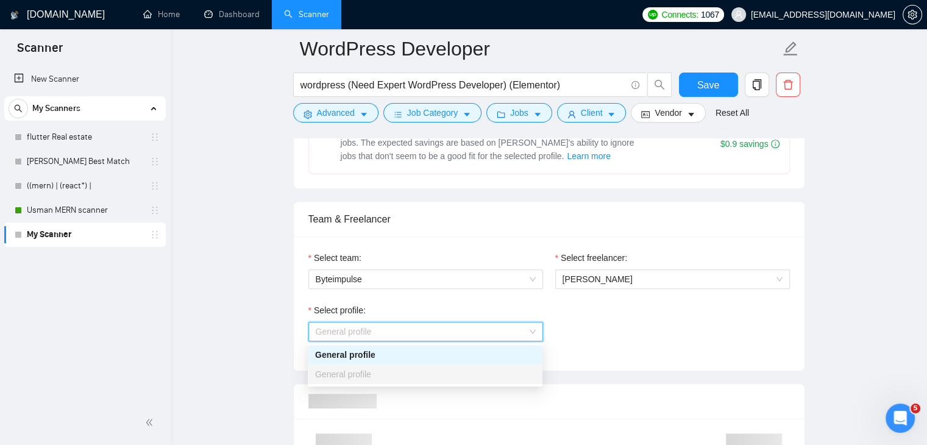
click at [415, 358] on div "General profile" at bounding box center [425, 354] width 220 height 13
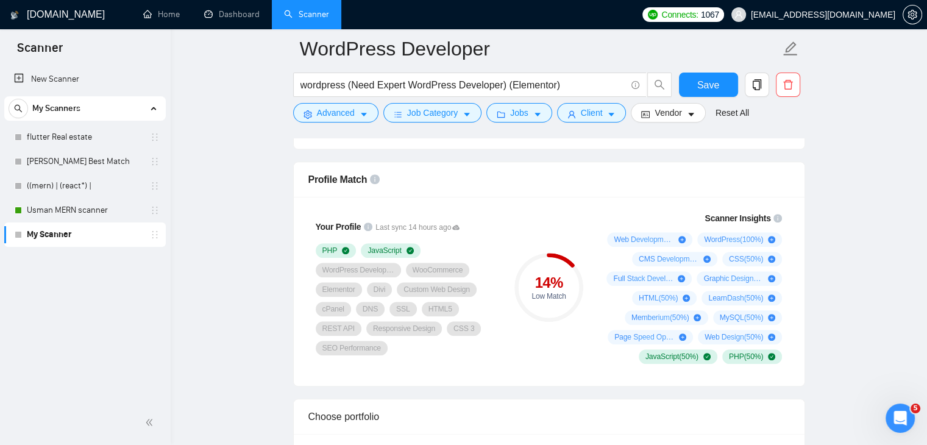
scroll to position [792, 0]
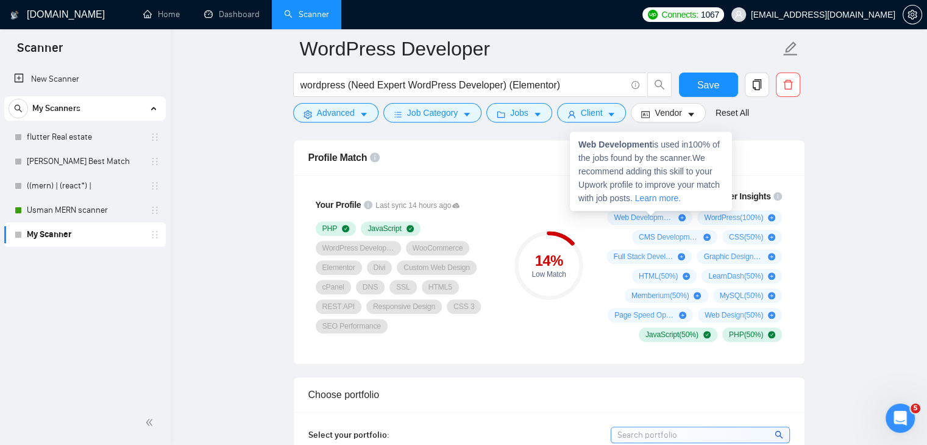
click at [623, 216] on span "Web Development ( 100 %)" at bounding box center [643, 218] width 60 height 10
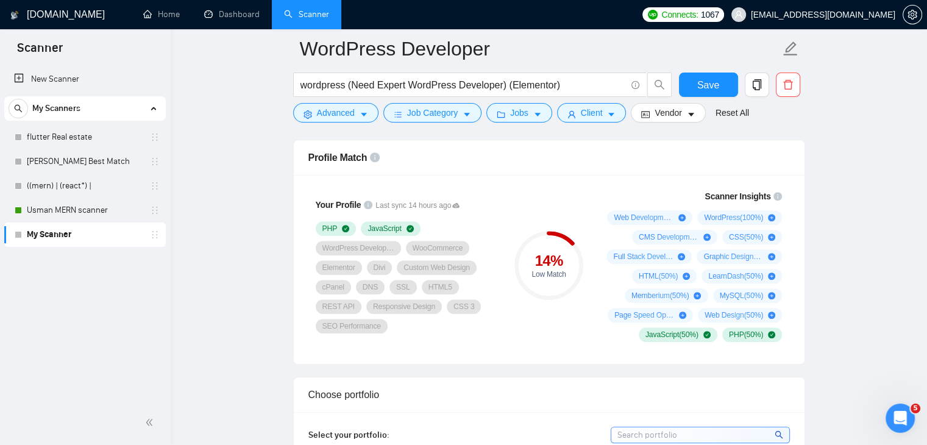
click at [587, 305] on div "14 % Low Match" at bounding box center [548, 265] width 82 height 167
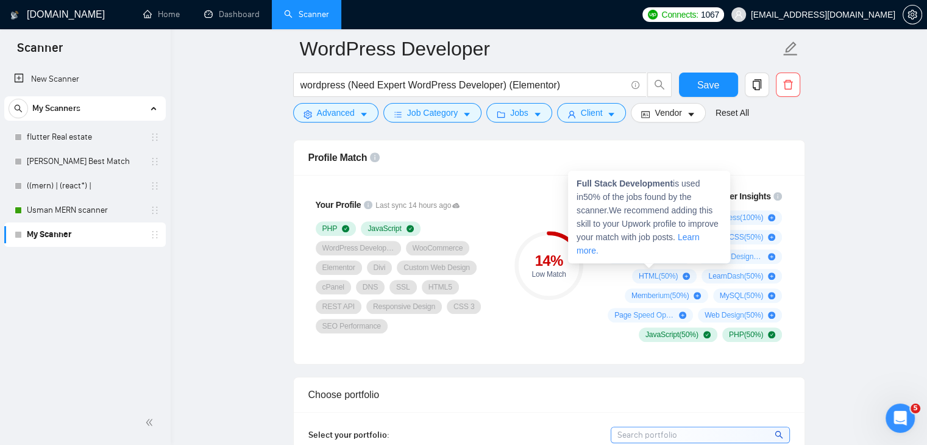
click at [636, 188] on strong "Full Stack Development" at bounding box center [624, 184] width 96 height 10
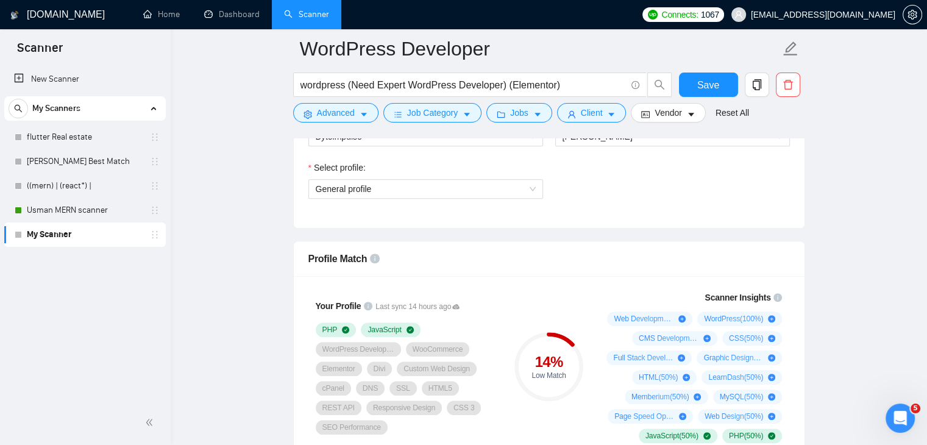
scroll to position [670, 0]
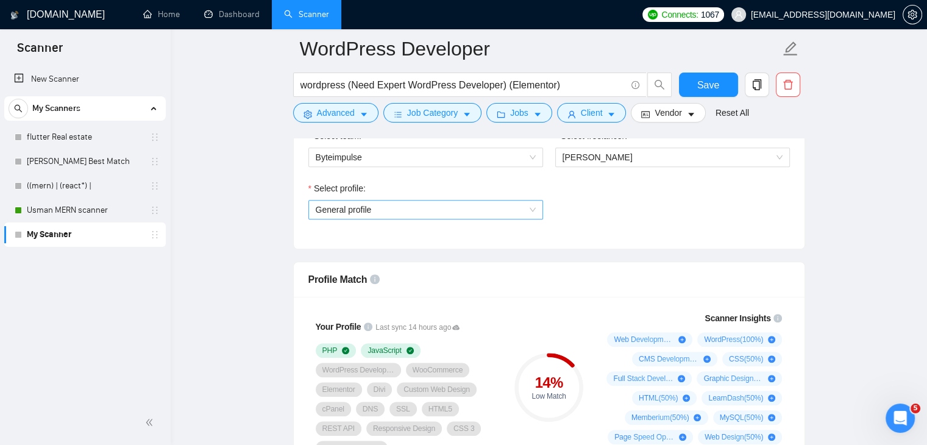
click at [524, 203] on span "General profile" at bounding box center [426, 209] width 220 height 18
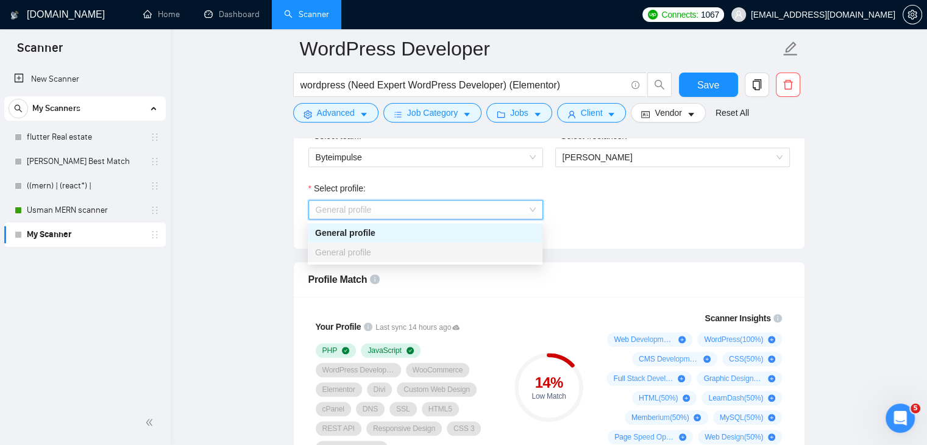
click at [524, 203] on span "General profile" at bounding box center [426, 209] width 220 height 18
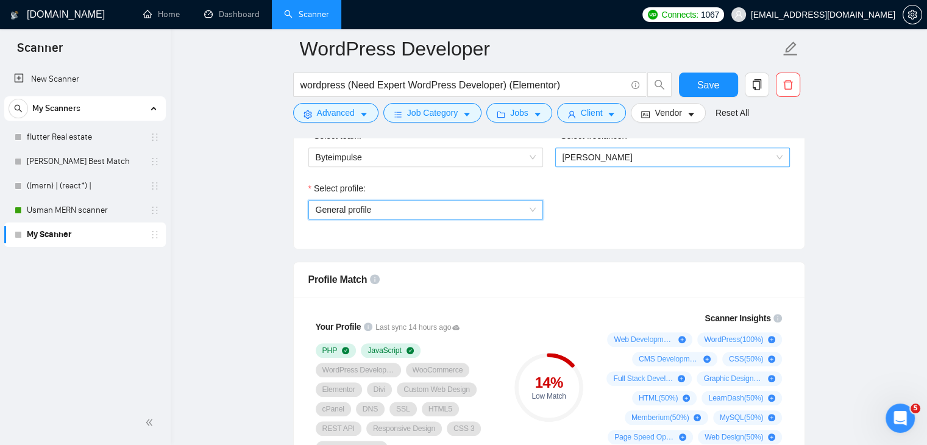
click at [604, 154] on span "Enis Badoglu" at bounding box center [597, 157] width 70 height 10
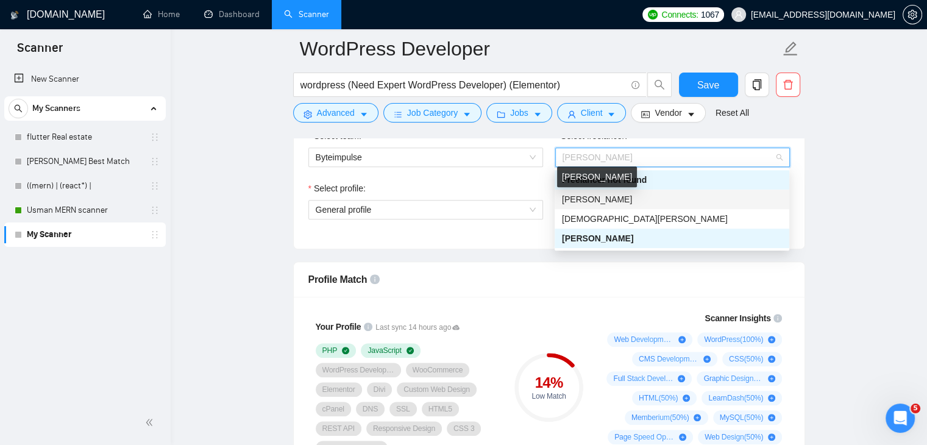
click at [592, 203] on span "Irfan Akram" at bounding box center [597, 199] width 70 height 10
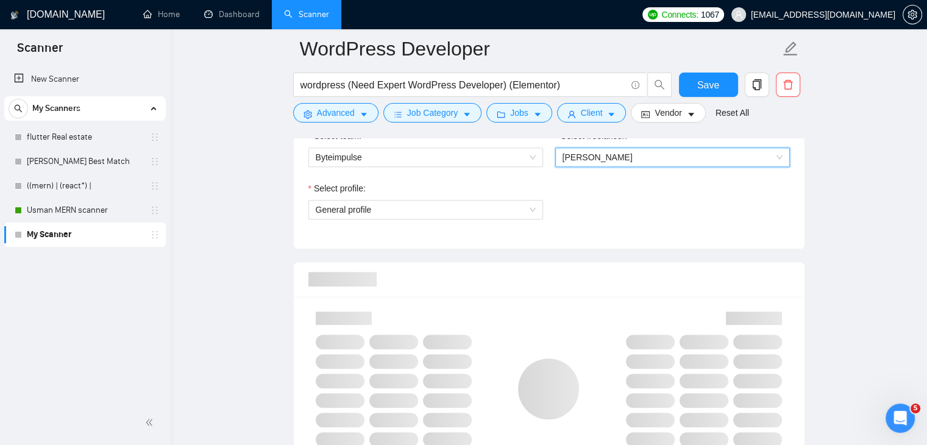
click at [608, 163] on span "Irfan Akram" at bounding box center [672, 157] width 220 height 18
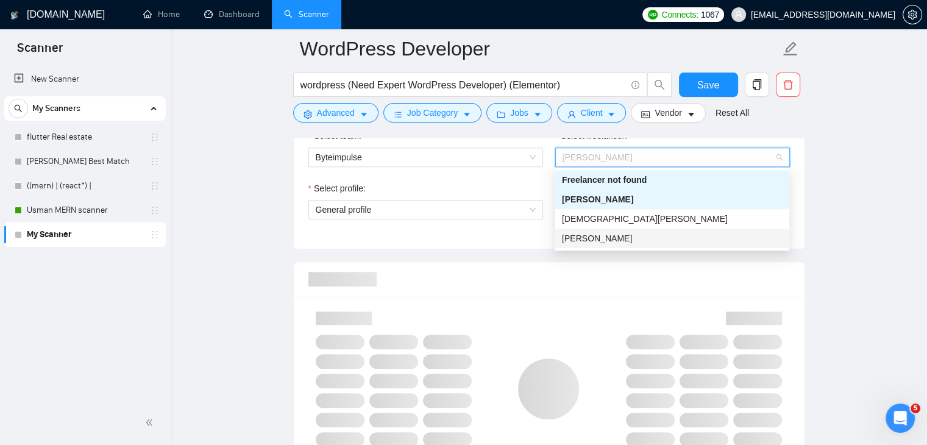
click at [598, 235] on span "Enis Badoglu" at bounding box center [597, 238] width 70 height 10
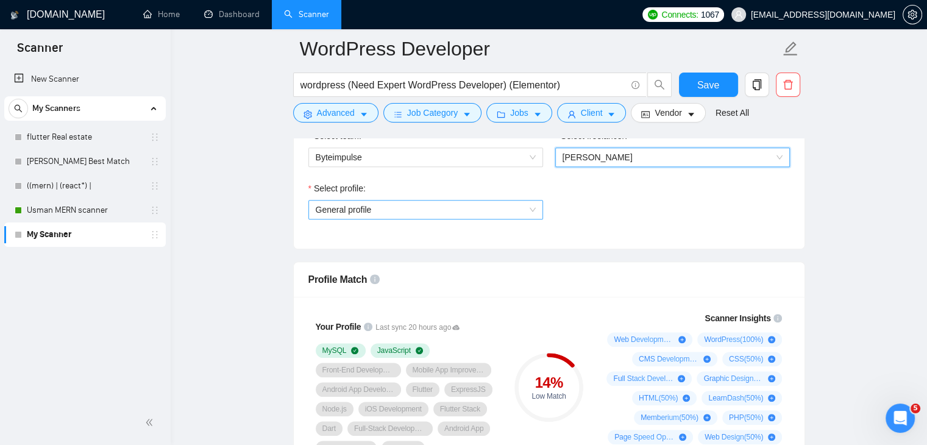
click at [475, 203] on span "General profile" at bounding box center [426, 209] width 220 height 18
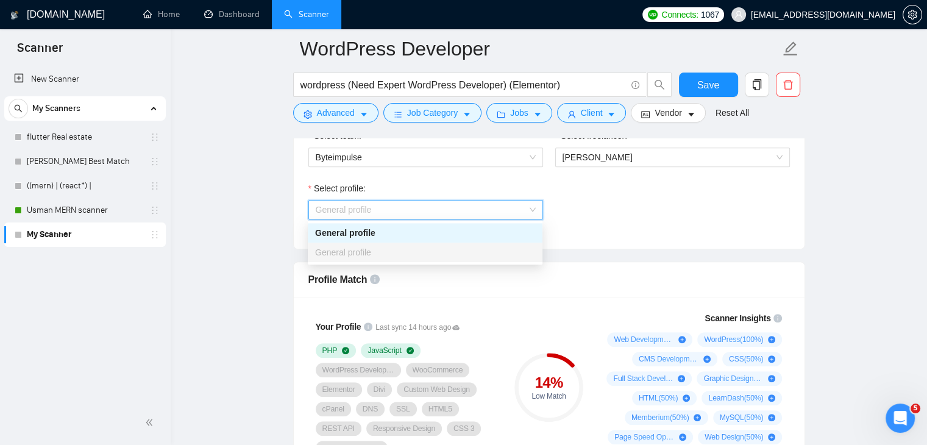
click at [421, 249] on div "General profile" at bounding box center [425, 252] width 220 height 13
click at [422, 232] on div "General profile" at bounding box center [425, 232] width 220 height 13
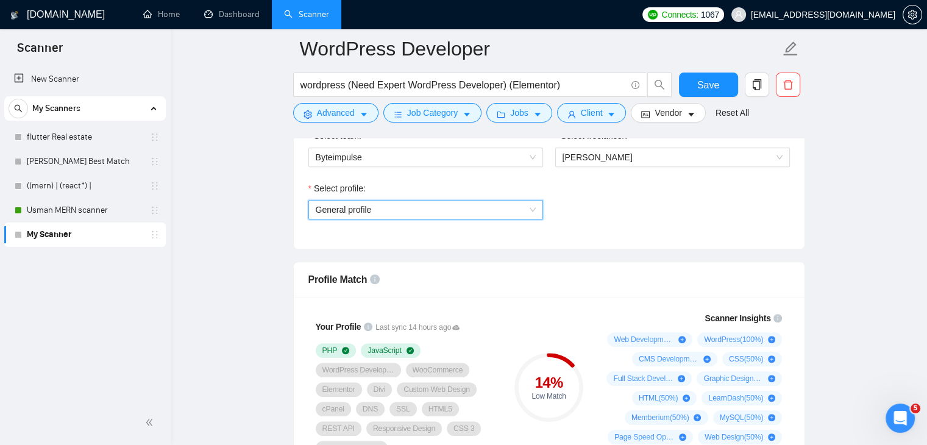
click at [596, 222] on div "Select profile: General profile General profile" at bounding box center [548, 208] width 493 height 52
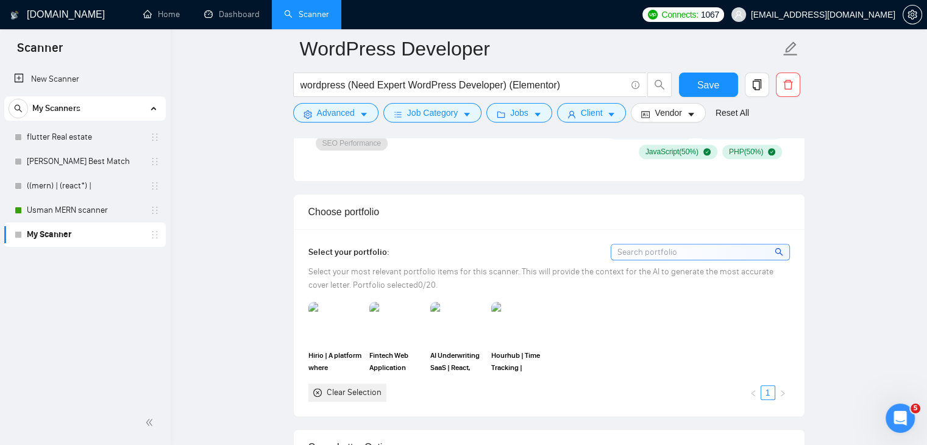
scroll to position [1036, 0]
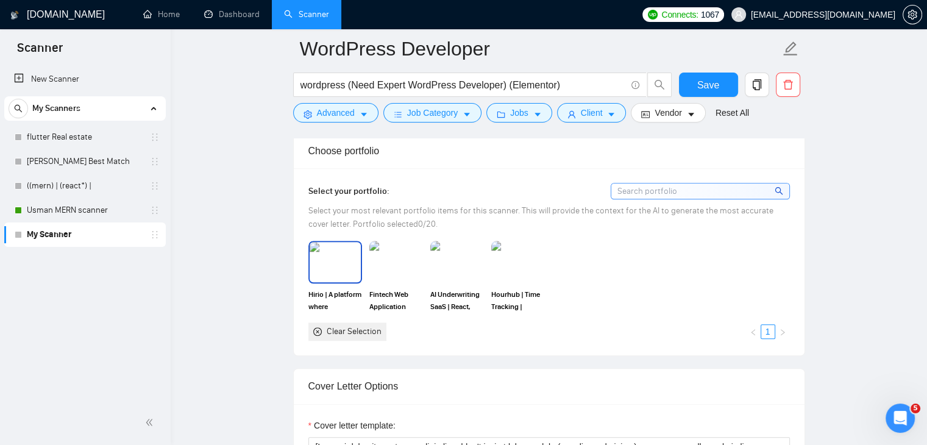
click at [336, 258] on img at bounding box center [334, 262] width 51 height 40
click at [375, 259] on img at bounding box center [395, 262] width 51 height 40
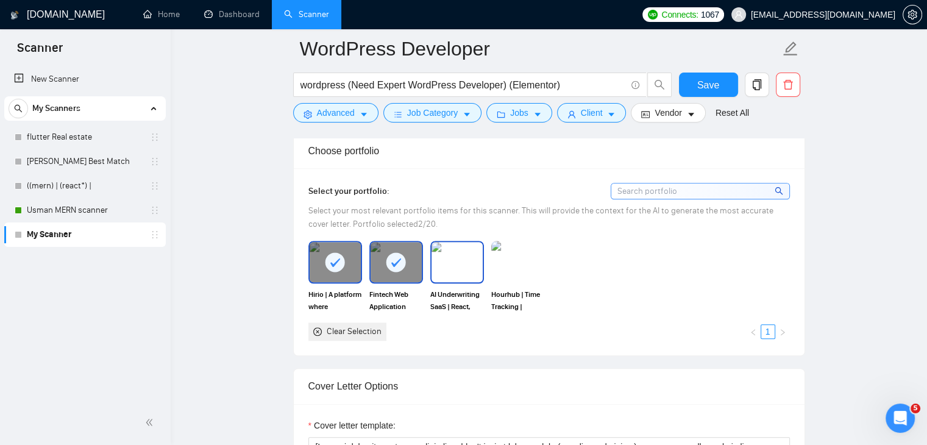
click at [431, 259] on img at bounding box center [456, 262] width 51 height 40
click at [493, 257] on img at bounding box center [518, 262] width 54 height 43
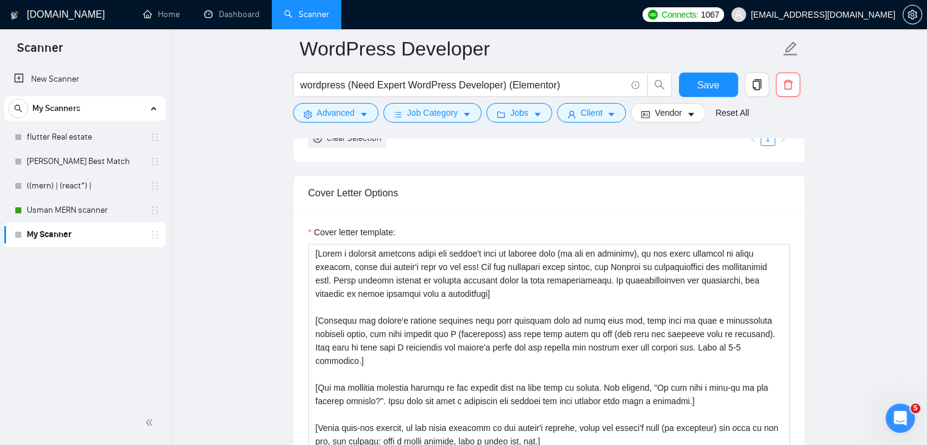
scroll to position [1279, 0]
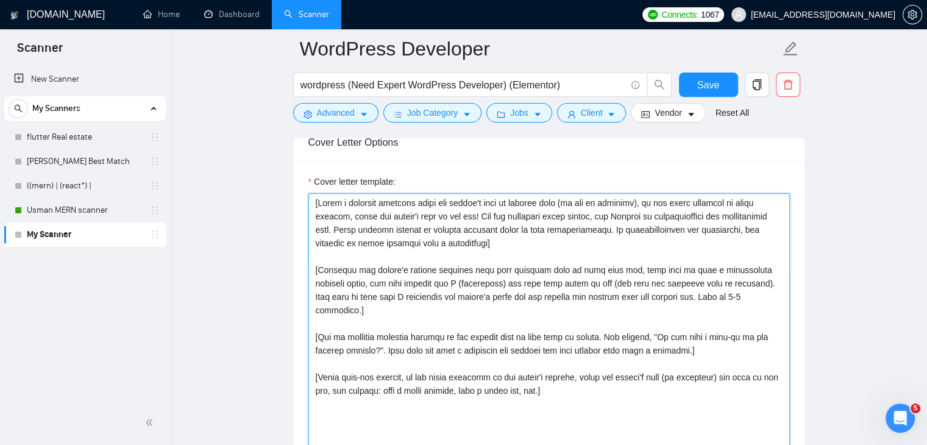
click at [422, 303] on textarea "Cover letter template:" at bounding box center [548, 330] width 481 height 274
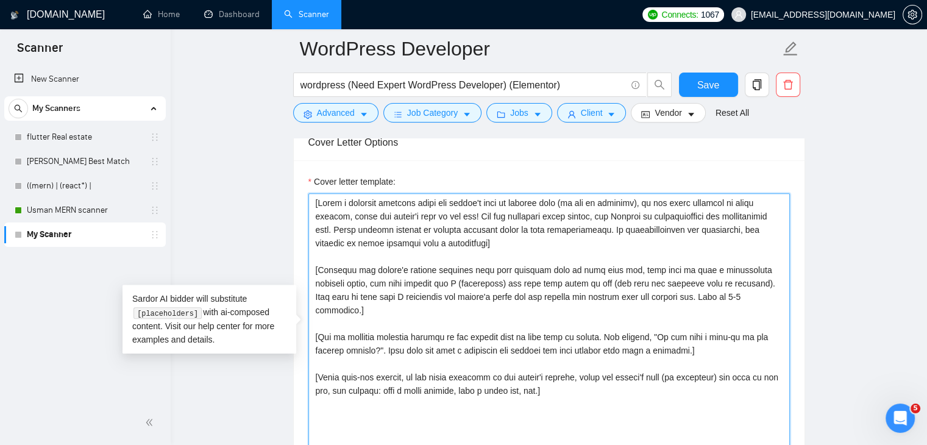
paste textarea "*"Based on my Upwork profile, portfolio, and the client’s job description, writ…"
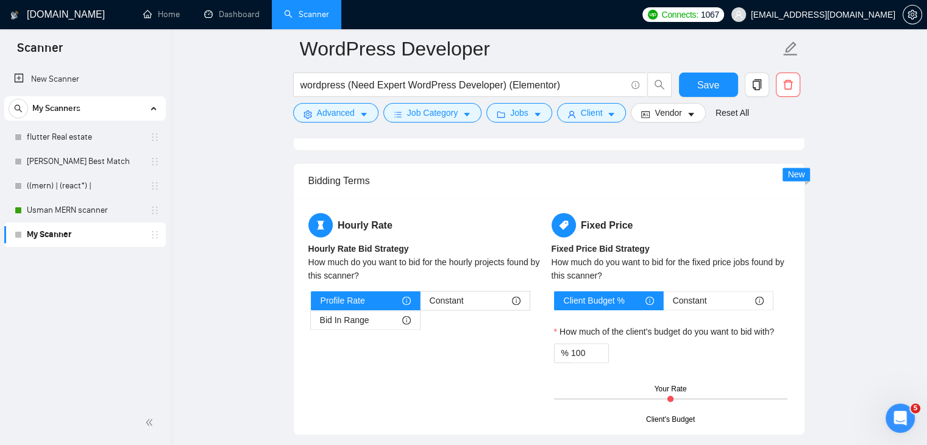
scroll to position [1831, 0]
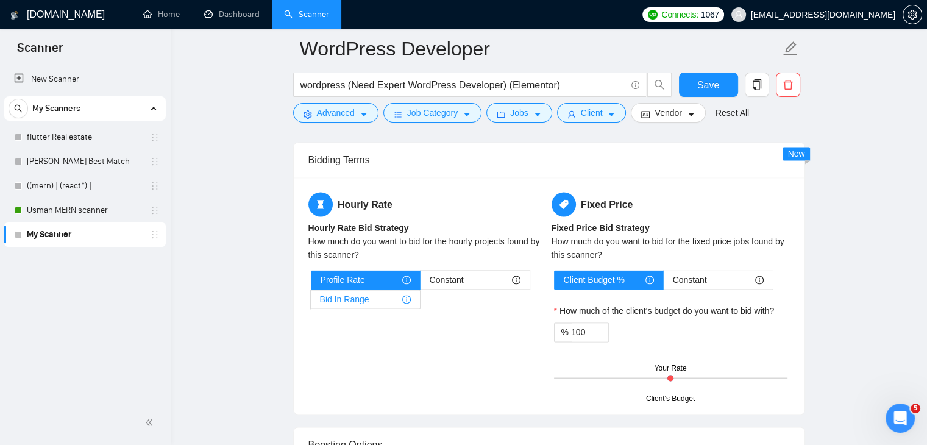
type textarea "*"Based on my Upwork profile, portfolio, and the client’s job description, writ…"
click at [395, 292] on div "Bid In Range" at bounding box center [365, 299] width 91 height 18
click at [311, 302] on input "Bid In Range" at bounding box center [311, 302] width 0 height 0
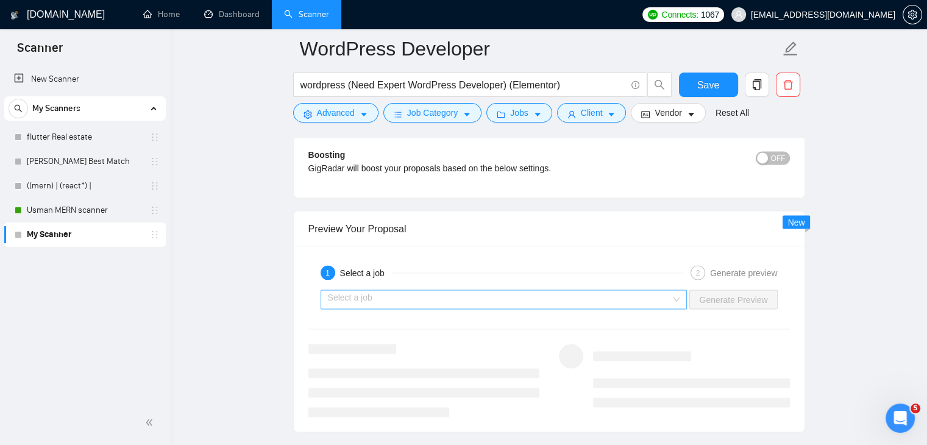
scroll to position [2196, 0]
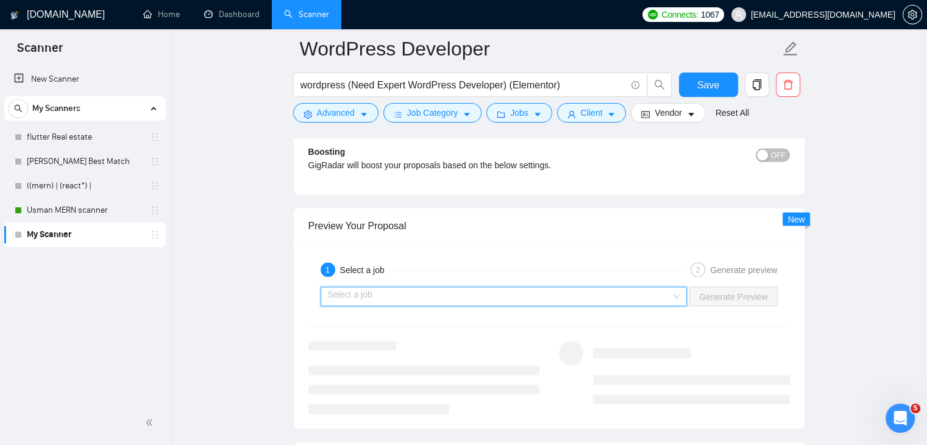
click at [451, 292] on input "search" at bounding box center [500, 296] width 344 height 18
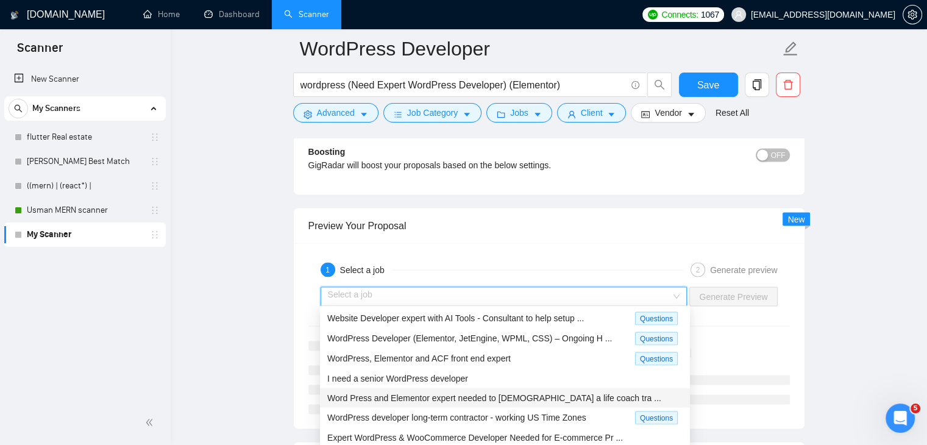
click at [422, 398] on span "Word Press and Elementor expert needed to polish a life coach tra ..." at bounding box center [494, 397] width 334 height 10
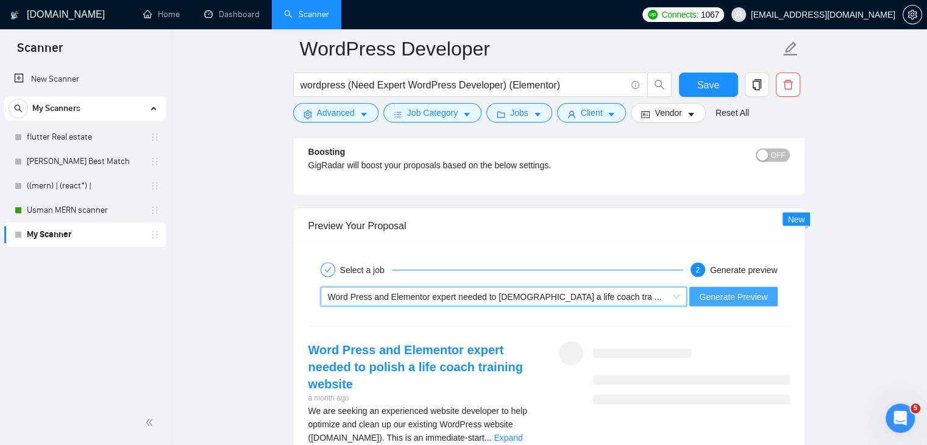
click at [746, 290] on span "Generate Preview" at bounding box center [733, 295] width 68 height 13
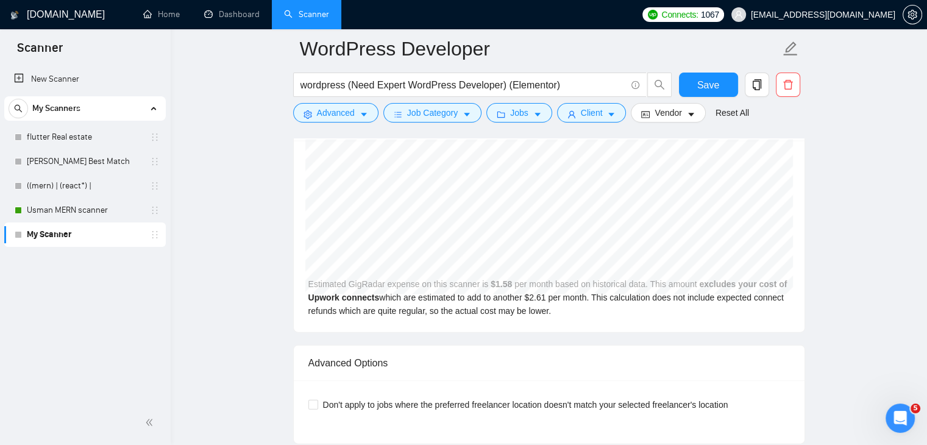
scroll to position [2684, 0]
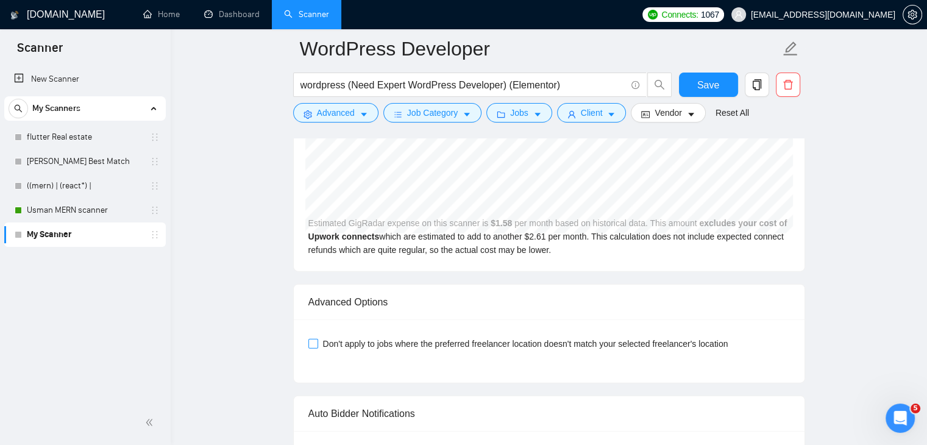
click at [330, 337] on span "Don't apply to jobs where the preferred freelancer location doesn't match your …" at bounding box center [525, 343] width 415 height 13
click at [317, 339] on input "Don't apply to jobs where the preferred freelancer location doesn't match your …" at bounding box center [312, 343] width 9 height 9
checkbox input "true"
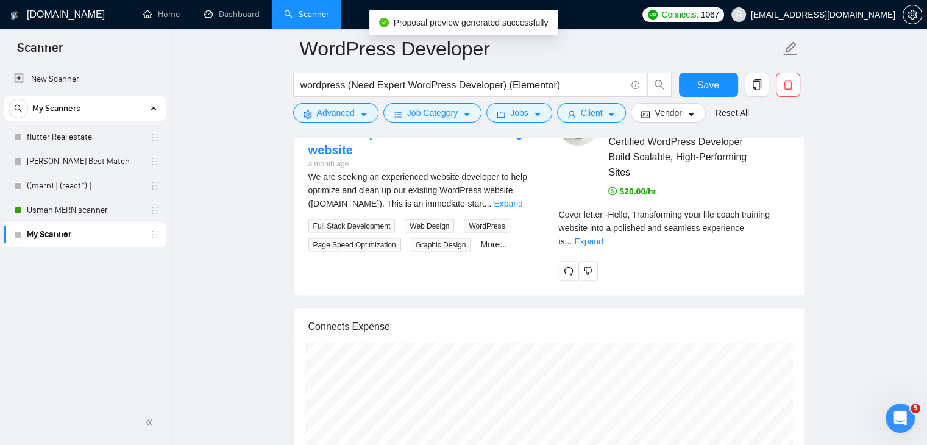
scroll to position [2440, 0]
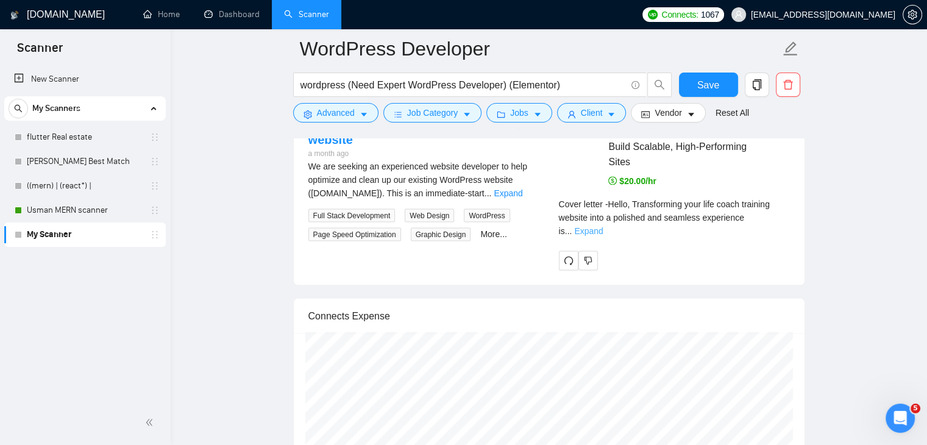
click at [603, 226] on link "Expand" at bounding box center [588, 231] width 29 height 10
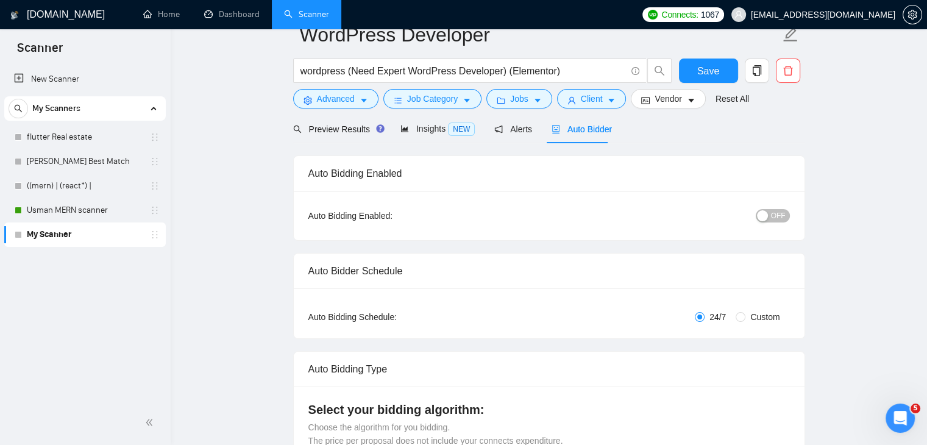
scroll to position [0, 0]
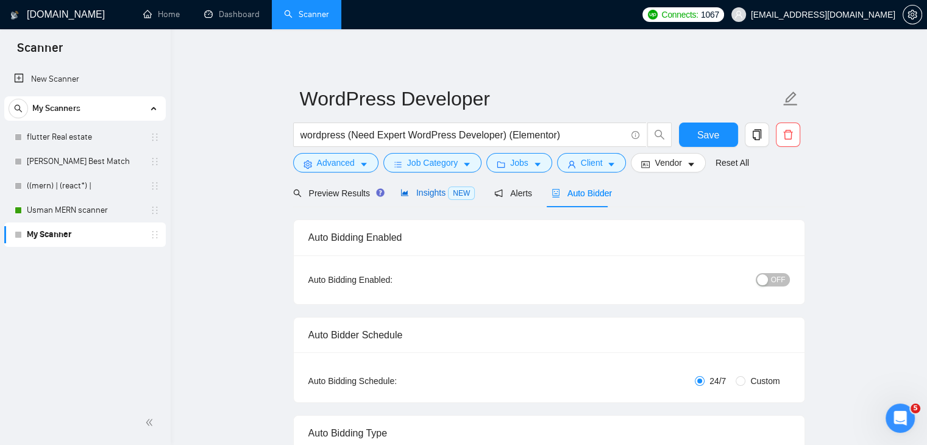
click at [408, 188] on span "Insights NEW" at bounding box center [437, 193] width 74 height 10
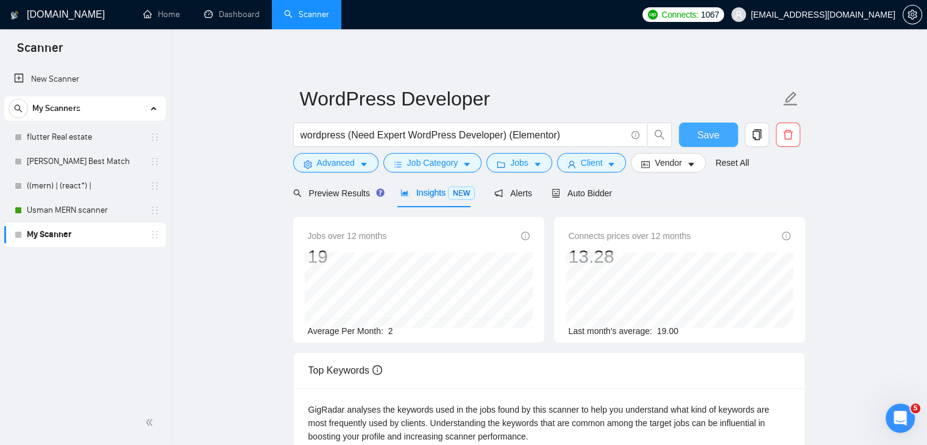
click at [704, 132] on span "Save" at bounding box center [708, 134] width 22 height 15
click at [336, 135] on input "wordpress (Need Expert WordPress Developer) (Elementor)" at bounding box center [462, 134] width 325 height 15
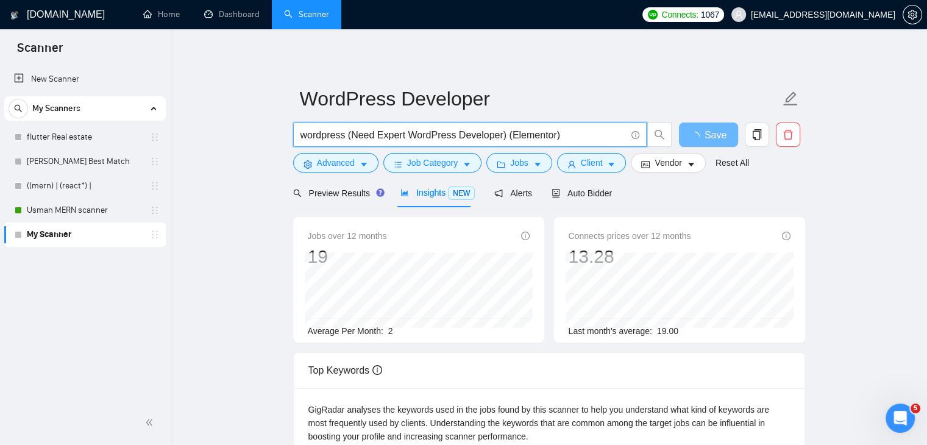
click at [317, 135] on input "wordpress (Need Expert WordPress Developer) (Elementor)" at bounding box center [462, 134] width 325 height 15
click at [305, 135] on input "wordpress (Need Expert WordPress Developer) (Elementor)" at bounding box center [462, 134] width 325 height 15
click at [310, 135] on input "Wordpress (Need Expert WordPress Developer) (Elementor)" at bounding box center [462, 134] width 325 height 15
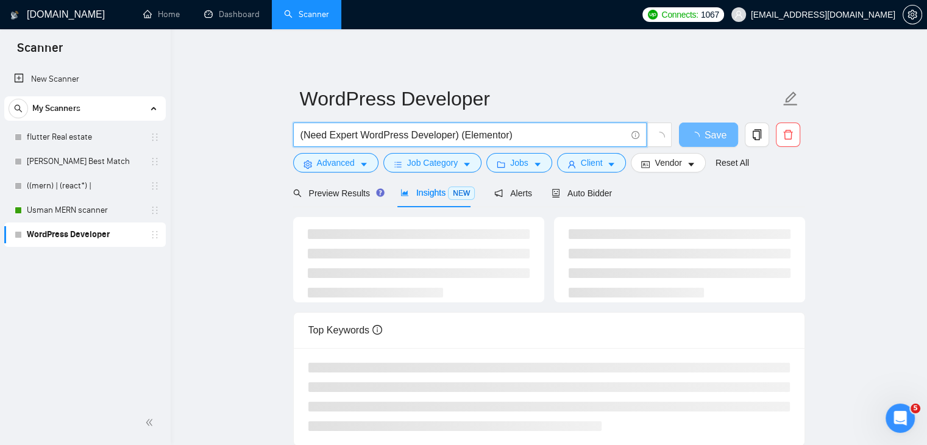
click at [588, 137] on input "(Need Expert WordPress Developer) (Elementor)" at bounding box center [462, 134] width 325 height 15
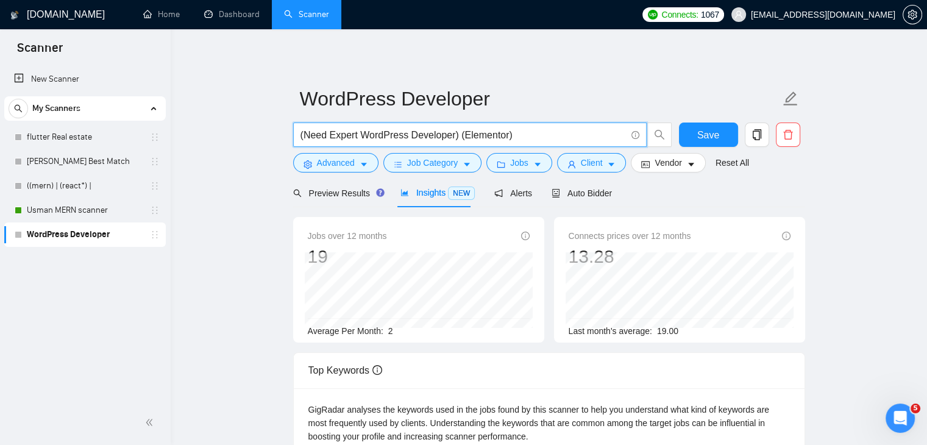
click at [507, 137] on input "(Need Expert WordPress Developer) (Elementor)" at bounding box center [462, 134] width 325 height 15
click at [502, 138] on input "(Need Expert WordPress Developer) (Elementor)" at bounding box center [462, 134] width 325 height 15
click at [302, 132] on input "(Need Expert WordPress Developer) (Elementor*)" at bounding box center [462, 134] width 325 height 15
type input "(Need Expert WordPress Developer) | (Elementor*)"
click at [320, 193] on span "Preview Results" at bounding box center [337, 193] width 88 height 10
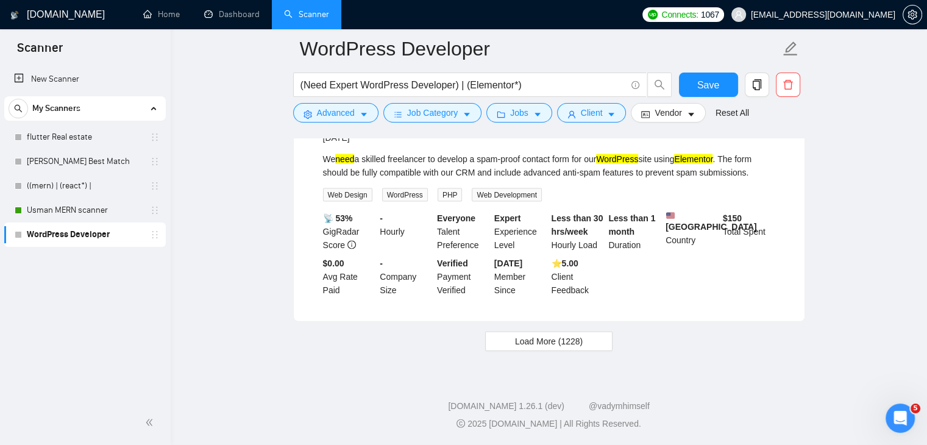
scroll to position [2629, 0]
click at [532, 334] on span "Load More (1228)" at bounding box center [549, 340] width 68 height 13
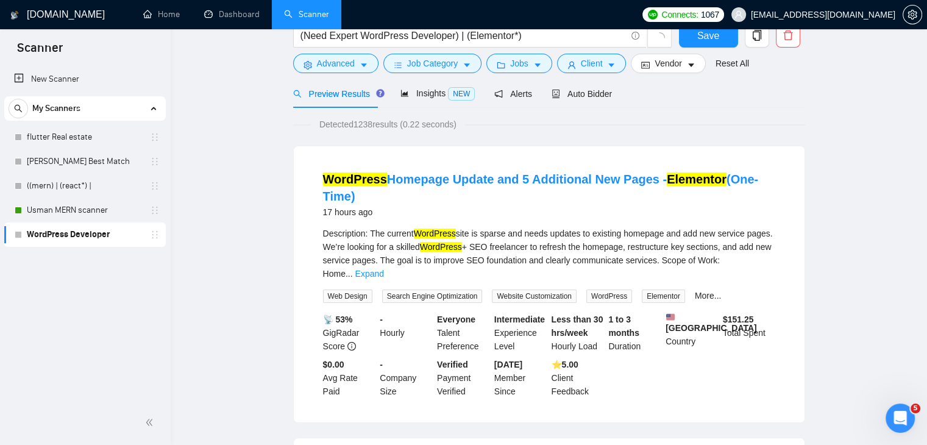
scroll to position [0, 0]
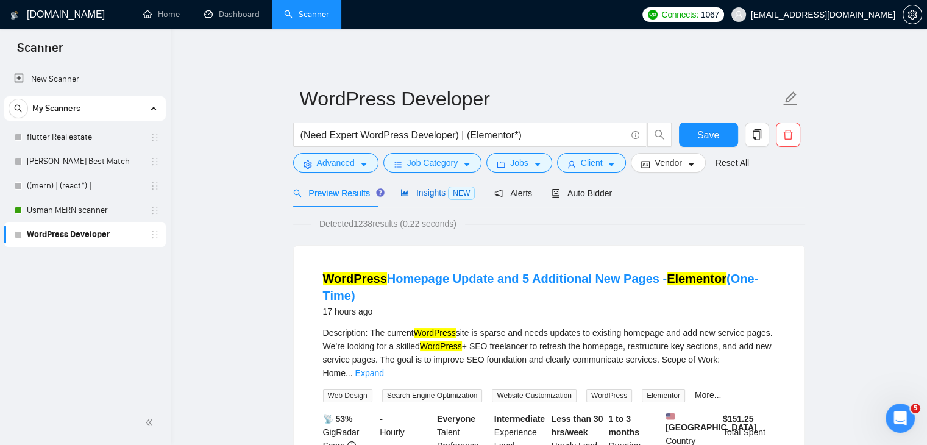
click at [448, 193] on span "NEW" at bounding box center [461, 192] width 27 height 13
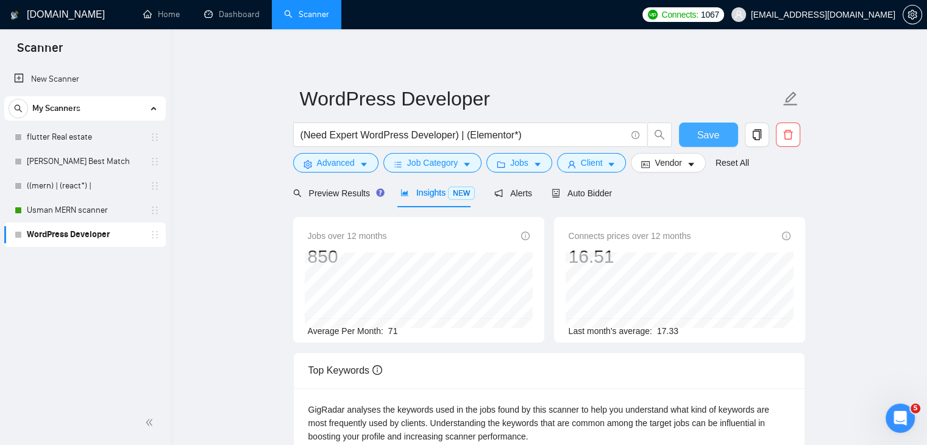
click at [708, 127] on span "Save" at bounding box center [708, 134] width 22 height 15
click at [579, 198] on span "Auto Bidder" at bounding box center [581, 193] width 60 height 10
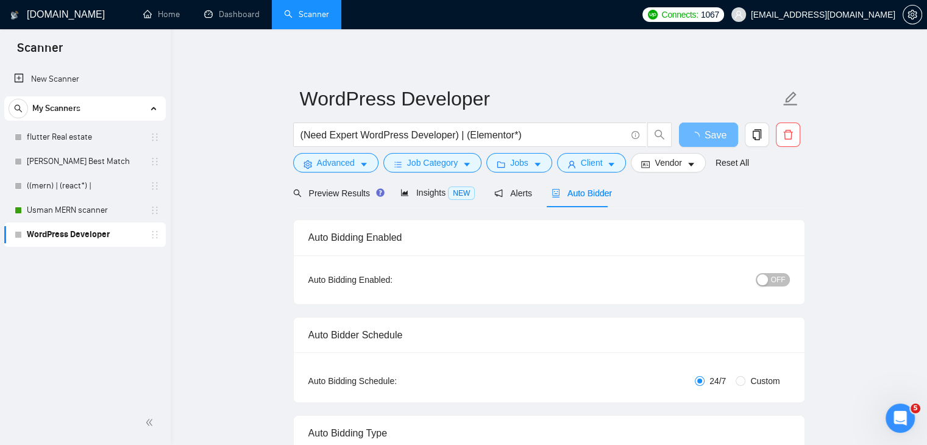
click at [773, 281] on span "OFF" at bounding box center [778, 279] width 15 height 13
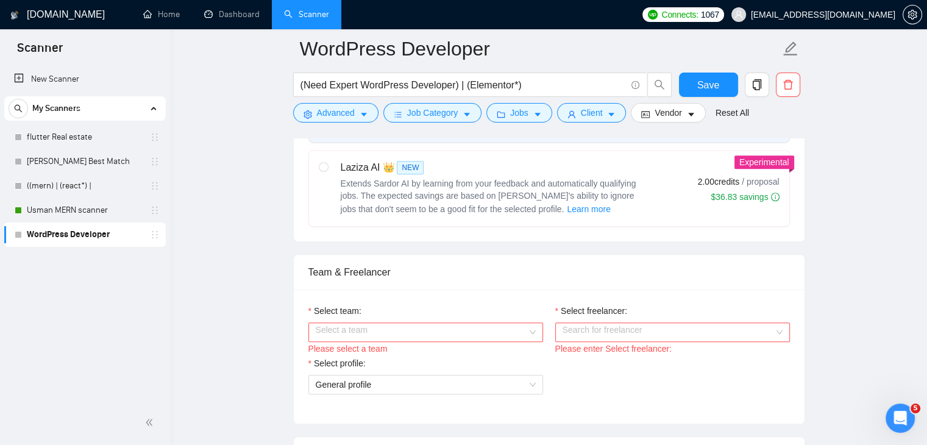
scroll to position [609, 0]
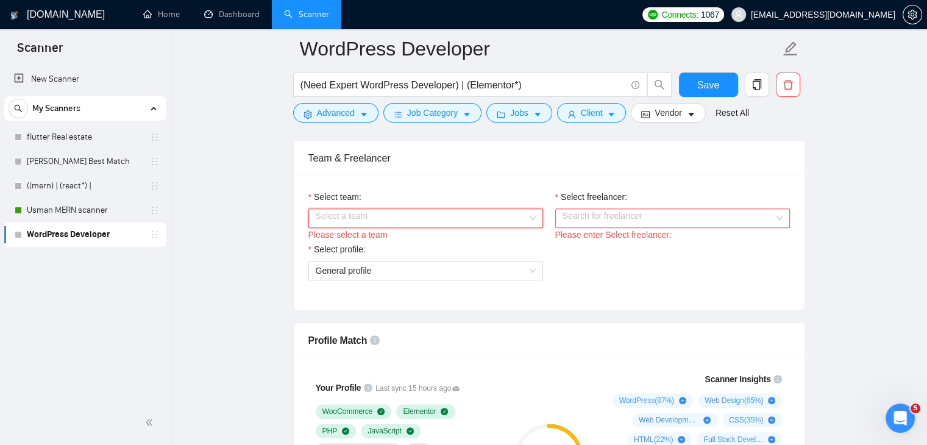
click at [439, 216] on input "Select team:" at bounding box center [421, 218] width 211 height 18
click at [423, 238] on div "Byteimpulse" at bounding box center [425, 240] width 220 height 13
click at [602, 215] on input "Select freelancer:" at bounding box center [667, 218] width 211 height 18
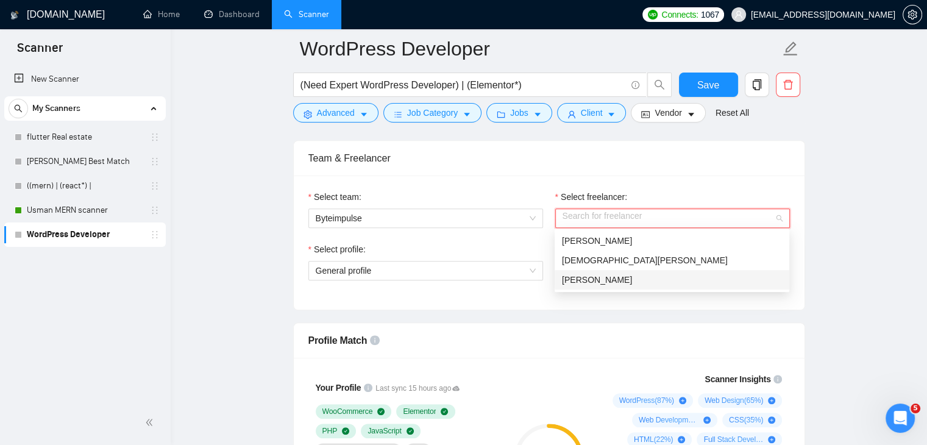
click at [592, 285] on div "Enis Badoglu" at bounding box center [672, 279] width 220 height 13
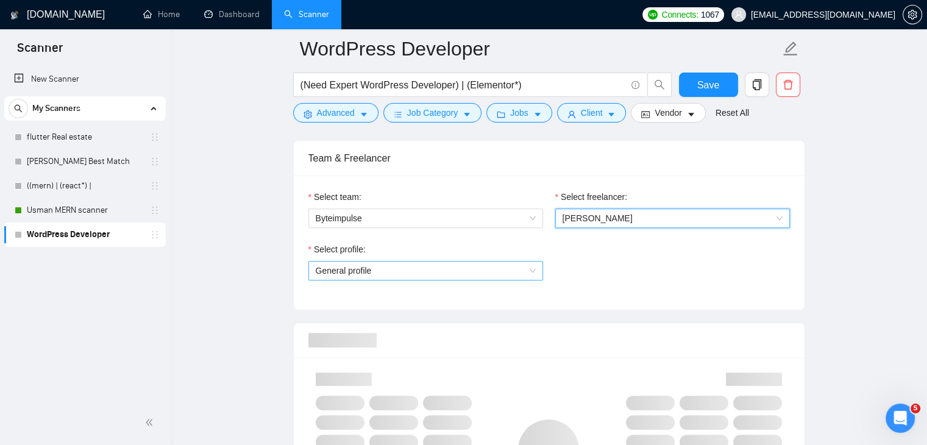
click at [427, 265] on span "General profile" at bounding box center [426, 270] width 220 height 18
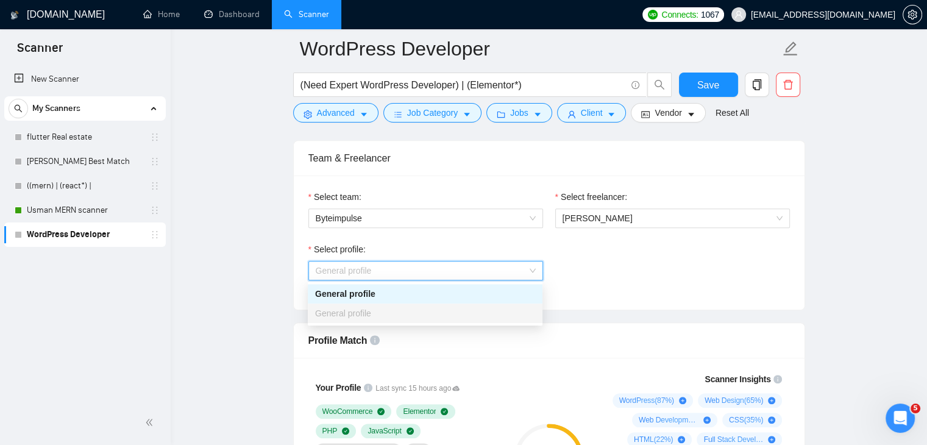
click at [395, 300] on div "General profile" at bounding box center [425, 293] width 235 height 19
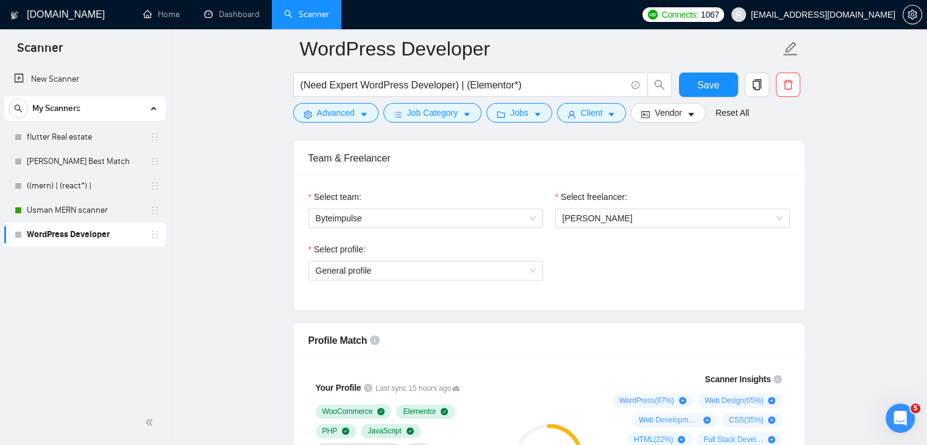
click at [654, 283] on div "Select profile: General profile" at bounding box center [548, 268] width 493 height 52
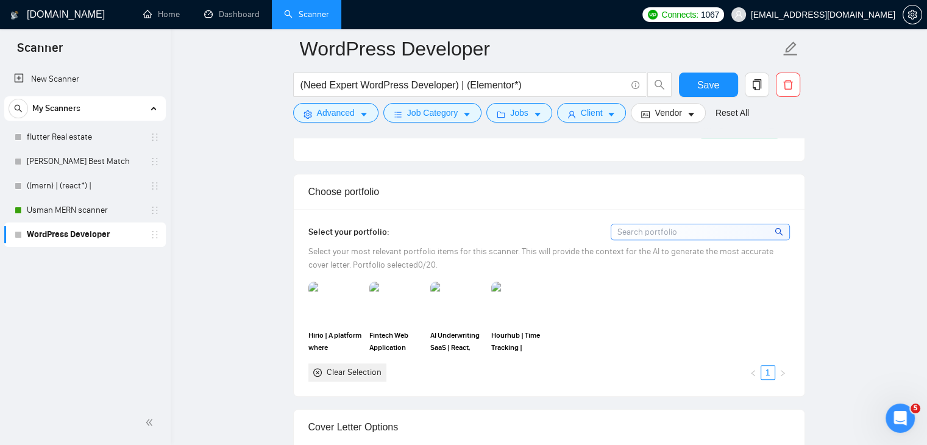
scroll to position [1036, 0]
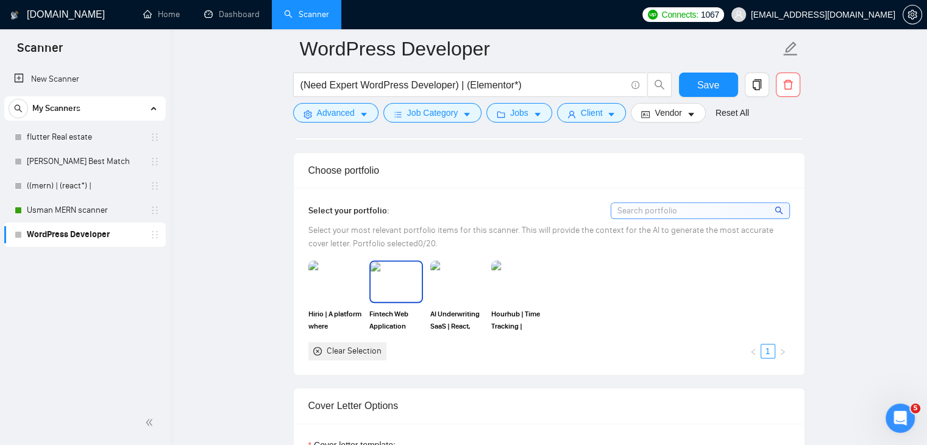
click at [351, 272] on img at bounding box center [335, 281] width 54 height 43
drag, startPoint x: 398, startPoint y: 279, endPoint x: 458, endPoint y: 282, distance: 59.2
click at [399, 279] on img at bounding box center [395, 281] width 51 height 40
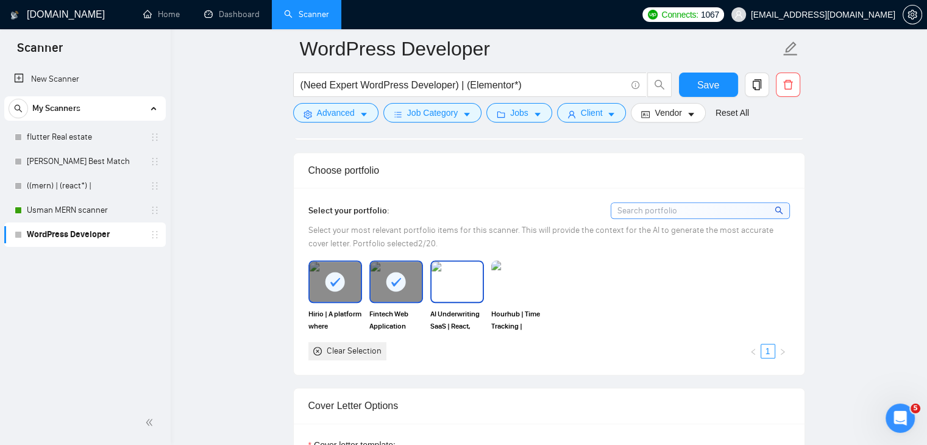
click at [464, 282] on img at bounding box center [456, 281] width 51 height 40
click at [490, 282] on div "Hourhub | Time Tracking | WordPress Development" at bounding box center [517, 296] width 61 height 72
click at [514, 283] on img at bounding box center [518, 281] width 54 height 43
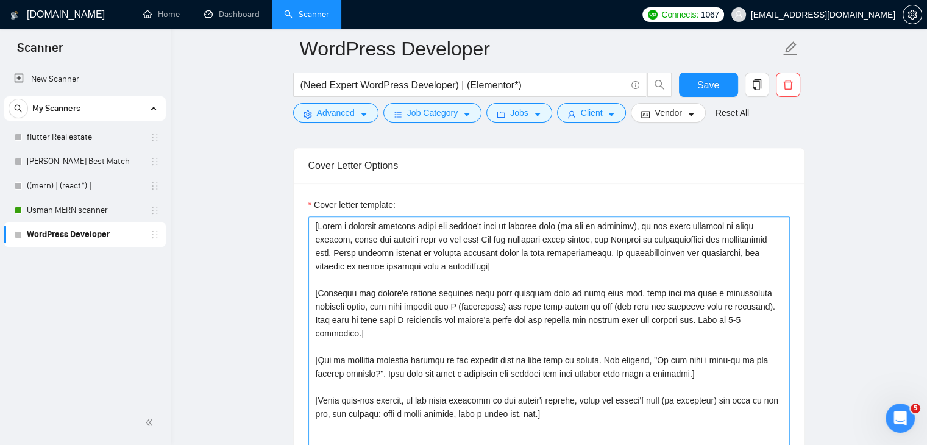
scroll to position [1340, 0]
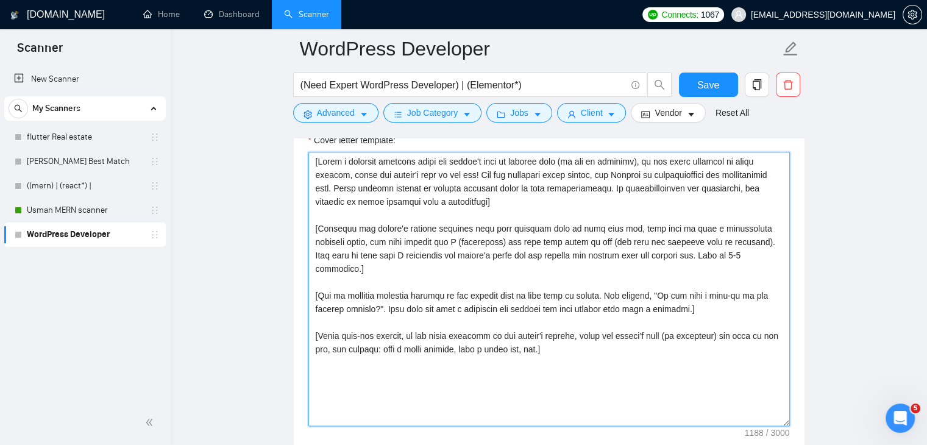
click at [441, 284] on textarea "Cover letter template:" at bounding box center [548, 289] width 481 height 274
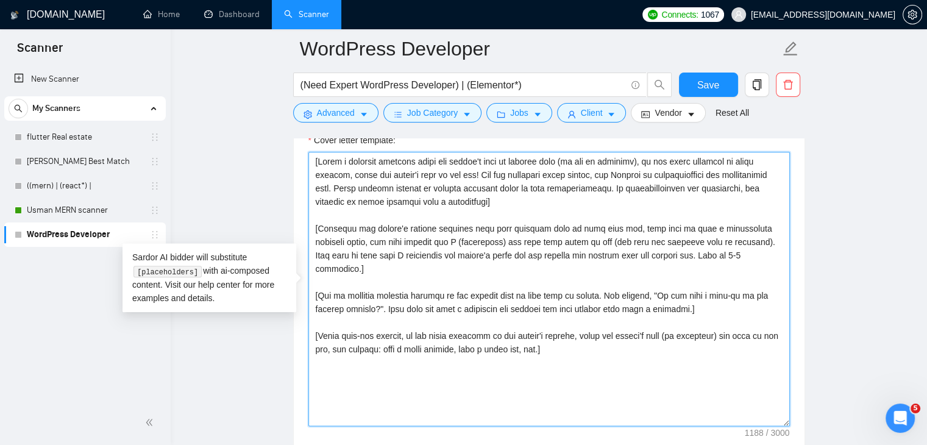
paste textarea "Wordpress"
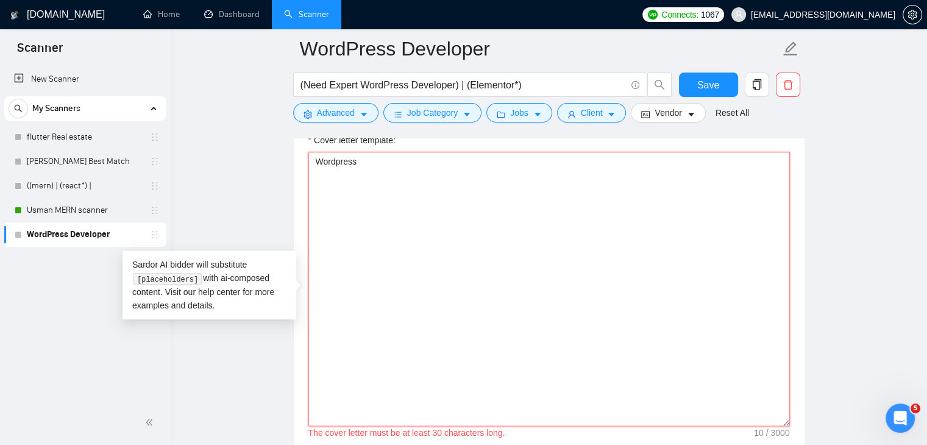
paste textarea "*"Based on my Upwork profile, portfolio, and the client’s job description, writ…"
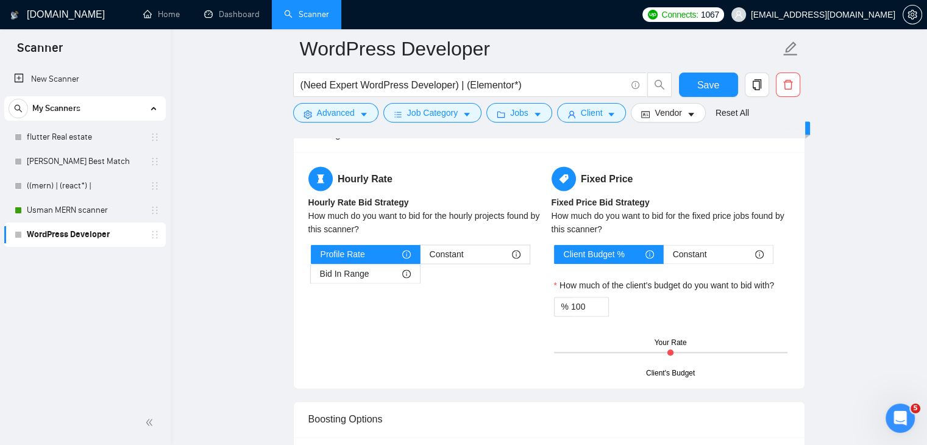
scroll to position [1950, 0]
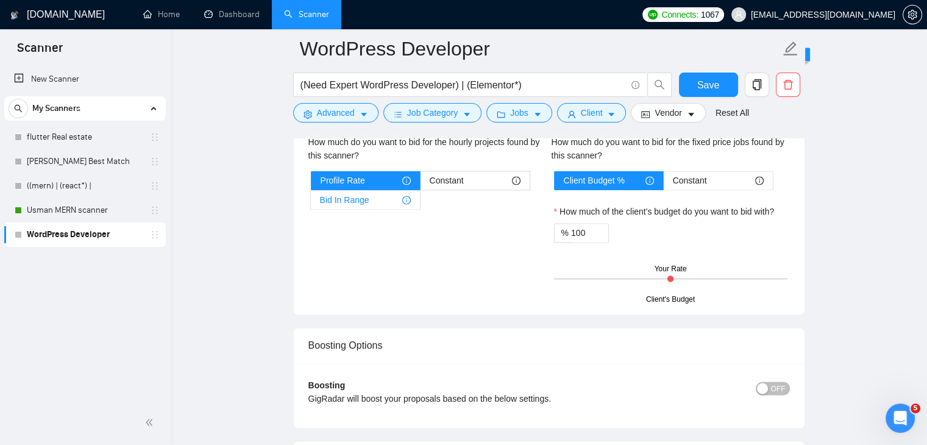
type textarea "*"Based on my Upwork profile, portfolio, and the client’s job description, writ…"
click at [387, 191] on div "Bid In Range" at bounding box center [365, 200] width 91 height 18
click at [311, 203] on input "Bid In Range" at bounding box center [311, 203] width 0 height 0
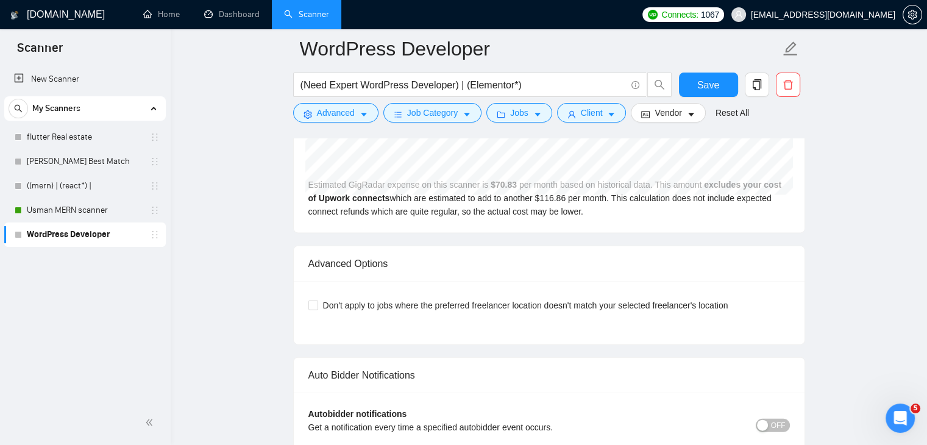
scroll to position [2681, 0]
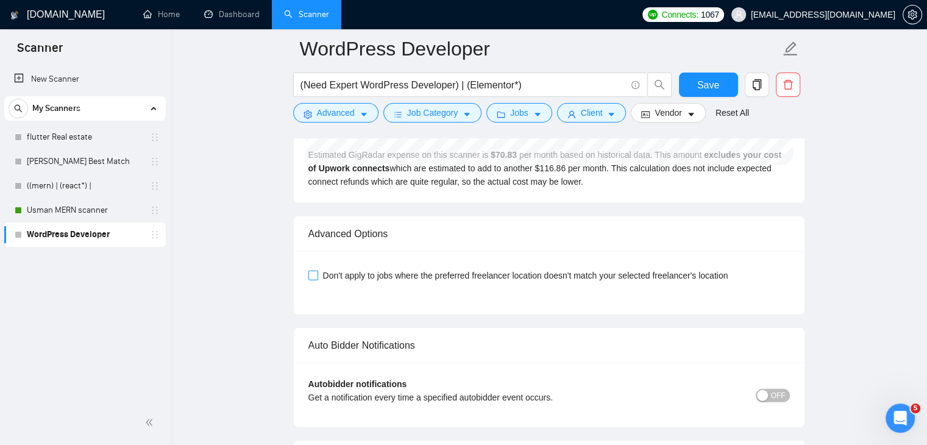
click at [317, 274] on span at bounding box center [313, 275] width 10 height 10
click at [317, 274] on input "Don't apply to jobs where the preferred freelancer location doesn't match your …" at bounding box center [312, 274] width 9 height 9
checkbox input "true"
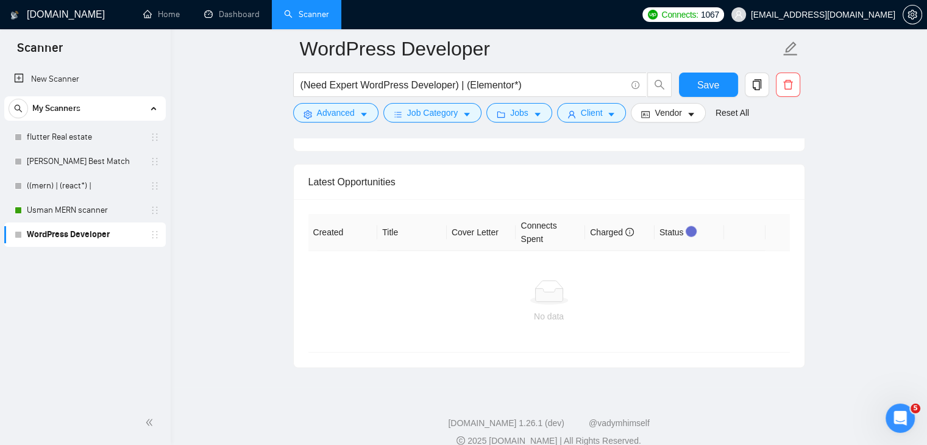
scroll to position [2969, 0]
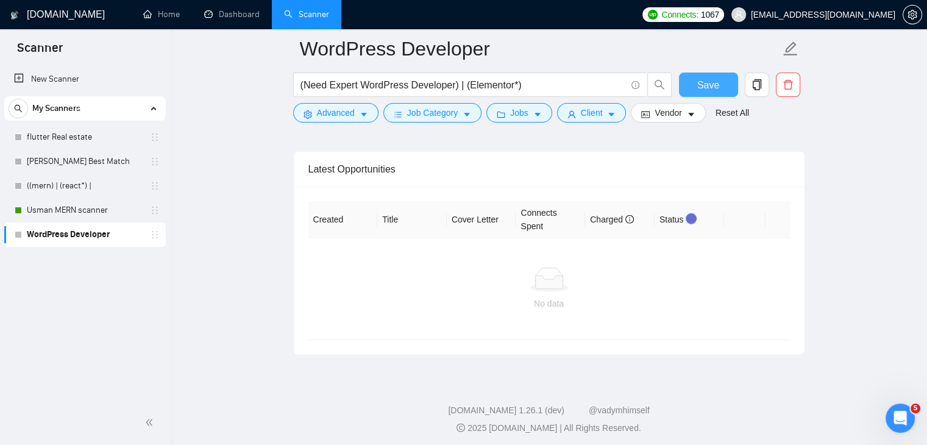
click at [690, 83] on button "Save" at bounding box center [708, 84] width 59 height 24
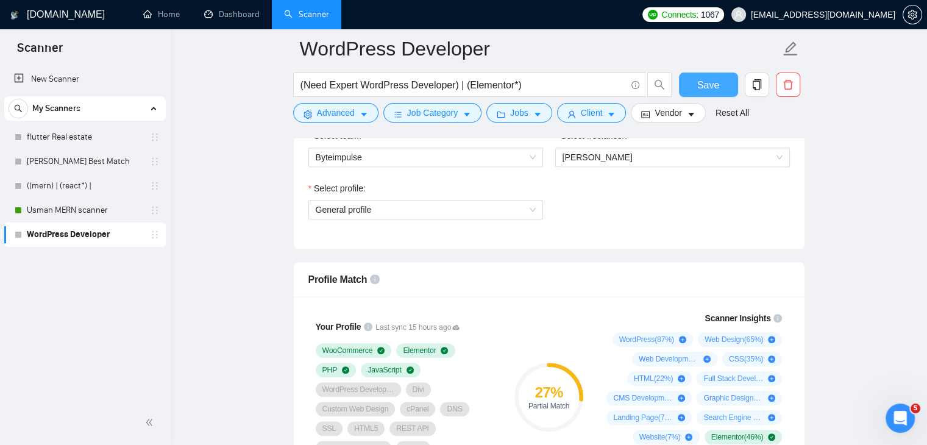
scroll to position [792, 0]
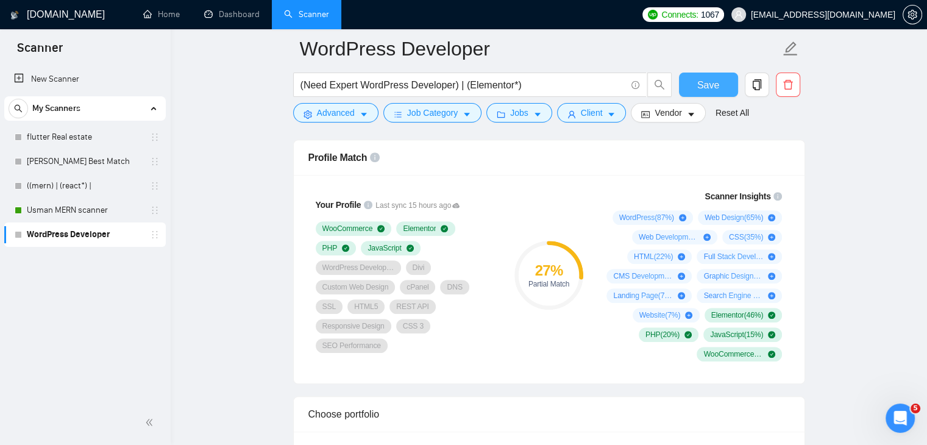
click at [718, 83] on button "Save" at bounding box center [708, 84] width 59 height 24
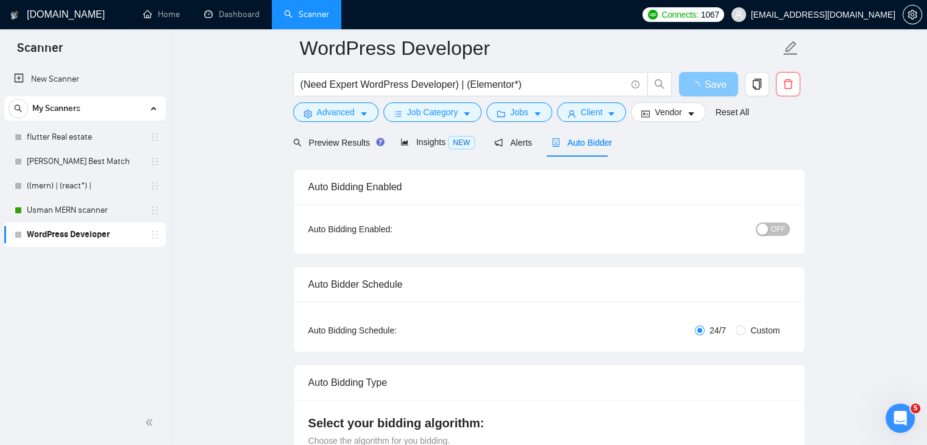
scroll to position [0, 0]
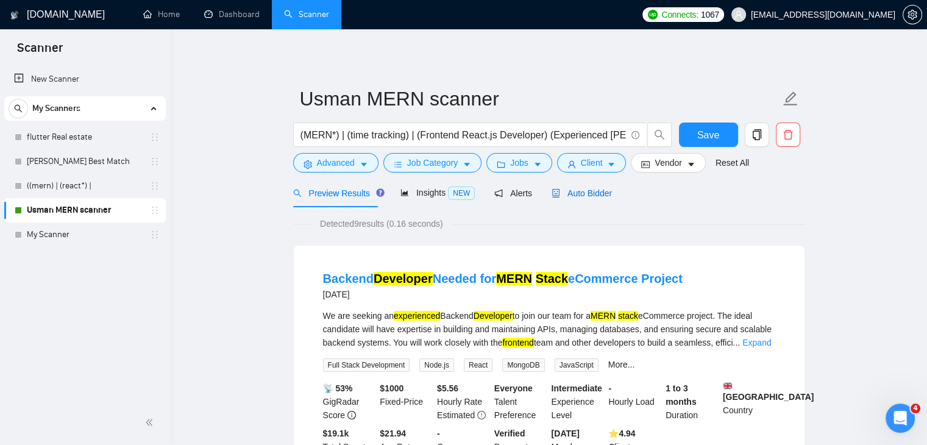
click at [599, 198] on span "Auto Bidder" at bounding box center [581, 193] width 60 height 10
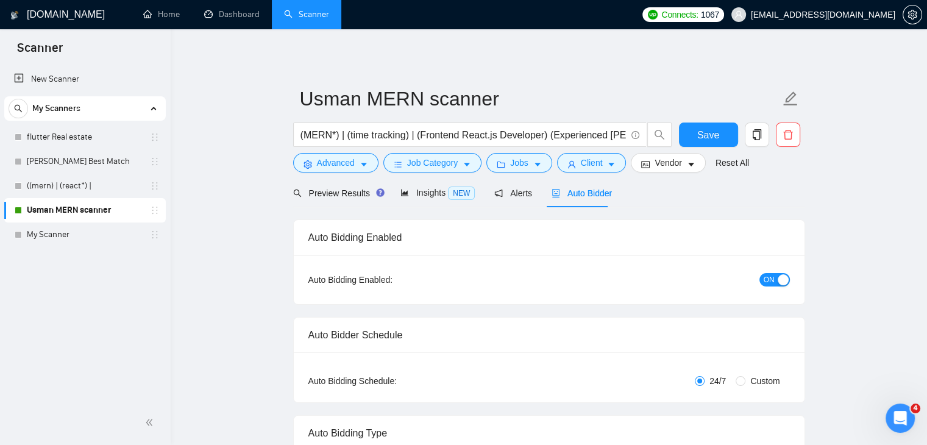
checkbox input "true"
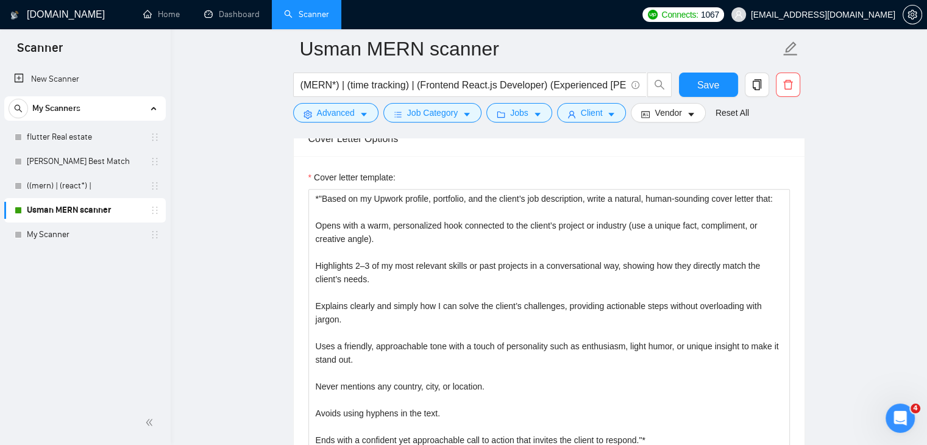
scroll to position [1401, 0]
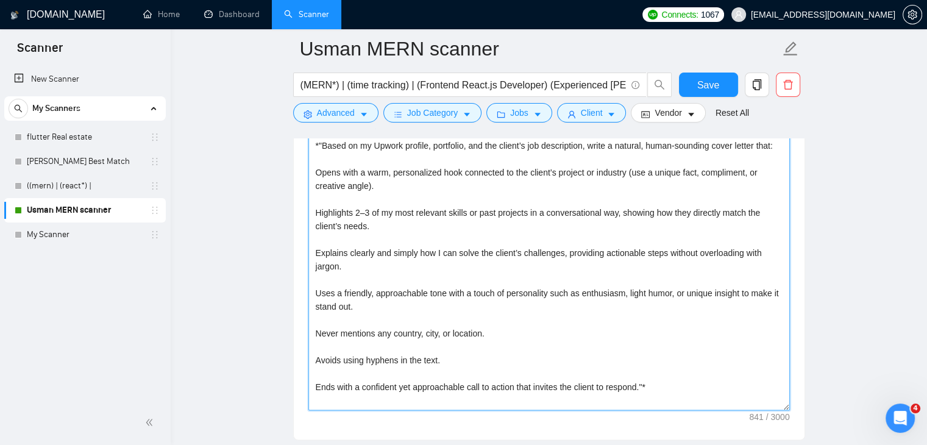
click at [520, 254] on textarea "*"Based on my Upwork profile, portfolio, and the client’s job description, writ…" at bounding box center [548, 273] width 481 height 274
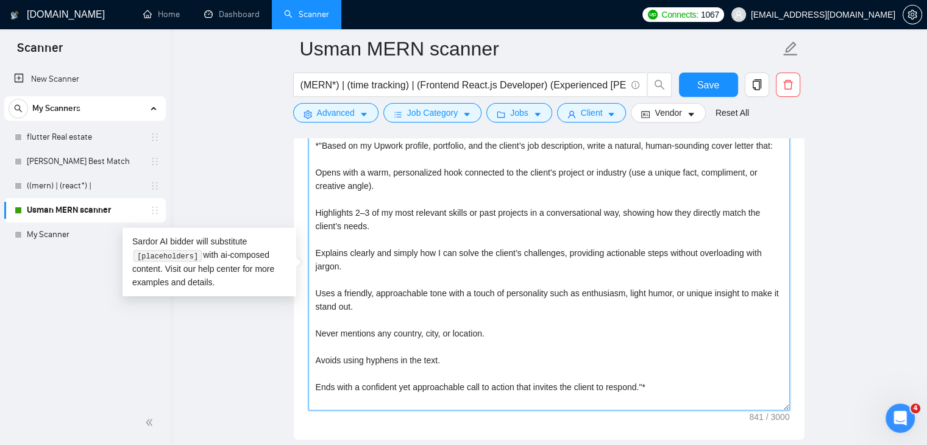
click at [458, 260] on textarea "*"Based on my Upwork profile, portfolio, and the client’s job description, writ…" at bounding box center [548, 273] width 481 height 274
